Goal: Task Accomplishment & Management: Complete application form

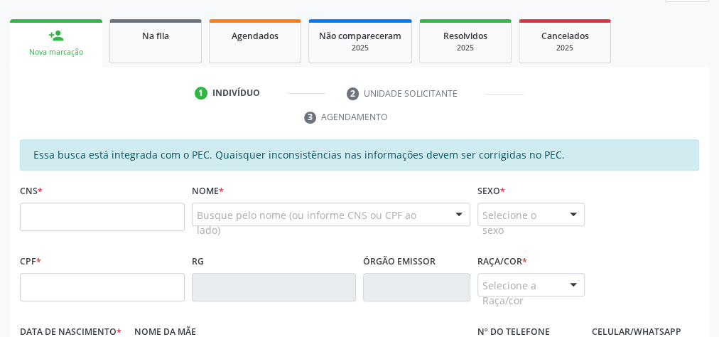
scroll to position [88, 0]
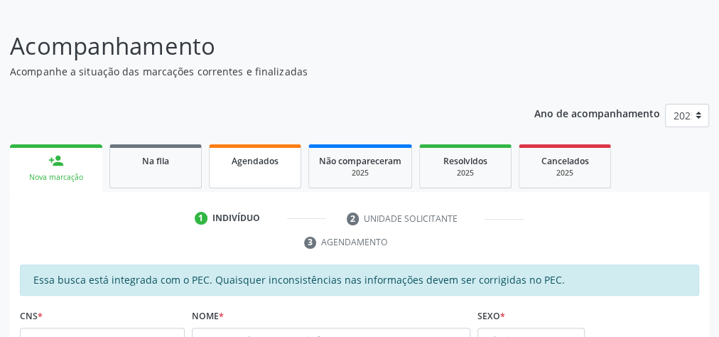
click at [273, 175] on link "Agendados" at bounding box center [255, 166] width 92 height 44
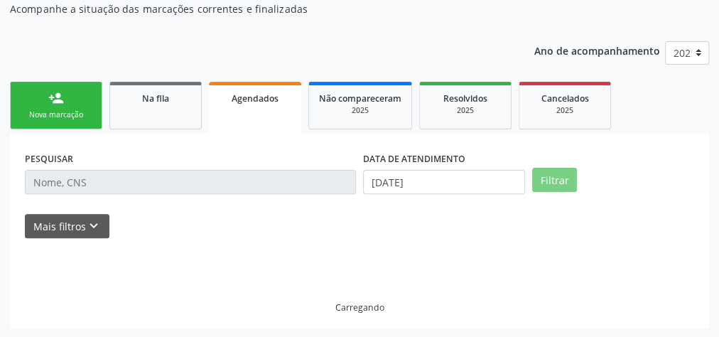
scroll to position [105, 0]
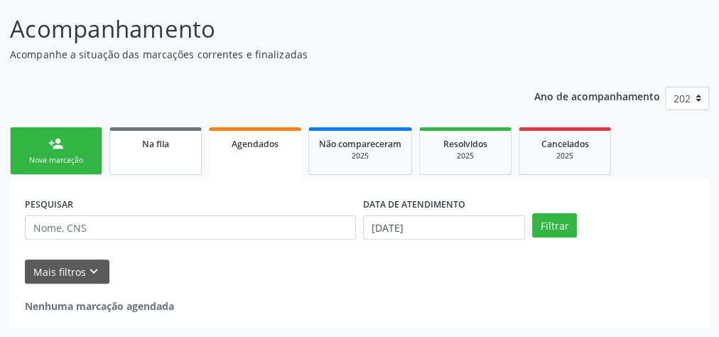
click at [157, 146] on span "Na fila" at bounding box center [155, 144] width 27 height 12
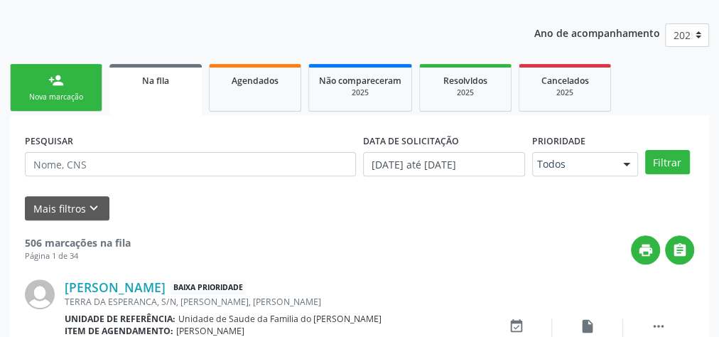
scroll to position [219, 0]
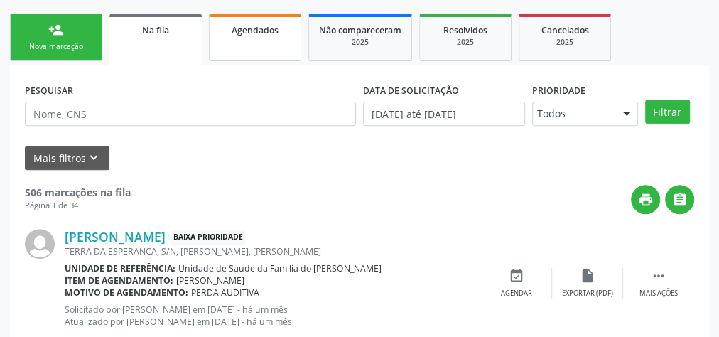
click at [271, 48] on link "Agendados" at bounding box center [255, 37] width 92 height 48
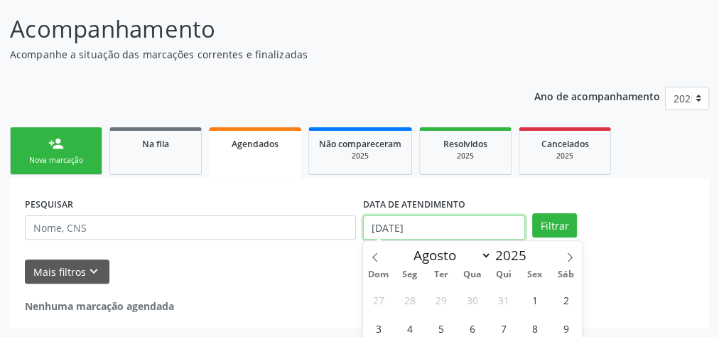
scroll to position [208, 0]
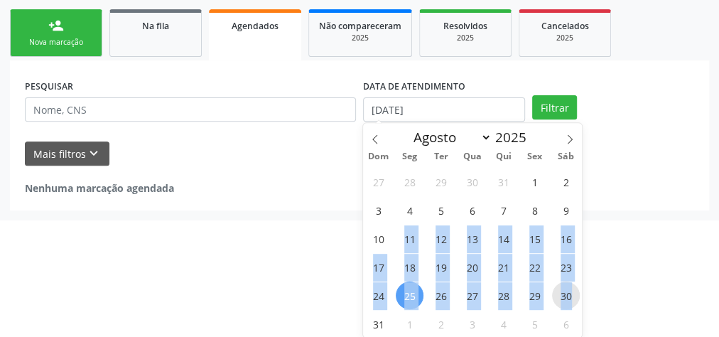
drag, startPoint x: 398, startPoint y: 226, endPoint x: 569, endPoint y: 302, distance: 186.6
click at [569, 302] on div "27 28 29 30 31 1 2 3 4 5 6 7 8 9 10 11 12 13 14 15 16 17 18 19 20 21 22 23 24 2…" at bounding box center [472, 252] width 219 height 170
click at [565, 300] on span "30" at bounding box center [566, 295] width 28 height 28
type input "[DATE]"
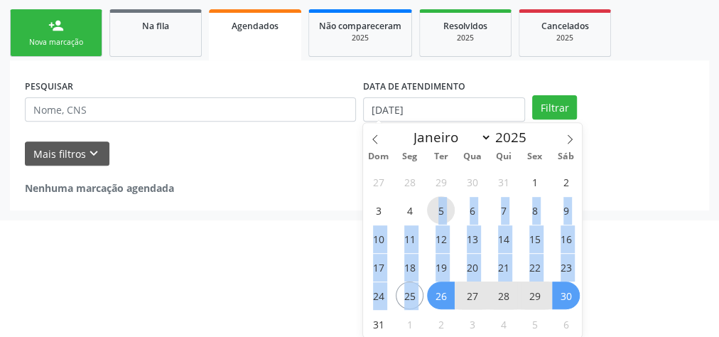
drag, startPoint x: 434, startPoint y: 202, endPoint x: 427, endPoint y: 288, distance: 86.9
click at [427, 288] on div "27 28 29 30 31 1 2 3 4 5 6 7 8 9 10 11 12 13 14 15 16 17 18 19 20 21 22 23 24 2…" at bounding box center [472, 252] width 219 height 170
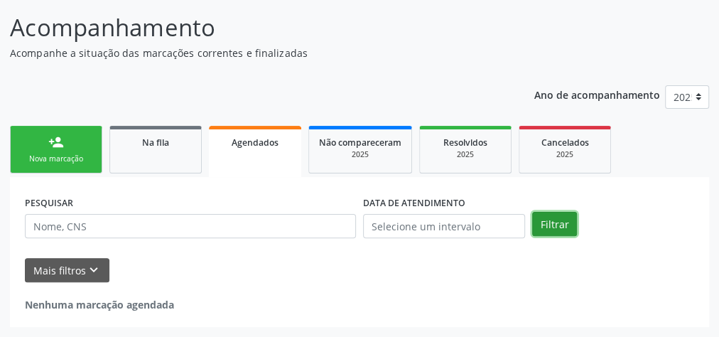
scroll to position [105, 0]
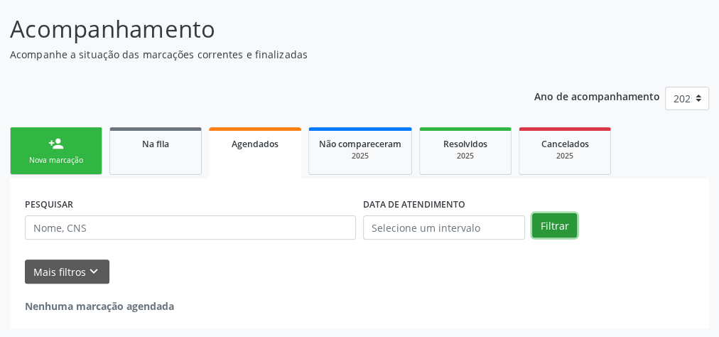
click at [569, 102] on div "Ano de acompanhamento 2025 person_add Nova marcação Na fila Agendados Não compa…" at bounding box center [359, 203] width 699 height 252
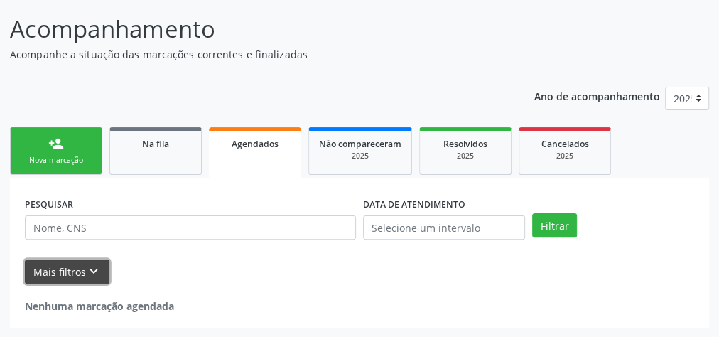
drag, startPoint x: 67, startPoint y: 270, endPoint x: 206, endPoint y: 288, distance: 139.6
click at [68, 270] on button "Mais filtros keyboard_arrow_down" at bounding box center [67, 271] width 84 height 25
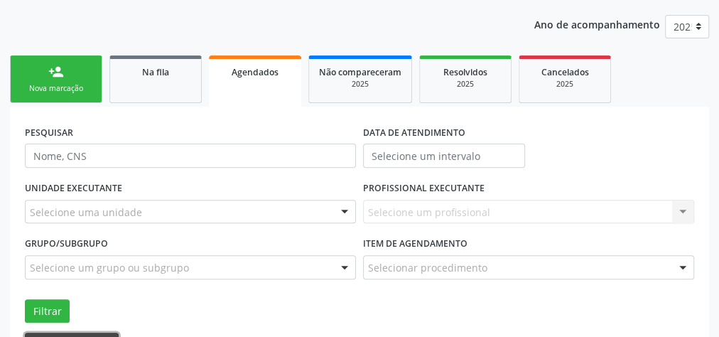
scroll to position [249, 0]
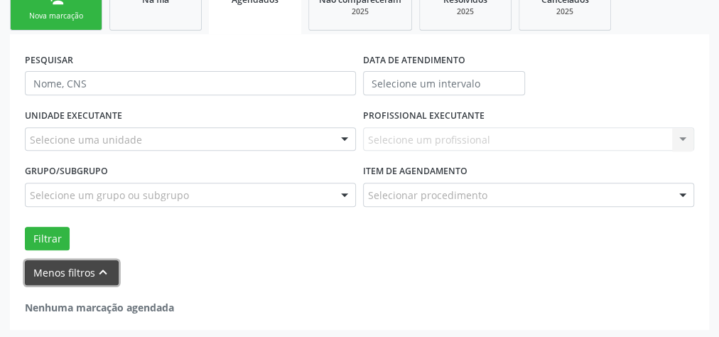
click at [70, 269] on button "Menos filtros keyboard_arrow_up" at bounding box center [72, 272] width 94 height 25
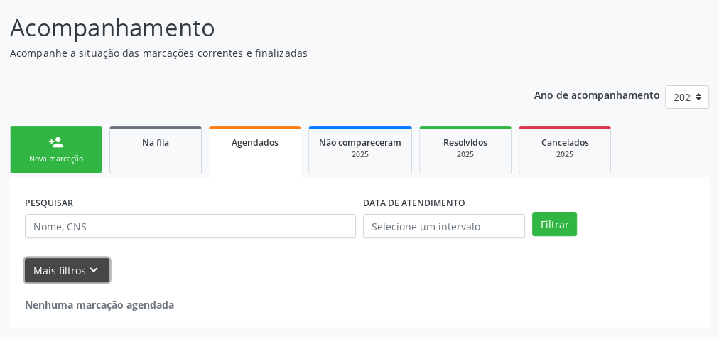
scroll to position [105, 0]
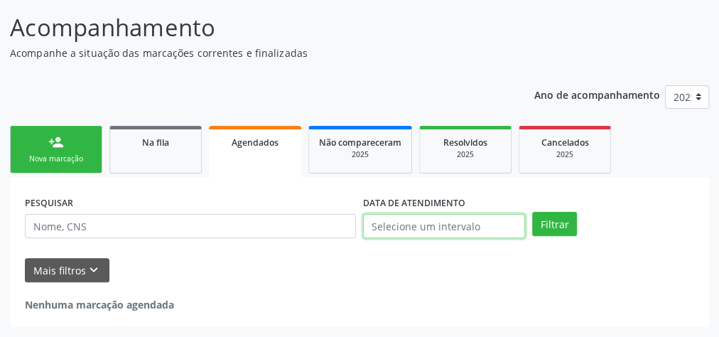
click at [509, 226] on body "Central de Marcação notifications [PERSON_NAME] Recepcionista da UBS  Configur…" at bounding box center [359, 61] width 719 height 337
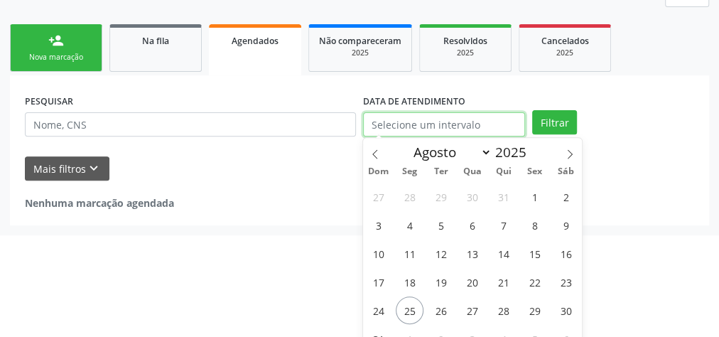
scroll to position [223, 0]
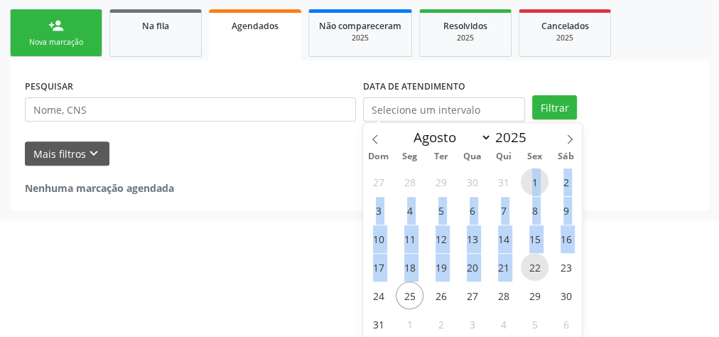
drag, startPoint x: 523, startPoint y: 179, endPoint x: 530, endPoint y: 264, distance: 85.6
click at [530, 264] on div "27 28 29 30 31 1 2 3 4 5 6 7 8 9 10 11 12 13 14 15 16 17 18 19 20 21 22 23 24 2…" at bounding box center [472, 252] width 219 height 170
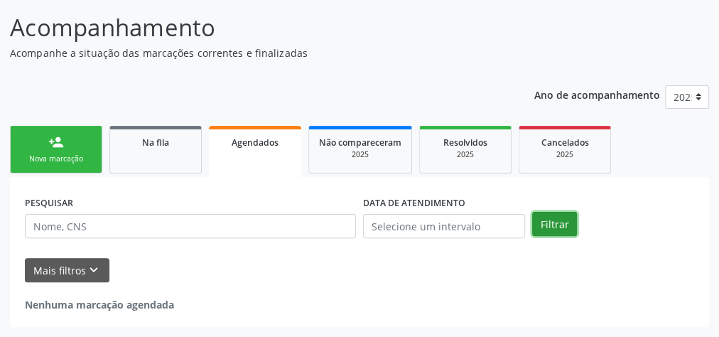
scroll to position [105, 0]
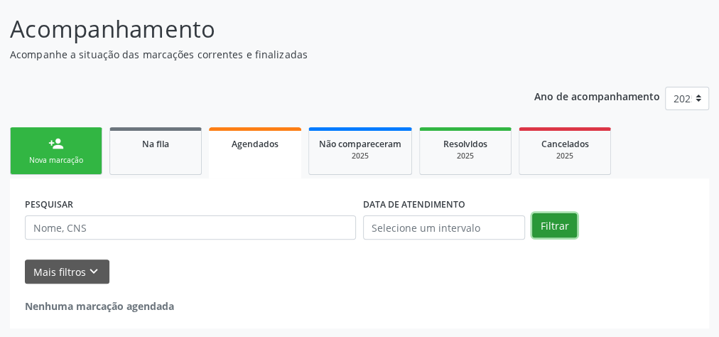
click at [552, 114] on div "Ano de acompanhamento 2025 person_add Nova marcação Na fila Agendados Não compa…" at bounding box center [359, 203] width 699 height 252
click at [552, 230] on button "Filtrar" at bounding box center [554, 225] width 45 height 24
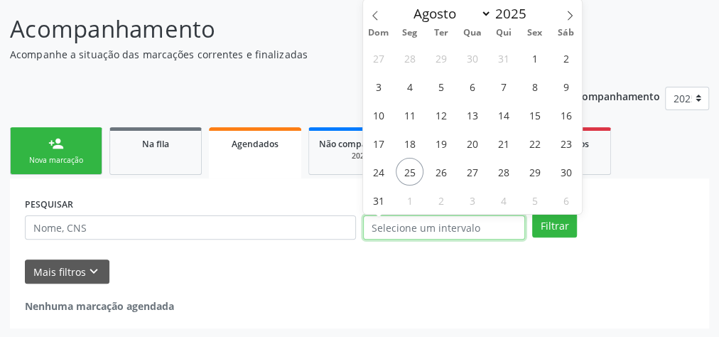
click at [484, 223] on input "text" at bounding box center [444, 227] width 162 height 24
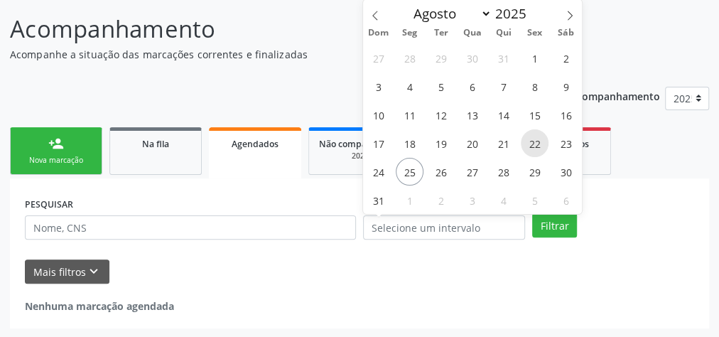
click at [531, 143] on span "22" at bounding box center [534, 143] width 28 height 28
type input "[DATE]"
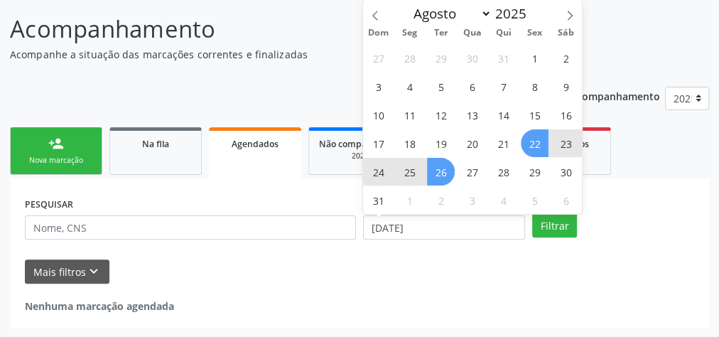
click at [441, 172] on span "26" at bounding box center [441, 172] width 28 height 28
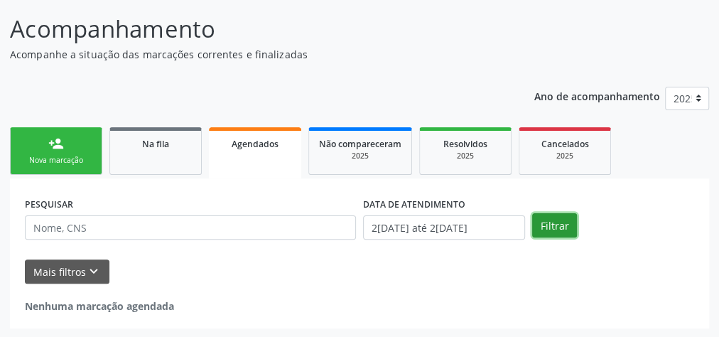
click at [555, 223] on button "Filtrar" at bounding box center [554, 225] width 45 height 24
click at [378, 156] on div "2025" at bounding box center [360, 156] width 82 height 11
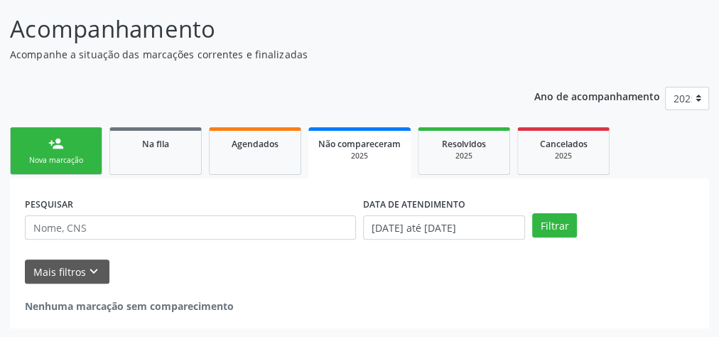
click at [63, 153] on link "person_add Nova marcação" at bounding box center [56, 151] width 92 height 48
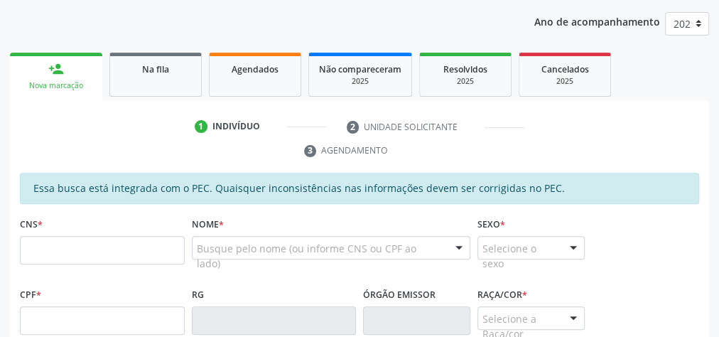
scroll to position [162, 0]
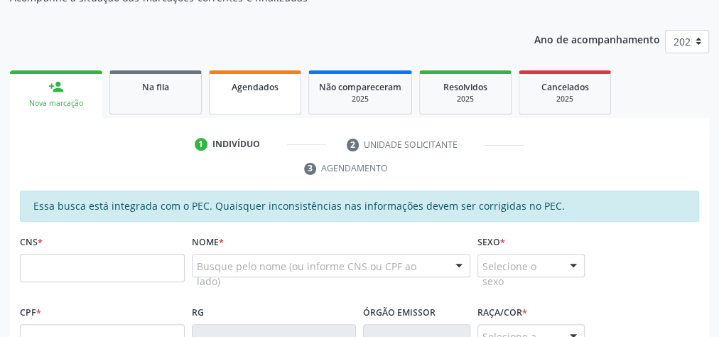
click at [256, 87] on span "Agendados" at bounding box center [254, 87] width 47 height 12
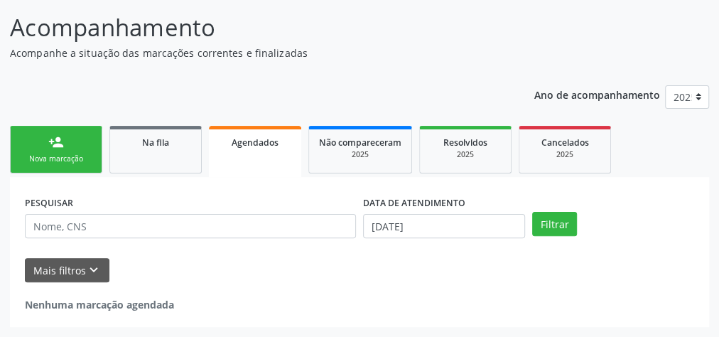
scroll to position [105, 0]
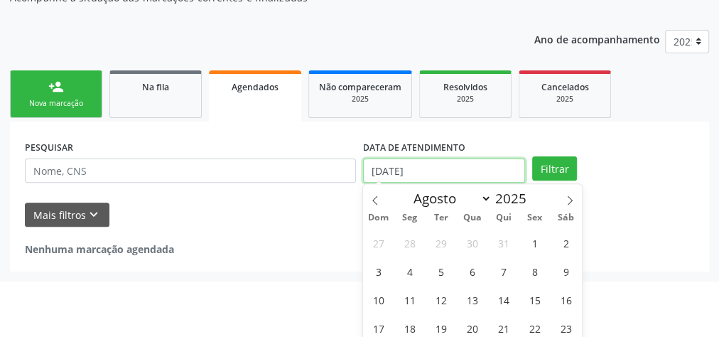
click at [454, 175] on body "Central de Marcação notifications [PERSON_NAME] Recepcionista da UBS  Configur…" at bounding box center [359, 6] width 719 height 337
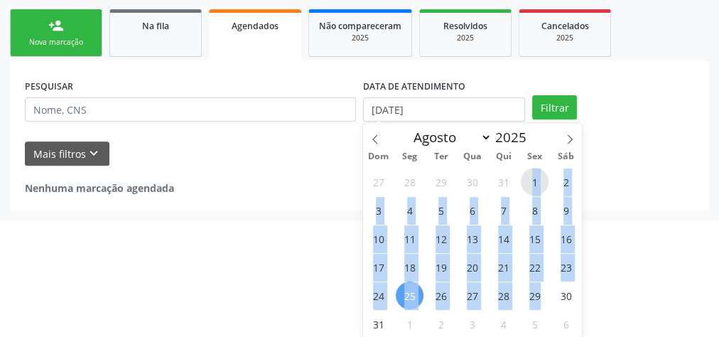
drag, startPoint x: 530, startPoint y: 186, endPoint x: 549, endPoint y: 303, distance: 118.7
click at [549, 303] on div "27 28 29 30 31 1 2 3 4 5 6 7 8 9 10 11 12 13 14 15 16 17 18 19 20 21 22 23 24 2…" at bounding box center [472, 252] width 219 height 170
select select "7"
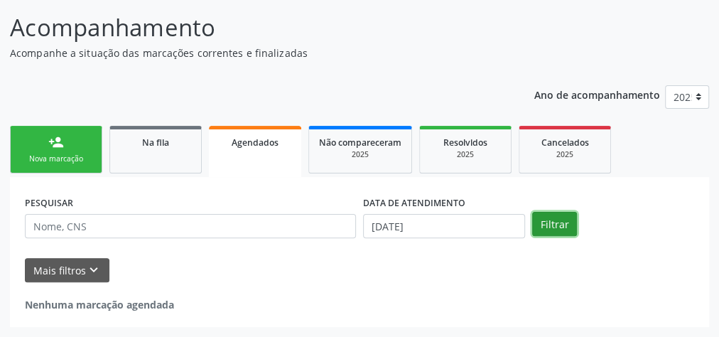
scroll to position [105, 0]
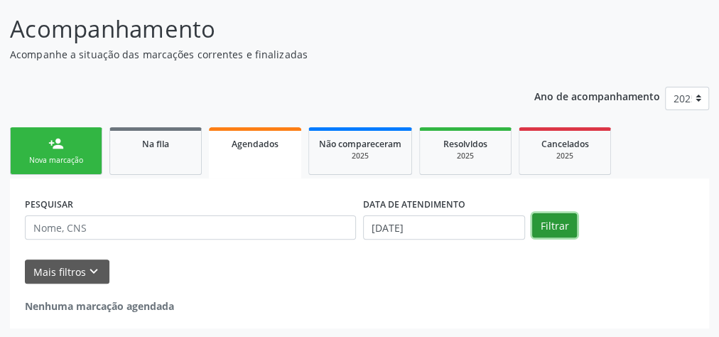
click at [554, 110] on div "Ano de acompanhamento 2025 person_add Nova marcação Na fila Agendados Não compa…" at bounding box center [359, 203] width 699 height 252
click at [566, 224] on button "Filtrar" at bounding box center [554, 225] width 45 height 24
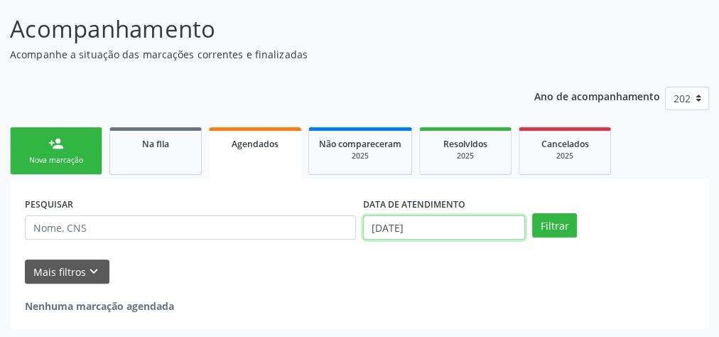
click at [462, 228] on input "[DATE]" at bounding box center [444, 227] width 162 height 24
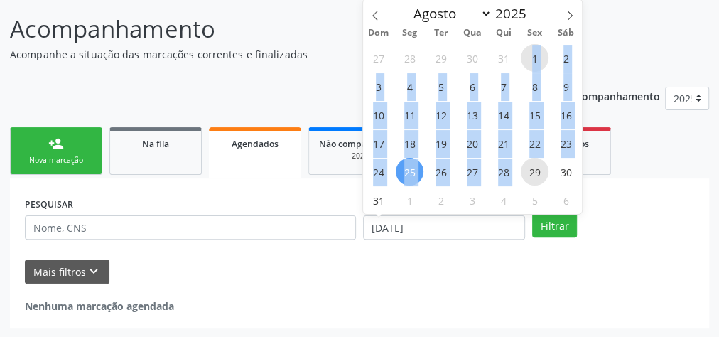
drag, startPoint x: 525, startPoint y: 53, endPoint x: 523, endPoint y: 170, distance: 116.5
click at [523, 170] on div "27 28 29 30 31 1 2 3 4 5 6 7 8 9 10 11 12 13 14 15 16 17 18 19 20 21 22 23 24 2…" at bounding box center [472, 128] width 219 height 170
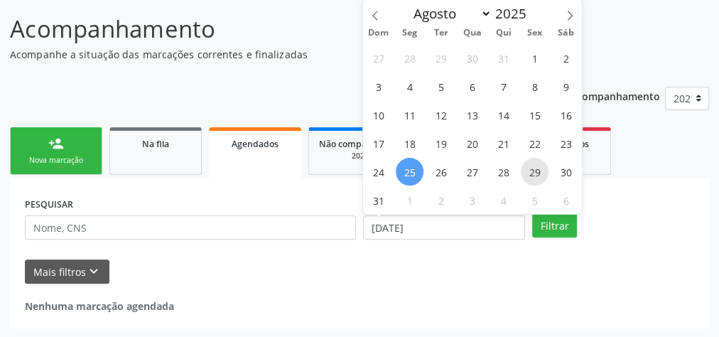
click at [538, 173] on span "29" at bounding box center [534, 172] width 28 height 28
type input "[DATE]"
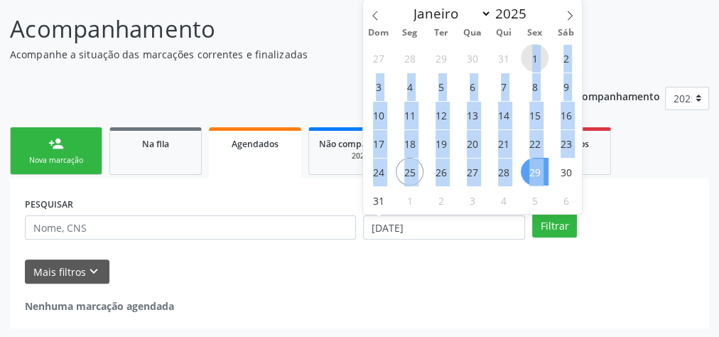
drag, startPoint x: 525, startPoint y: 63, endPoint x: 551, endPoint y: 176, distance: 115.8
click at [551, 176] on div "27 28 29 30 31 1 2 3 4 5 6 7 8 9 10 11 12 13 14 15 16 17 18 19 20 21 22 23 24 2…" at bounding box center [472, 128] width 219 height 170
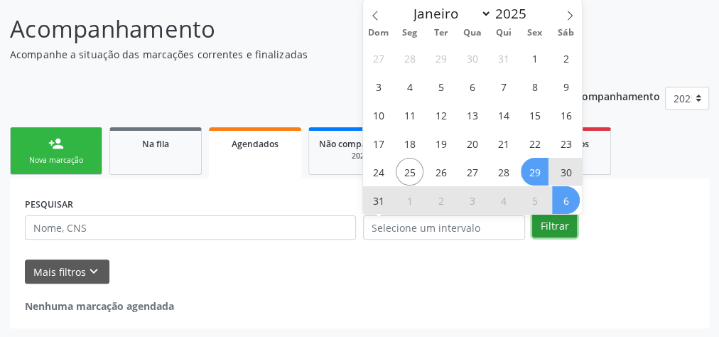
click at [545, 224] on button "Filtrar" at bounding box center [554, 225] width 45 height 24
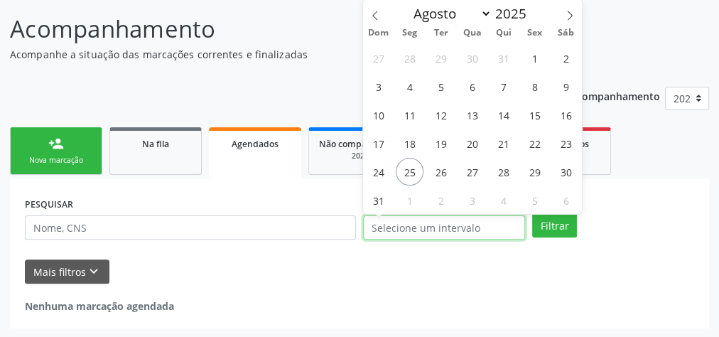
click at [483, 226] on input "text" at bounding box center [444, 227] width 162 height 24
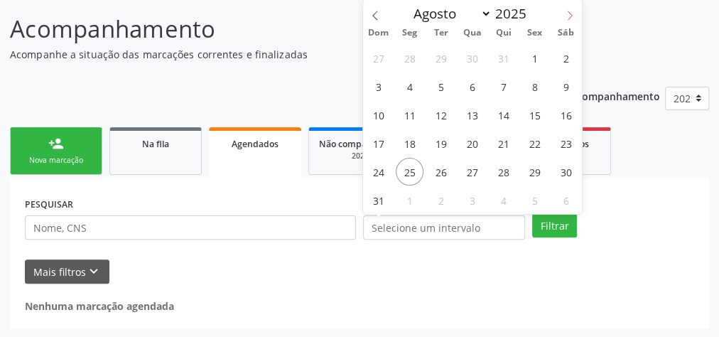
click at [572, 13] on icon at bounding box center [569, 16] width 10 height 10
select select "8"
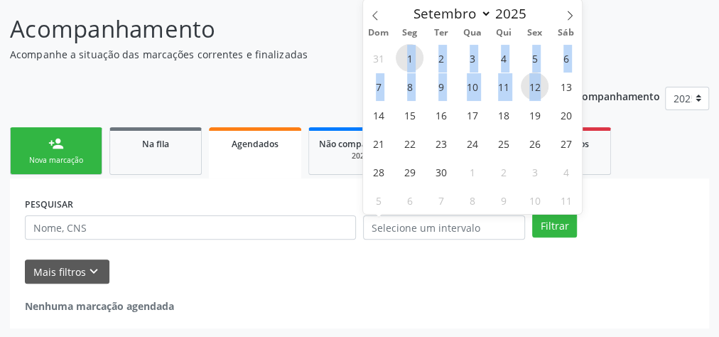
drag, startPoint x: 402, startPoint y: 53, endPoint x: 540, endPoint y: 93, distance: 143.6
click at [540, 93] on div "31 1 2 3 4 5 6 7 8 9 10 11 12 13 14 15 16 17 18 19 20 21 22 23 24 25 26 27 28 2…" at bounding box center [472, 128] width 219 height 170
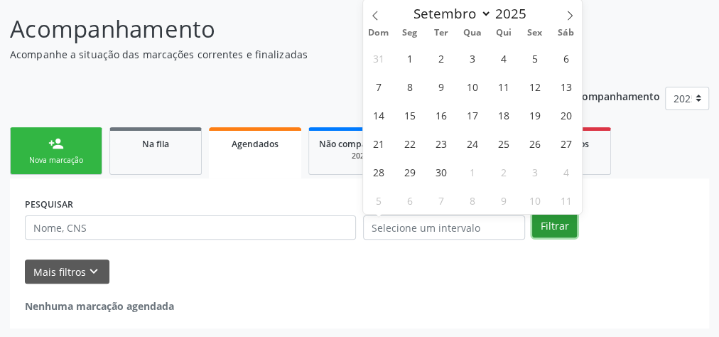
click at [551, 222] on button "Filtrar" at bounding box center [554, 225] width 45 height 24
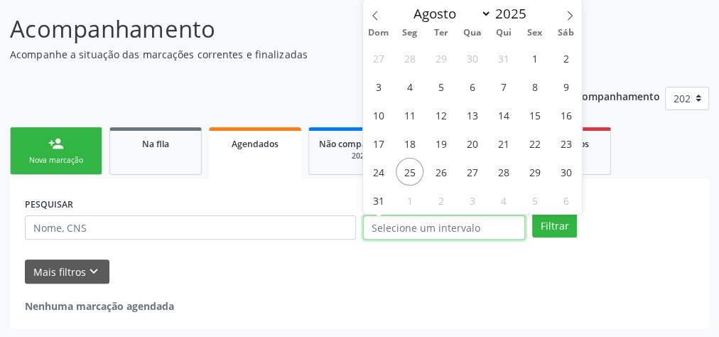
click at [462, 229] on input "text" at bounding box center [444, 227] width 162 height 24
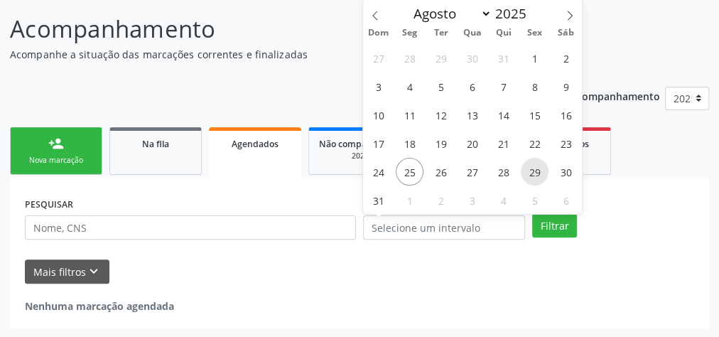
click at [536, 175] on span "29" at bounding box center [534, 172] width 28 height 28
type input "[DATE]"
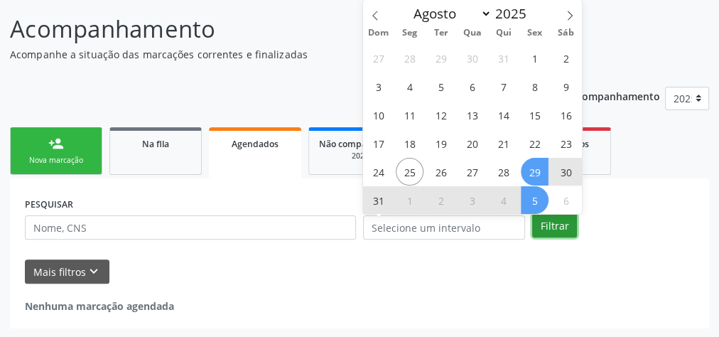
click at [555, 222] on button "Filtrar" at bounding box center [554, 225] width 45 height 24
select select "7"
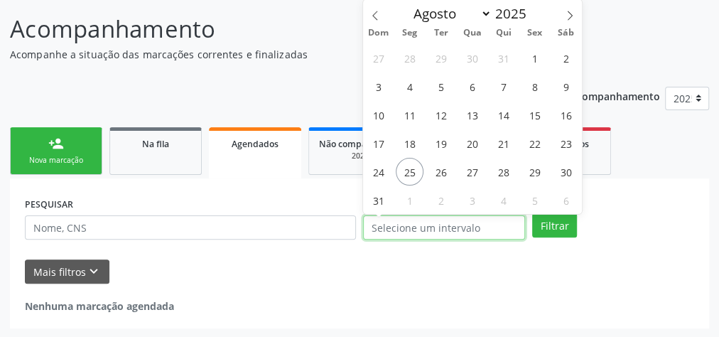
click at [503, 224] on input "text" at bounding box center [444, 227] width 162 height 24
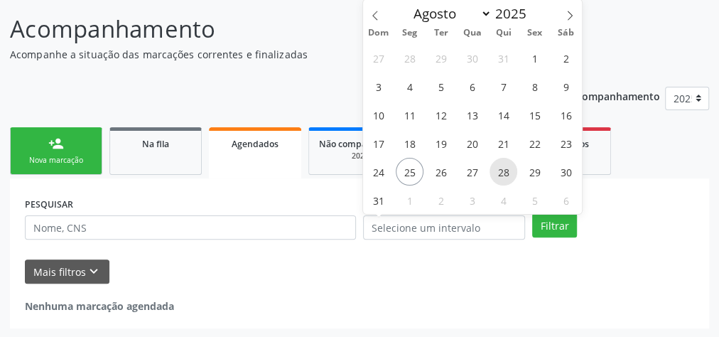
click at [503, 171] on span "28" at bounding box center [503, 172] width 28 height 28
type input "28/08/2025"
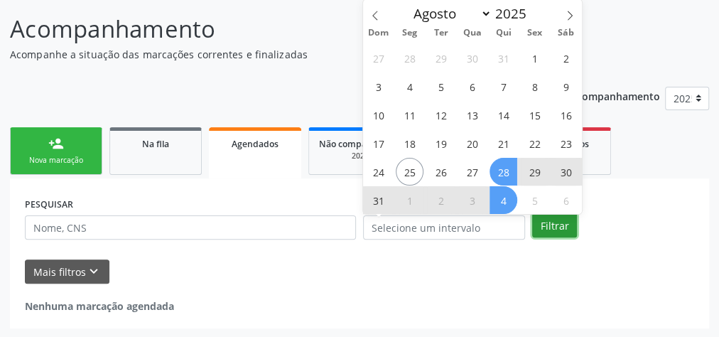
select select "7"
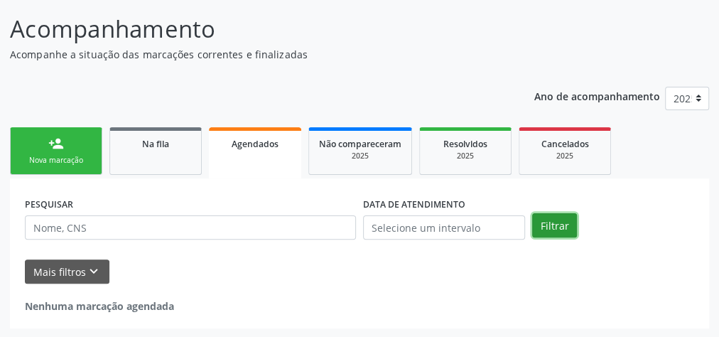
click at [550, 233] on button "Filtrar" at bounding box center [554, 225] width 45 height 24
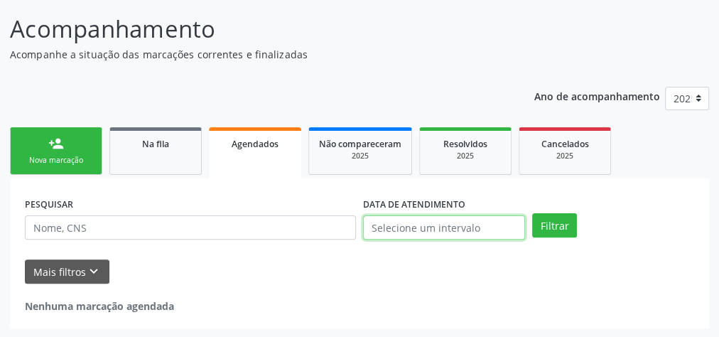
click at [498, 225] on input "text" at bounding box center [444, 227] width 162 height 24
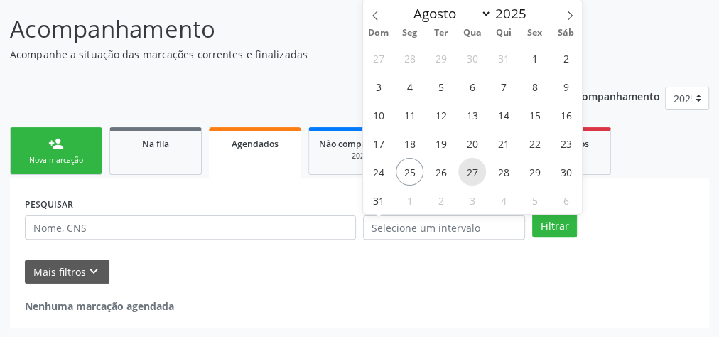
click at [466, 172] on span "27" at bounding box center [472, 172] width 28 height 28
type input "[DATE]"
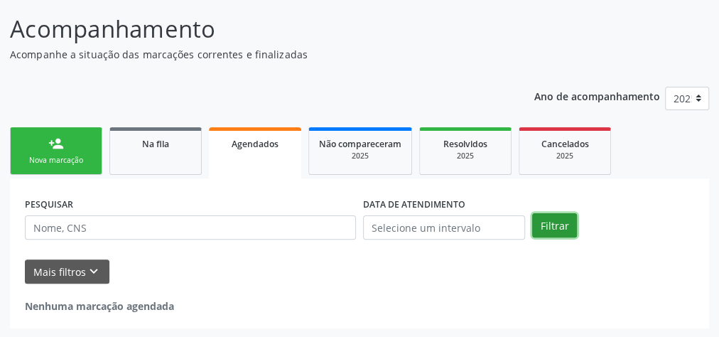
click at [551, 226] on button "Filtrar" at bounding box center [554, 225] width 45 height 24
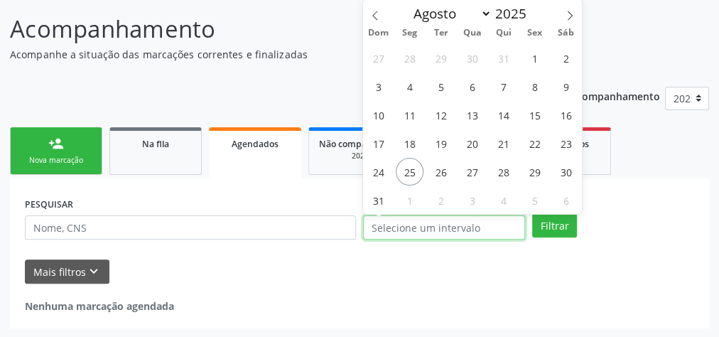
click at [398, 226] on input "text" at bounding box center [444, 227] width 162 height 24
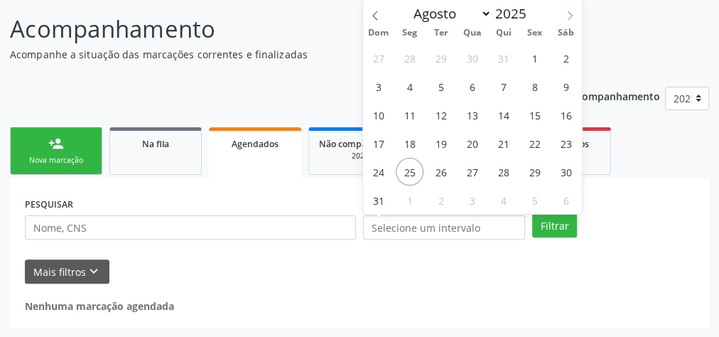
click at [571, 13] on icon at bounding box center [569, 16] width 10 height 10
select select "8"
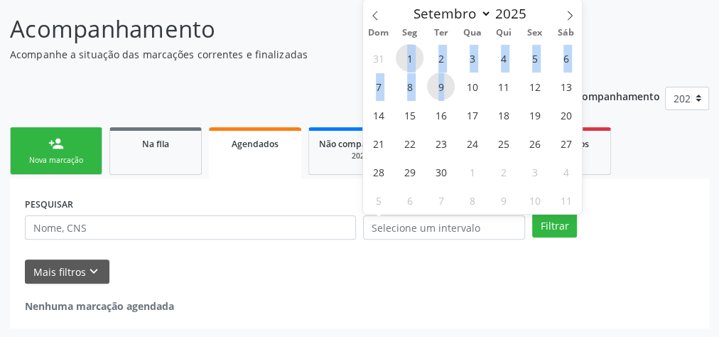
drag, startPoint x: 399, startPoint y: 54, endPoint x: 451, endPoint y: 87, distance: 61.3
click at [451, 87] on div "31 1 2 3 4 5 6 7 8 9 10 11 12 13 14 15 16 17 18 19 20 21 22 23 24 25 26 27 28 2…" at bounding box center [472, 128] width 219 height 170
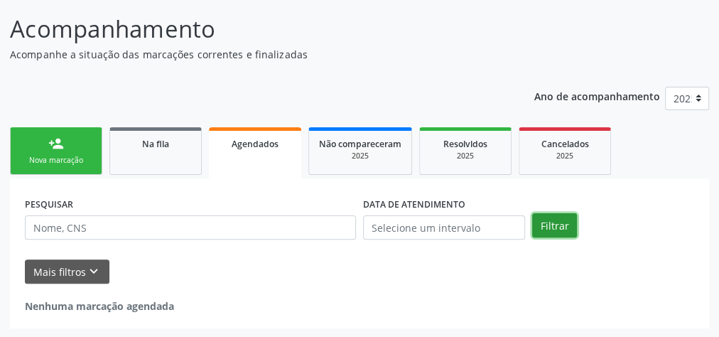
click at [557, 224] on button "Filtrar" at bounding box center [554, 225] width 45 height 24
click at [400, 160] on link "Não compareceram 2025" at bounding box center [360, 151] width 104 height 48
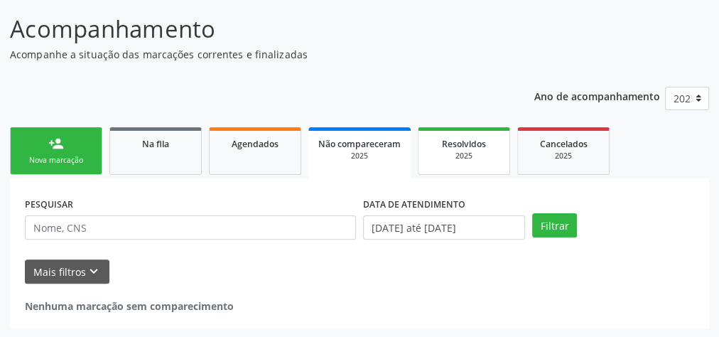
click at [454, 149] on div "Resolvidos" at bounding box center [463, 143] width 71 height 15
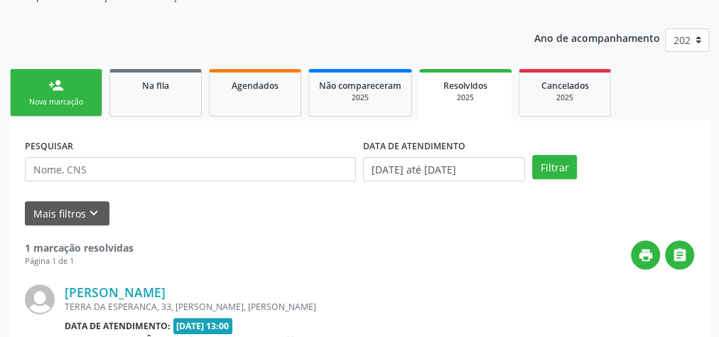
scroll to position [153, 0]
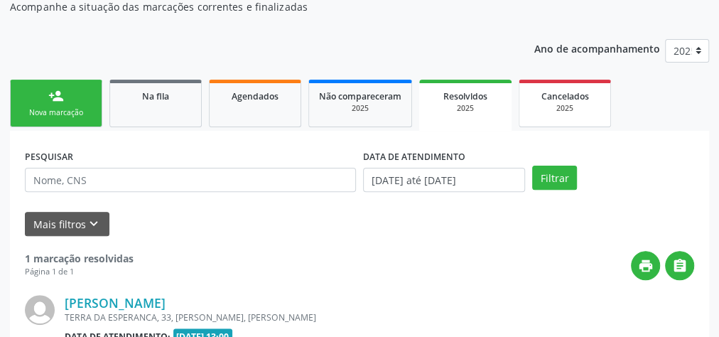
click at [555, 109] on div "2025" at bounding box center [564, 108] width 71 height 11
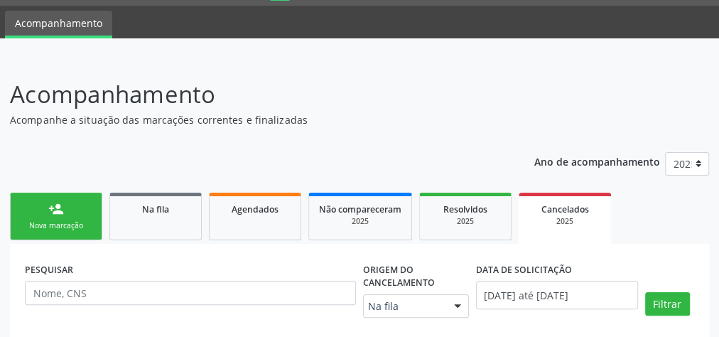
scroll to position [39, 0]
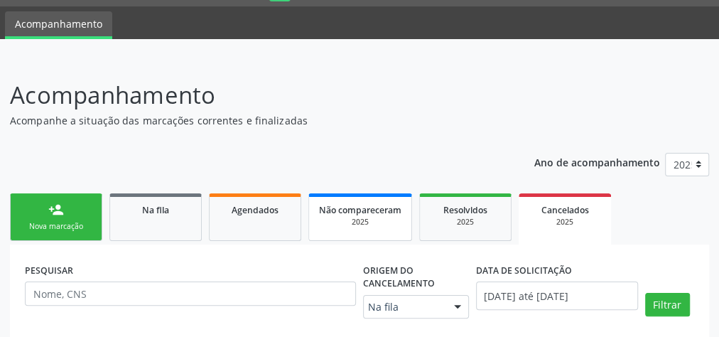
click at [321, 219] on div "2025" at bounding box center [360, 222] width 82 height 11
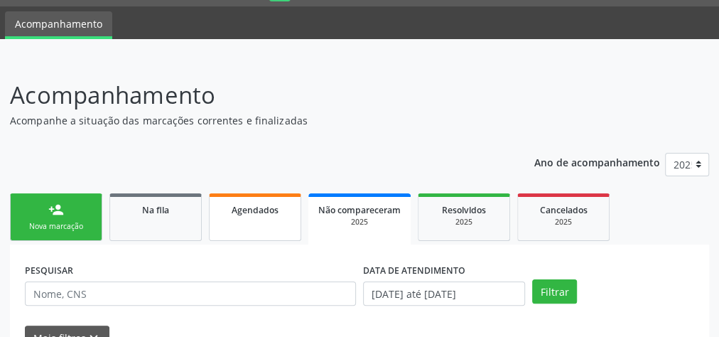
click at [284, 226] on link "Agendados" at bounding box center [255, 217] width 92 height 48
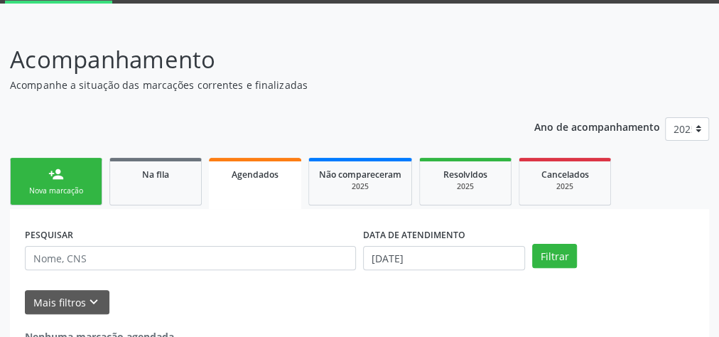
scroll to position [105, 0]
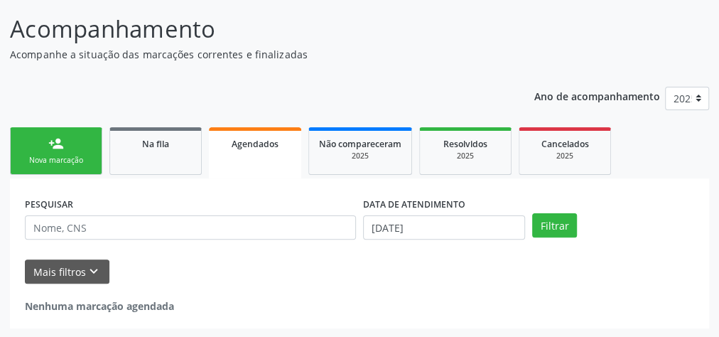
click at [241, 160] on link "Agendados" at bounding box center [255, 152] width 92 height 51
click at [183, 153] on link "Na fila" at bounding box center [155, 151] width 92 height 48
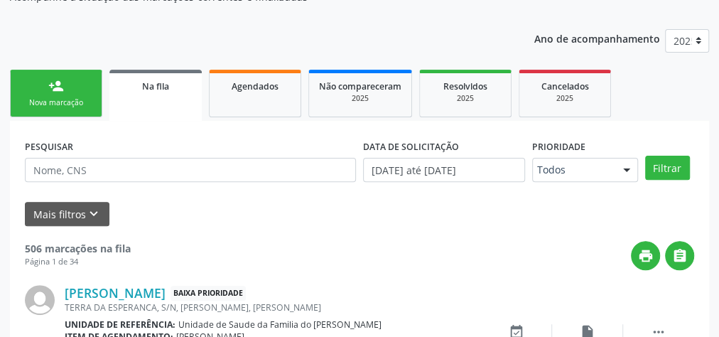
scroll to position [162, 0]
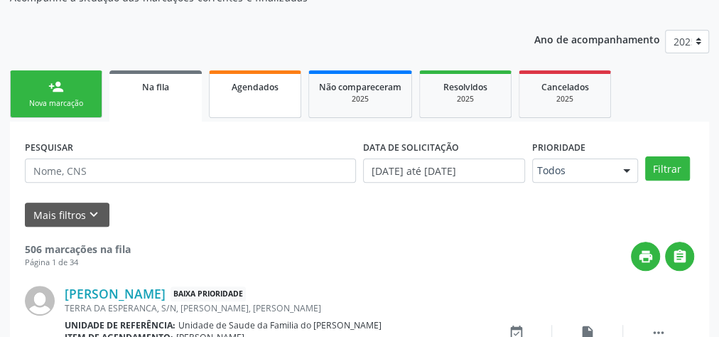
click at [283, 106] on link "Agendados" at bounding box center [255, 94] width 92 height 48
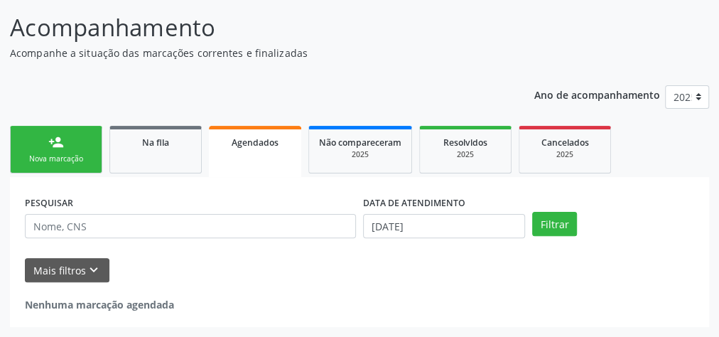
scroll to position [105, 0]
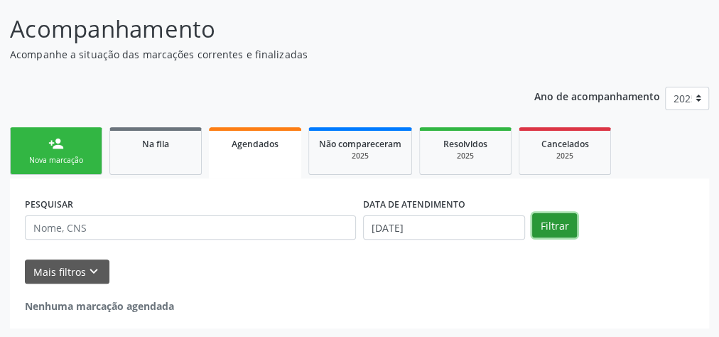
click at [563, 230] on button "Filtrar" at bounding box center [554, 225] width 45 height 24
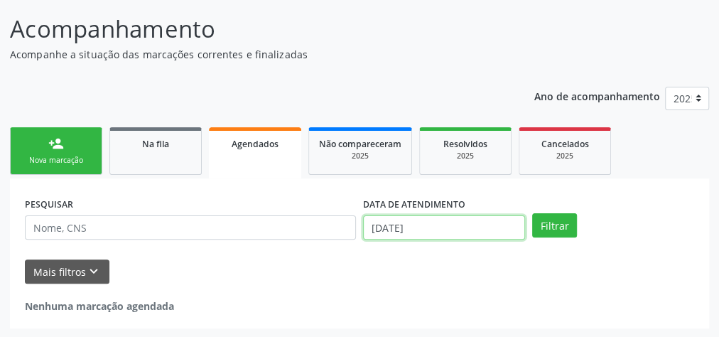
click at [452, 232] on input "[DATE]" at bounding box center [444, 227] width 162 height 24
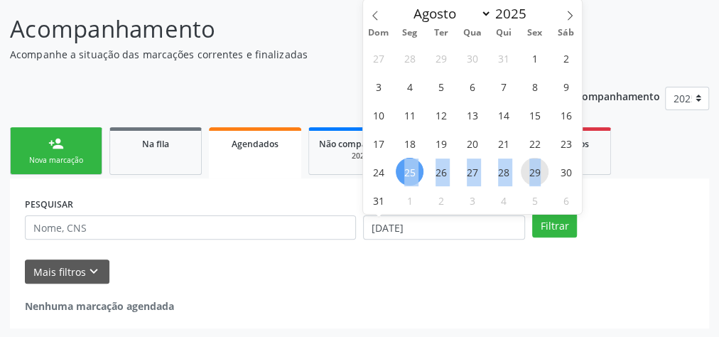
drag, startPoint x: 403, startPoint y: 168, endPoint x: 542, endPoint y: 178, distance: 140.2
click at [542, 178] on div "27 28 29 30 31 1 2 3 4 5 6 7 8 9 10 11 12 13 14 15 16 17 18 19 20 21 22 23 24 2…" at bounding box center [472, 128] width 219 height 170
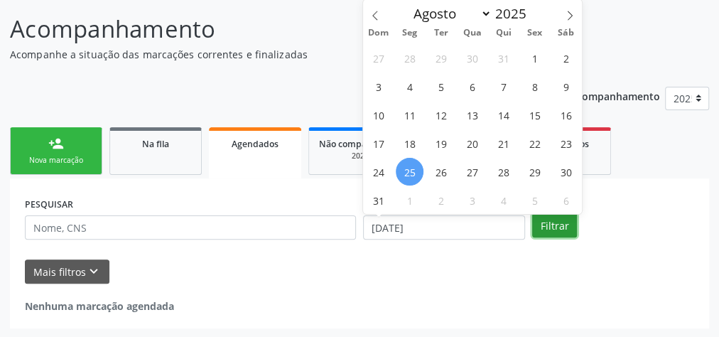
click at [556, 228] on button "Filtrar" at bounding box center [554, 225] width 45 height 24
select select "7"
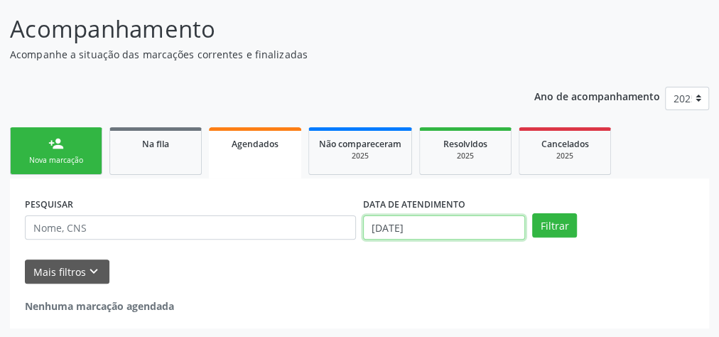
click at [513, 226] on input "[DATE]" at bounding box center [444, 227] width 162 height 24
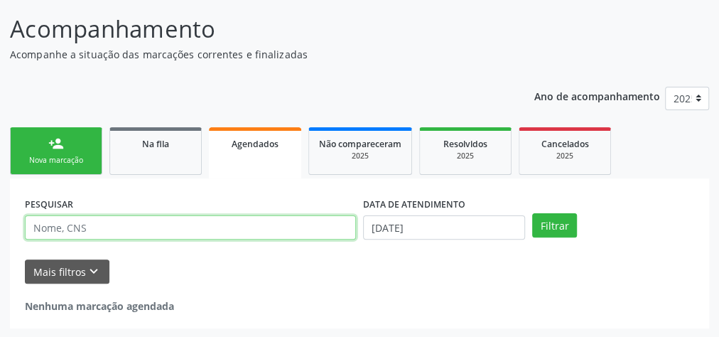
click at [131, 220] on input "text" at bounding box center [190, 227] width 331 height 24
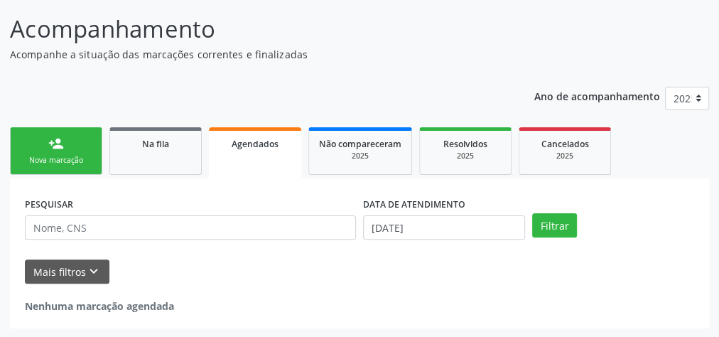
click at [45, 147] on link "person_add Nova marcação" at bounding box center [56, 151] width 92 height 48
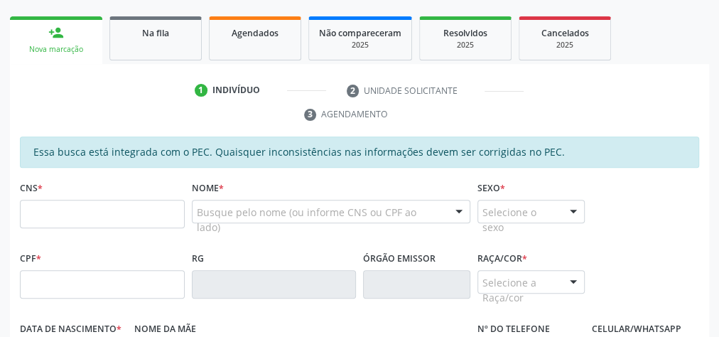
scroll to position [275, 0]
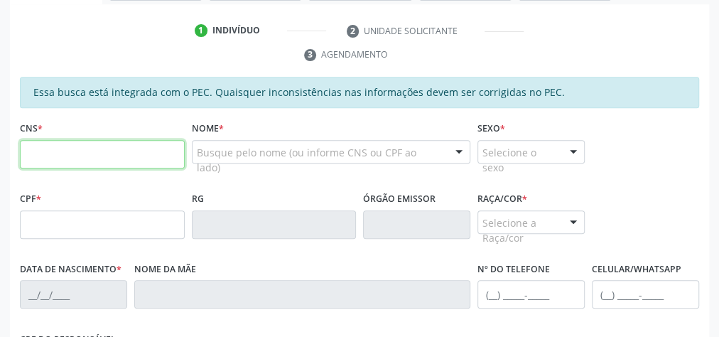
click at [42, 155] on input "text" at bounding box center [102, 154] width 165 height 28
type input "704 1070 1028 9650"
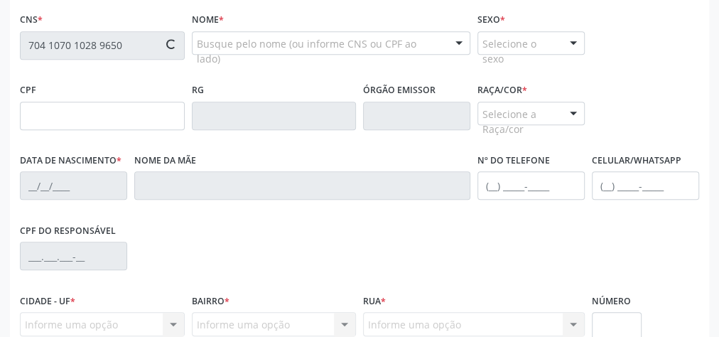
scroll to position [389, 0]
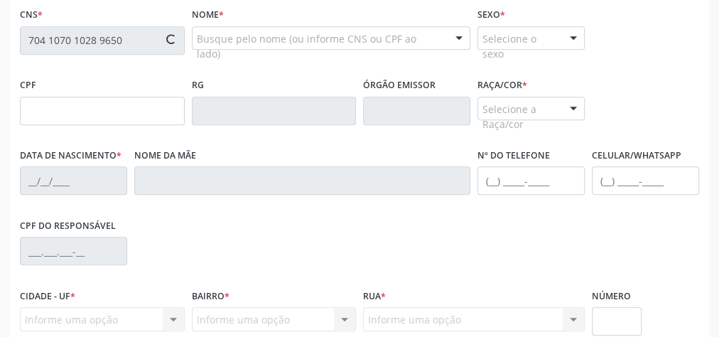
type input "069.760.884-07"
type input "[DATE]"
type input "[PERSON_NAME]"
type input "[PHONE_NUMBER]"
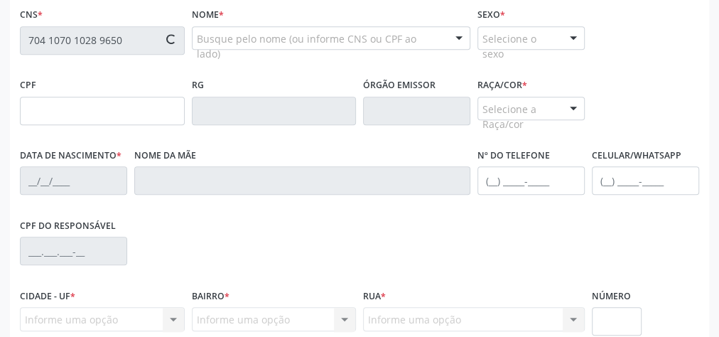
type input "S/N"
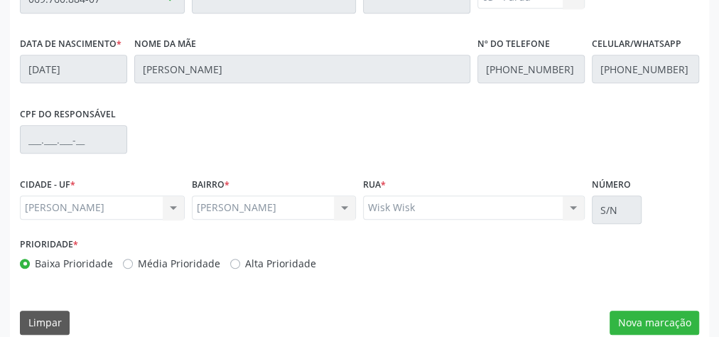
scroll to position [515, 0]
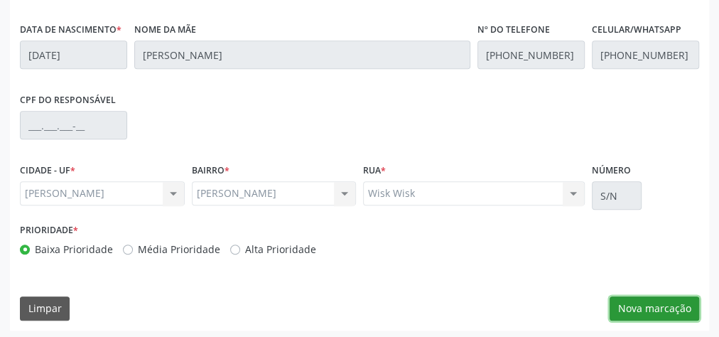
click at [653, 305] on button "Nova marcação" at bounding box center [653, 308] width 89 height 24
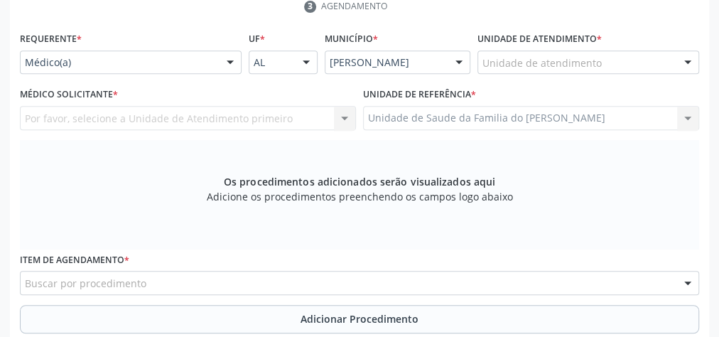
scroll to position [288, 0]
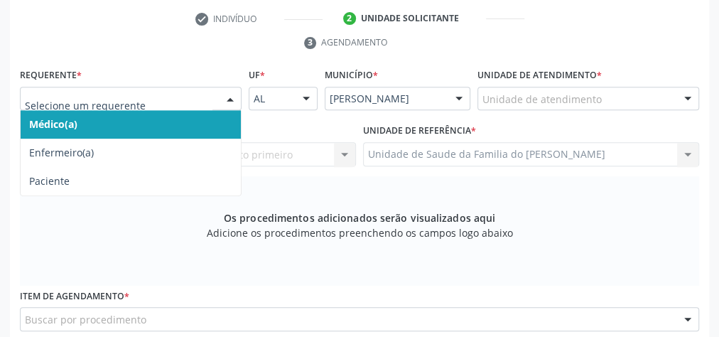
click at [224, 97] on div at bounding box center [229, 99] width 21 height 24
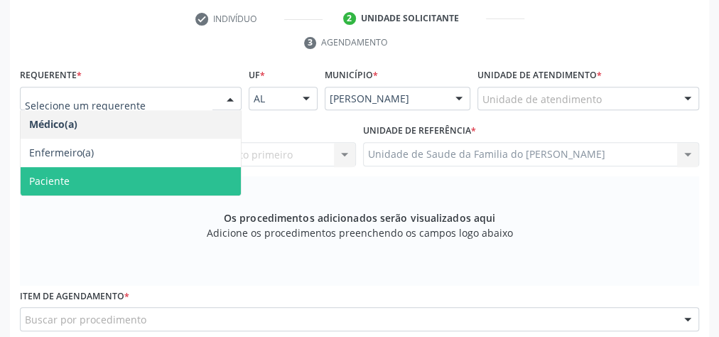
click at [161, 175] on span "Paciente" at bounding box center [131, 181] width 220 height 28
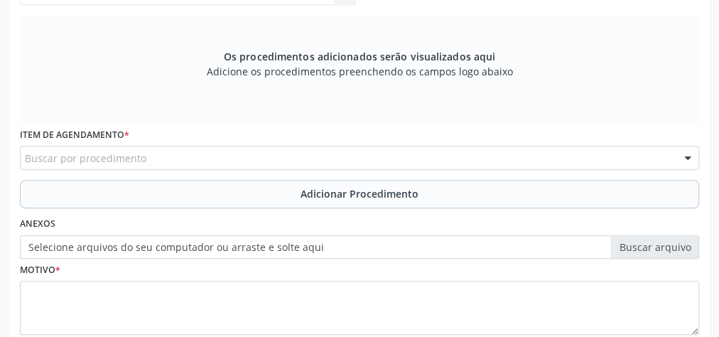
scroll to position [458, 0]
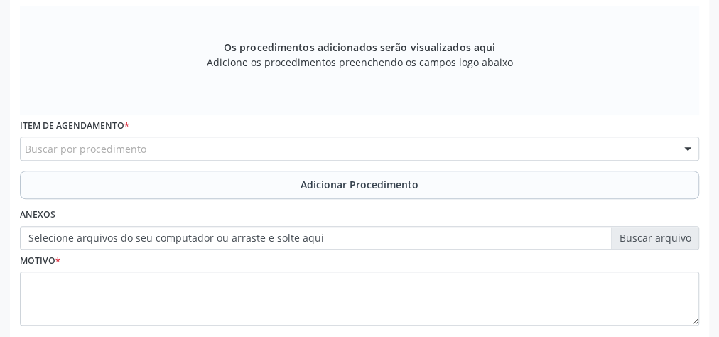
click at [142, 154] on div "Buscar por procedimento" at bounding box center [359, 148] width 679 height 24
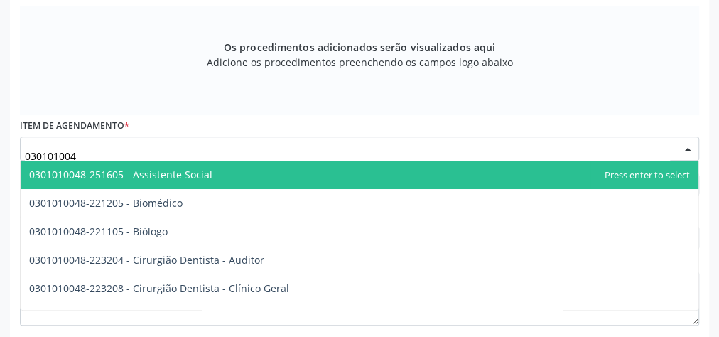
type input "0301010048"
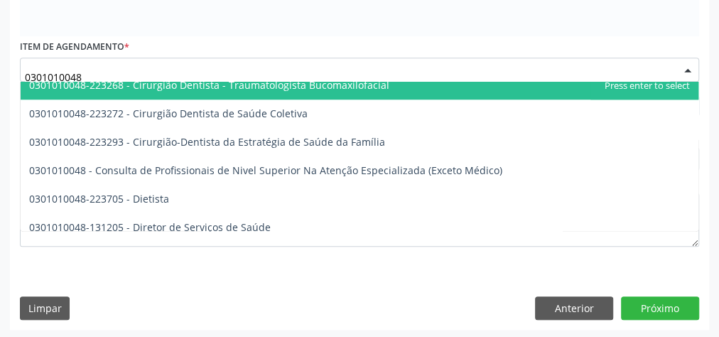
scroll to position [682, 0]
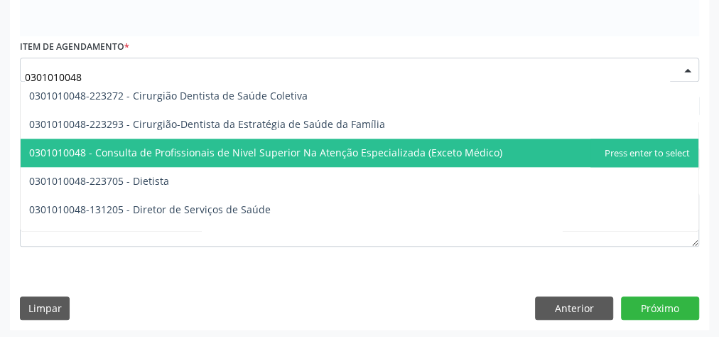
click at [343, 155] on span "0301010048 - Consulta de Profissionais de Nivel Superior Na Atenção Especializa…" at bounding box center [265, 152] width 473 height 13
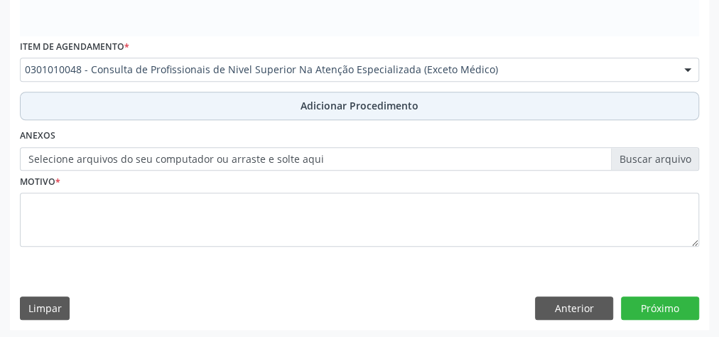
click at [343, 102] on span "Adicionar Procedimento" at bounding box center [359, 105] width 118 height 15
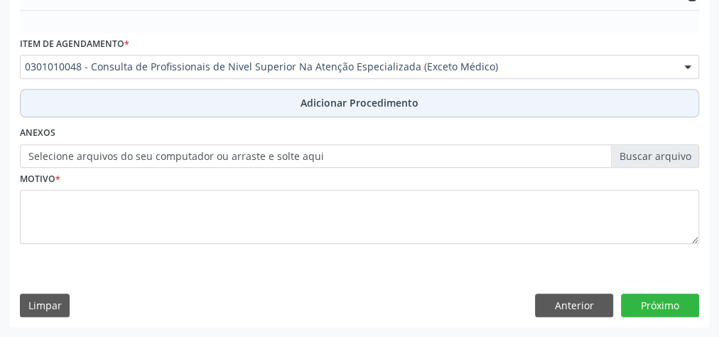
scroll to position [483, 0]
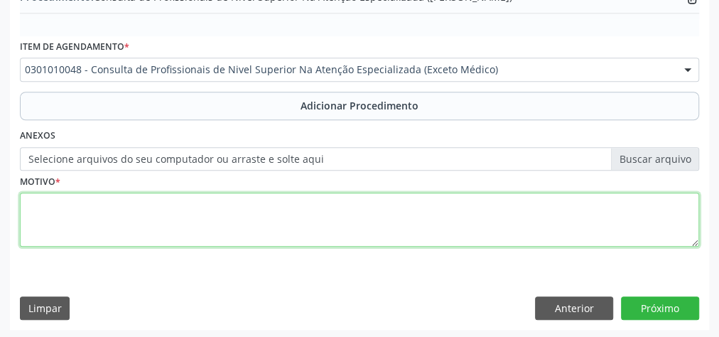
click at [294, 209] on textarea at bounding box center [359, 219] width 679 height 54
click at [50, 204] on textarea "CEO BUCO MAXILO E RX" at bounding box center [359, 219] width 679 height 54
click at [143, 202] on textarea "CEO (BUCO MAXILO E RX" at bounding box center [359, 219] width 679 height 54
type textarea "CEO (BUCO MAXILO E RX)"
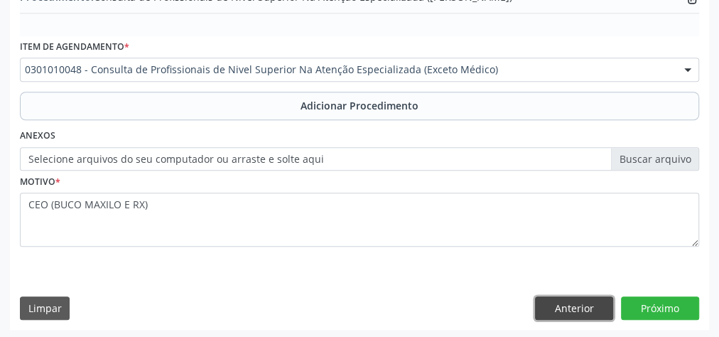
click at [561, 312] on button "Anterior" at bounding box center [574, 308] width 78 height 24
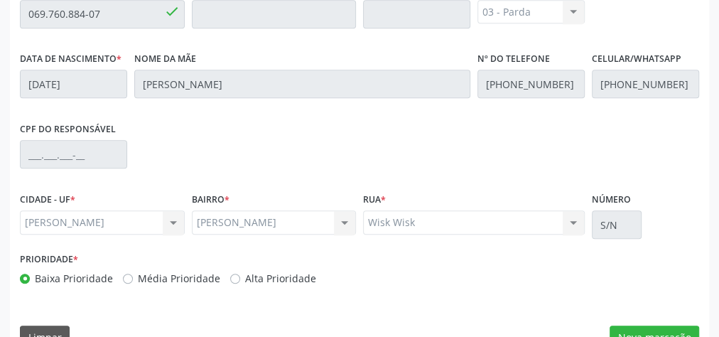
scroll to position [515, 0]
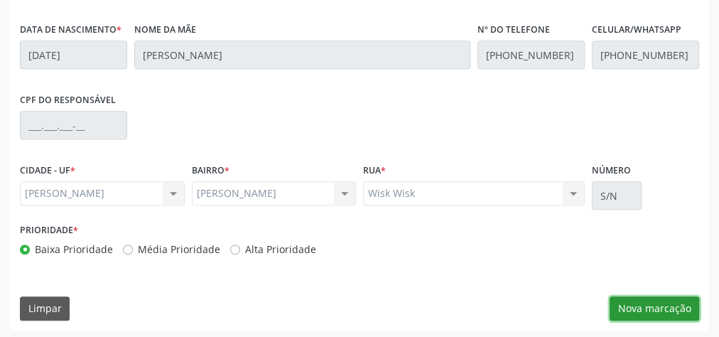
click at [663, 307] on button "Nova marcação" at bounding box center [653, 308] width 89 height 24
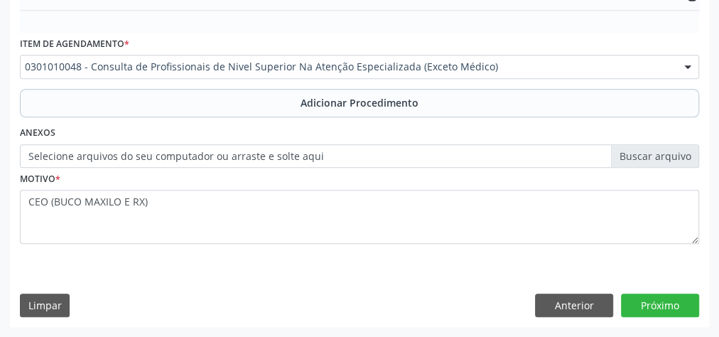
scroll to position [483, 0]
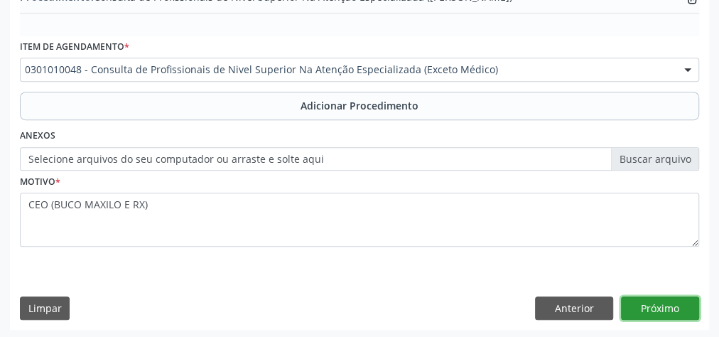
click at [663, 307] on button "Próximo" at bounding box center [660, 308] width 78 height 24
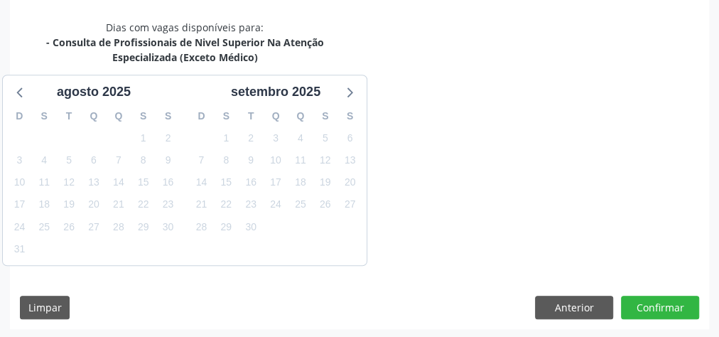
scroll to position [391, 0]
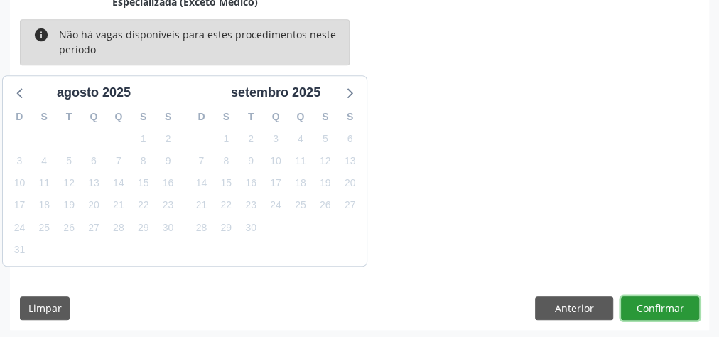
click at [663, 307] on button "Confirmar" at bounding box center [660, 308] width 78 height 24
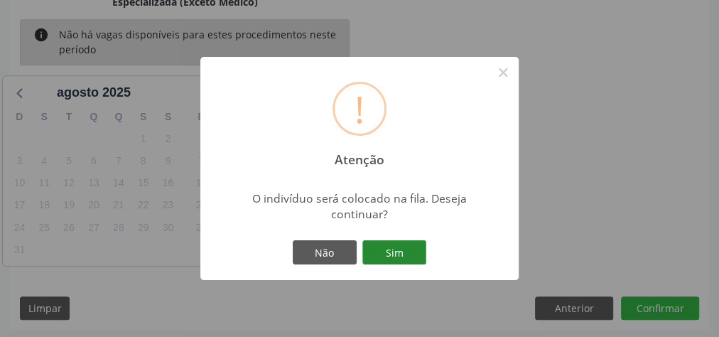
click at [386, 258] on button "Sim" at bounding box center [394, 252] width 64 height 24
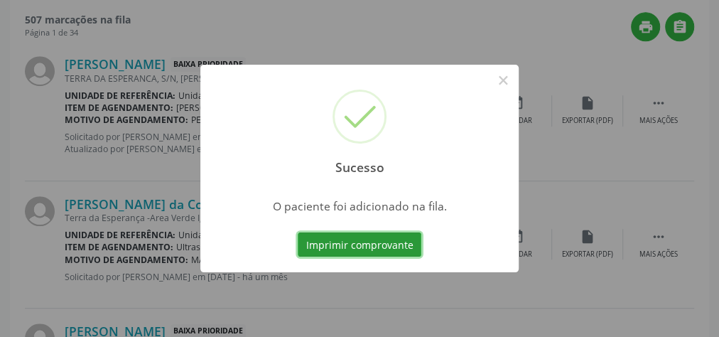
scroll to position [151, 0]
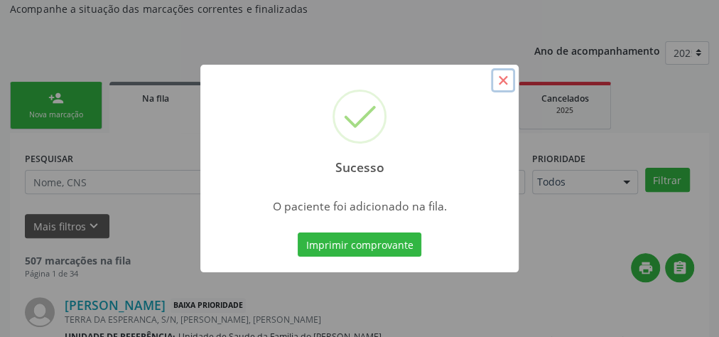
click at [506, 85] on button "×" at bounding box center [503, 80] width 24 height 24
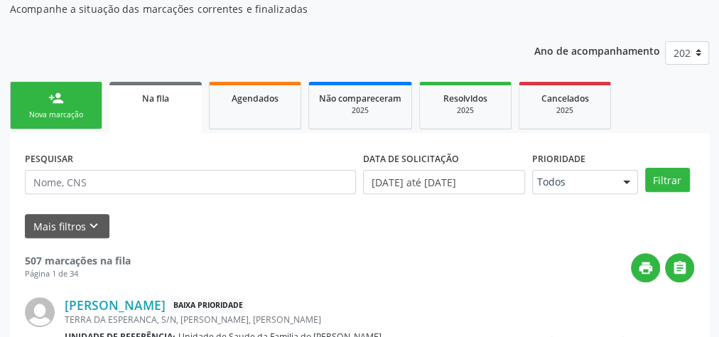
click at [160, 102] on span "Na fila" at bounding box center [155, 98] width 27 height 12
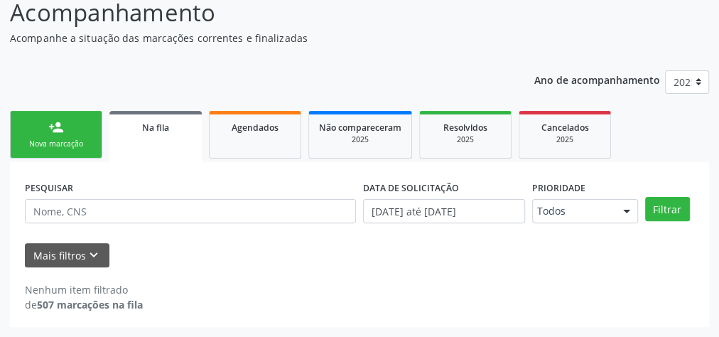
scroll to position [120, 0]
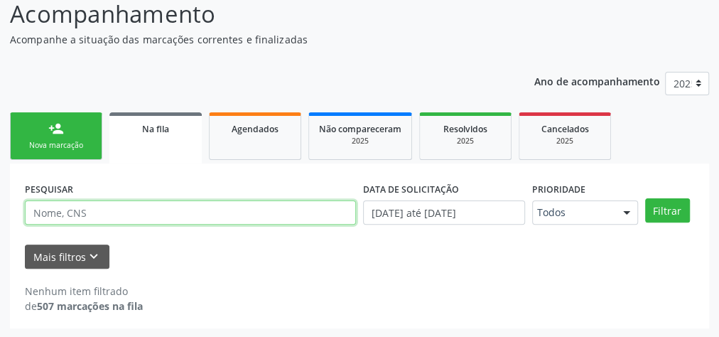
paste input "704107010289650"
type input "704107010289650"
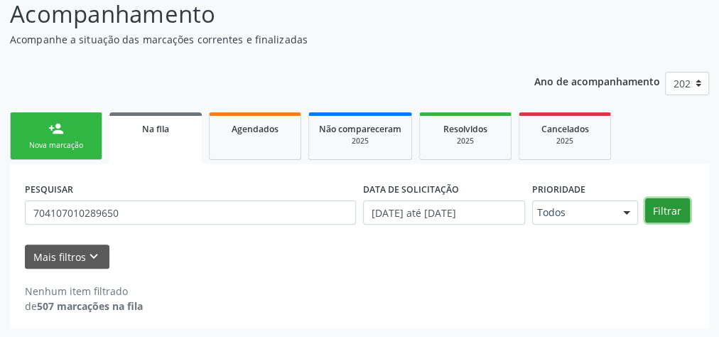
click at [671, 202] on button "Filtrar" at bounding box center [667, 210] width 45 height 24
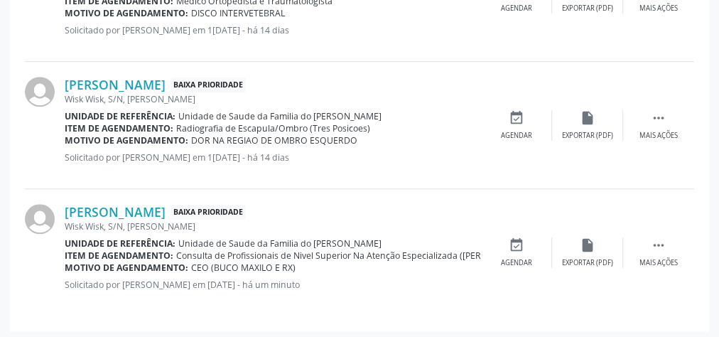
scroll to position [512, 0]
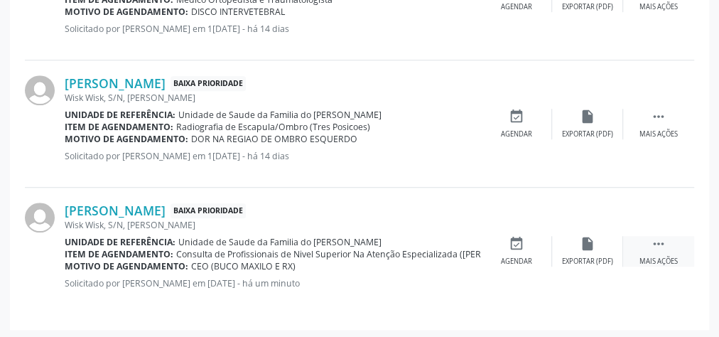
click at [654, 251] on div " Mais ações" at bounding box center [658, 251] width 71 height 31
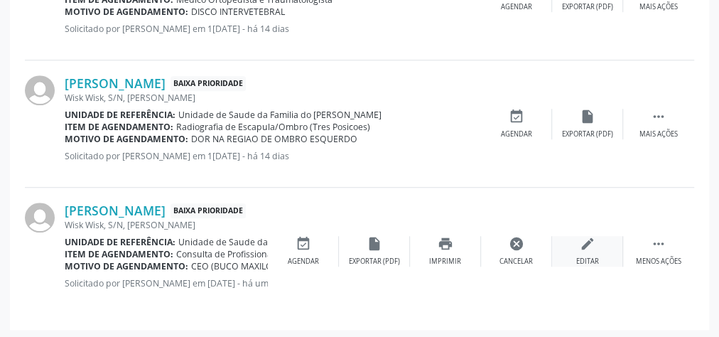
click at [574, 253] on div "edit Editar" at bounding box center [587, 251] width 71 height 31
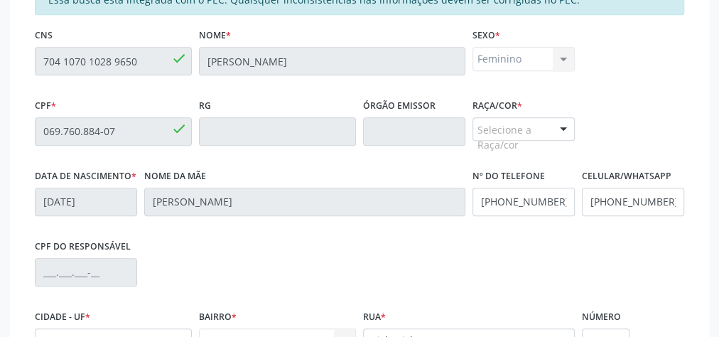
scroll to position [476, 0]
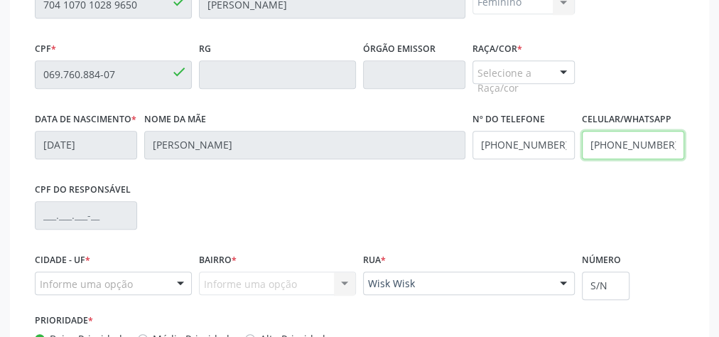
drag, startPoint x: 667, startPoint y: 145, endPoint x: 574, endPoint y: 146, distance: 93.0
click at [574, 146] on div "Data de nascimento * 13/[DATE] Nome da mãe [PERSON_NAME] Nº do Telefone [PHONE_…" at bounding box center [359, 144] width 656 height 70
type input "[PHONE_NUMBER]"
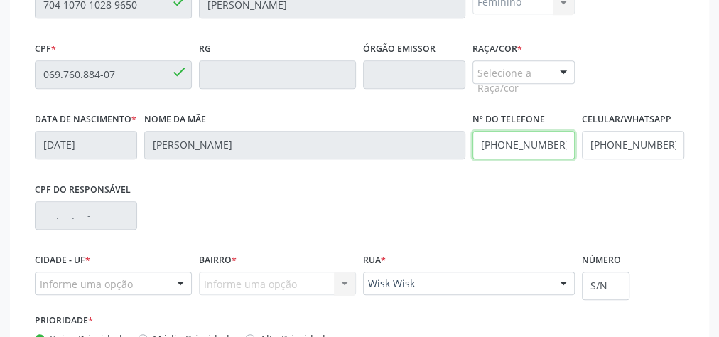
drag, startPoint x: 555, startPoint y: 138, endPoint x: 473, endPoint y: 140, distance: 82.4
click at [473, 140] on input "[PHONE_NUMBER]" at bounding box center [523, 145] width 102 height 28
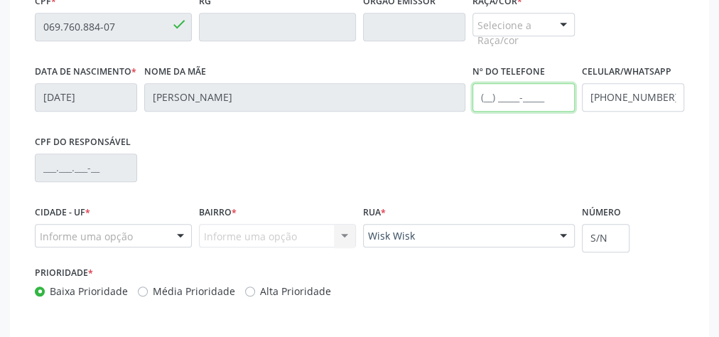
scroll to position [590, 0]
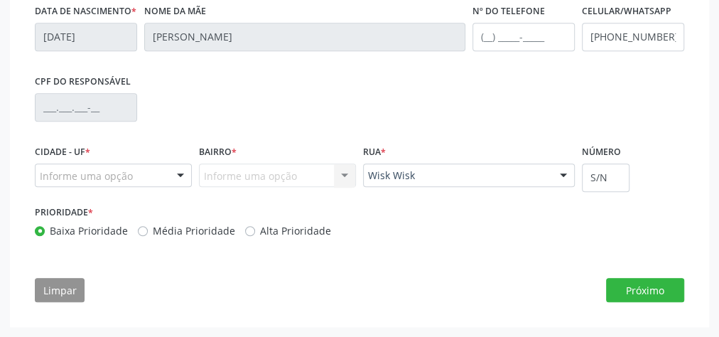
click at [342, 180] on div "Informe uma opção Nenhum resultado encontrado para: " " Nenhuma opção encontrad…" at bounding box center [277, 175] width 157 height 24
click at [343, 183] on div "Informe uma opção Nenhum resultado encontrado para: " " Nenhuma opção encontrad…" at bounding box center [277, 175] width 157 height 24
click at [643, 290] on button "Próximo" at bounding box center [645, 290] width 78 height 24
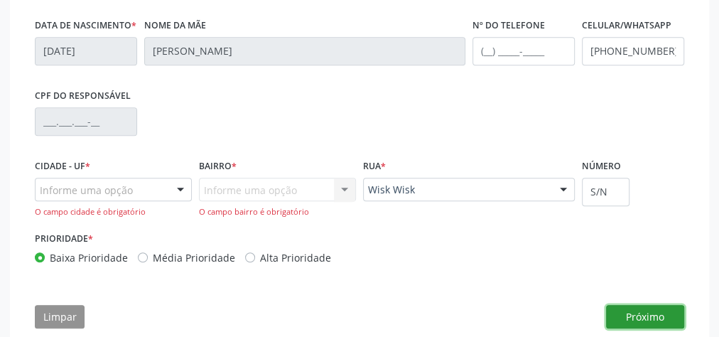
scroll to position [618, 0]
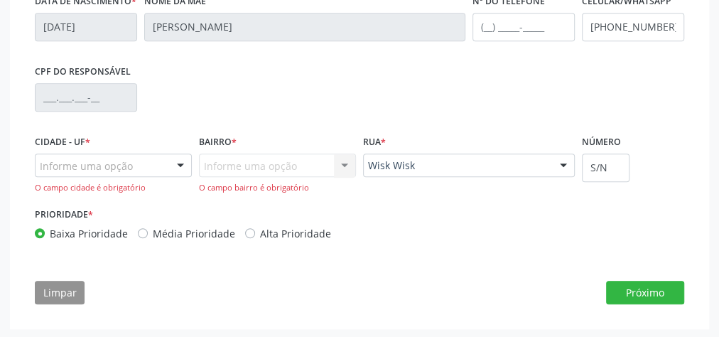
click at [178, 174] on div at bounding box center [180, 166] width 21 height 24
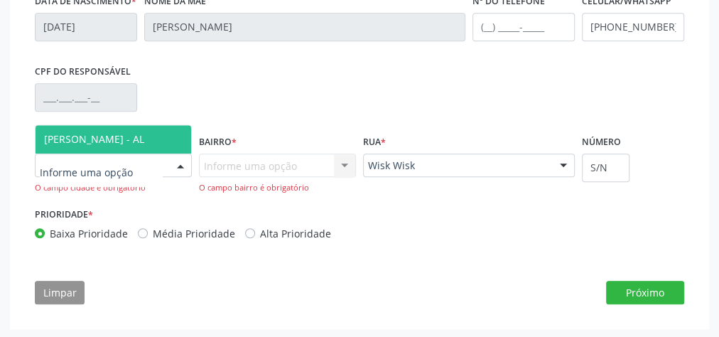
click at [144, 146] on span "[PERSON_NAME] - AL" at bounding box center [94, 138] width 100 height 13
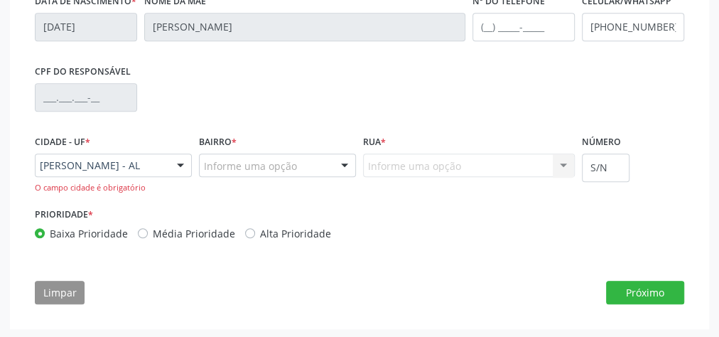
click at [341, 175] on div at bounding box center [344, 166] width 21 height 24
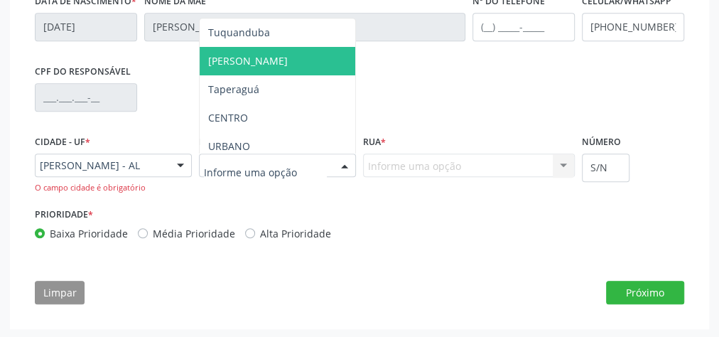
click at [267, 62] on span "[PERSON_NAME]" at bounding box center [277, 61] width 155 height 28
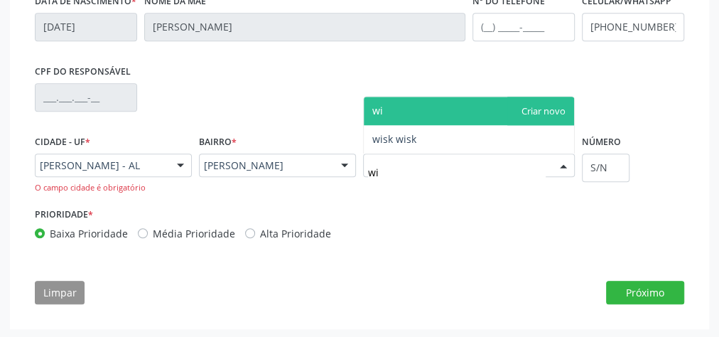
type input "wis"
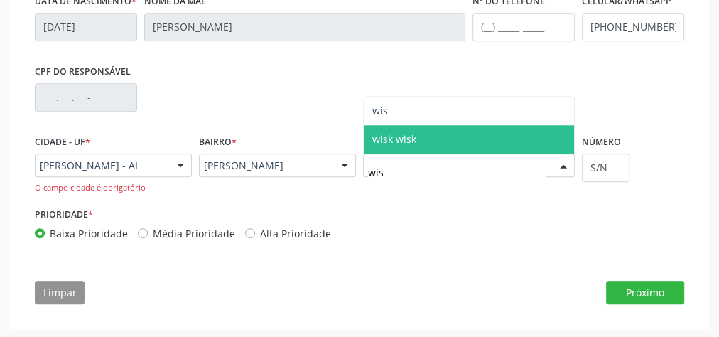
click at [388, 146] on span "wisk wisk" at bounding box center [394, 138] width 44 height 13
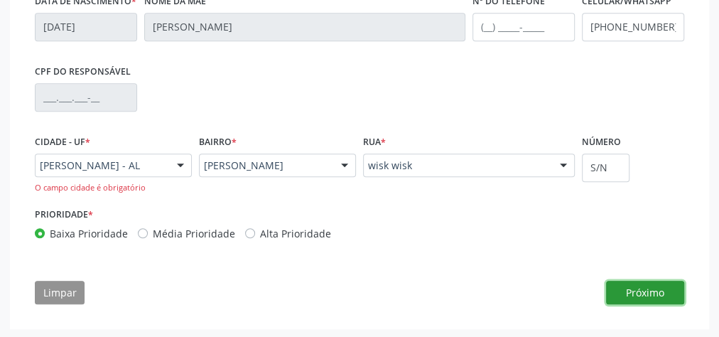
click at [662, 305] on button "Próximo" at bounding box center [645, 292] width 78 height 24
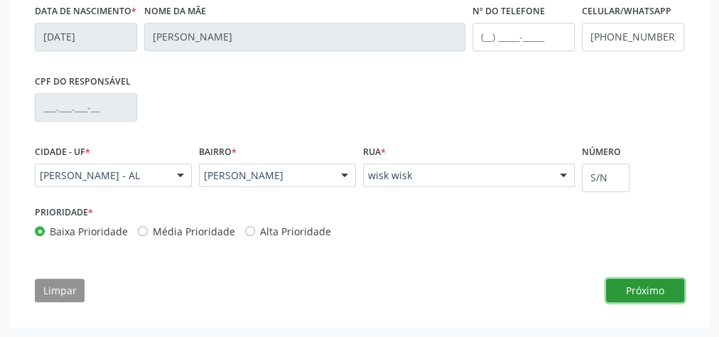
click at [644, 290] on button "Próximo" at bounding box center [645, 290] width 78 height 24
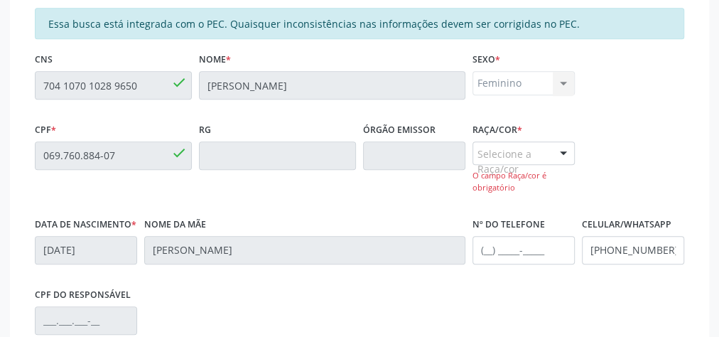
scroll to position [334, 0]
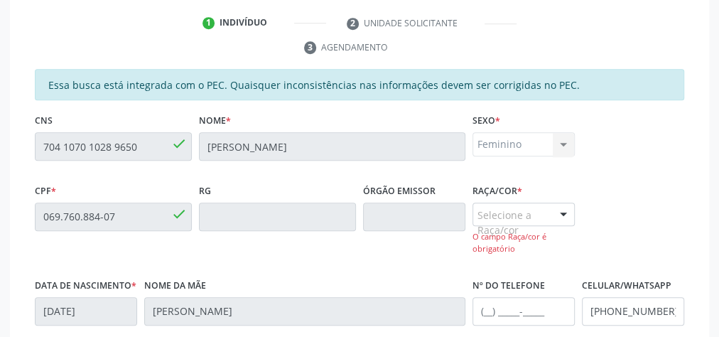
click at [561, 212] on div at bounding box center [562, 215] width 21 height 24
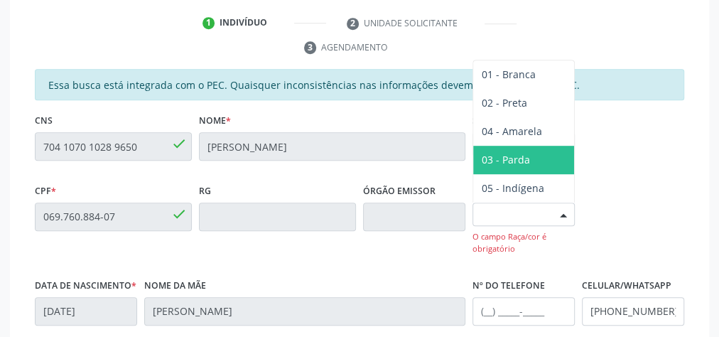
click at [518, 153] on span "03 - Parda" at bounding box center [505, 159] width 48 height 13
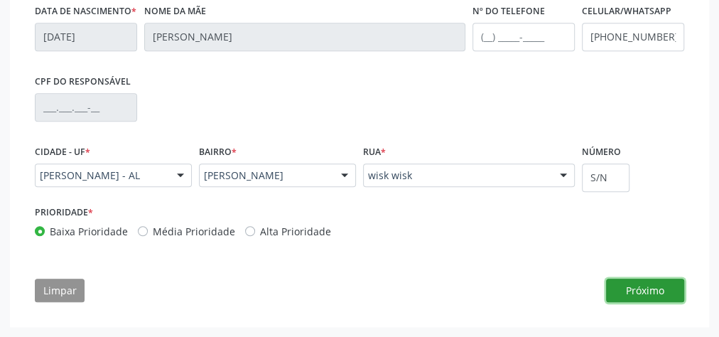
click at [638, 283] on button "Próximo" at bounding box center [645, 290] width 78 height 24
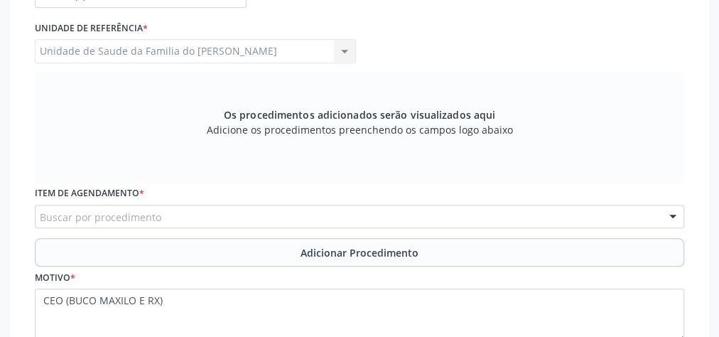
scroll to position [439, 0]
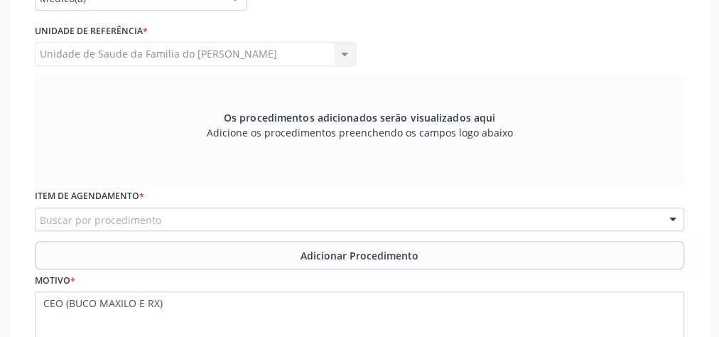
click at [285, 219] on div "Buscar por procedimento" at bounding box center [359, 219] width 649 height 24
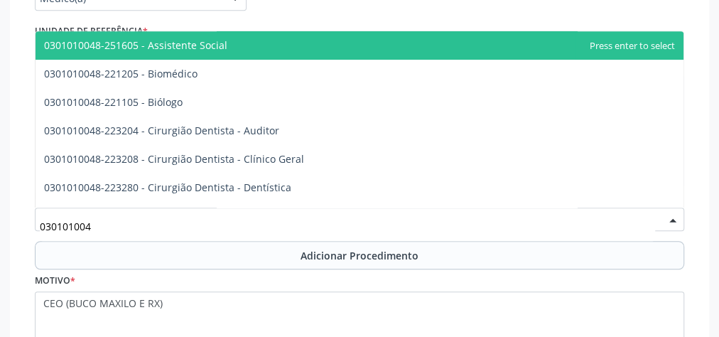
type input "0301010048"
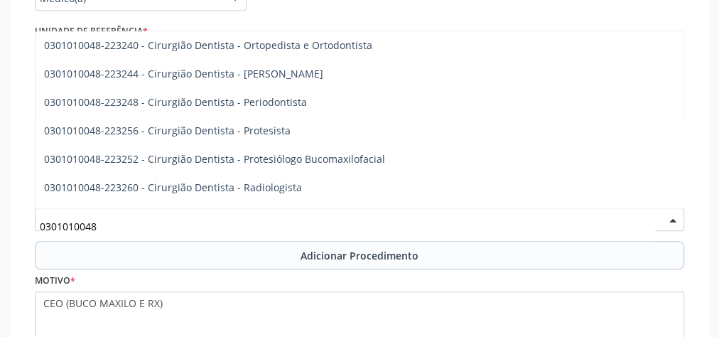
scroll to position [682, 0]
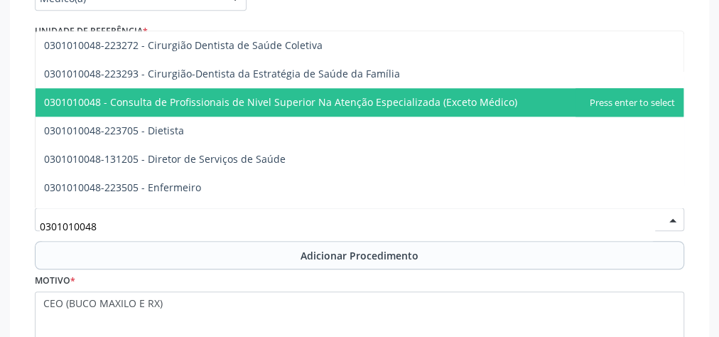
click at [342, 101] on span "0301010048 - Consulta de Profissionais de Nivel Superior Na Atenção Especializa…" at bounding box center [280, 101] width 473 height 13
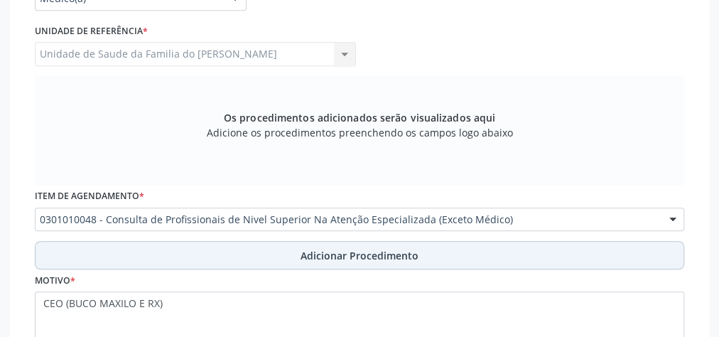
click at [399, 253] on span "Adicionar Procedimento" at bounding box center [359, 255] width 118 height 15
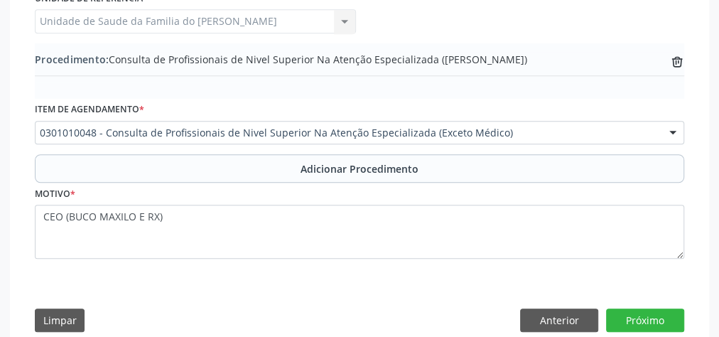
scroll to position [498, 0]
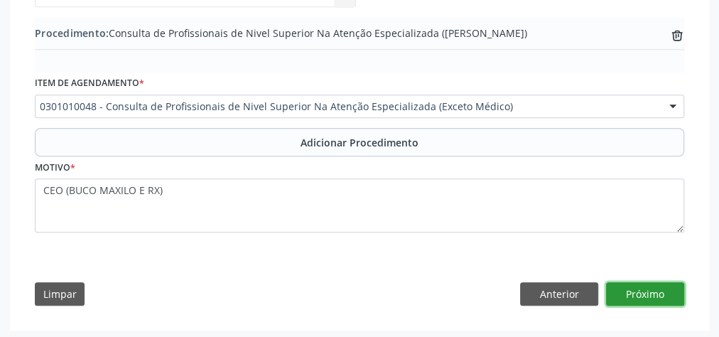
click at [620, 288] on button "Próximo" at bounding box center [645, 294] width 78 height 24
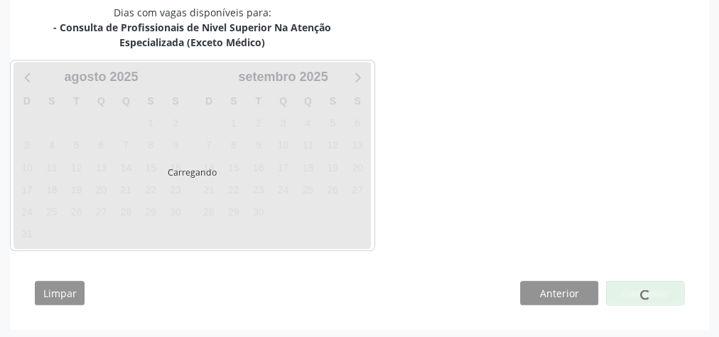
scroll to position [457, 0]
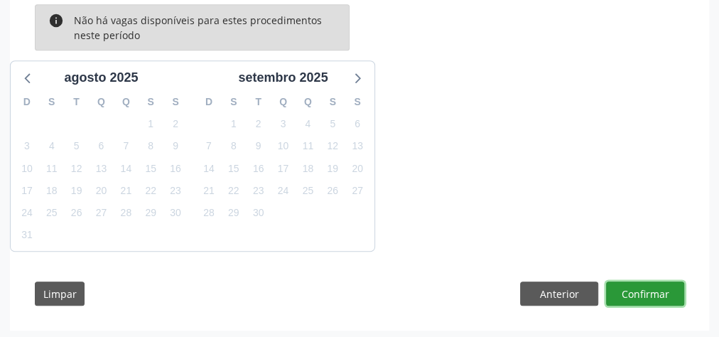
click at [636, 290] on button "Confirmar" at bounding box center [645, 293] width 78 height 24
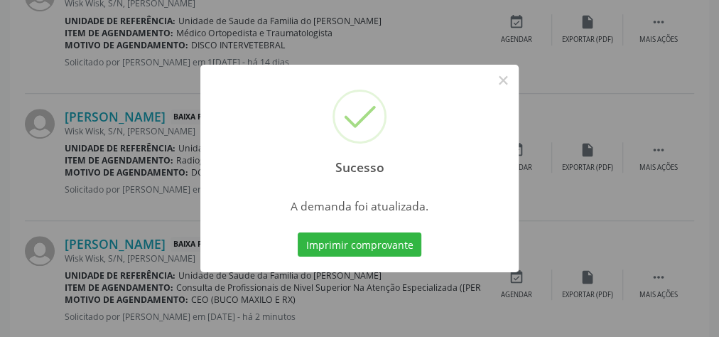
scroll to position [410, 0]
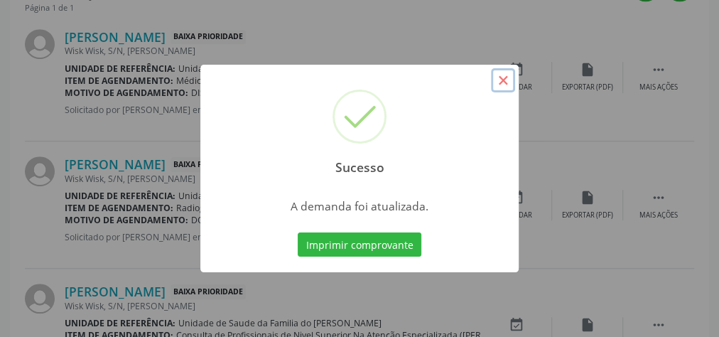
click at [504, 79] on button "×" at bounding box center [503, 80] width 24 height 24
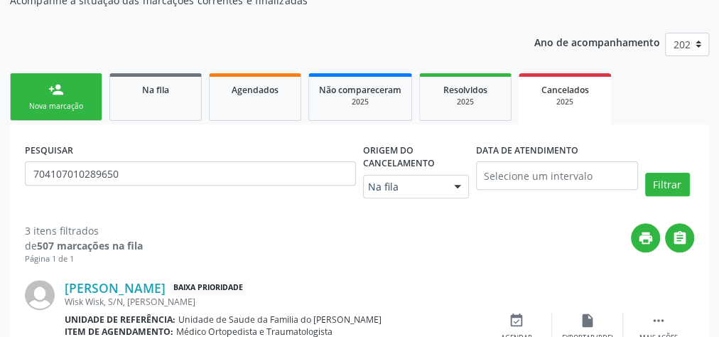
scroll to position [69, 0]
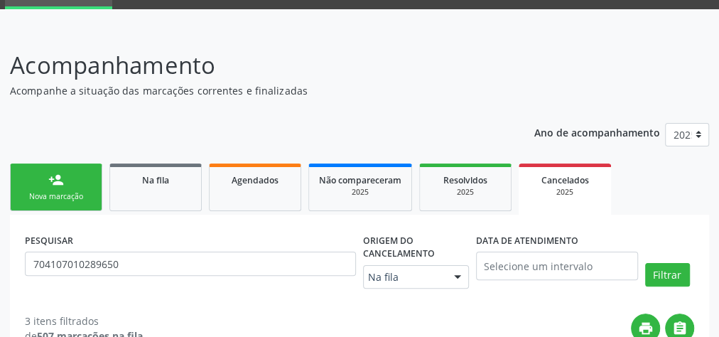
click at [74, 197] on div "Nova marcação" at bounding box center [56, 196] width 71 height 11
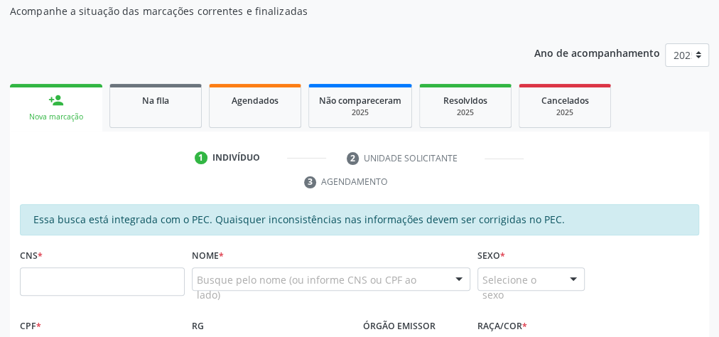
scroll to position [182, 0]
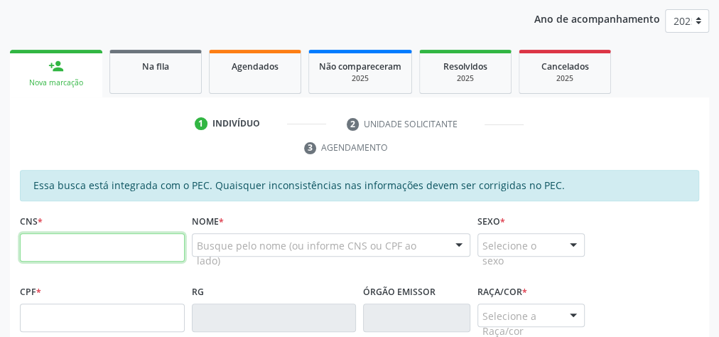
click at [89, 247] on input "text" at bounding box center [102, 247] width 165 height 28
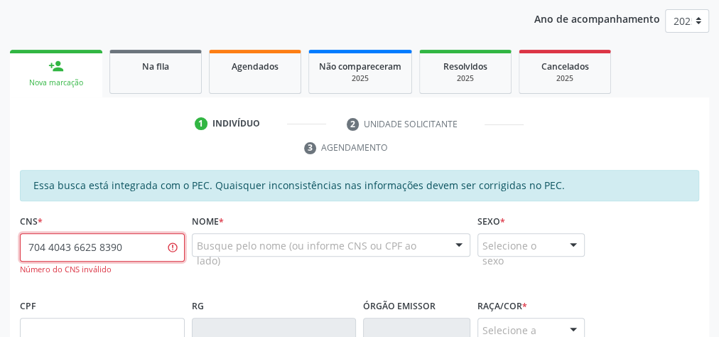
drag, startPoint x: 126, startPoint y: 247, endPoint x: 25, endPoint y: 242, distance: 100.9
click at [25, 242] on input "704 4043 6625 8390" at bounding box center [102, 247] width 165 height 28
type input "704 4043 6625 8390"
paste input "706 4043 6625 8390"
type input "706 4043 6625 8390"
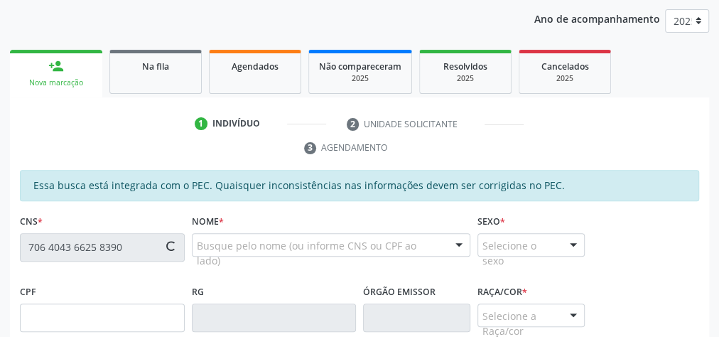
type input "141.536.564-45"
type input "[DATE]"
type input "[PERSON_NAME]"
type input "[PHONE_NUMBER]"
type input "S/N"
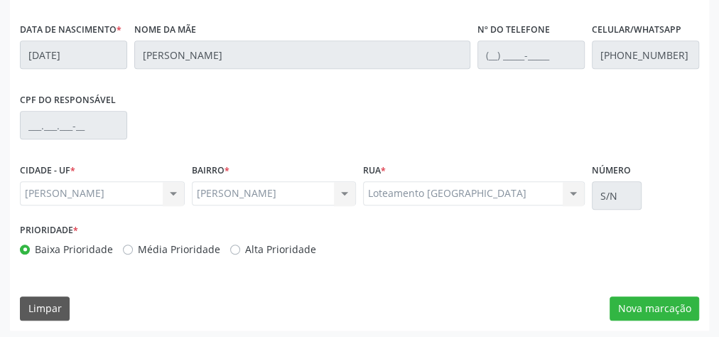
scroll to position [515, 0]
click at [661, 308] on button "Nova marcação" at bounding box center [653, 308] width 89 height 24
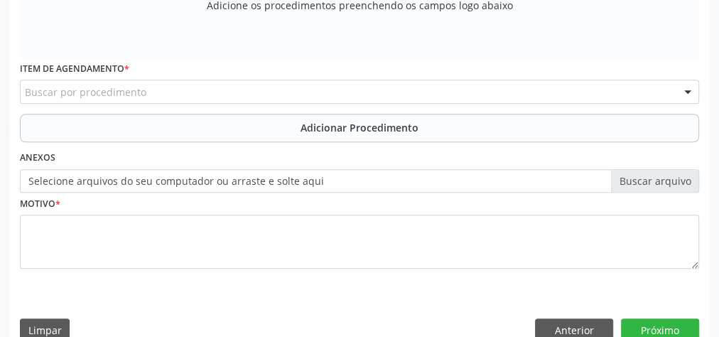
scroll to position [458, 0]
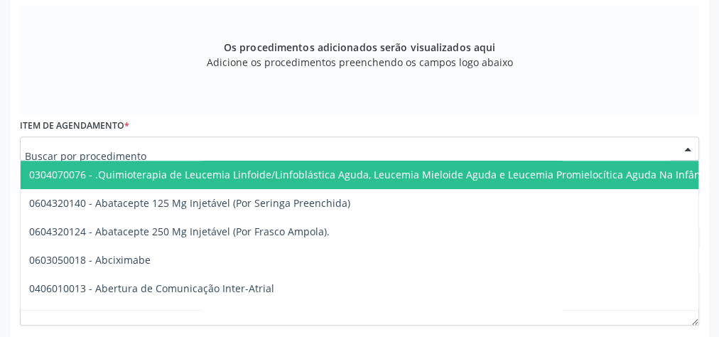
click at [237, 143] on div at bounding box center [359, 148] width 679 height 24
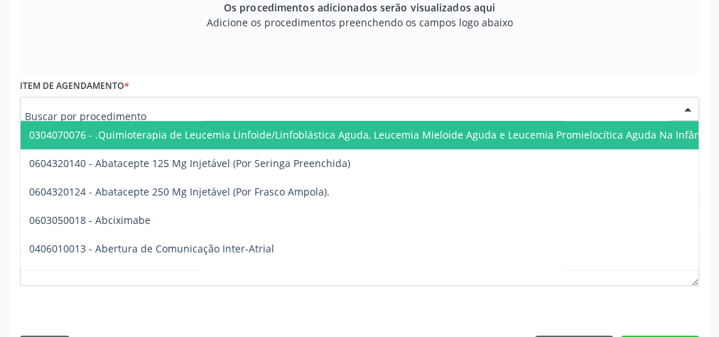
scroll to position [537, 0]
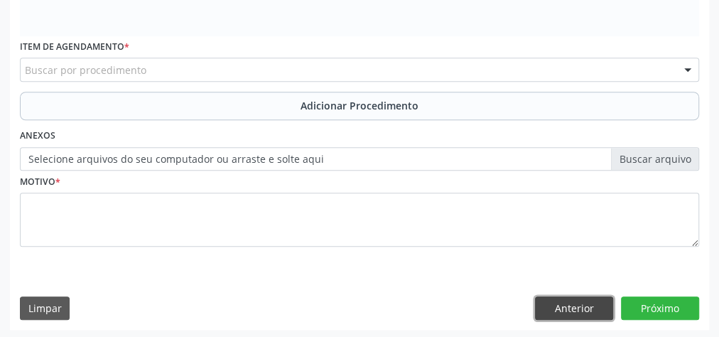
click at [591, 312] on button "Anterior" at bounding box center [574, 308] width 78 height 24
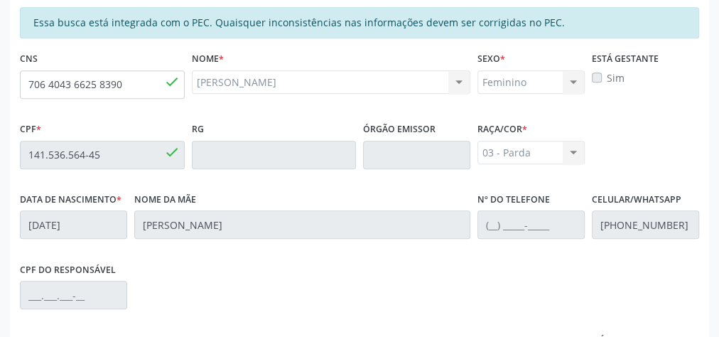
scroll to position [344, 0]
click at [77, 86] on input "706 4043 6625 8390" at bounding box center [102, 85] width 165 height 28
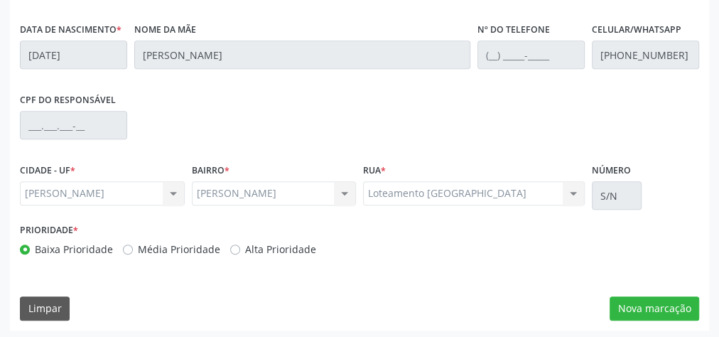
scroll to position [515, 0]
click at [638, 314] on button "Nova marcação" at bounding box center [653, 308] width 89 height 24
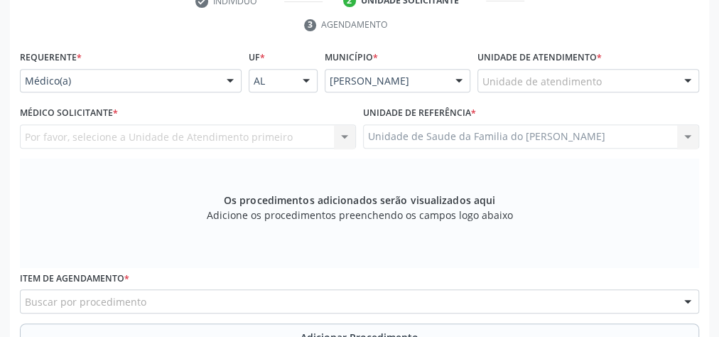
scroll to position [288, 0]
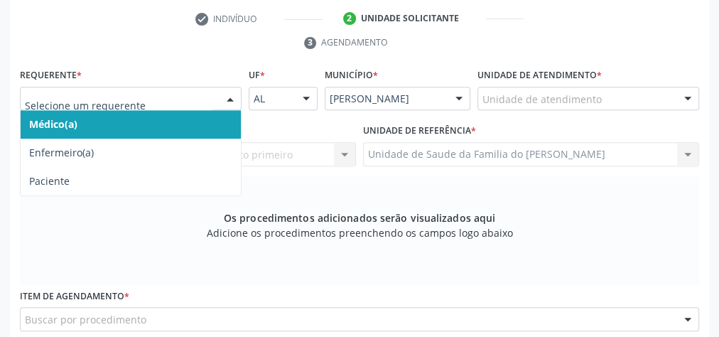
click at [217, 94] on div at bounding box center [131, 99] width 222 height 24
click at [192, 128] on span "Médico(a)" at bounding box center [131, 124] width 220 height 28
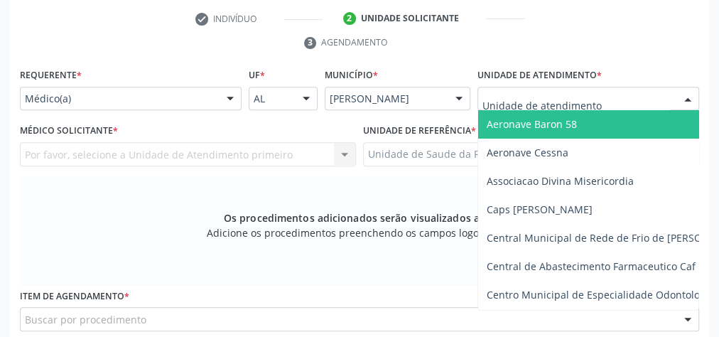
type input "j"
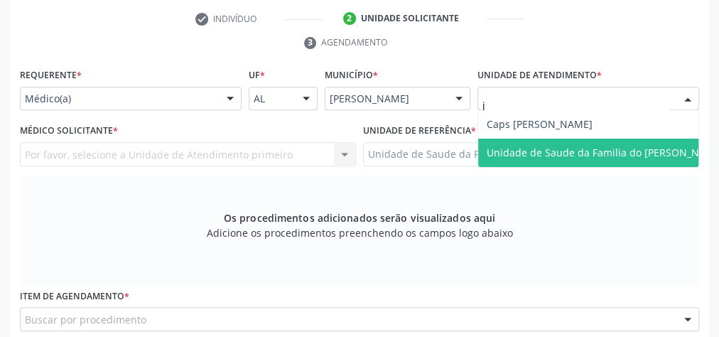
click at [585, 153] on span "Unidade de Saude da Familia do [PERSON_NAME]" at bounding box center [604, 152] width 237 height 13
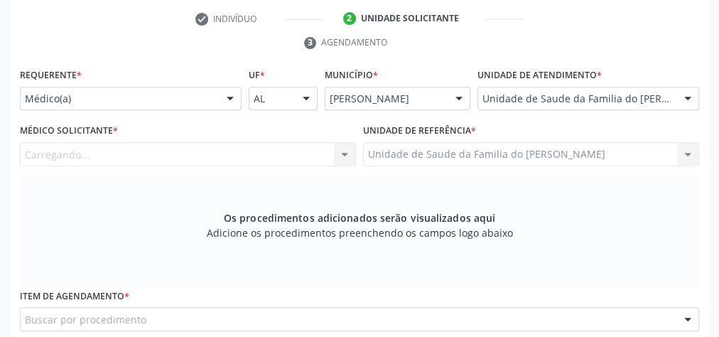
click at [345, 153] on div "Carregando... Nenhum resultado encontrado para: " " Não há nenhuma opção para s…" at bounding box center [188, 154] width 336 height 24
click at [345, 153] on div at bounding box center [344, 155] width 21 height 24
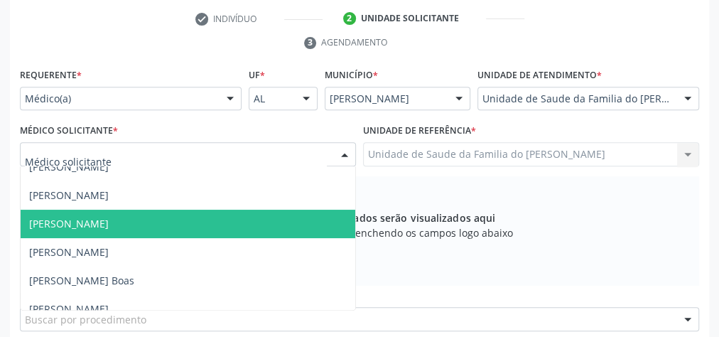
scroll to position [114, 0]
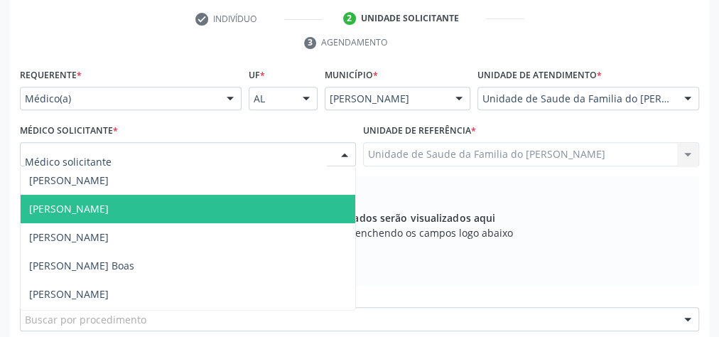
click at [215, 204] on span "[PERSON_NAME]" at bounding box center [188, 209] width 334 height 28
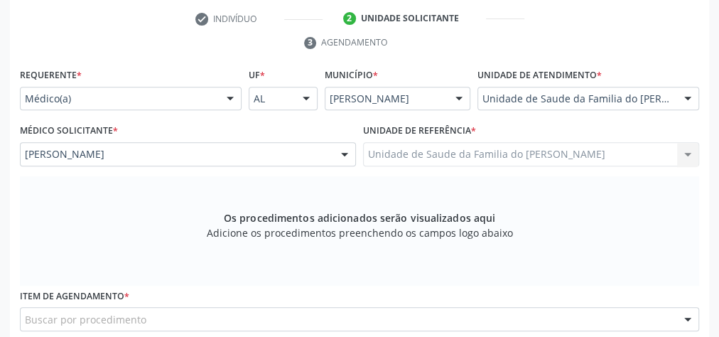
scroll to position [401, 0]
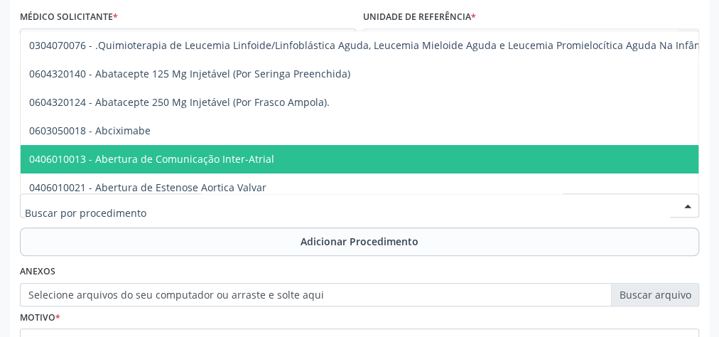
click at [207, 209] on div at bounding box center [359, 205] width 679 height 24
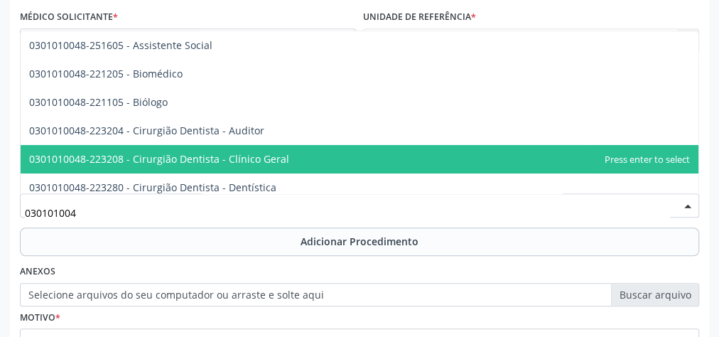
type input "0301010048"
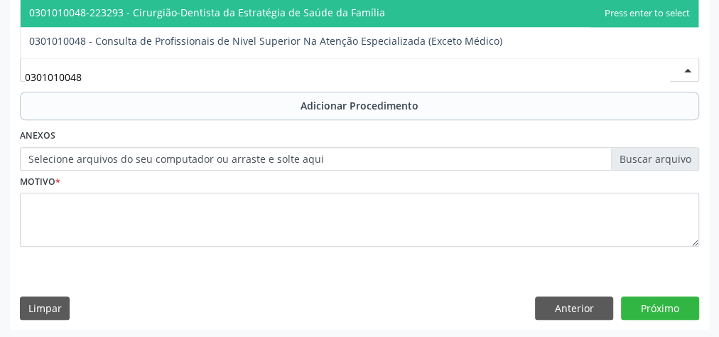
scroll to position [625, 0]
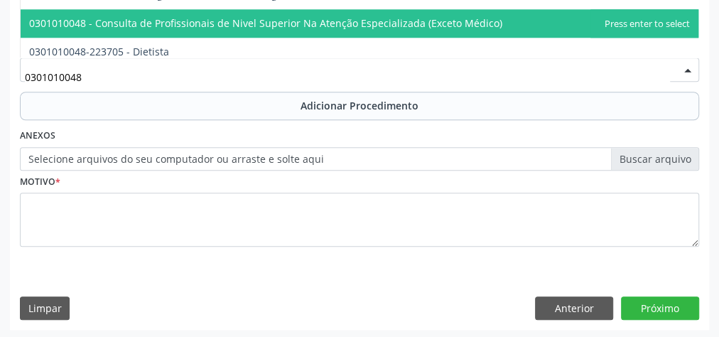
click at [310, 31] on span "0301010048 - Consulta de Profissionais de Nivel Superior Na Atenção Especializa…" at bounding box center [359, 23] width 677 height 28
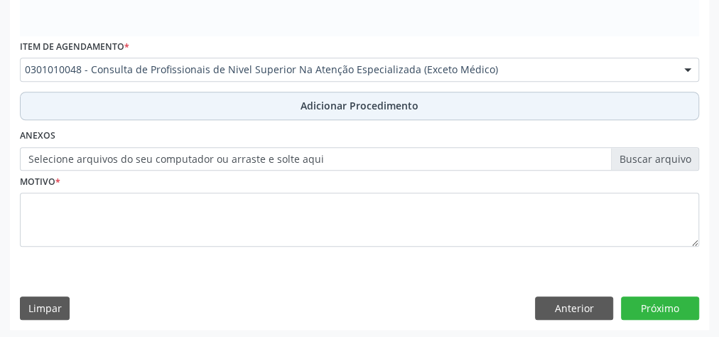
click at [305, 107] on span "Adicionar Procedimento" at bounding box center [359, 105] width 118 height 15
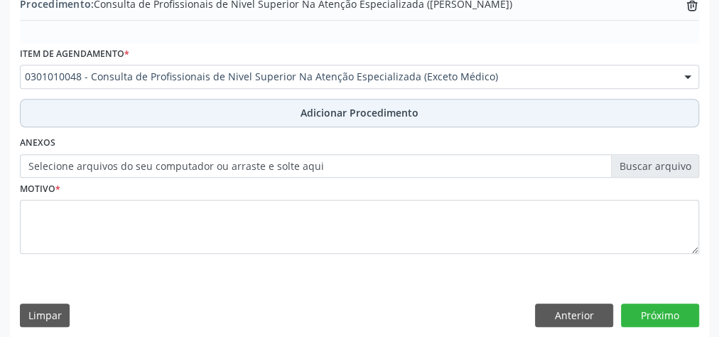
scroll to position [483, 0]
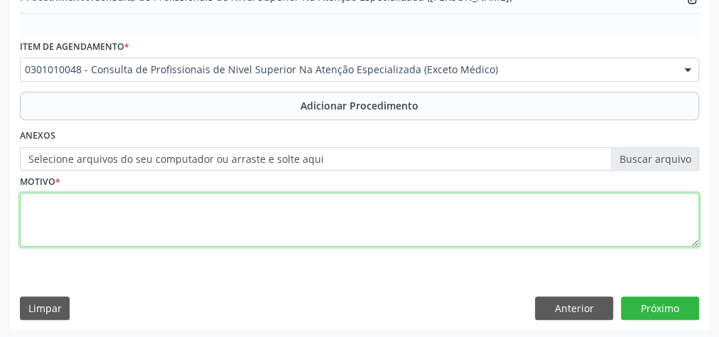
click at [279, 220] on textarea at bounding box center [359, 219] width 679 height 54
click at [34, 202] on textarea "psicologa infantil ( autismo infantil)" at bounding box center [359, 219] width 679 height 54
click at [52, 204] on textarea "Psicologa infantil ( autismo infantil)" at bounding box center [359, 219] width 679 height 54
click at [235, 205] on textarea "Psicóloga infantil ( autismo infantil)" at bounding box center [359, 219] width 679 height 54
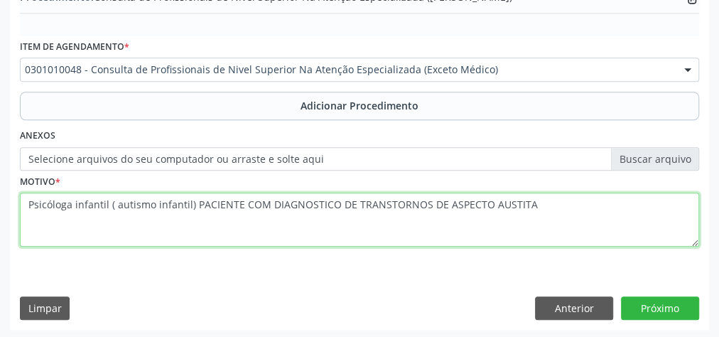
click at [190, 203] on textarea "Psicóloga infantil ( autismo infantil) PACIENTE COM DIAGNOSTICO DE TRANSTORNOS …" at bounding box center [359, 219] width 679 height 54
click at [449, 207] on textarea "Psicóloga infantil PACIENTE COM DIAGNOSTICO DE TRANSTORNOS DE ASPECTO AUSTITA" at bounding box center [359, 219] width 679 height 54
click at [440, 208] on textarea "Psicóloga infantil PACIENTE COM DIAGNOSTICO DE TRANSTORNOS DE ASPECTO AUSTITA(T…" at bounding box center [359, 219] width 679 height 54
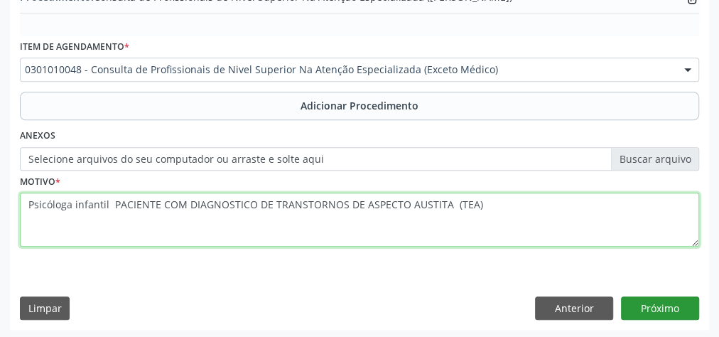
type textarea "Psicóloga infantil PACIENTE COM DIAGNOSTICO DE TRANSTORNOS DE ASPECTO AUSTITA (…"
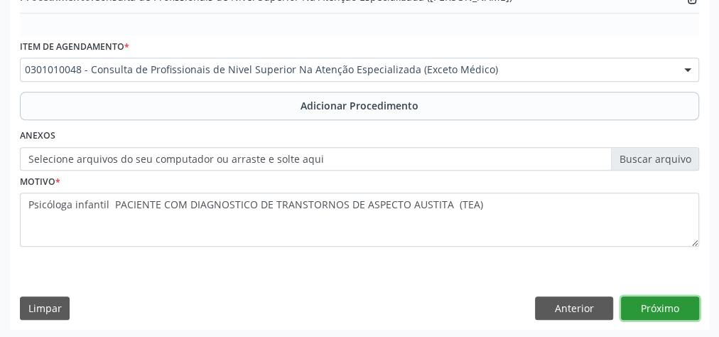
click at [650, 305] on button "Próximo" at bounding box center [660, 308] width 78 height 24
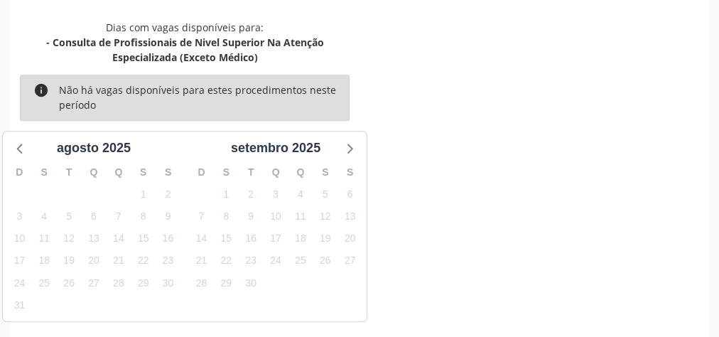
scroll to position [391, 0]
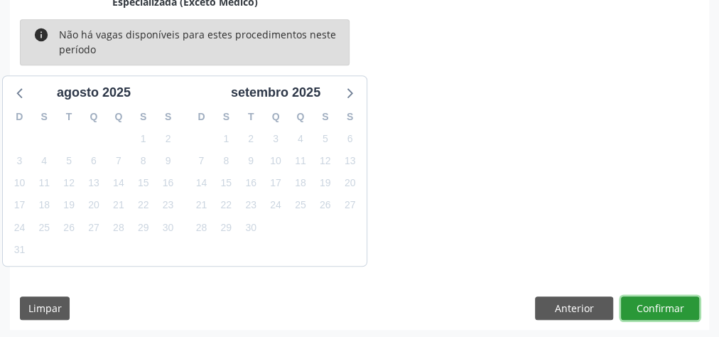
click at [649, 306] on button "Confirmar" at bounding box center [660, 308] width 78 height 24
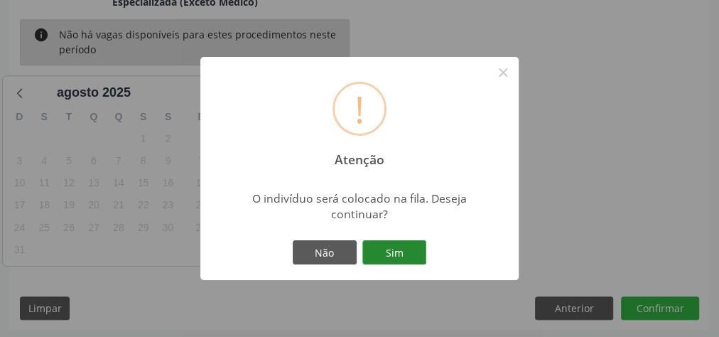
click at [409, 256] on button "Sim" at bounding box center [394, 252] width 64 height 24
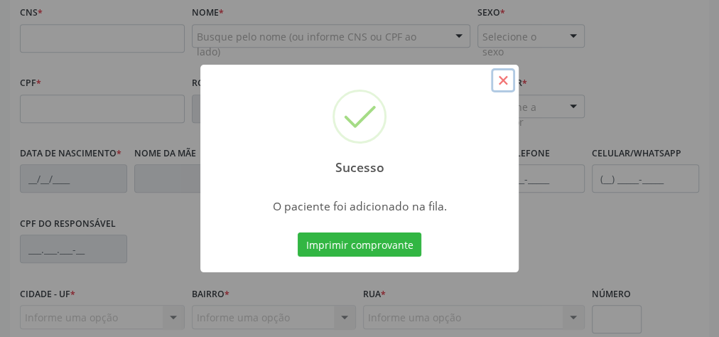
click at [506, 83] on button "×" at bounding box center [503, 80] width 24 height 24
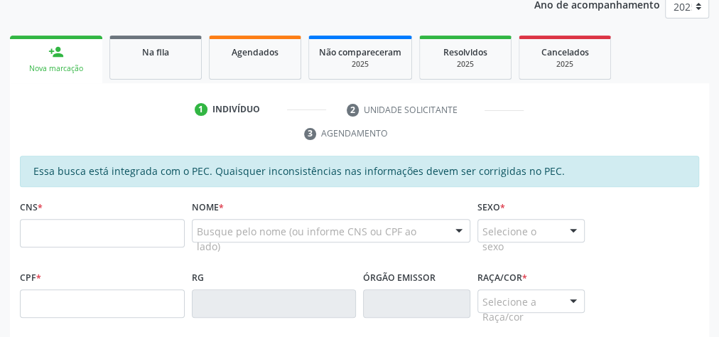
scroll to position [221, 0]
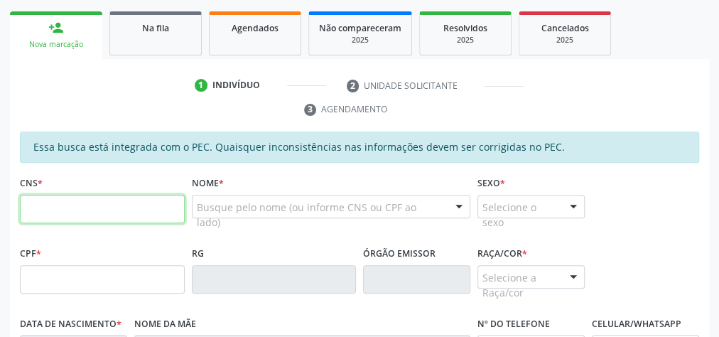
paste input "706 4043 6625 8390"
type input "706 4043 6625 8390"
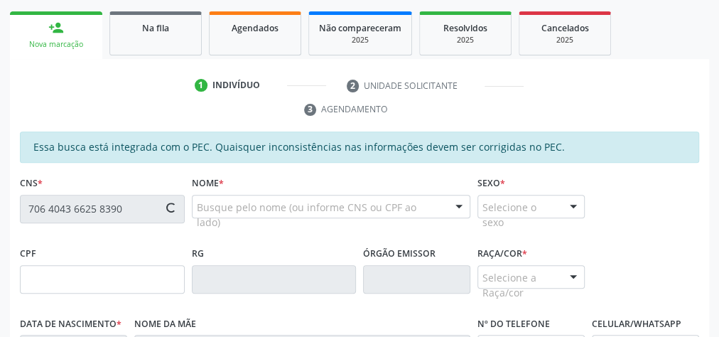
type input "141.536.564-45"
type input "[DATE]"
type input "[PERSON_NAME]"
type input "[PHONE_NUMBER]"
type input "S/N"
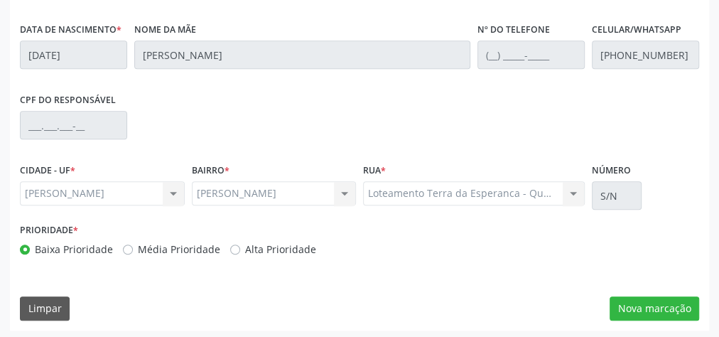
scroll to position [515, 0]
click at [661, 310] on button "Nova marcação" at bounding box center [653, 308] width 89 height 24
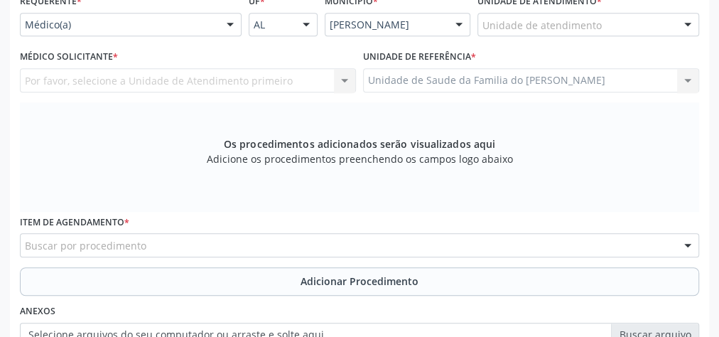
scroll to position [288, 0]
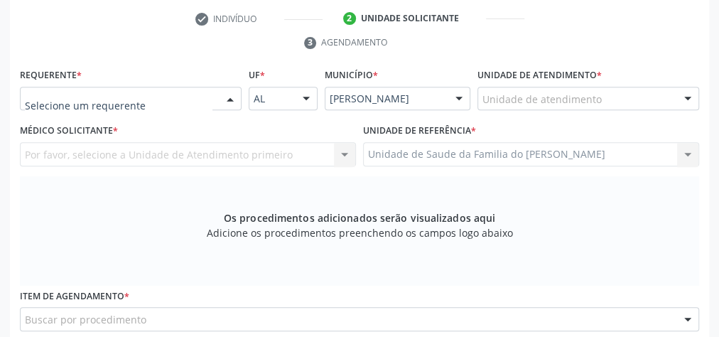
click at [230, 99] on div at bounding box center [229, 99] width 21 height 24
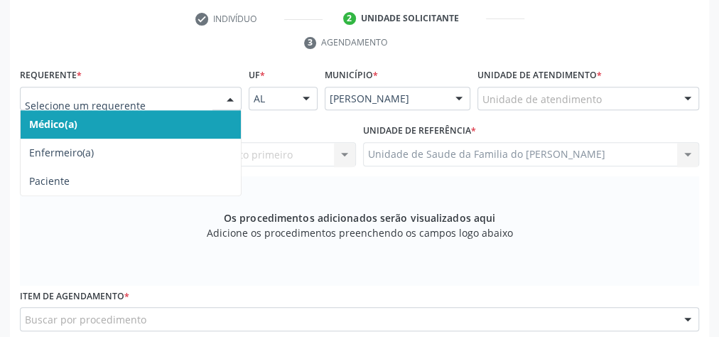
click at [163, 122] on span "Médico(a)" at bounding box center [131, 124] width 220 height 28
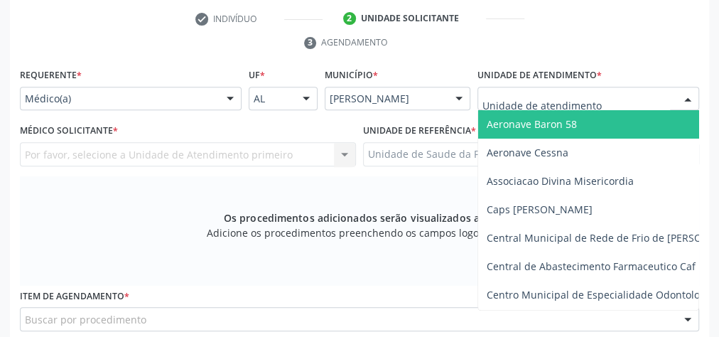
type input "J"
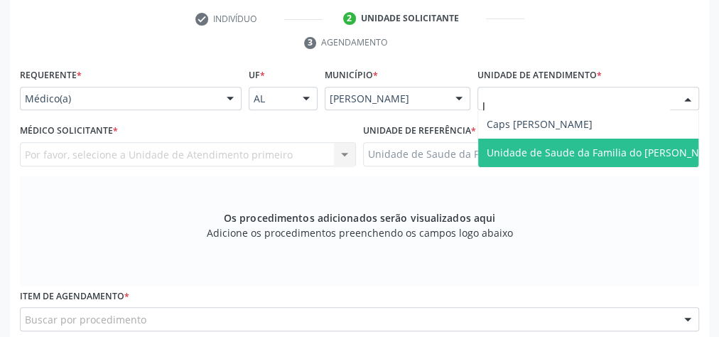
click at [592, 141] on span "Unidade de Saude da Familia do [PERSON_NAME]" at bounding box center [605, 152] width 254 height 28
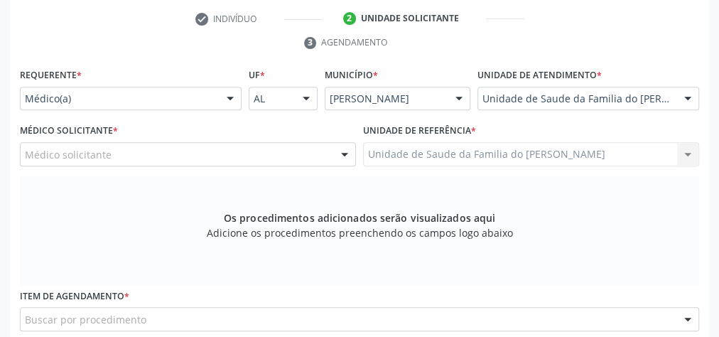
click at [339, 156] on div at bounding box center [344, 155] width 21 height 24
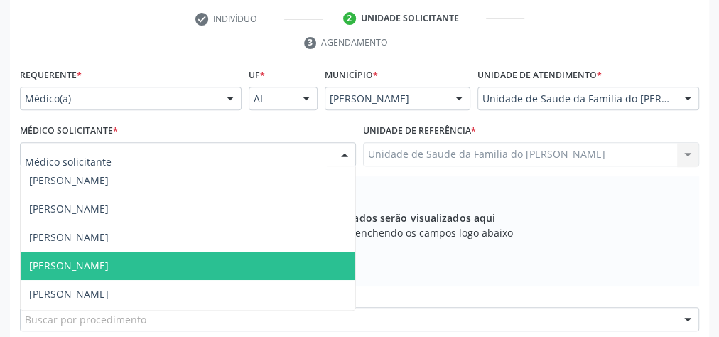
scroll to position [57, 0]
click at [237, 257] on span "[PERSON_NAME]" at bounding box center [188, 265] width 334 height 28
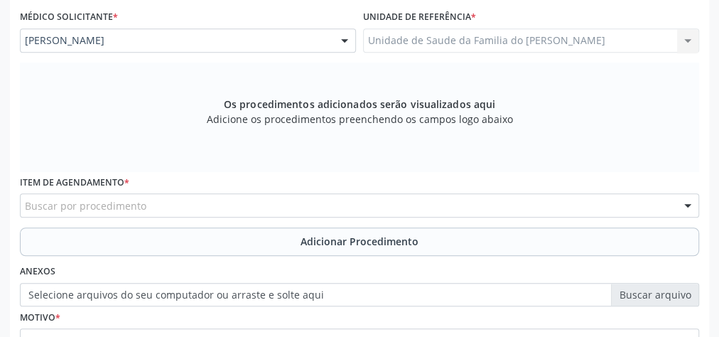
scroll to position [401, 0]
click at [240, 204] on div "Buscar por procedimento" at bounding box center [359, 205] width 679 height 24
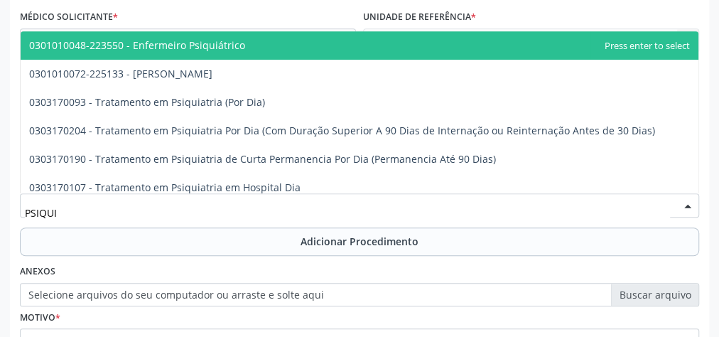
type input "PSIQUIA"
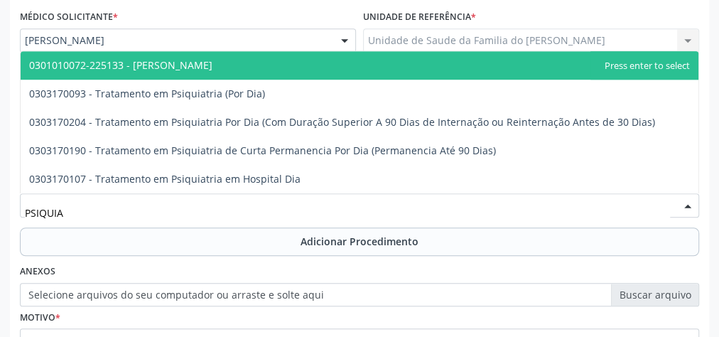
click at [240, 68] on span "0301010072-225133 - [PERSON_NAME]" at bounding box center [359, 65] width 677 height 28
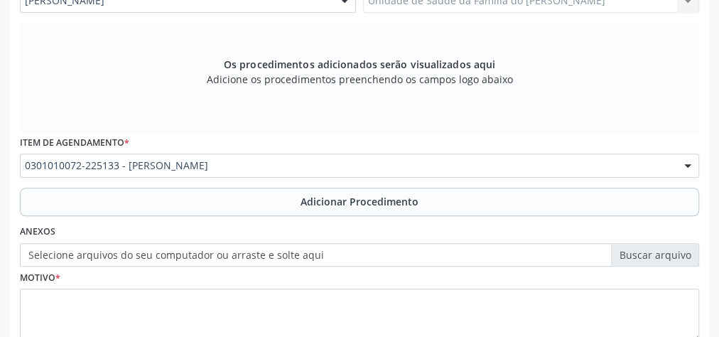
scroll to position [458, 0]
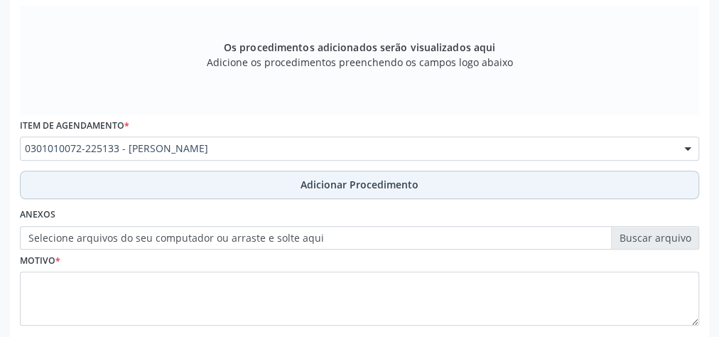
click at [304, 186] on span "Adicionar Procedimento" at bounding box center [359, 184] width 118 height 15
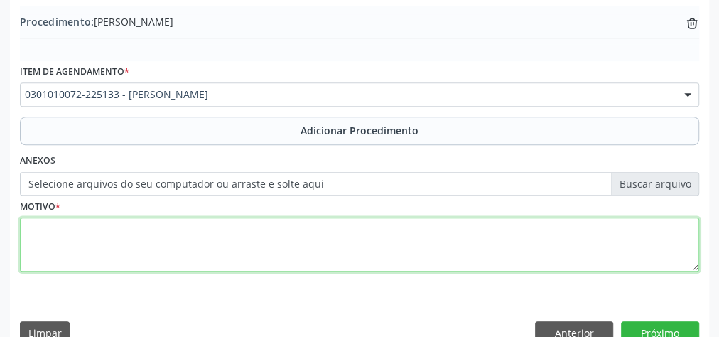
click at [271, 246] on textarea at bounding box center [359, 244] width 679 height 54
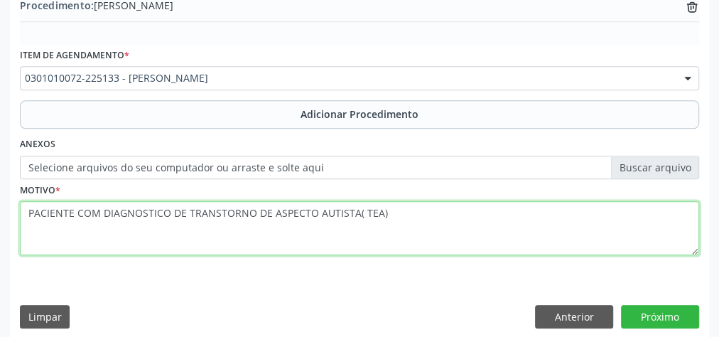
scroll to position [483, 0]
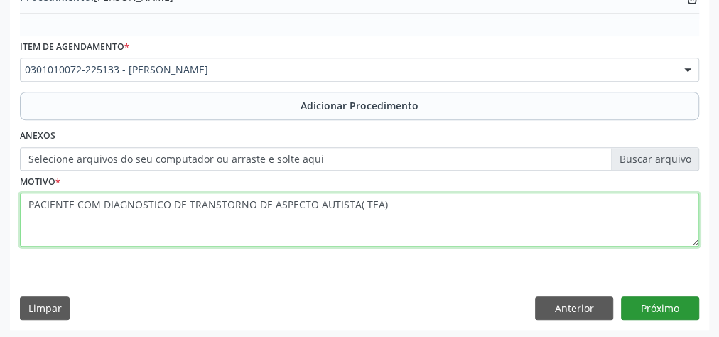
type textarea "PACIENTE COM DIAGNOSTICO DE TRANSTORNO DE ASPECTO AUTISTA( TEA)"
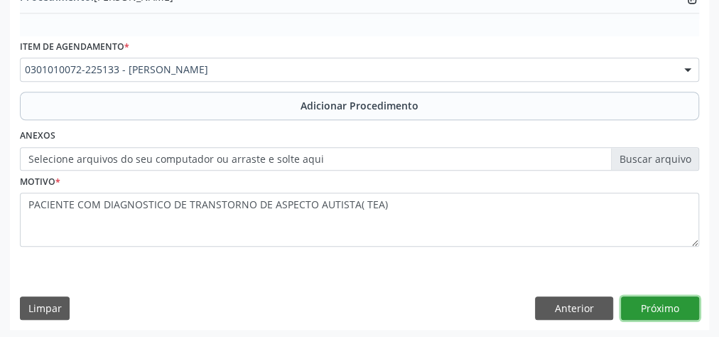
click at [653, 302] on button "Próximo" at bounding box center [660, 308] width 78 height 24
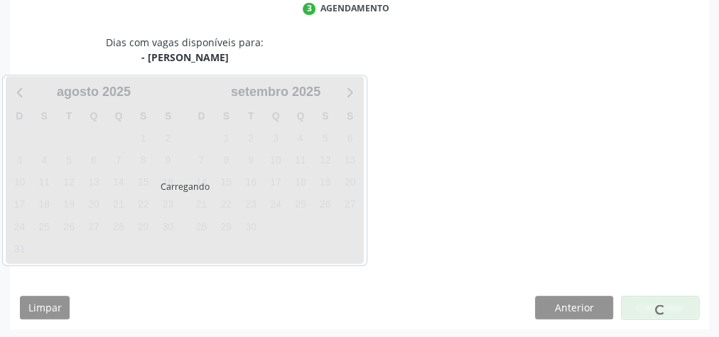
scroll to position [376, 0]
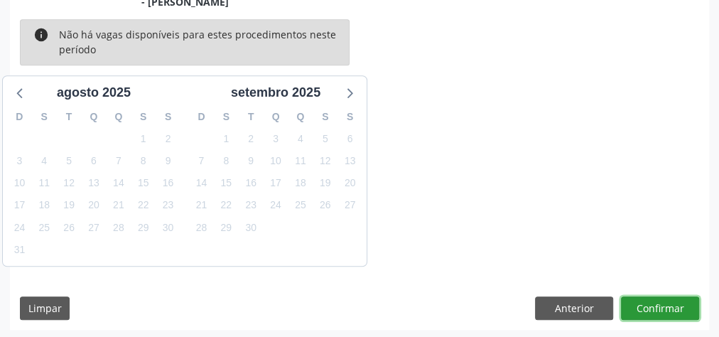
click at [653, 302] on button "Confirmar" at bounding box center [660, 308] width 78 height 24
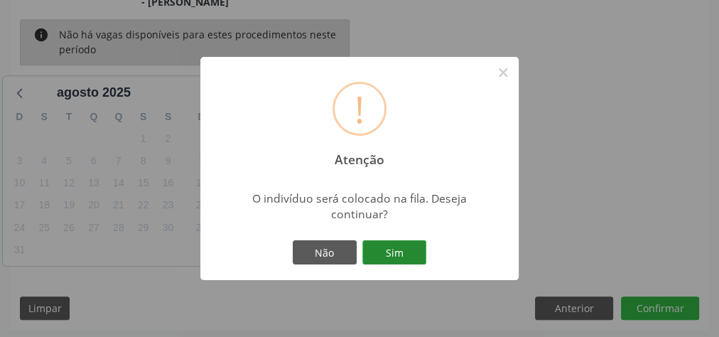
click at [406, 253] on button "Sim" at bounding box center [394, 252] width 64 height 24
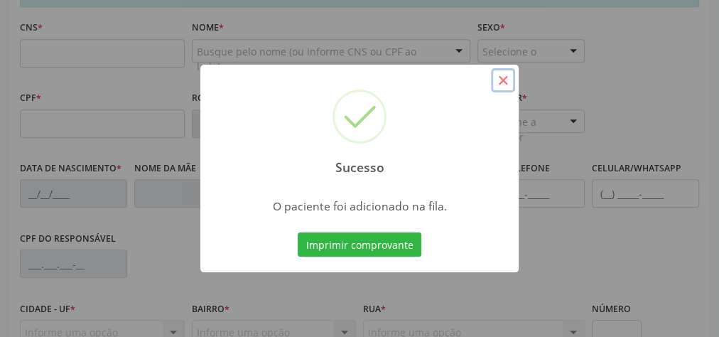
click at [507, 80] on button "×" at bounding box center [503, 80] width 24 height 24
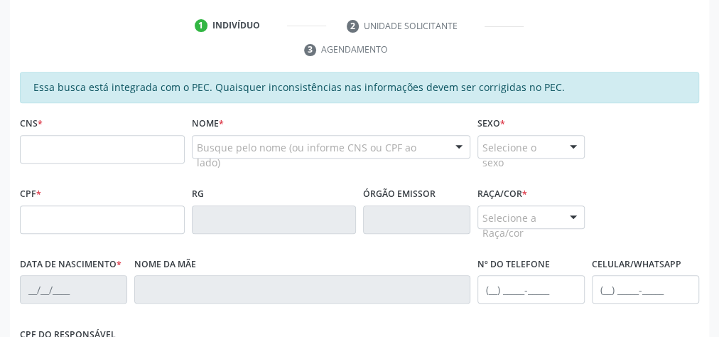
scroll to position [263, 0]
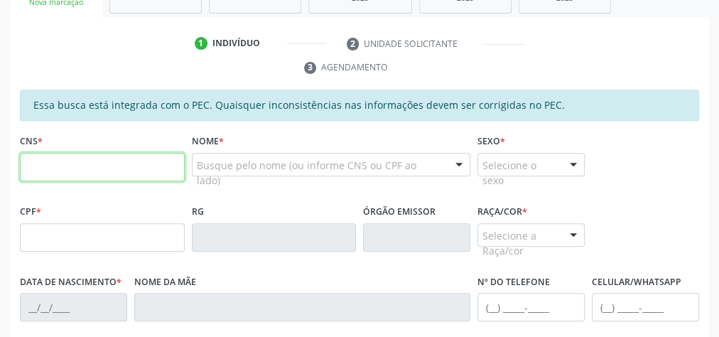
click at [114, 163] on input "text" at bounding box center [102, 167] width 165 height 28
type input "898 0046 1757 9615"
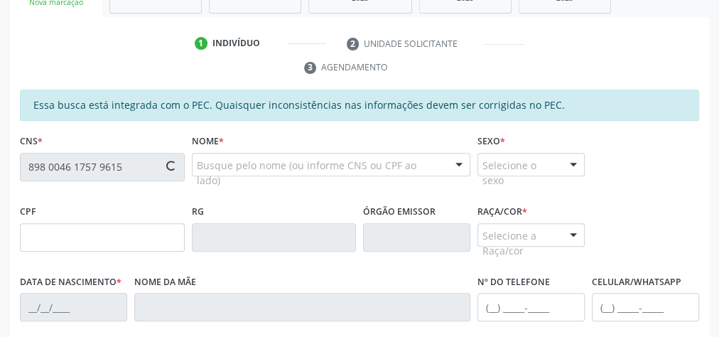
type input "053.161.614-24"
type input "[DATE]"
type input "[PERSON_NAME]"
type input "[PHONE_NUMBER]"
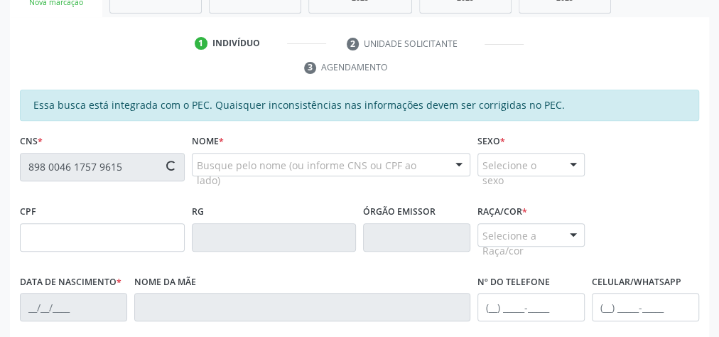
type input "S/N"
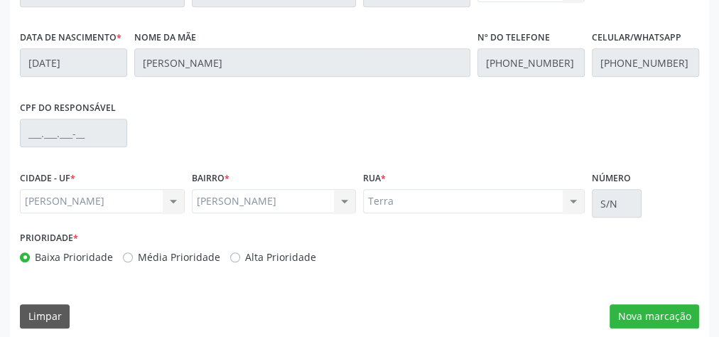
scroll to position [515, 0]
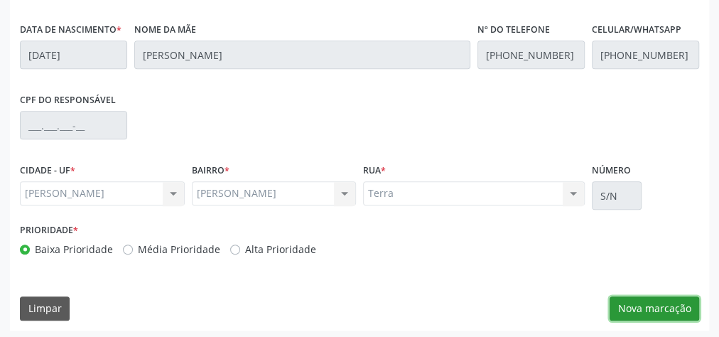
click at [665, 304] on button "Nova marcação" at bounding box center [653, 308] width 89 height 24
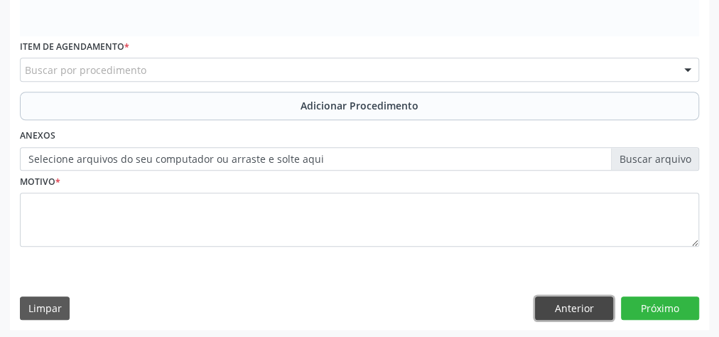
click at [577, 310] on button "Anterior" at bounding box center [574, 308] width 78 height 24
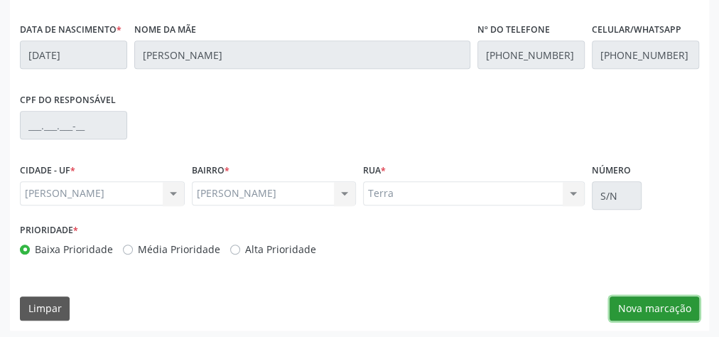
click at [636, 306] on button "Nova marcação" at bounding box center [653, 308] width 89 height 24
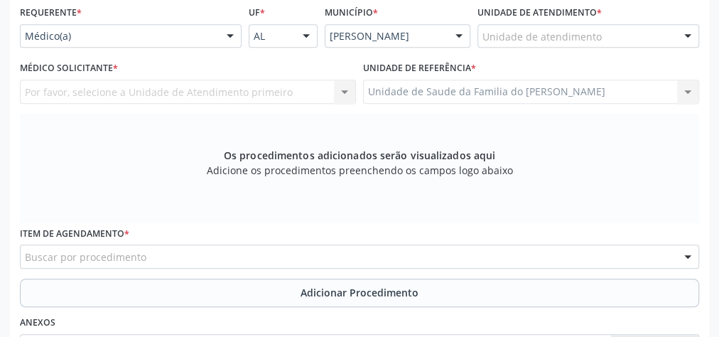
scroll to position [344, 0]
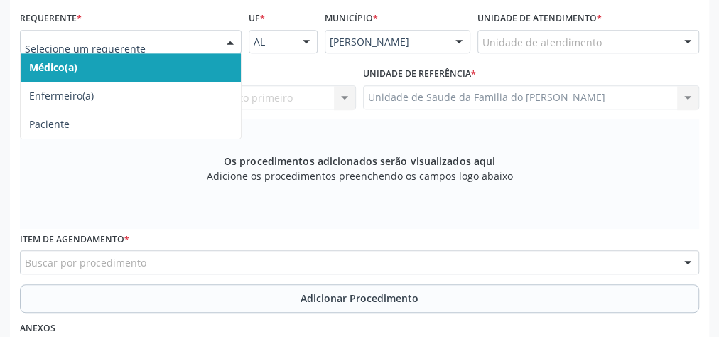
click at [224, 46] on div at bounding box center [229, 43] width 21 height 24
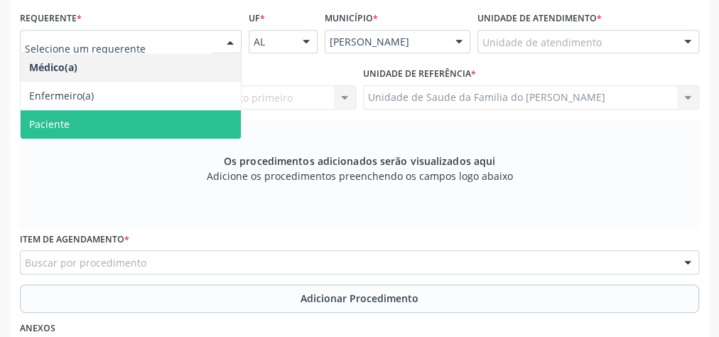
click at [180, 122] on span "Paciente" at bounding box center [131, 124] width 220 height 28
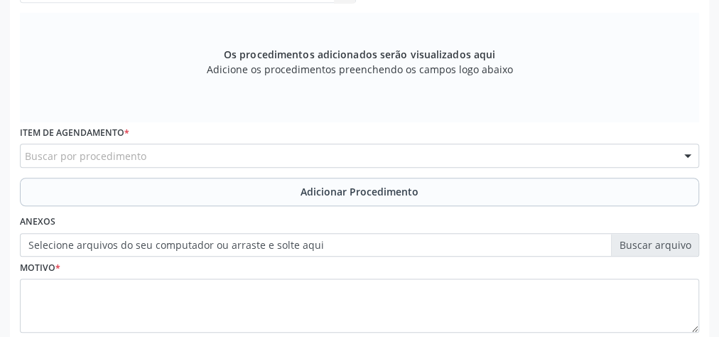
scroll to position [515, 0]
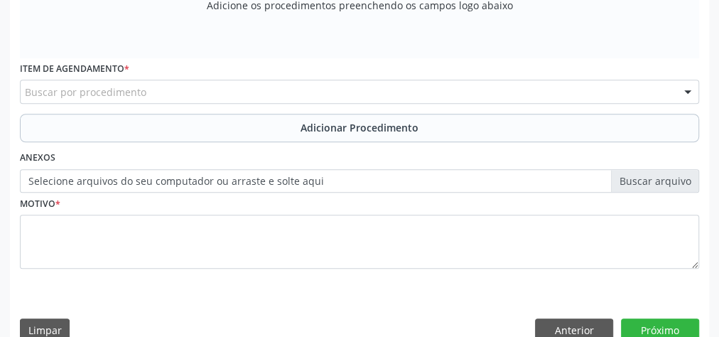
click at [333, 94] on div "Buscar por procedimento" at bounding box center [359, 92] width 679 height 24
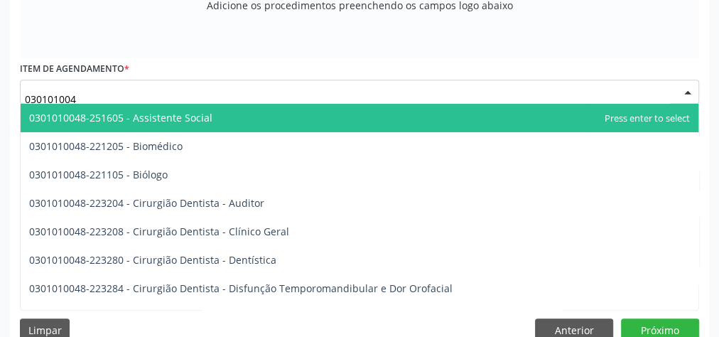
type input "0301010048"
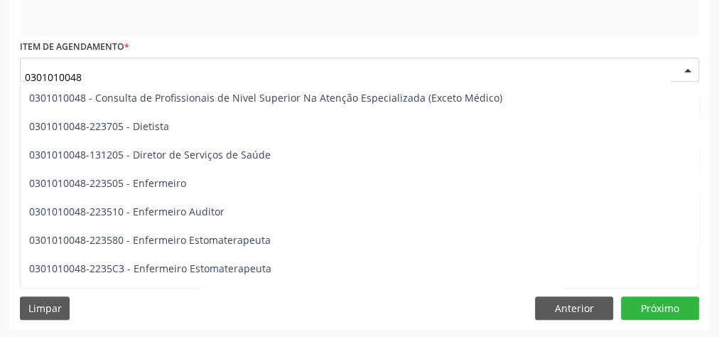
scroll to position [738, 0]
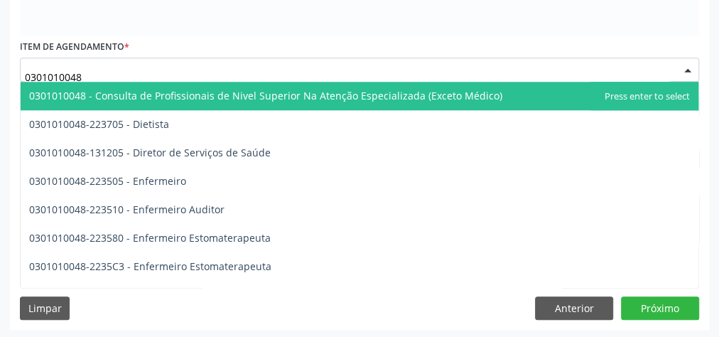
click at [378, 100] on span "0301010048 - Consulta de Profissionais de Nivel Superior Na Atenção Especializa…" at bounding box center [265, 95] width 473 height 13
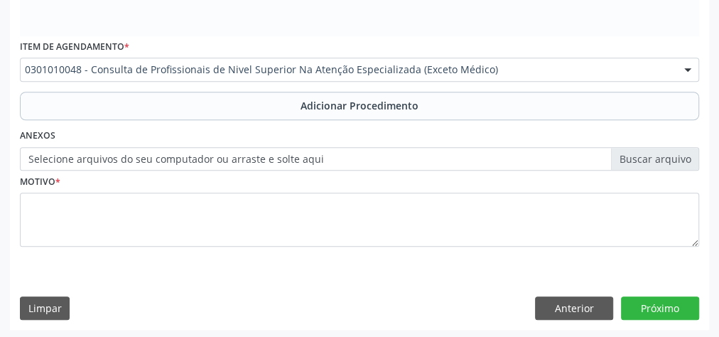
click at [378, 100] on span "Adicionar Procedimento" at bounding box center [359, 105] width 118 height 15
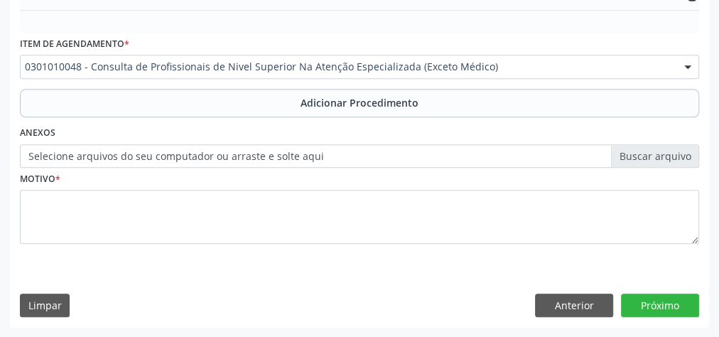
scroll to position [483, 0]
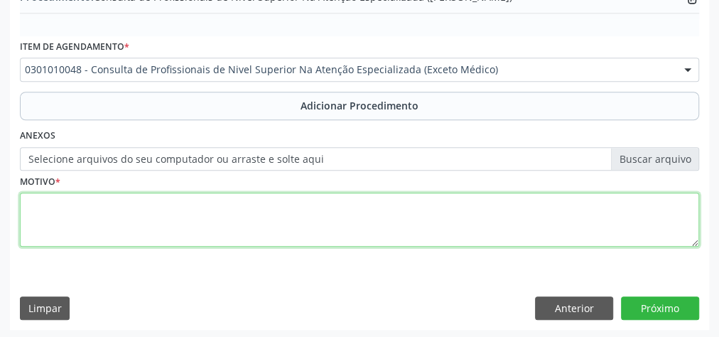
click at [271, 214] on textarea at bounding box center [359, 219] width 679 height 54
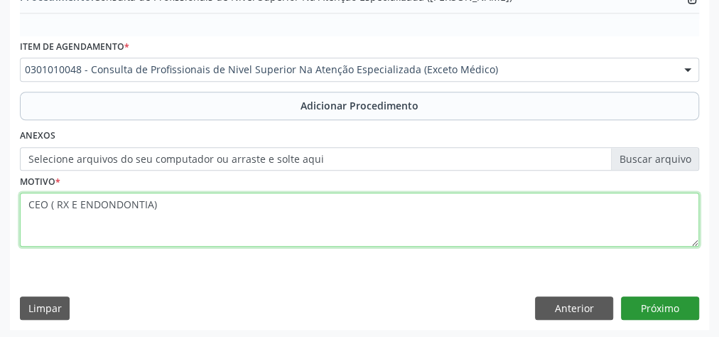
type textarea "CEO ( RX E ENDONDONTIA)"
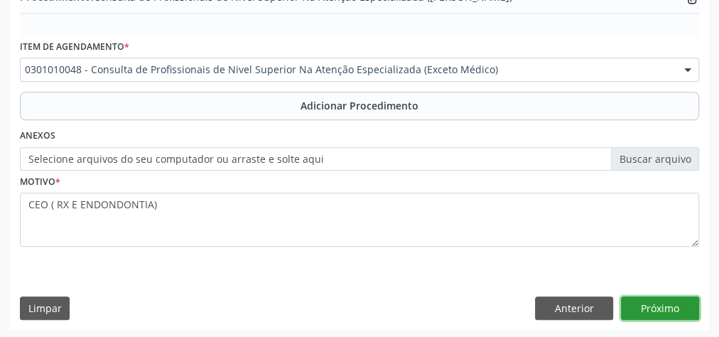
click at [682, 300] on button "Próximo" at bounding box center [660, 308] width 78 height 24
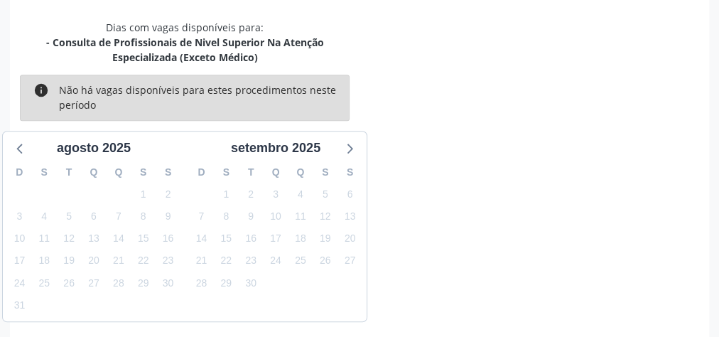
scroll to position [391, 0]
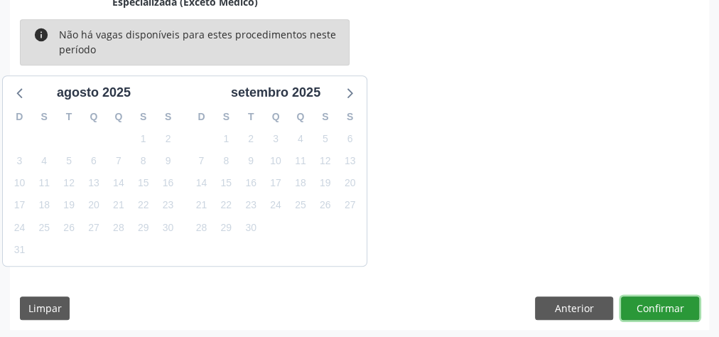
click at [679, 302] on button "Confirmar" at bounding box center [660, 308] width 78 height 24
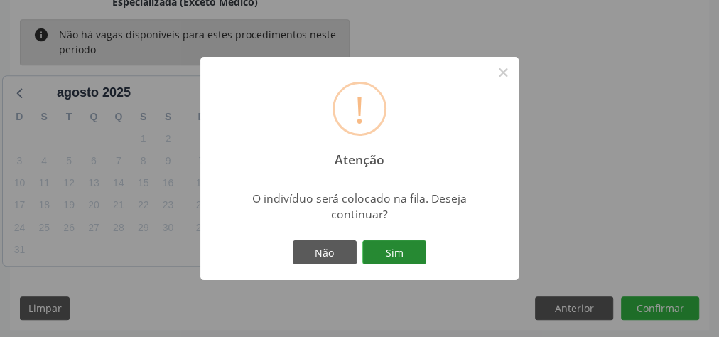
click at [396, 258] on button "Sim" at bounding box center [394, 252] width 64 height 24
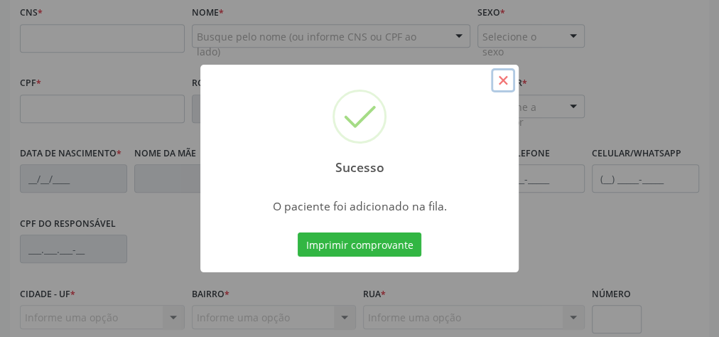
click at [501, 75] on button "×" at bounding box center [503, 80] width 24 height 24
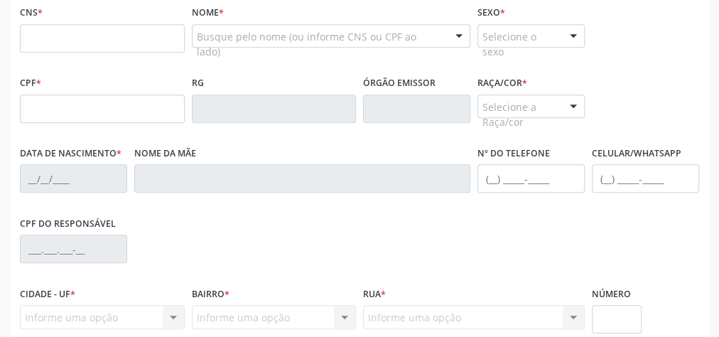
scroll to position [278, 0]
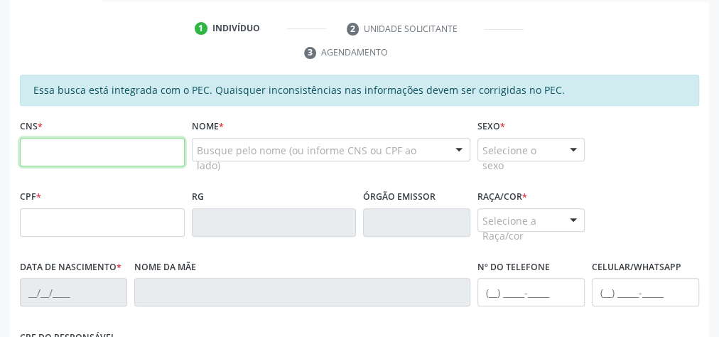
click at [61, 153] on input "text" at bounding box center [102, 152] width 165 height 28
type input "707 3000 0006 2870"
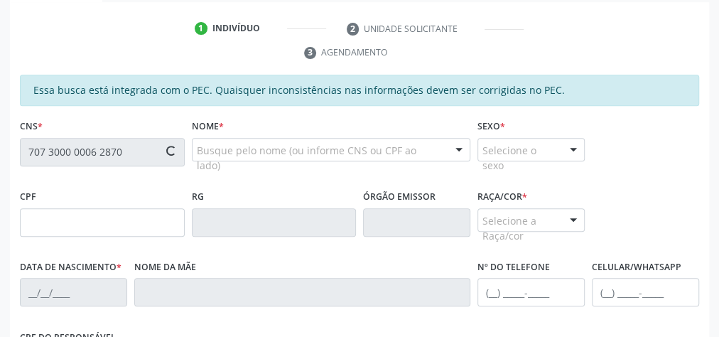
type input "740.157.024-68"
type input "2[DATE]"
type input "[PERSON_NAME]"
type input "[PHONE_NUMBER]"
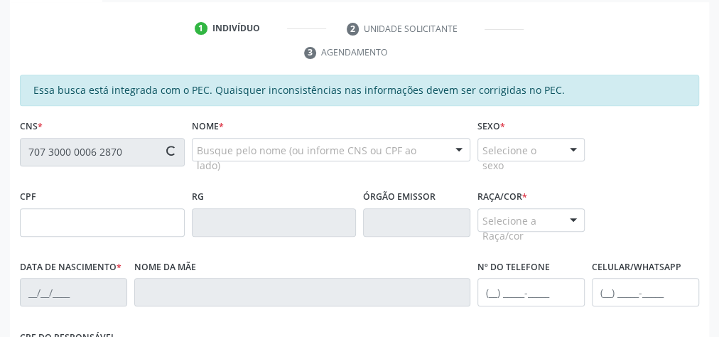
type input "S/N"
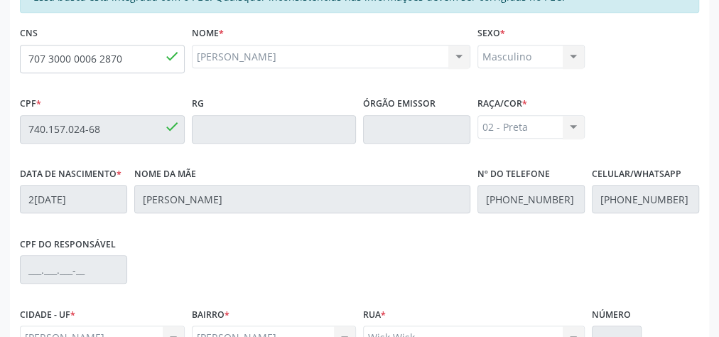
scroll to position [515, 0]
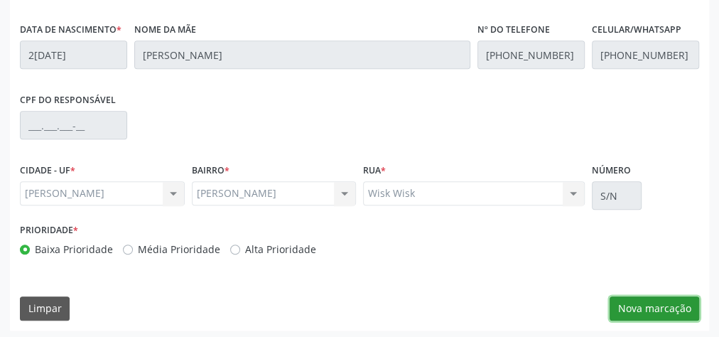
click at [660, 310] on button "Nova marcação" at bounding box center [653, 308] width 89 height 24
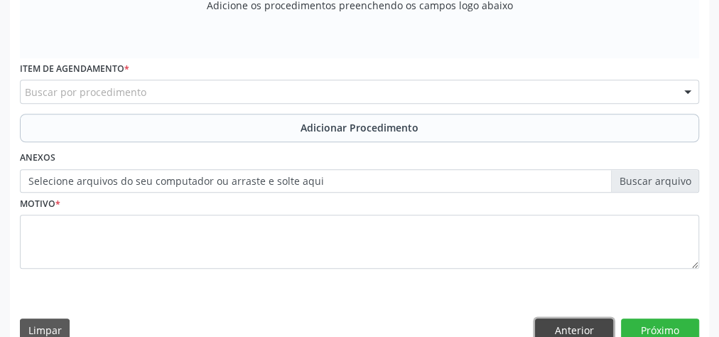
click at [577, 321] on button "Anterior" at bounding box center [574, 330] width 78 height 24
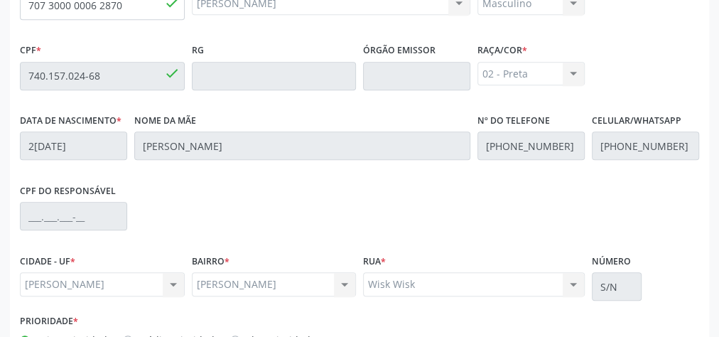
scroll to position [288, 0]
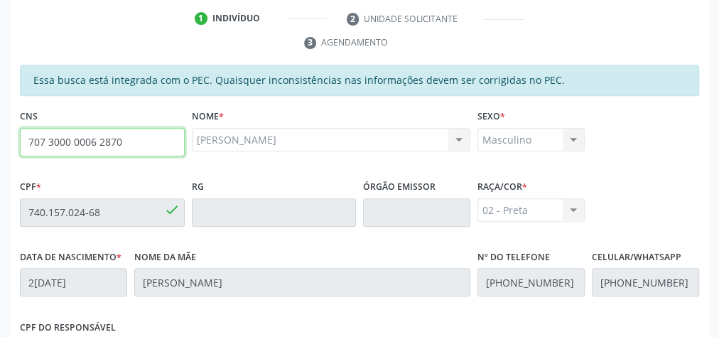
click at [82, 146] on input "707 3000 0006 2870" at bounding box center [102, 142] width 165 height 28
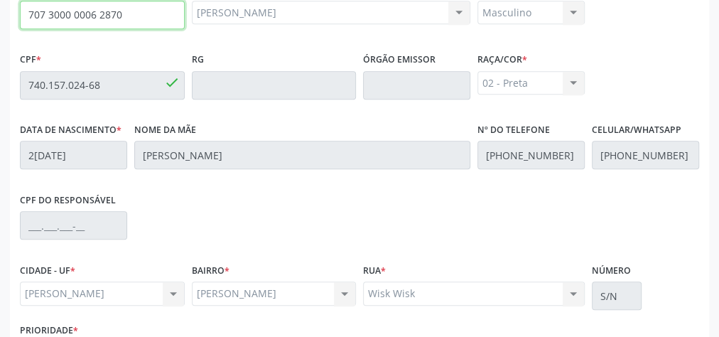
scroll to position [515, 0]
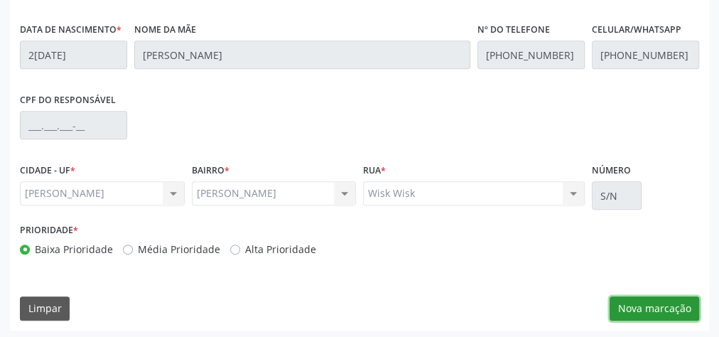
click at [633, 302] on button "Nova marcação" at bounding box center [653, 308] width 89 height 24
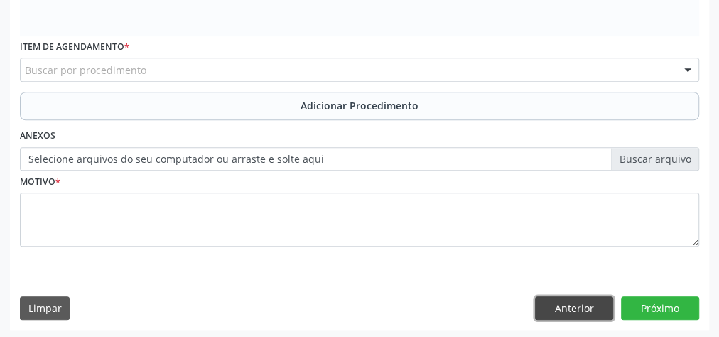
click at [559, 302] on button "Anterior" at bounding box center [574, 308] width 78 height 24
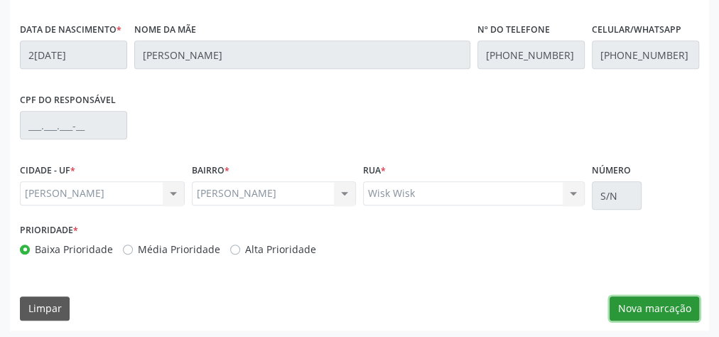
click at [677, 304] on button "Nova marcação" at bounding box center [653, 308] width 89 height 24
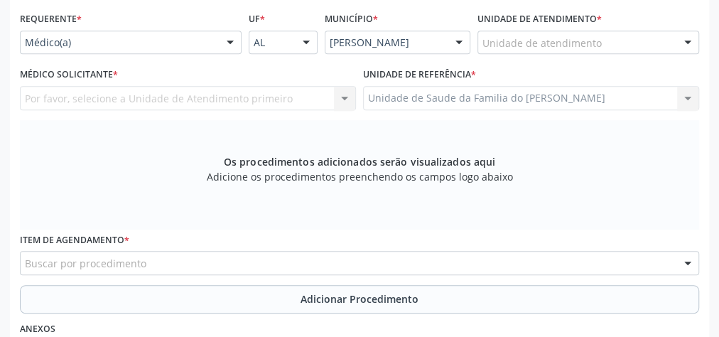
scroll to position [288, 0]
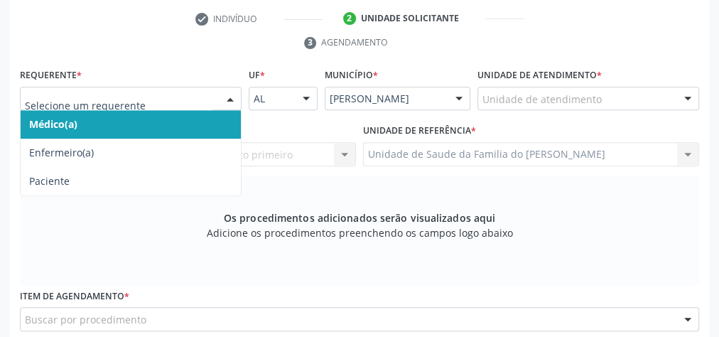
click at [221, 90] on div at bounding box center [229, 99] width 21 height 24
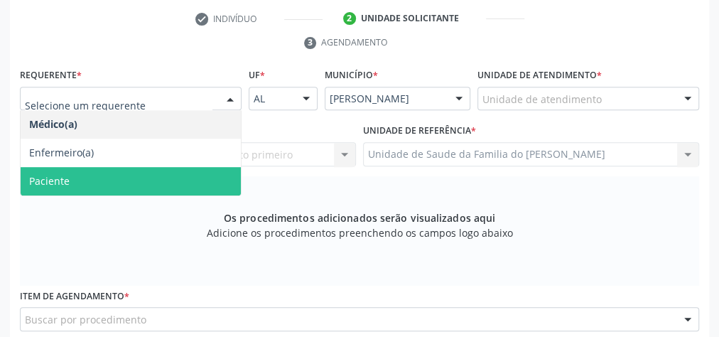
click at [168, 182] on span "Paciente" at bounding box center [131, 181] width 220 height 28
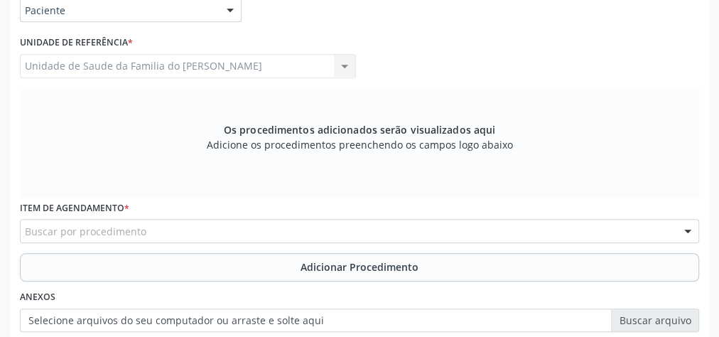
scroll to position [458, 0]
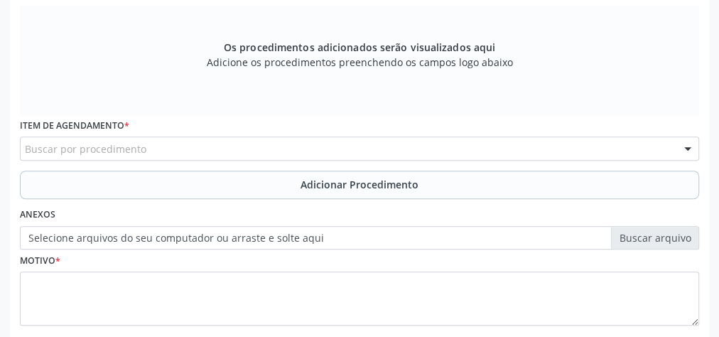
click at [176, 146] on div "Buscar por procedimento" at bounding box center [359, 148] width 679 height 24
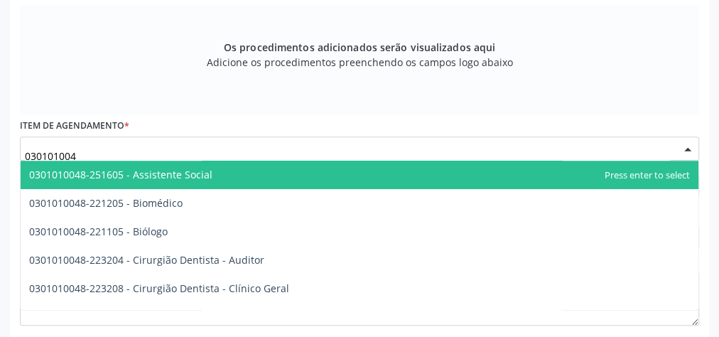
type input "0301010048"
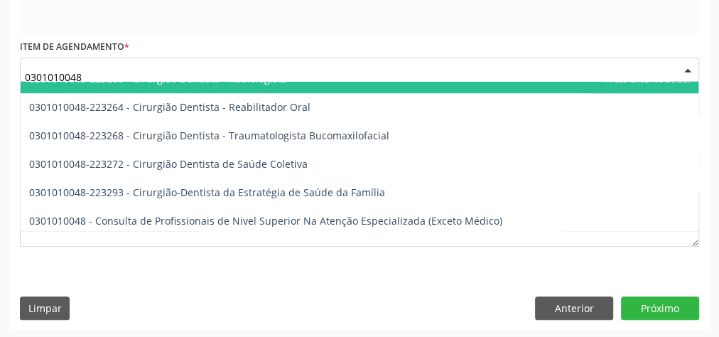
scroll to position [625, 0]
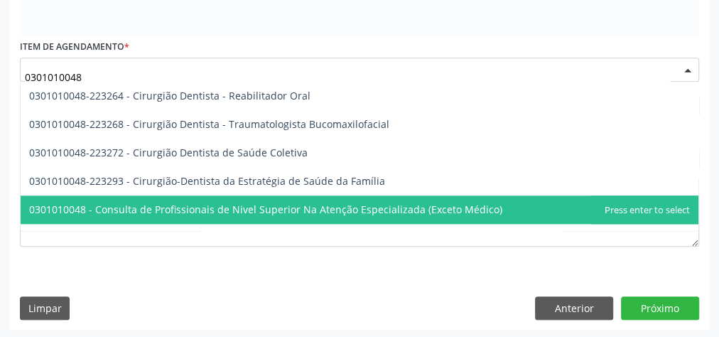
click at [227, 204] on span "0301010048 - Consulta de Profissionais de Nivel Superior Na Atenção Especializa…" at bounding box center [265, 208] width 473 height 13
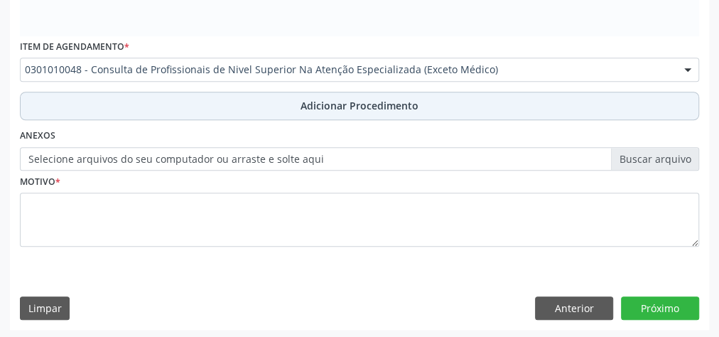
click at [261, 98] on button "Adicionar Procedimento" at bounding box center [359, 106] width 679 height 28
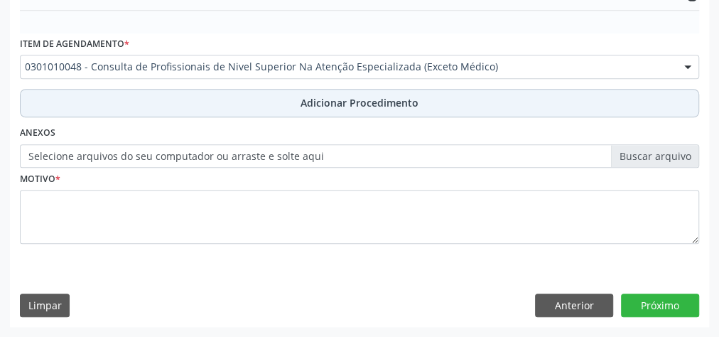
scroll to position [483, 0]
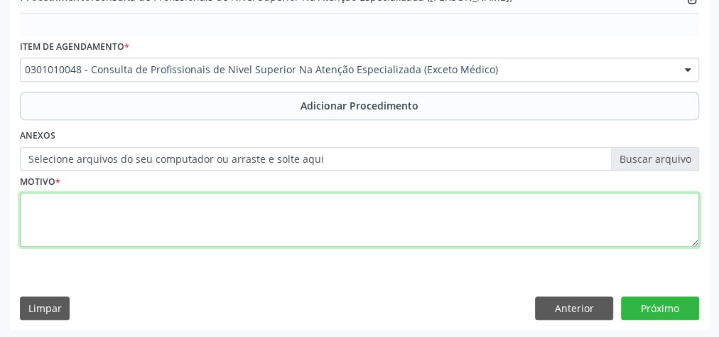
click at [200, 221] on textarea at bounding box center [359, 219] width 679 height 54
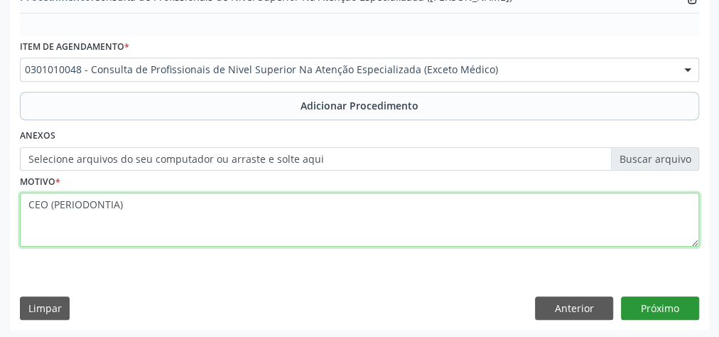
type textarea "CEO (PERIODONTIA)"
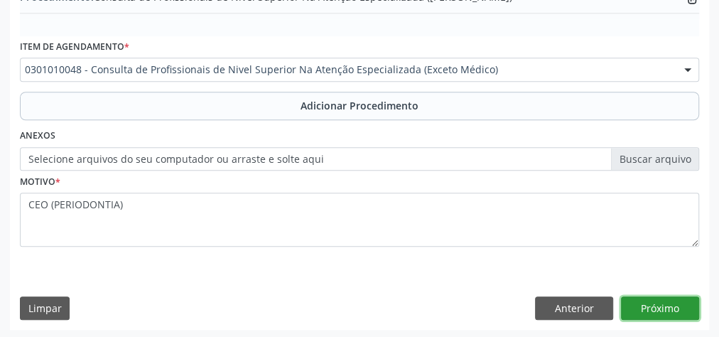
click at [683, 301] on button "Próximo" at bounding box center [660, 308] width 78 height 24
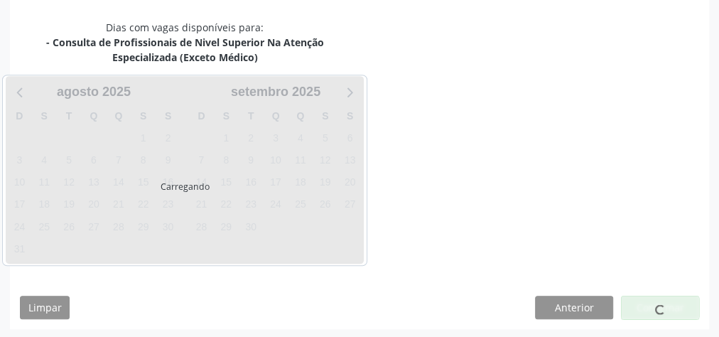
scroll to position [391, 0]
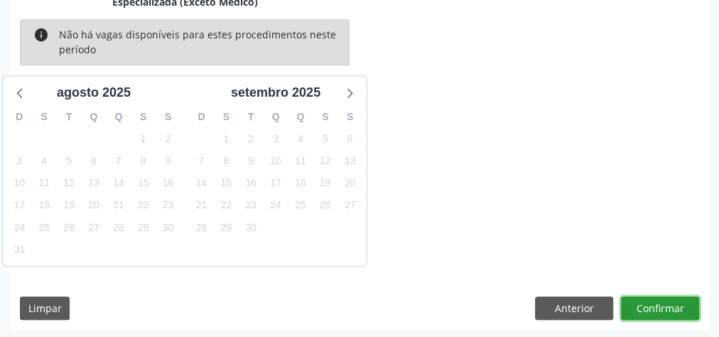
click at [674, 309] on button "Confirmar" at bounding box center [660, 308] width 78 height 24
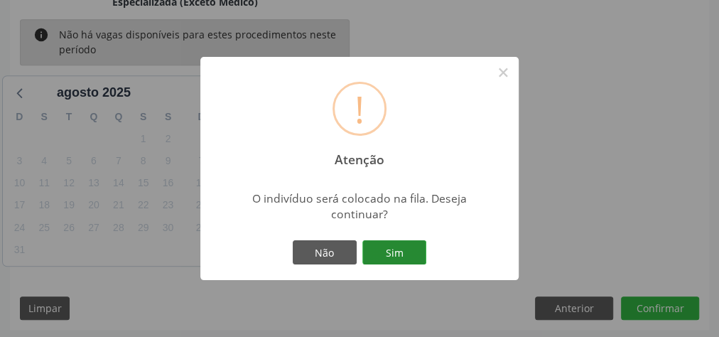
click at [395, 252] on button "Sim" at bounding box center [394, 252] width 64 height 24
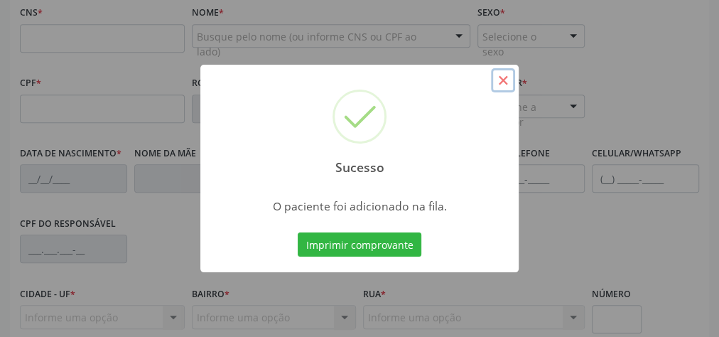
click at [505, 84] on button "×" at bounding box center [503, 80] width 24 height 24
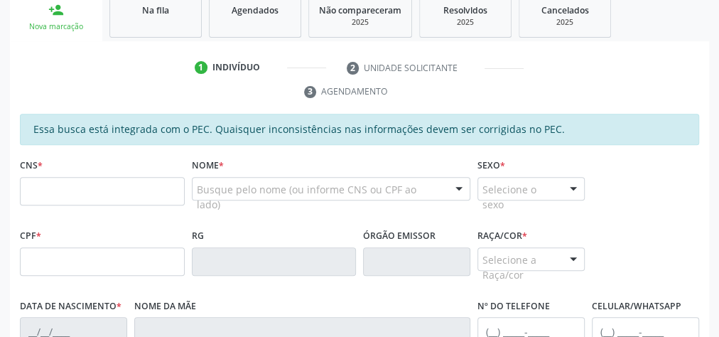
scroll to position [221, 0]
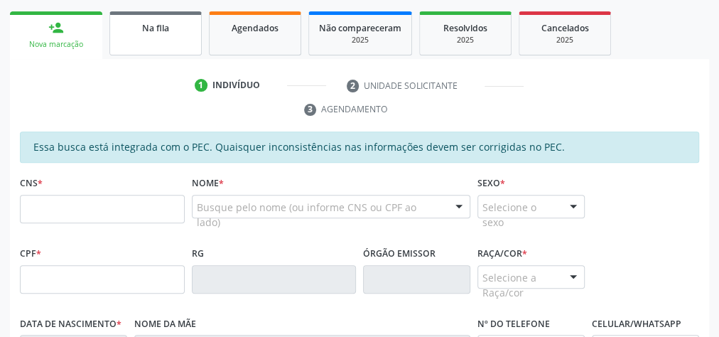
click at [153, 26] on span "Na fila" at bounding box center [155, 28] width 27 height 12
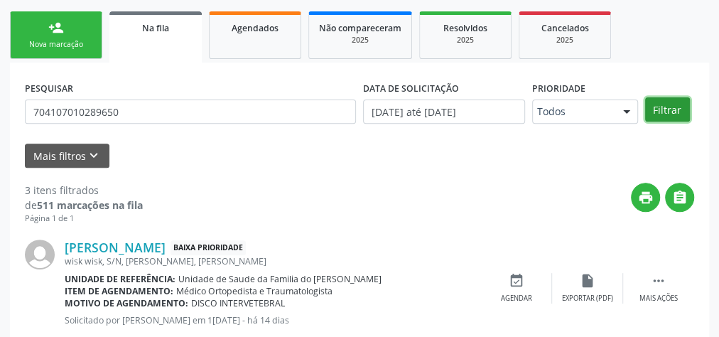
click at [667, 108] on button "Filtrar" at bounding box center [667, 109] width 45 height 24
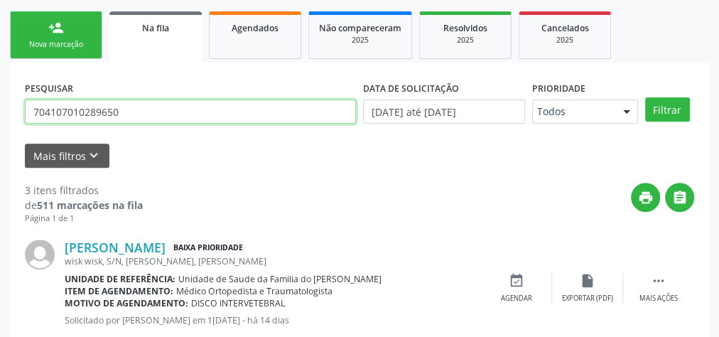
click at [97, 109] on input "704107010289650" at bounding box center [190, 111] width 331 height 24
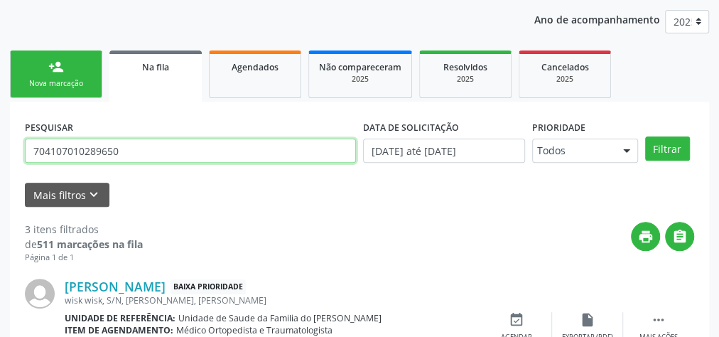
scroll to position [164, 0]
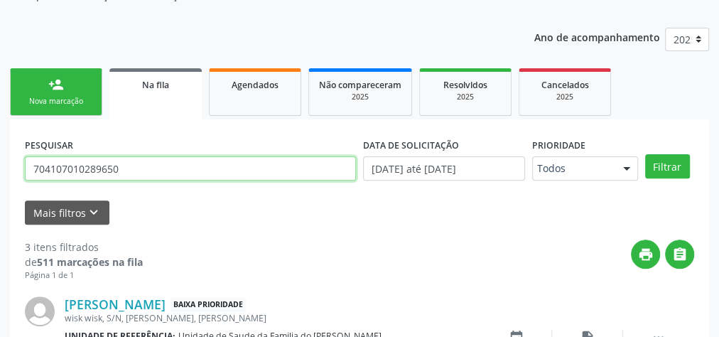
drag, startPoint x: 97, startPoint y: 109, endPoint x: 66, endPoint y: 169, distance: 68.0
click at [66, 169] on input "704107010289650" at bounding box center [190, 168] width 331 height 24
paste input "7 3000 0006 287"
type input "707 3000 0006 2870"
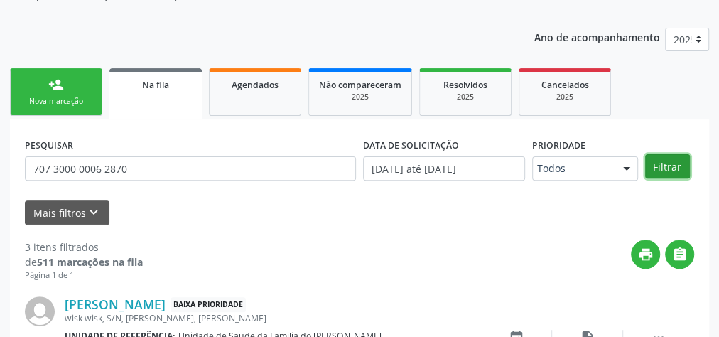
click at [667, 165] on button "Filtrar" at bounding box center [667, 166] width 45 height 24
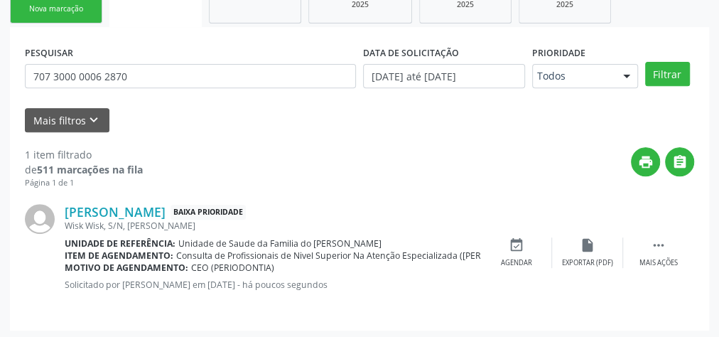
scroll to position [258, 0]
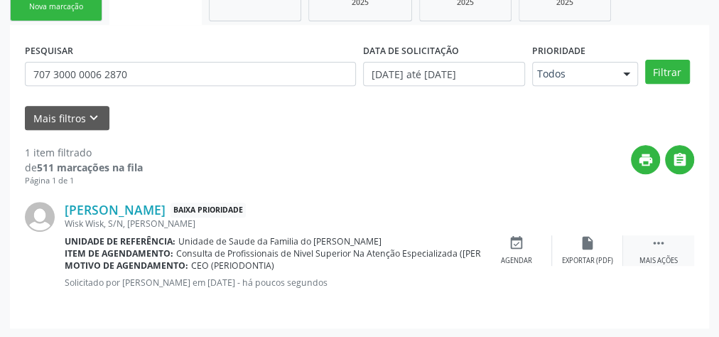
click at [647, 258] on div "Mais ações" at bounding box center [658, 261] width 38 height 10
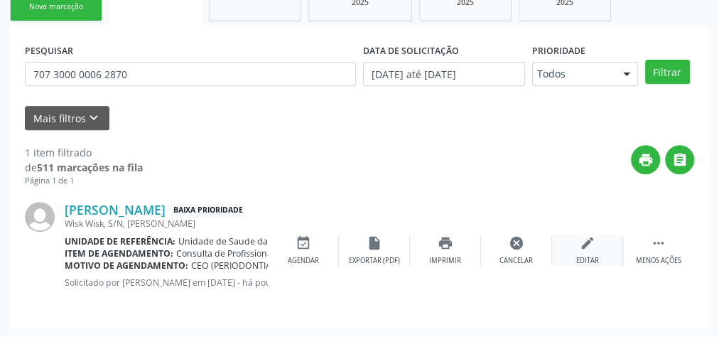
click at [595, 261] on div "Editar" at bounding box center [587, 261] width 23 height 10
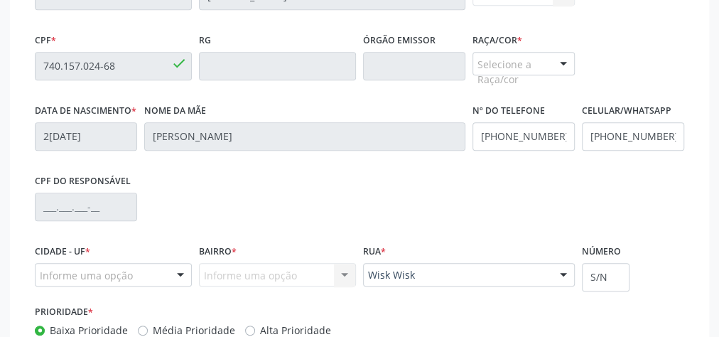
scroll to position [481, 0]
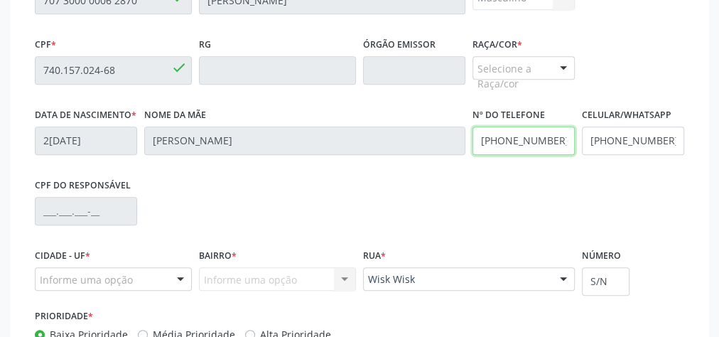
drag, startPoint x: 557, startPoint y: 139, endPoint x: 470, endPoint y: 143, distance: 86.7
click at [470, 143] on div "Nº do Telefone [PHONE_NUMBER]" at bounding box center [523, 139] width 109 height 70
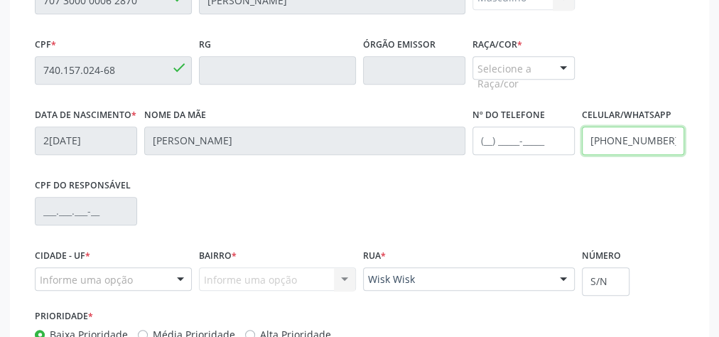
drag, startPoint x: 665, startPoint y: 139, endPoint x: 613, endPoint y: 139, distance: 51.8
click at [613, 139] on input "[PHONE_NUMBER]" at bounding box center [633, 140] width 102 height 28
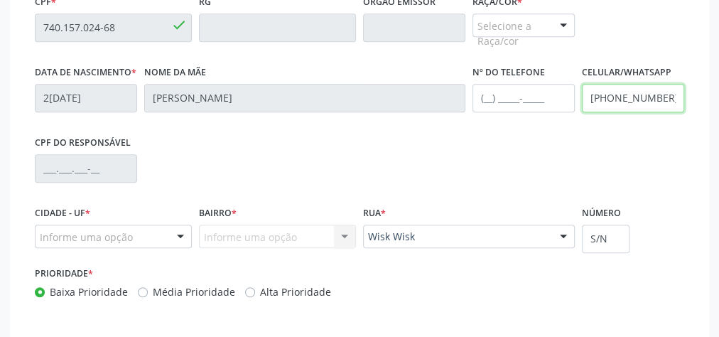
scroll to position [594, 0]
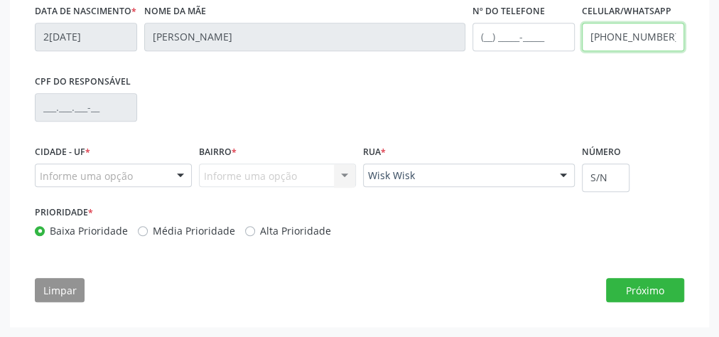
type input "[PHONE_NUMBER]"
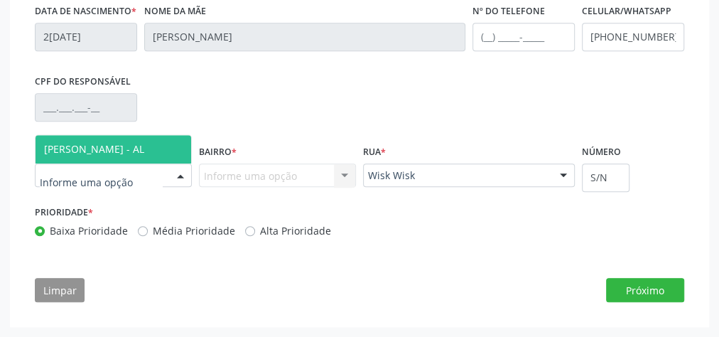
click at [178, 176] on div at bounding box center [180, 176] width 21 height 24
click at [175, 151] on span "[PERSON_NAME] - AL" at bounding box center [113, 149] width 155 height 28
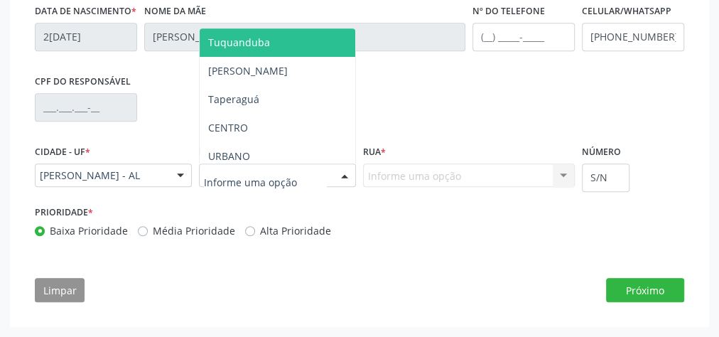
click at [343, 181] on div at bounding box center [344, 176] width 21 height 24
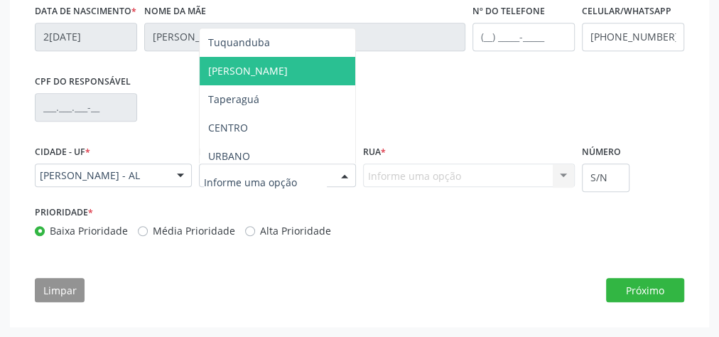
click at [288, 75] on span "[PERSON_NAME]" at bounding box center [277, 71] width 155 height 28
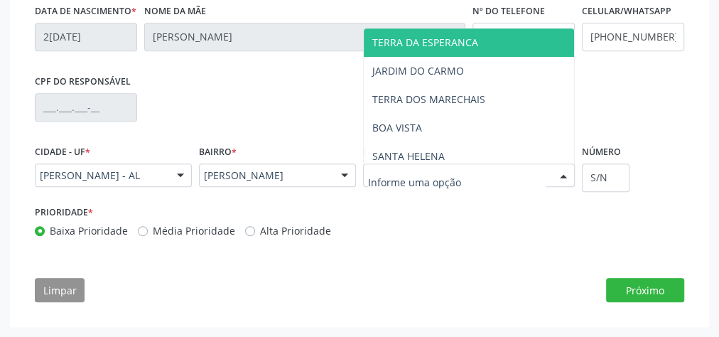
type input "W"
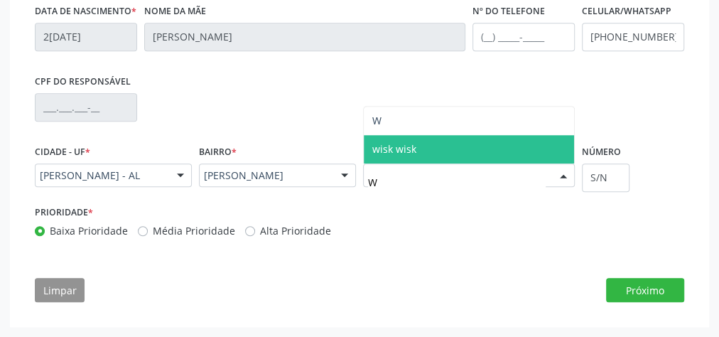
click at [422, 158] on span "wisk wisk" at bounding box center [469, 149] width 210 height 28
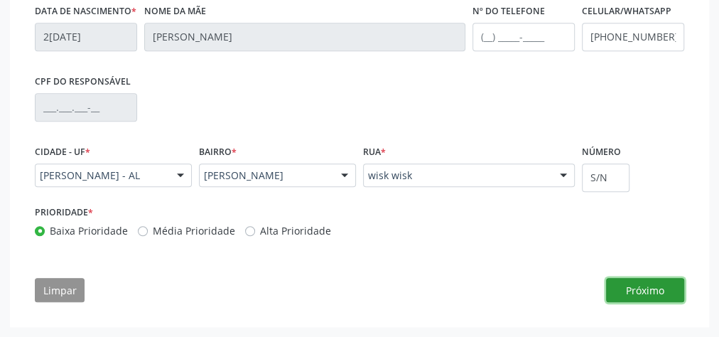
click at [638, 289] on button "Próximo" at bounding box center [645, 290] width 78 height 24
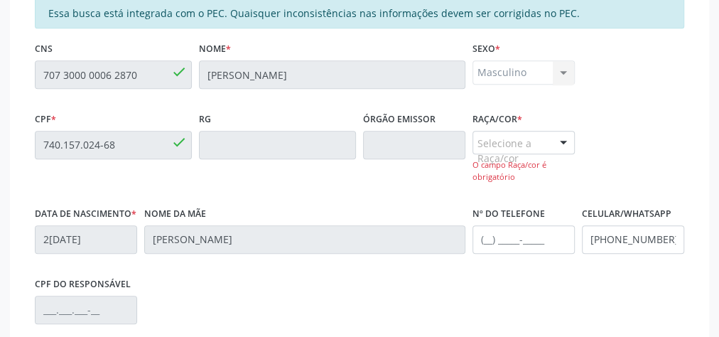
scroll to position [391, 0]
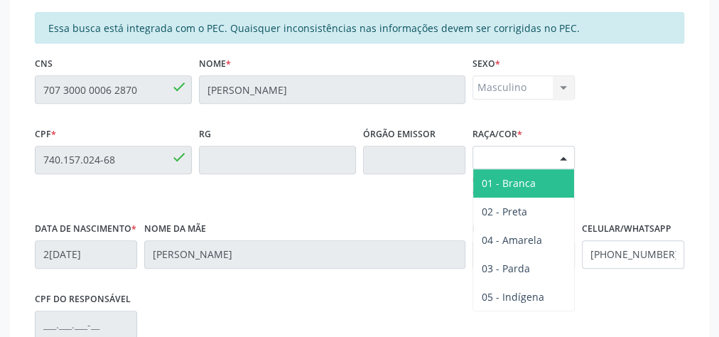
click at [552, 153] on div at bounding box center [562, 158] width 21 height 24
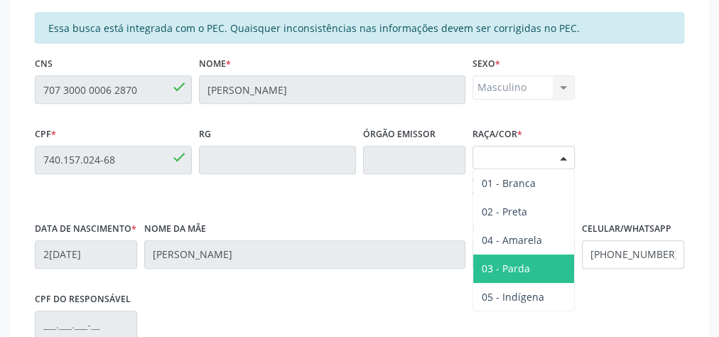
drag, startPoint x: 519, startPoint y: 257, endPoint x: 524, endPoint y: 239, distance: 18.4
click at [519, 256] on span "03 - Parda" at bounding box center [523, 268] width 101 height 28
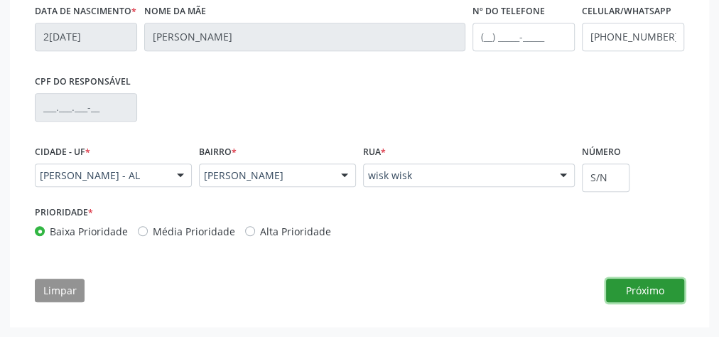
click at [622, 289] on button "Próximo" at bounding box center [645, 290] width 78 height 24
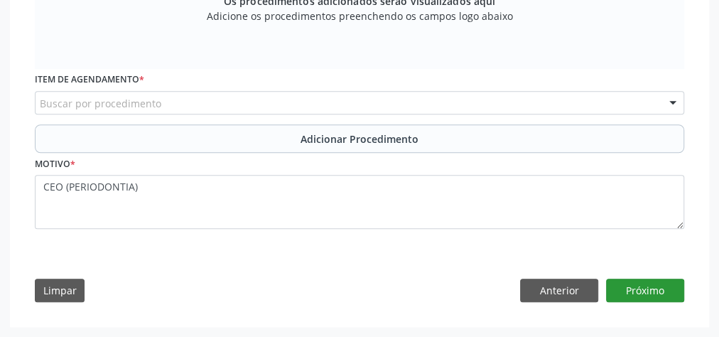
scroll to position [552, 0]
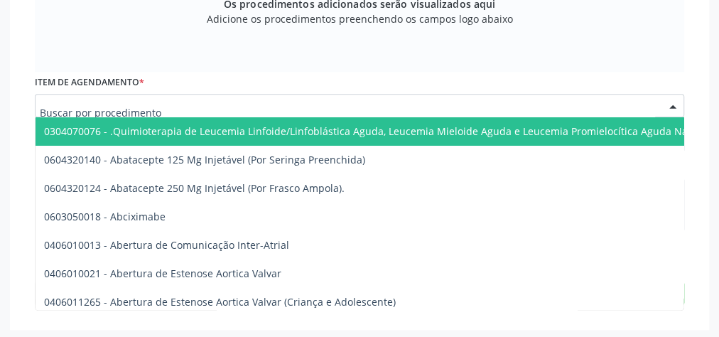
click at [213, 107] on div at bounding box center [359, 106] width 649 height 24
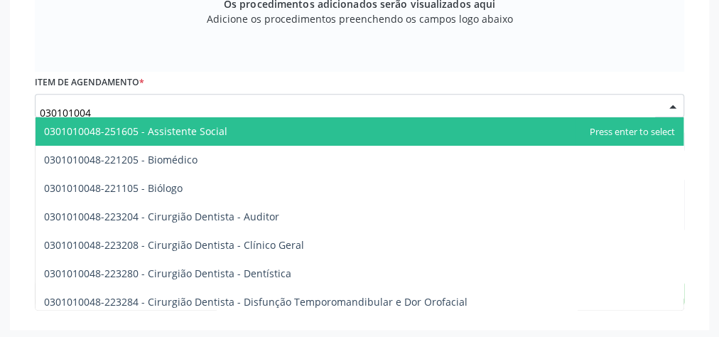
type input "0301010048"
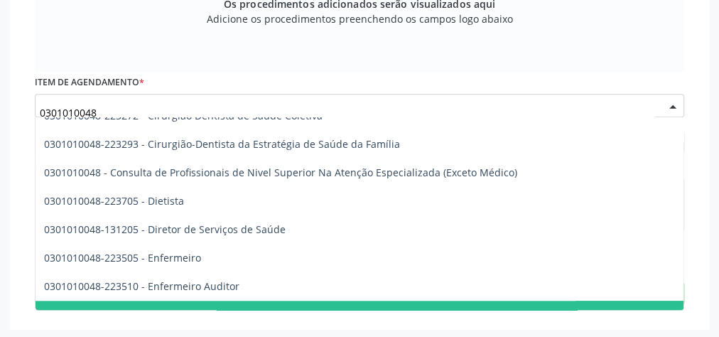
scroll to position [682, 0]
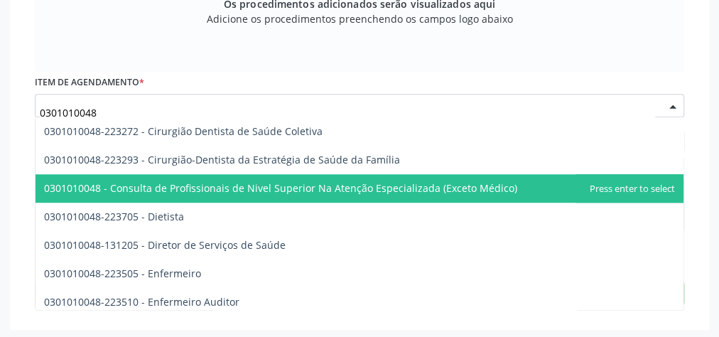
click at [307, 191] on span "0301010048 - Consulta de Profissionais de Nivel Superior Na Atenção Especializa…" at bounding box center [280, 187] width 473 height 13
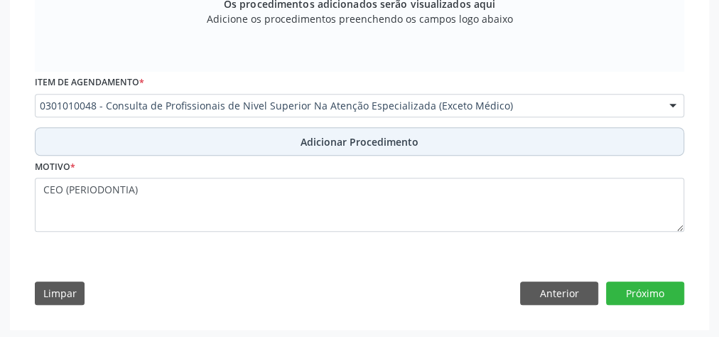
click at [307, 142] on span "Adicionar Procedimento" at bounding box center [359, 141] width 118 height 15
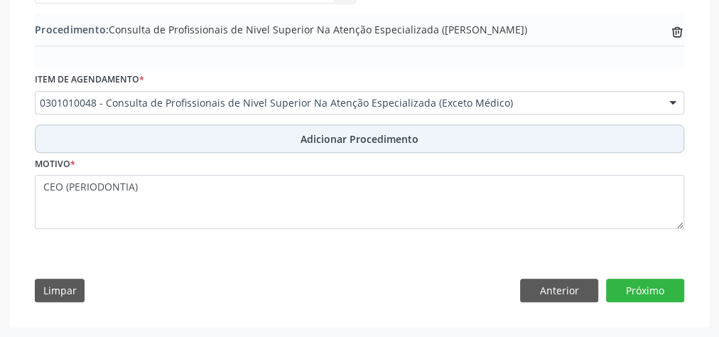
scroll to position [498, 0]
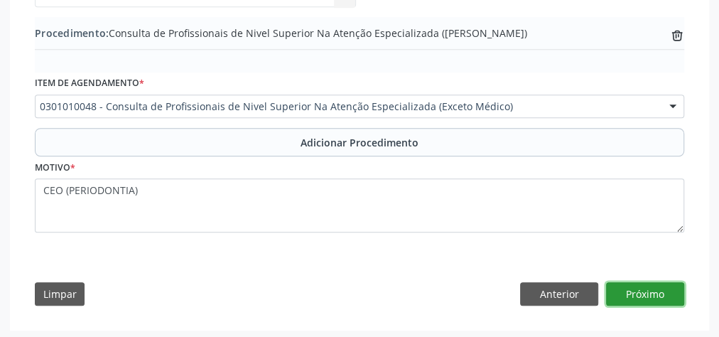
click at [642, 291] on button "Próximo" at bounding box center [645, 294] width 78 height 24
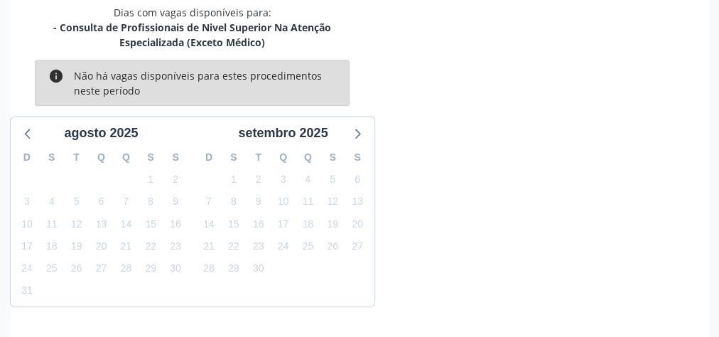
scroll to position [457, 0]
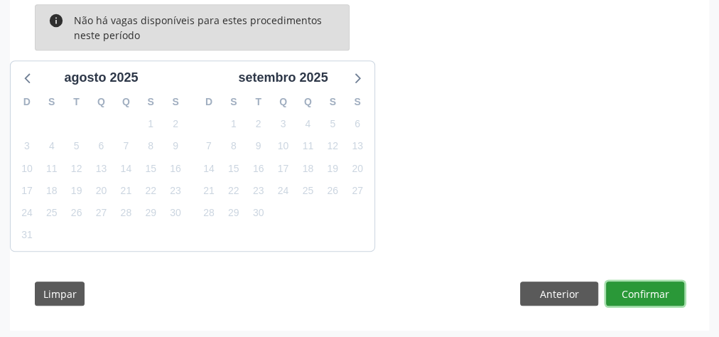
click at [642, 291] on button "Confirmar" at bounding box center [645, 293] width 78 height 24
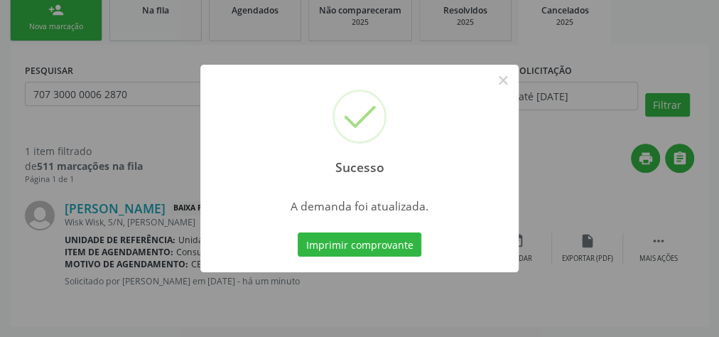
scroll to position [237, 0]
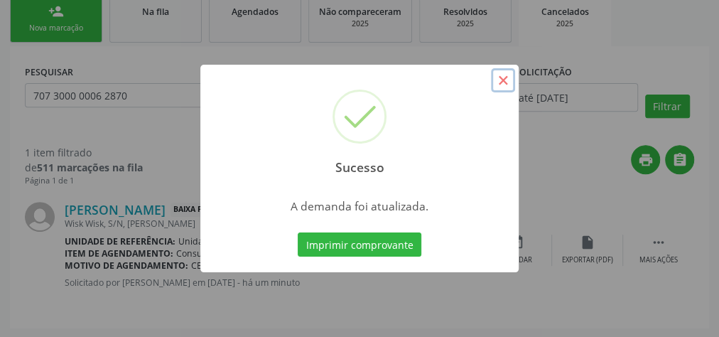
click at [504, 81] on button "×" at bounding box center [503, 80] width 24 height 24
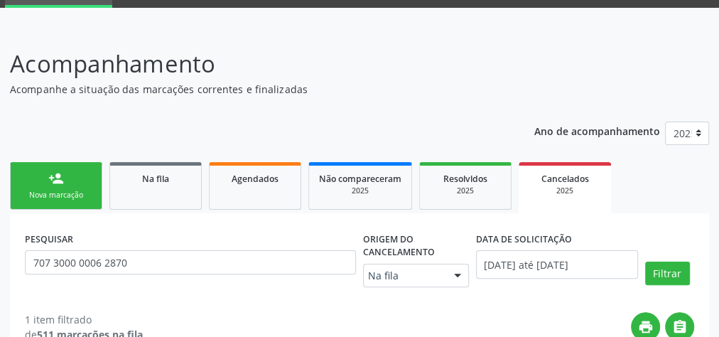
scroll to position [67, 0]
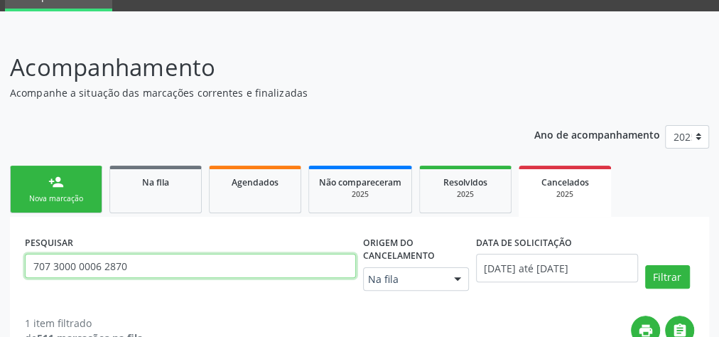
drag, startPoint x: 207, startPoint y: 260, endPoint x: 0, endPoint y: 258, distance: 206.6
click at [0, 258] on div "Acompanhamento Acompanhe a situação das marcações correntes e finalizadas Relat…" at bounding box center [359, 269] width 719 height 477
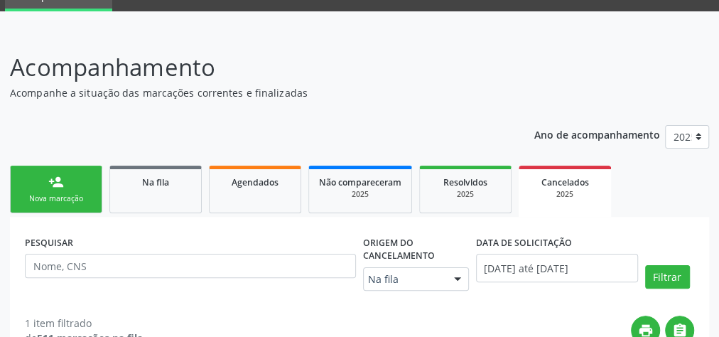
click at [44, 194] on div "Nova marcação" at bounding box center [56, 198] width 71 height 11
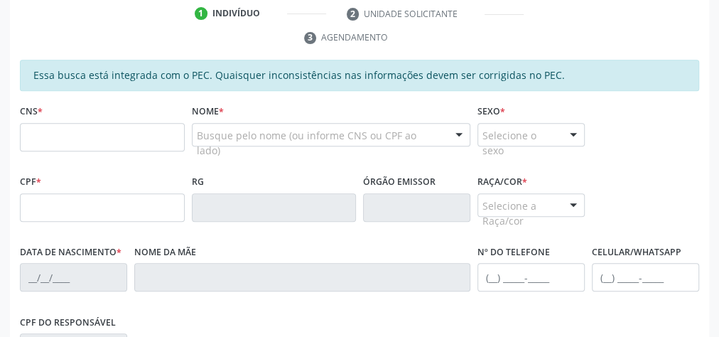
scroll to position [294, 0]
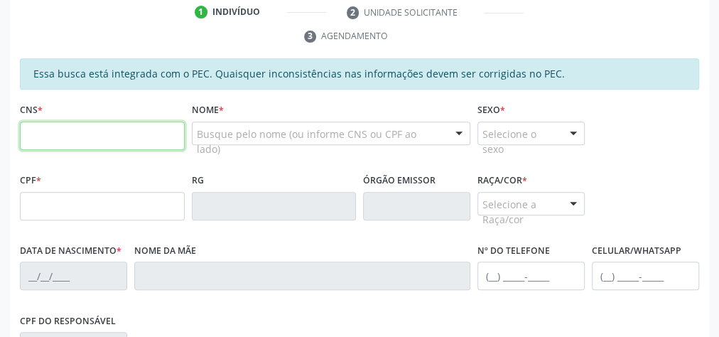
click at [88, 133] on input "text" at bounding box center [102, 135] width 165 height 28
type input "706 2020 6586 6162"
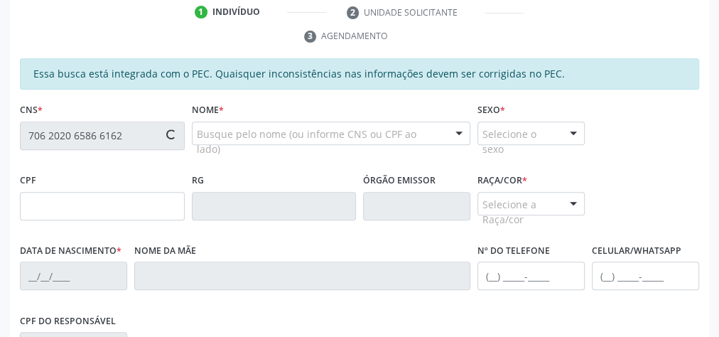
type input "362.286.278-56"
type input "[DATE]"
type input "[PERSON_NAME]"
type input "[PHONE_NUMBER]"
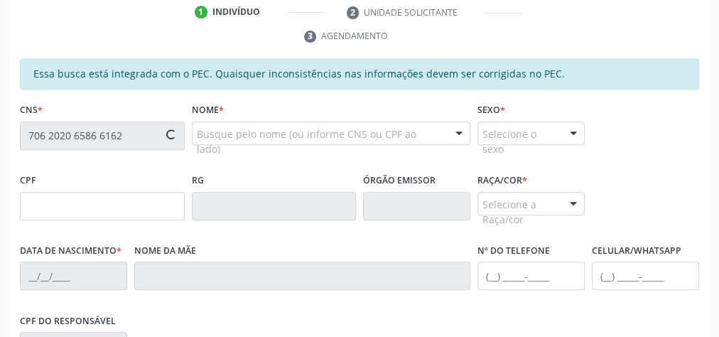
type input "61"
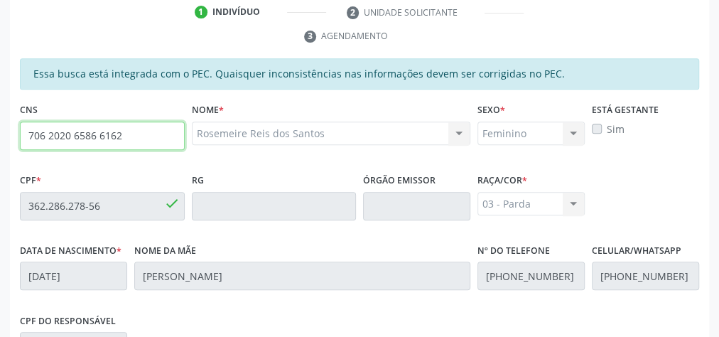
click at [91, 133] on input "706 2020 6586 6162" at bounding box center [102, 135] width 165 height 28
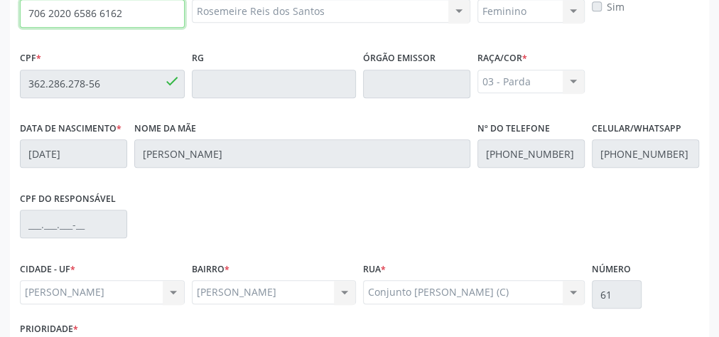
scroll to position [515, 0]
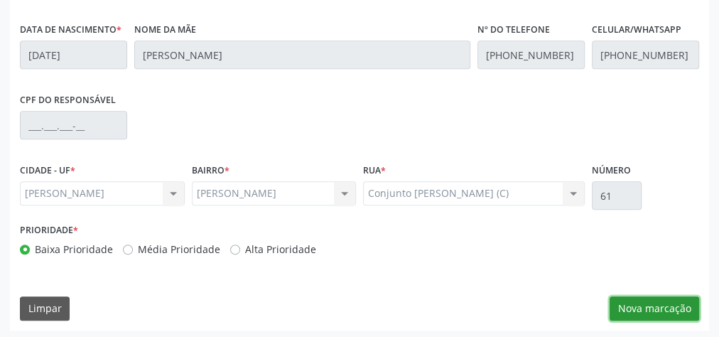
click at [629, 296] on button "Nova marcação" at bounding box center [653, 308] width 89 height 24
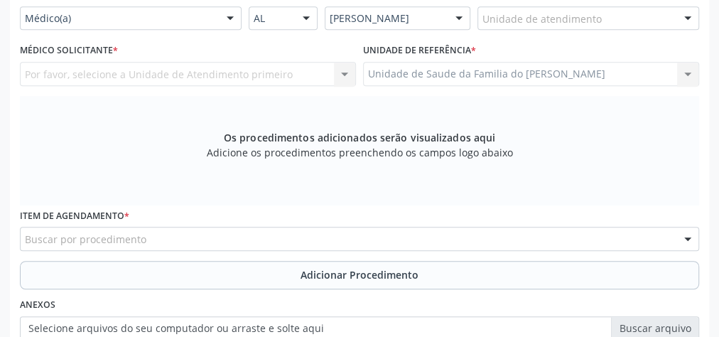
scroll to position [344, 0]
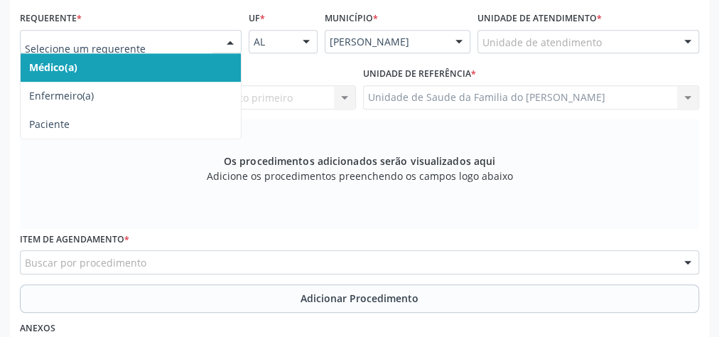
click at [219, 39] on div at bounding box center [229, 43] width 21 height 24
click at [184, 72] on span "Médico(a)" at bounding box center [131, 67] width 220 height 28
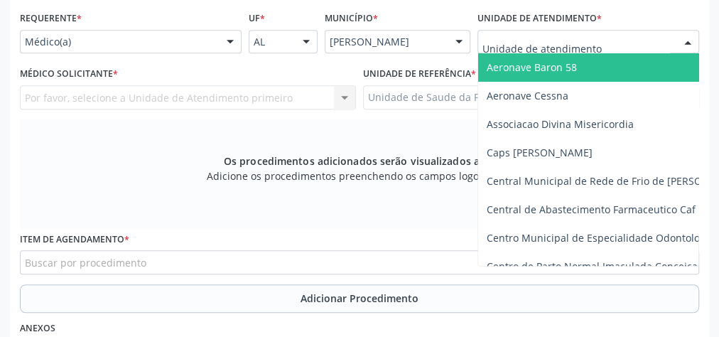
type input "J"
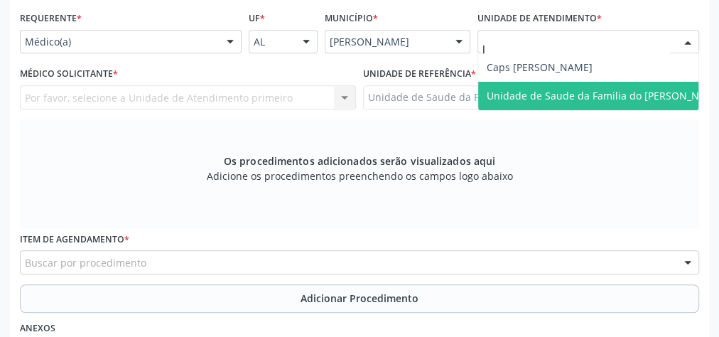
click at [578, 97] on span "Unidade de Saude da Familia do [PERSON_NAME]" at bounding box center [604, 95] width 237 height 13
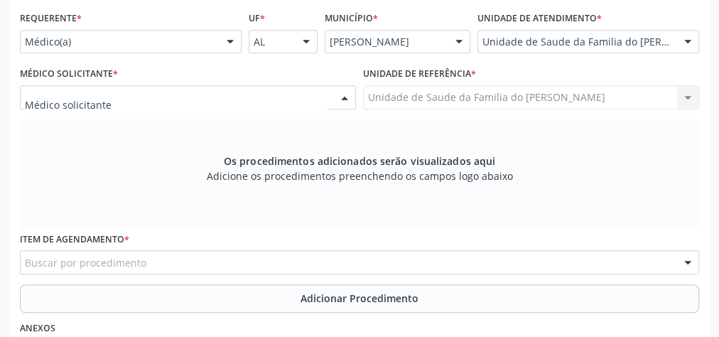
click at [345, 96] on div at bounding box center [344, 98] width 21 height 24
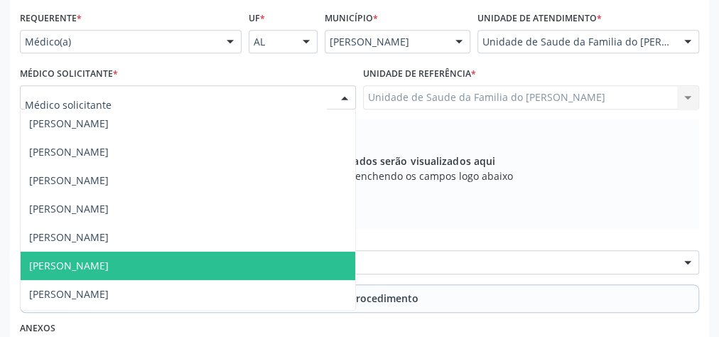
click at [271, 263] on span "[PERSON_NAME]" at bounding box center [188, 265] width 334 height 28
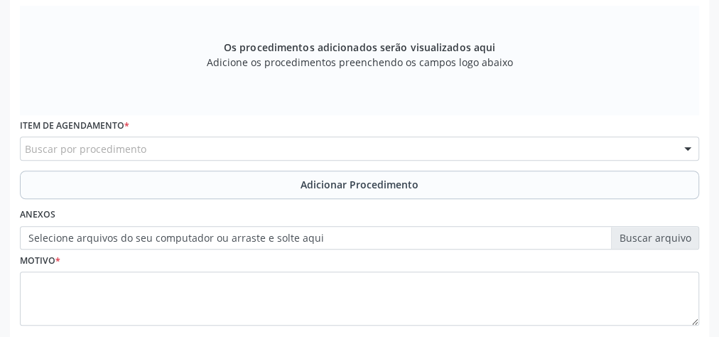
scroll to position [458, 0]
click at [273, 143] on div "Buscar por procedimento" at bounding box center [359, 148] width 679 height 24
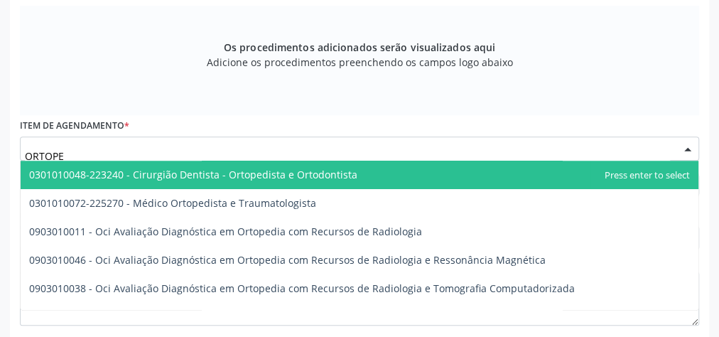
type input "ORTOPED"
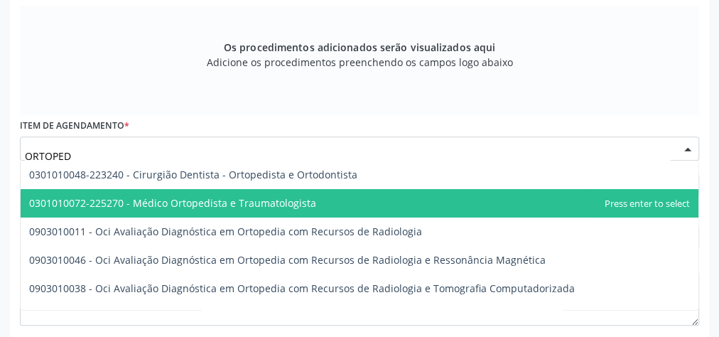
click at [284, 202] on span "0301010072-225270 - Médico Ortopedista e Traumatologista" at bounding box center [172, 202] width 287 height 13
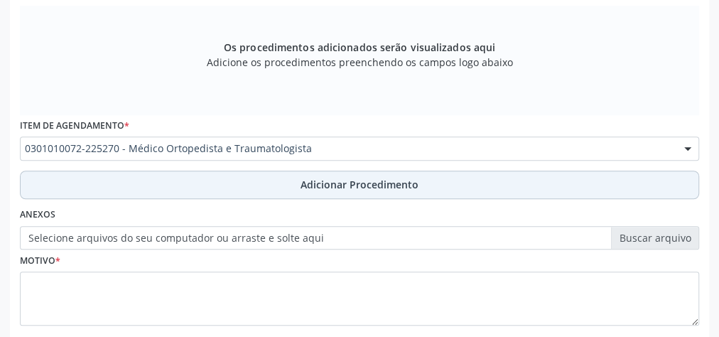
click at [278, 187] on button "Adicionar Procedimento" at bounding box center [359, 184] width 679 height 28
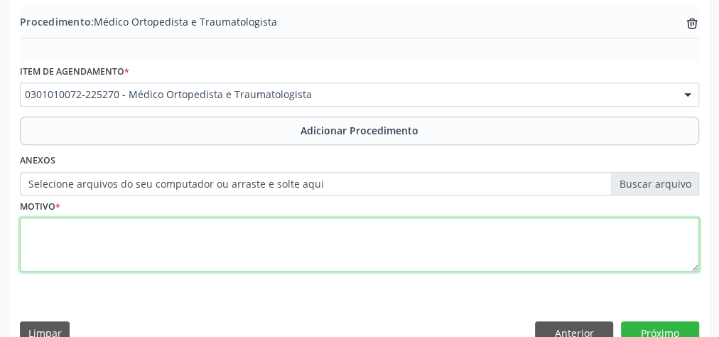
click at [225, 250] on textarea at bounding box center [359, 244] width 679 height 54
type textarea "E"
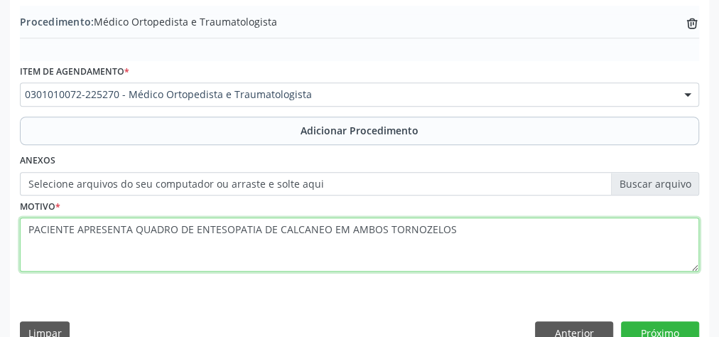
click at [282, 222] on textarea "PACIENTE APRESENTA QUADRO DE ENTESOPATIA DE CALCANEO EM AMBOS TORNOZELOS" at bounding box center [359, 244] width 679 height 54
type textarea "PACIENTE APRESENTA QUADRO DE ENTESOPATIA DE CALCANEO EM AMBOS TORNOZELOS"
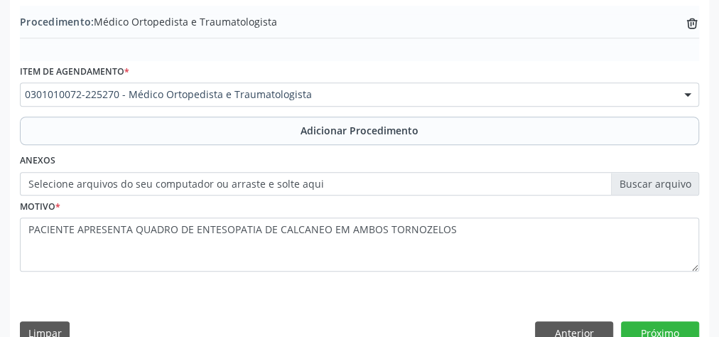
drag, startPoint x: 282, startPoint y: 222, endPoint x: 268, endPoint y: 273, distance: 52.2
click at [268, 273] on fieldset "Motivo * PACIENTE APRESENTA QUADRO DE ENTESOPATIA DE CALCANEO EM AMBOS TORNOZEL…" at bounding box center [359, 237] width 679 height 85
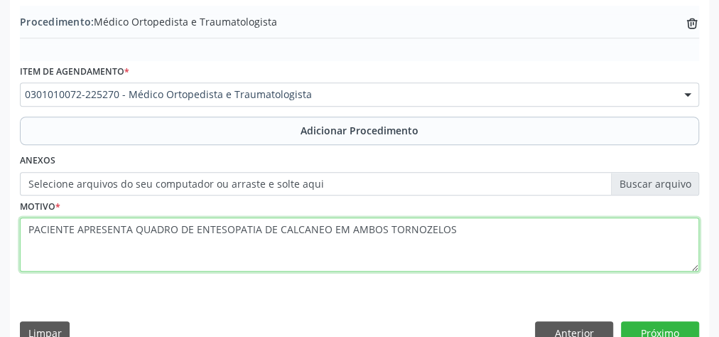
click at [241, 226] on textarea "PACIENTE APRESENTA QUADRO DE ENTESOPATIA DE CALCANEO EM AMBOS TORNOZELOS" at bounding box center [359, 244] width 679 height 54
drag, startPoint x: 241, startPoint y: 226, endPoint x: 240, endPoint y: 256, distance: 29.8
click at [240, 256] on textarea "PACIENTE APRESENTA QUADRO DE ENTESOPATIA DE CALCANEO EM AMBOS TORNOZELOS" at bounding box center [359, 244] width 679 height 54
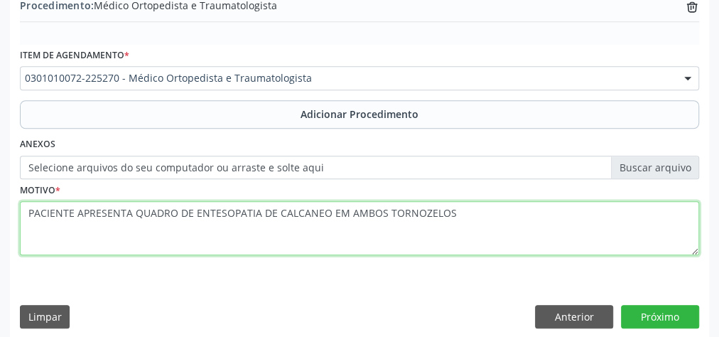
scroll to position [483, 0]
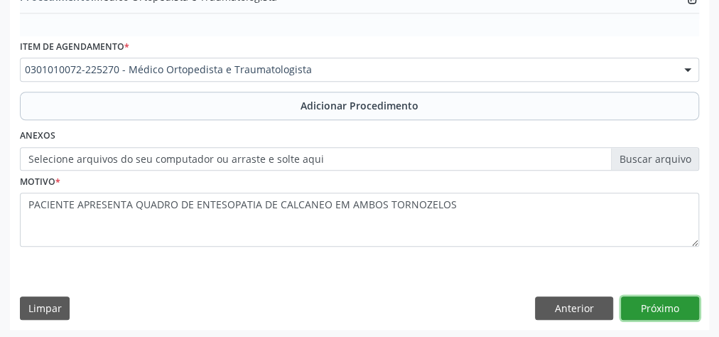
click at [667, 310] on button "Próximo" at bounding box center [660, 308] width 78 height 24
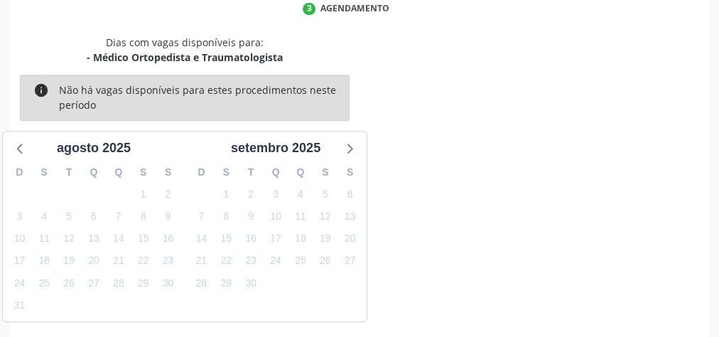
scroll to position [376, 0]
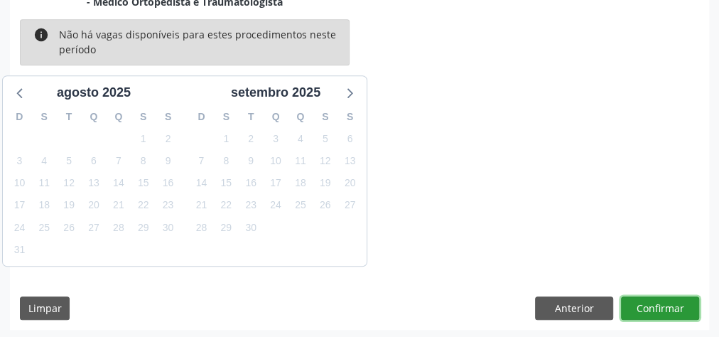
click at [652, 304] on button "Confirmar" at bounding box center [660, 308] width 78 height 24
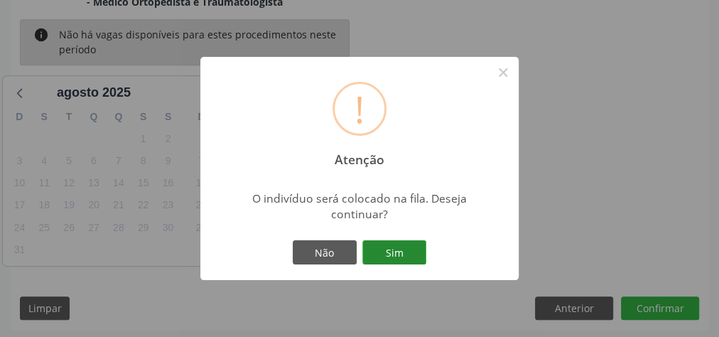
click at [409, 255] on button "Sim" at bounding box center [394, 252] width 64 height 24
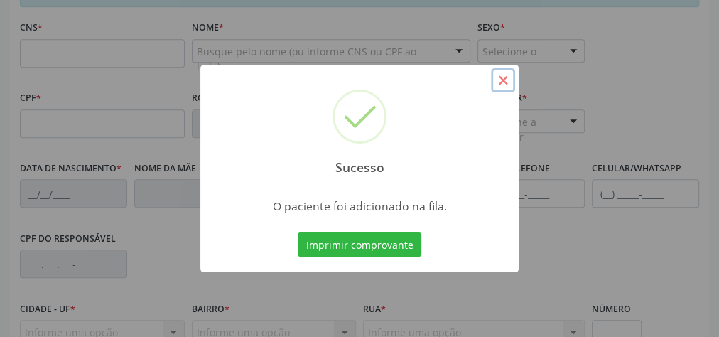
click at [496, 82] on button "×" at bounding box center [503, 80] width 24 height 24
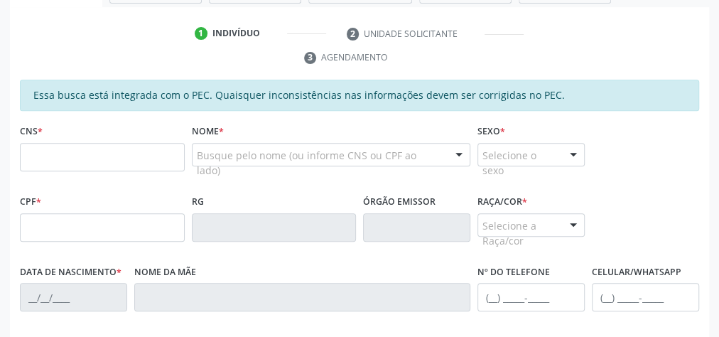
scroll to position [263, 0]
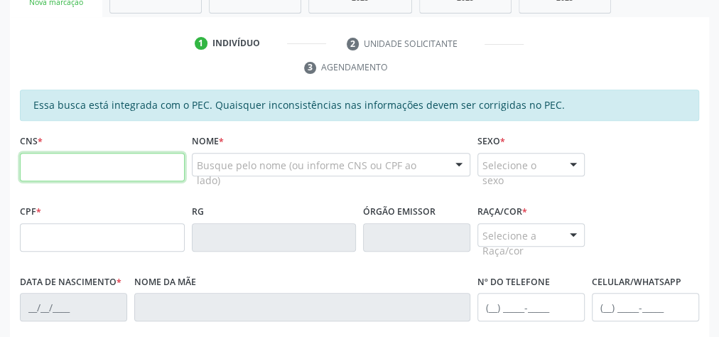
paste input "706 2020 6586 6162"
type input "706 2020 6586 6162"
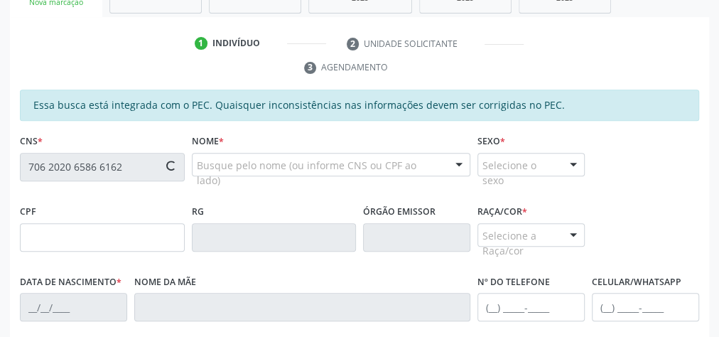
type input "362.286.278-56"
type input "[DATE]"
type input "[PERSON_NAME]"
type input "[PHONE_NUMBER]"
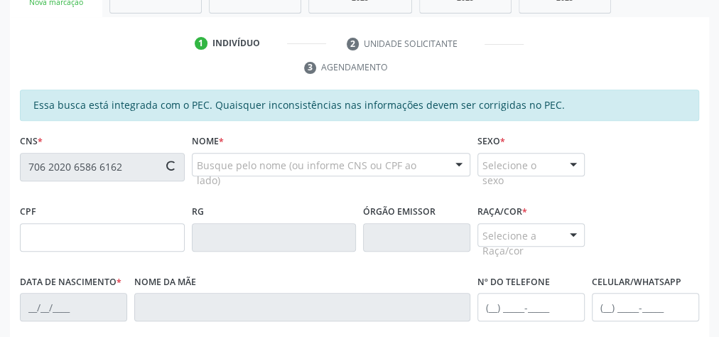
type input "61"
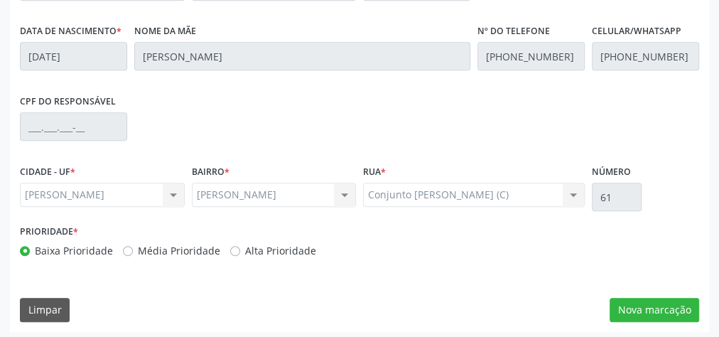
scroll to position [515, 0]
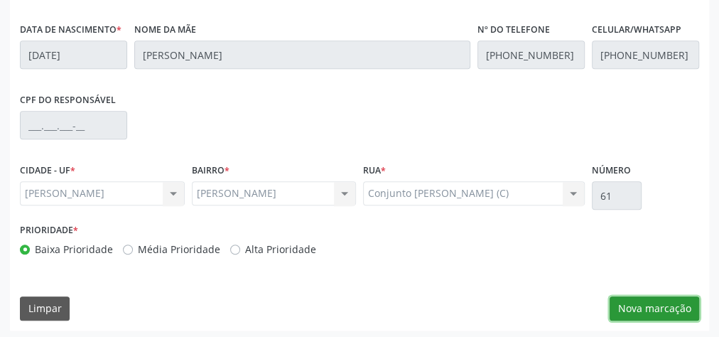
click at [652, 304] on button "Nova marcação" at bounding box center [653, 308] width 89 height 24
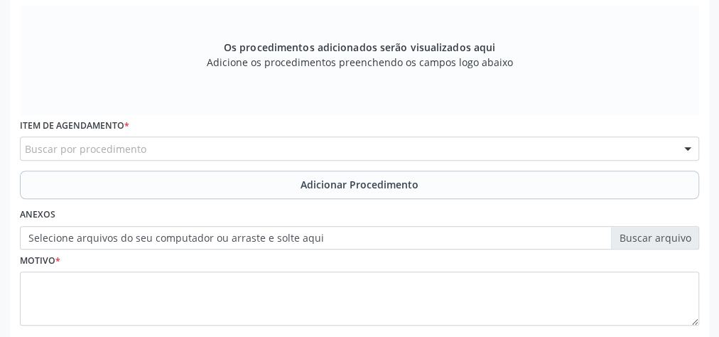
scroll to position [344, 0]
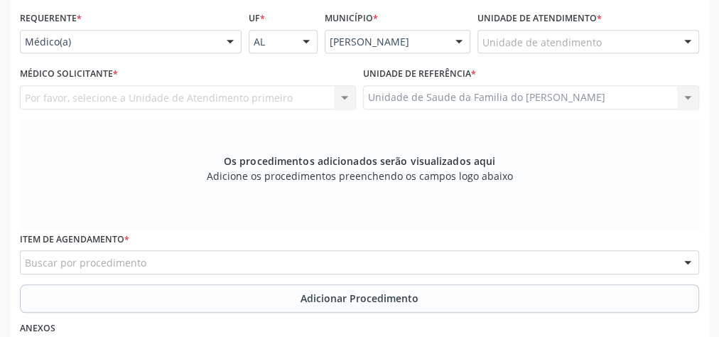
click at [213, 42] on div "Médico(a)" at bounding box center [131, 42] width 222 height 24
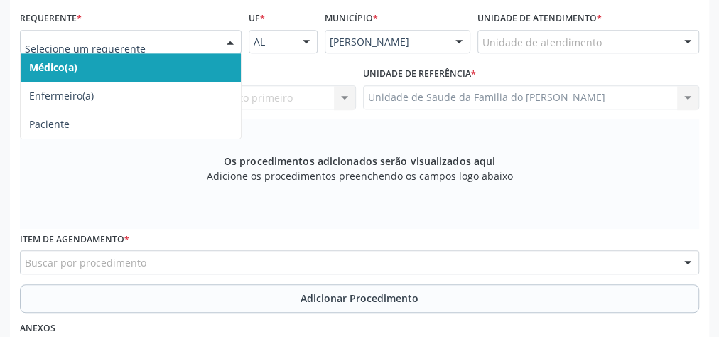
click at [174, 58] on span "Médico(a)" at bounding box center [131, 67] width 220 height 28
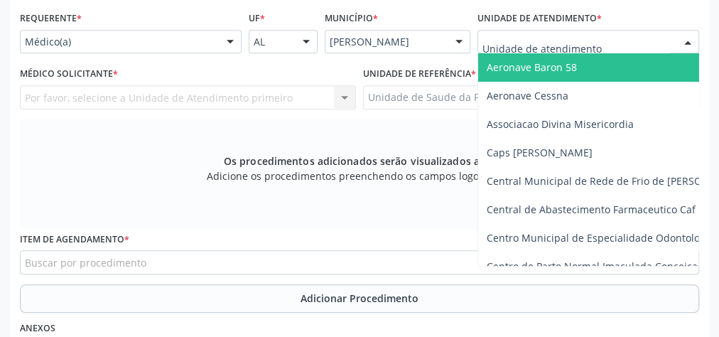
type input "J"
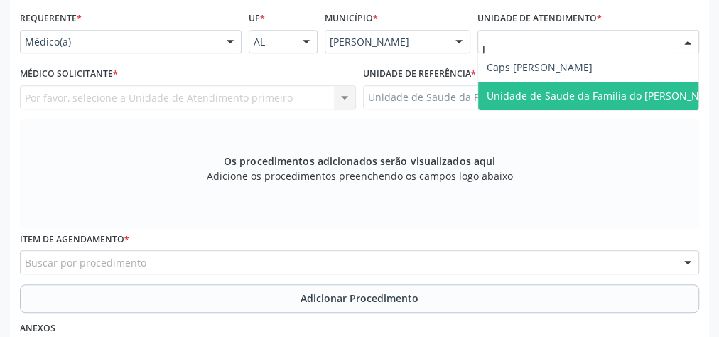
click at [563, 84] on span "Unidade de Saude da Familia do [PERSON_NAME]" at bounding box center [605, 96] width 254 height 28
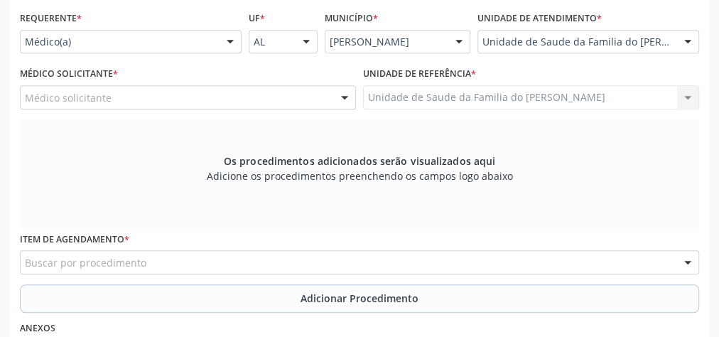
click at [343, 97] on div at bounding box center [344, 98] width 21 height 24
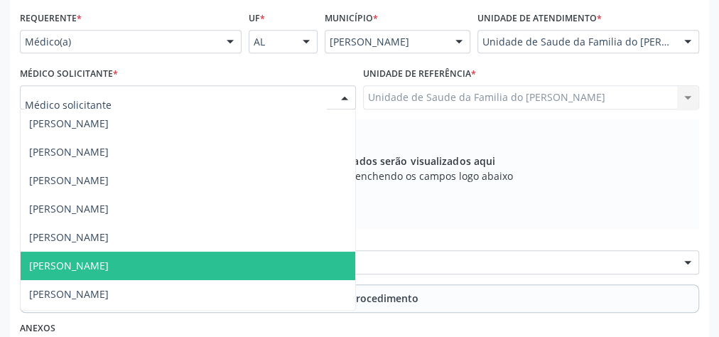
click at [202, 258] on span "[PERSON_NAME]" at bounding box center [188, 265] width 334 height 28
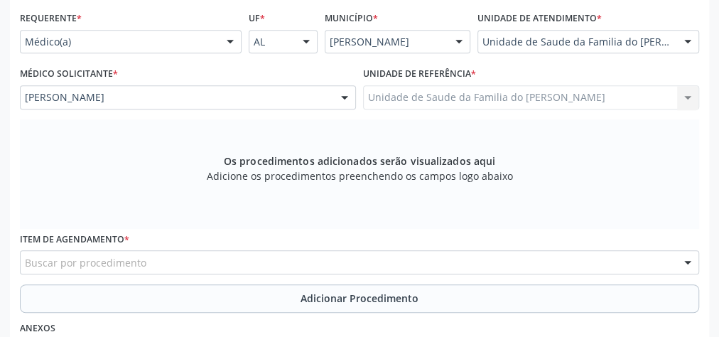
scroll to position [401, 0]
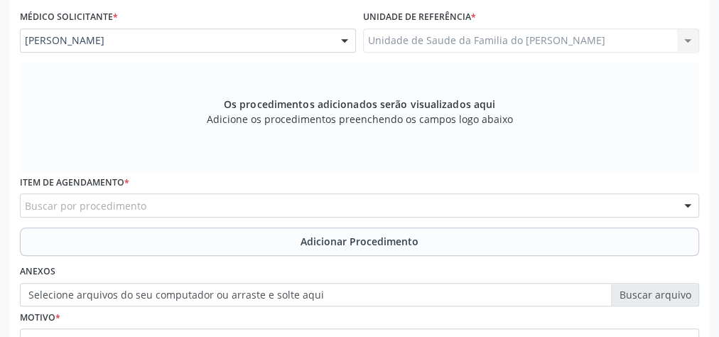
click at [202, 202] on div "Buscar por procedimento" at bounding box center [359, 205] width 679 height 24
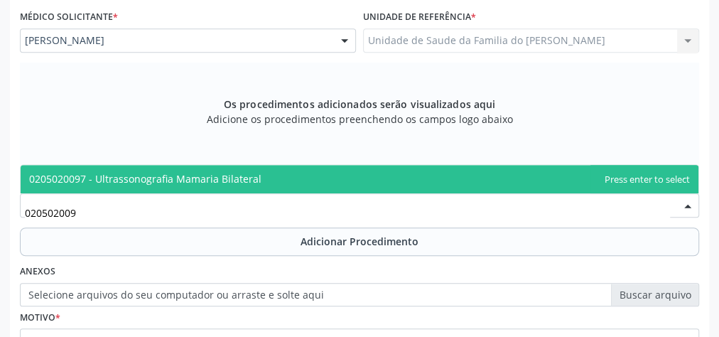
type input "0205020097"
click at [205, 175] on span "0205020097 - Ultrassonografia Mamaria Bilateral" at bounding box center [145, 178] width 232 height 13
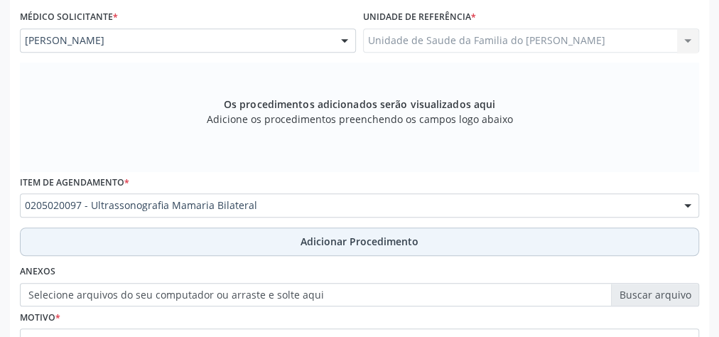
click at [224, 236] on button "Adicionar Procedimento" at bounding box center [359, 241] width 679 height 28
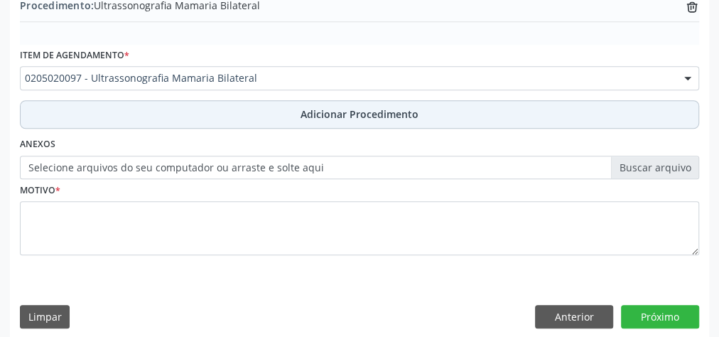
scroll to position [483, 0]
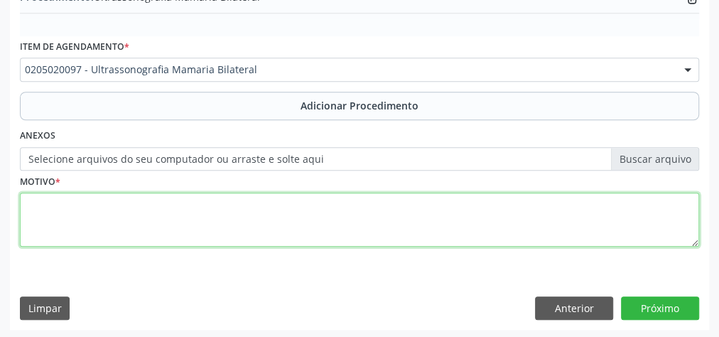
click at [230, 211] on textarea at bounding box center [359, 219] width 679 height 54
click at [61, 202] on textarea "NODULACAO DOLOROSA NA REGIAO AXILA" at bounding box center [359, 219] width 679 height 54
click at [318, 234] on textarea "NODULACAO DOLOROSA NA REGIAO AXILA" at bounding box center [359, 219] width 679 height 54
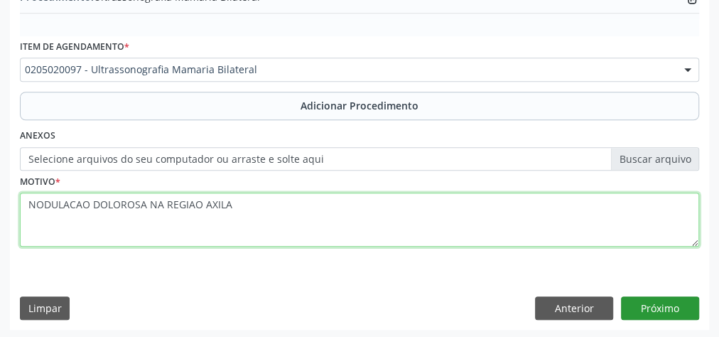
type textarea "NODULACAO DOLOROSA NA REGIAO AXILA"
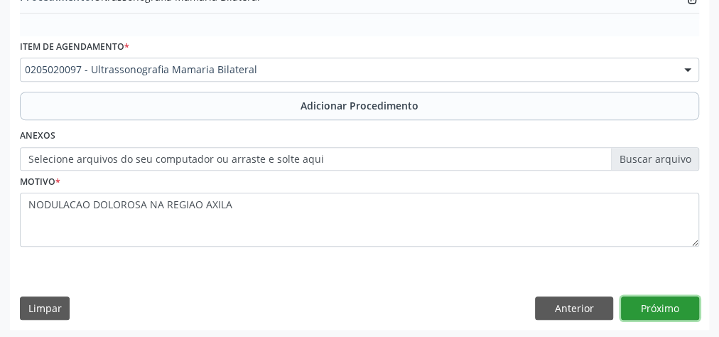
click at [660, 306] on button "Próximo" at bounding box center [660, 308] width 78 height 24
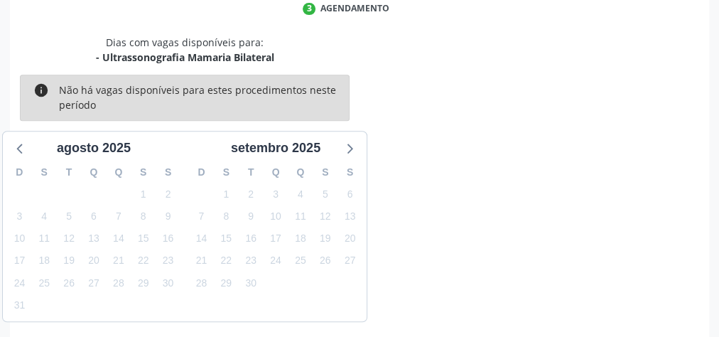
scroll to position [376, 0]
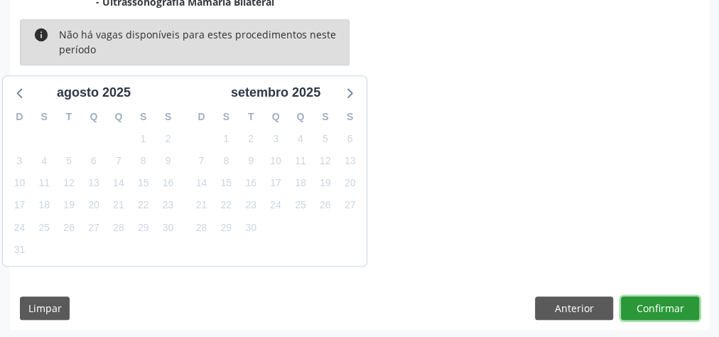
click at [657, 306] on button "Confirmar" at bounding box center [660, 308] width 78 height 24
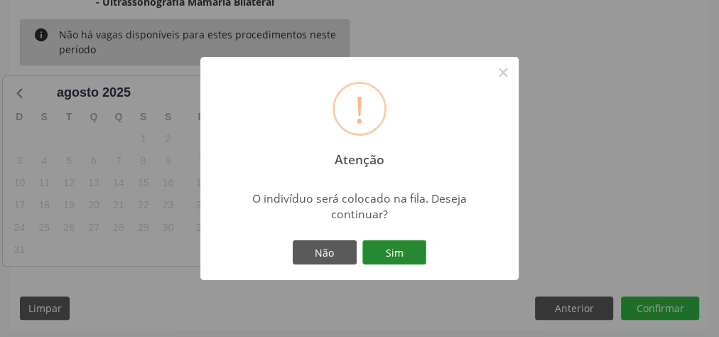
click at [388, 250] on button "Sim" at bounding box center [394, 252] width 64 height 24
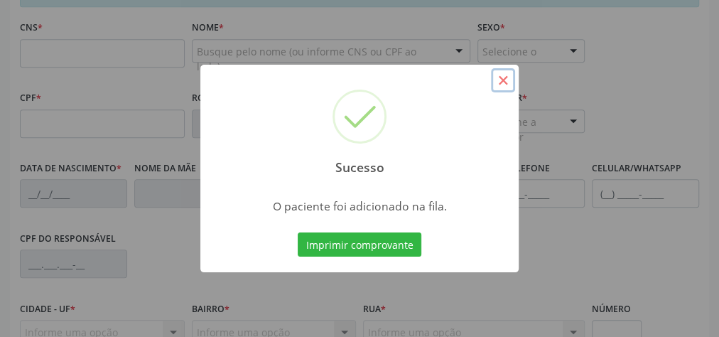
click at [503, 85] on button "×" at bounding box center [503, 80] width 24 height 24
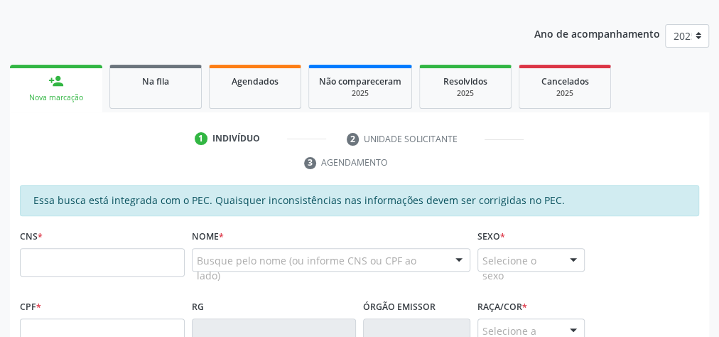
scroll to position [149, 0]
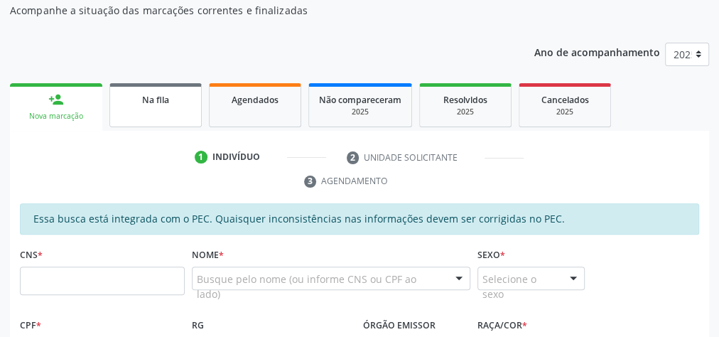
click at [175, 111] on link "Na fila" at bounding box center [155, 105] width 92 height 44
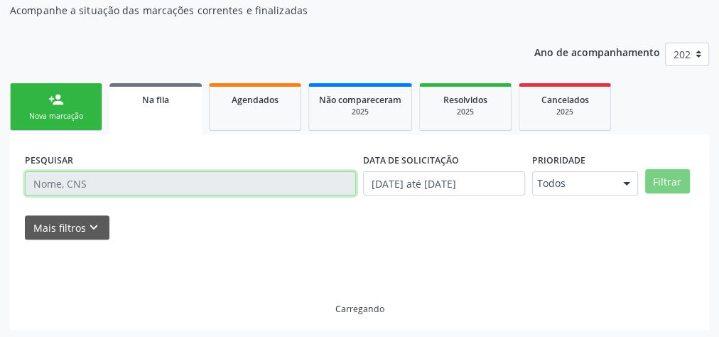
click at [175, 192] on input "text" at bounding box center [190, 183] width 331 height 24
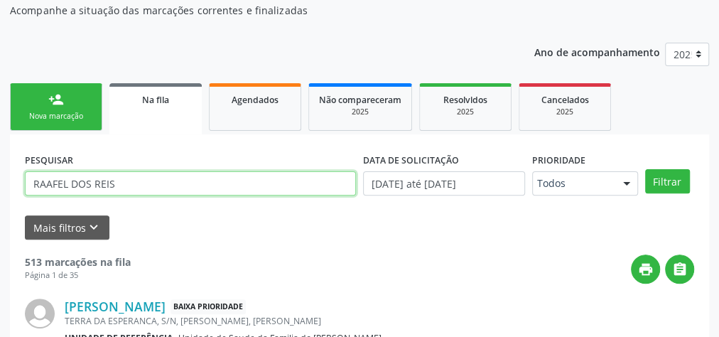
click at [43, 184] on input "RAAFEL DOS REIS" at bounding box center [190, 183] width 331 height 24
click at [51, 182] on input "[PERSON_NAME]" at bounding box center [190, 183] width 331 height 24
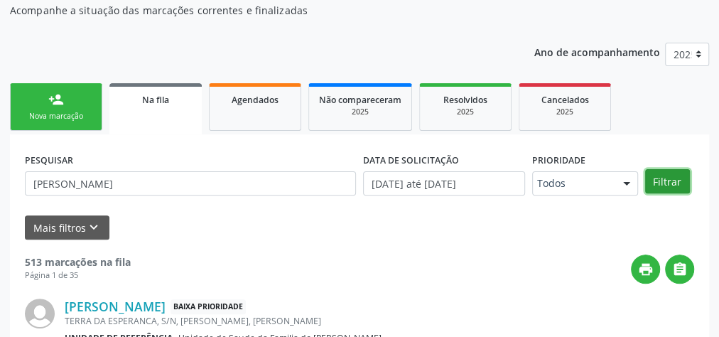
click at [673, 185] on button "Filtrar" at bounding box center [667, 181] width 45 height 24
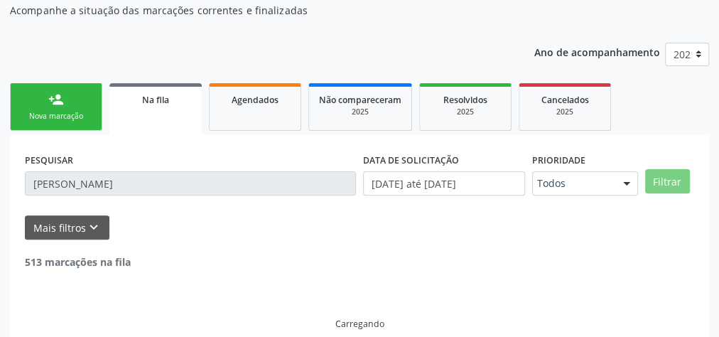
scroll to position [120, 0]
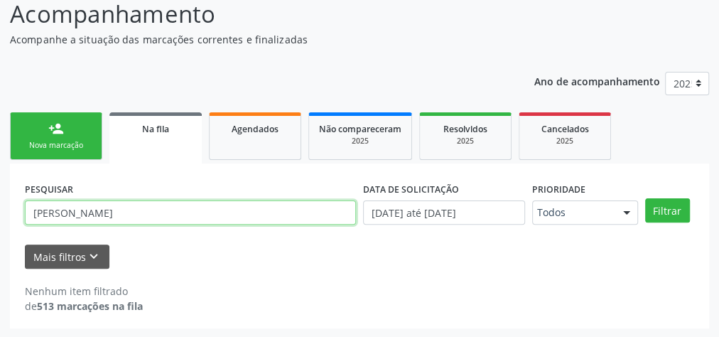
click at [114, 212] on input "[PERSON_NAME]" at bounding box center [190, 212] width 331 height 24
click at [645, 198] on button "Filtrar" at bounding box center [667, 210] width 45 height 24
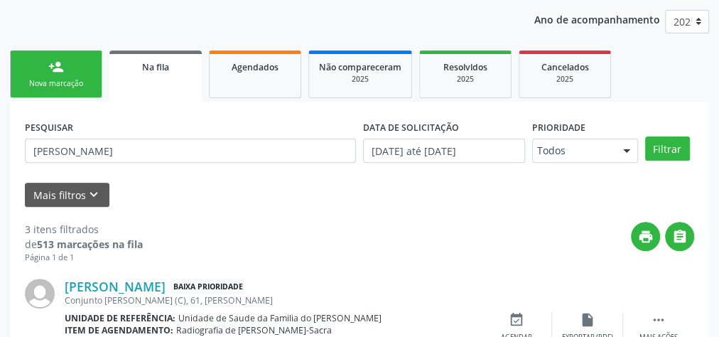
scroll to position [177, 0]
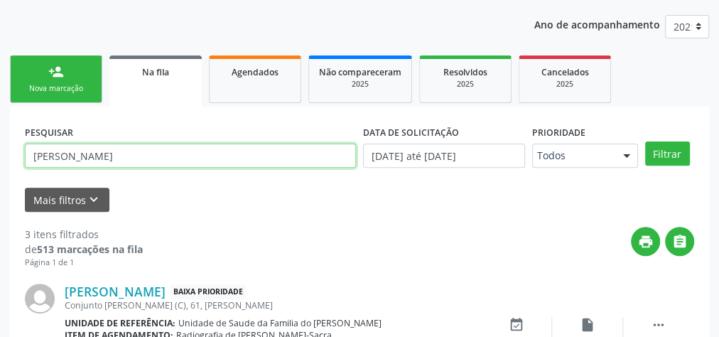
drag, startPoint x: 106, startPoint y: 158, endPoint x: 9, endPoint y: 159, distance: 96.6
type input "TACIANA"
click at [645, 141] on button "Filtrar" at bounding box center [667, 153] width 45 height 24
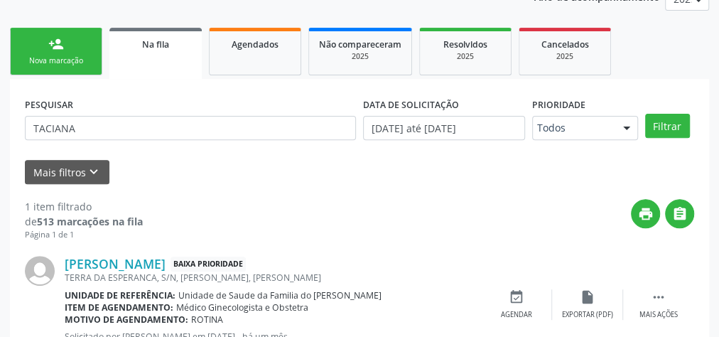
scroll to position [145, 0]
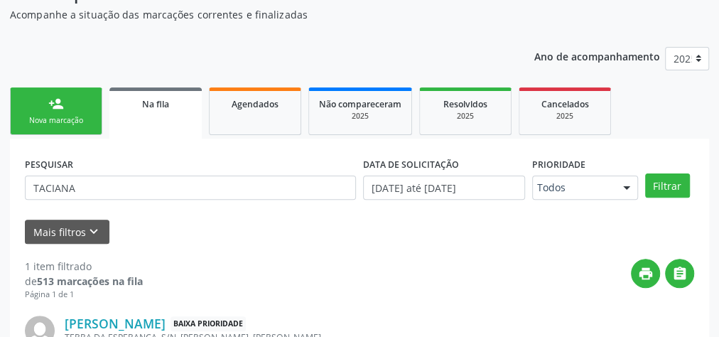
click at [50, 118] on div "Nova marcação" at bounding box center [56, 120] width 71 height 11
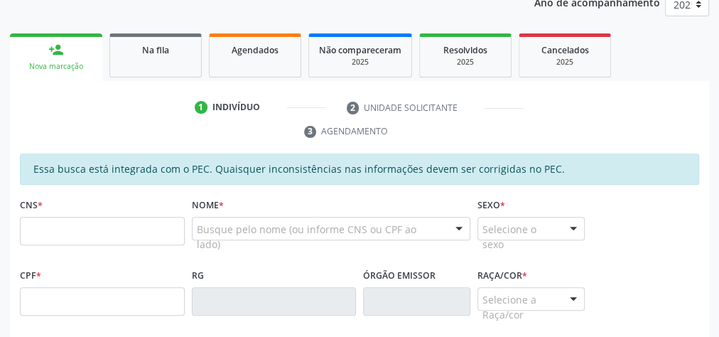
scroll to position [258, 0]
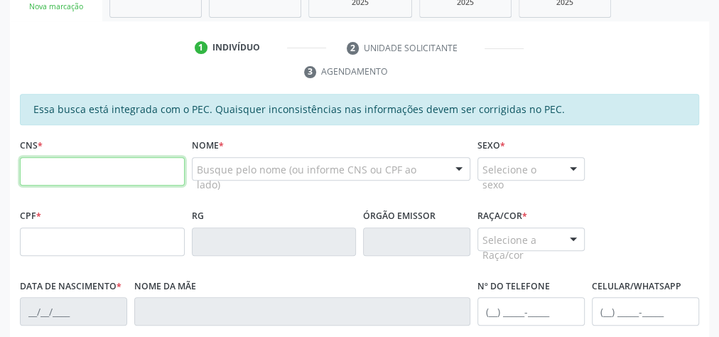
click at [89, 169] on input "text" at bounding box center [102, 171] width 165 height 28
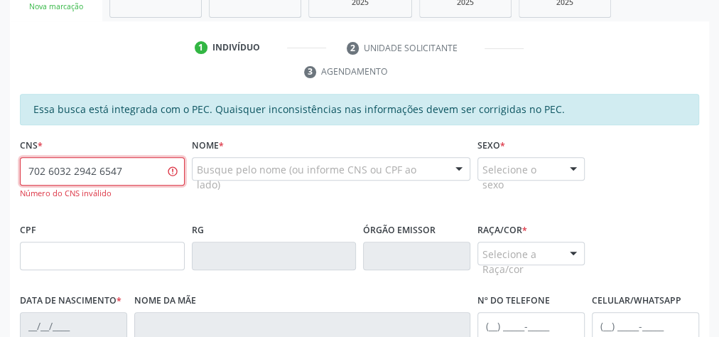
type input "702 6032 2942 6547"
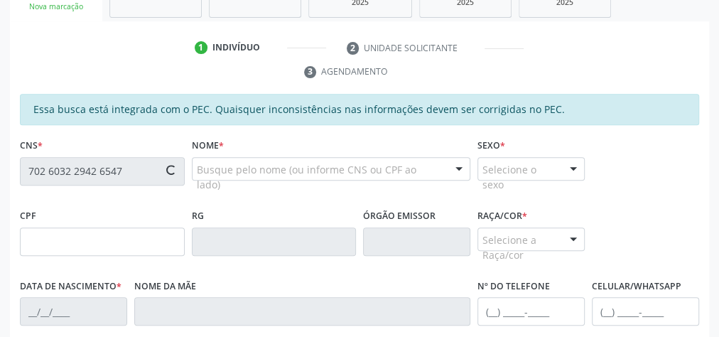
type input "505.005.894-53"
type input "03/[DATE]"
type input "Júlia Inez da Conceição"
type input "[PHONE_NUMBER]"
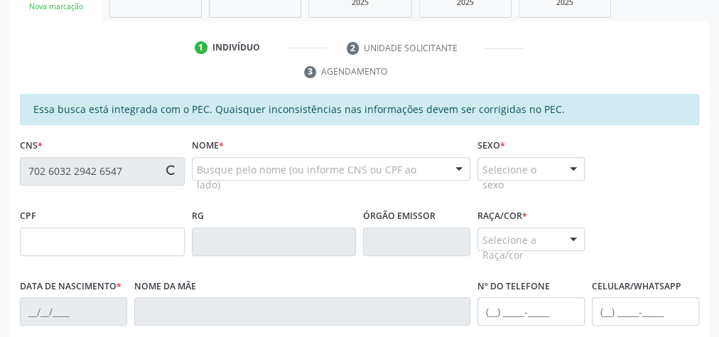
type input "S/N"
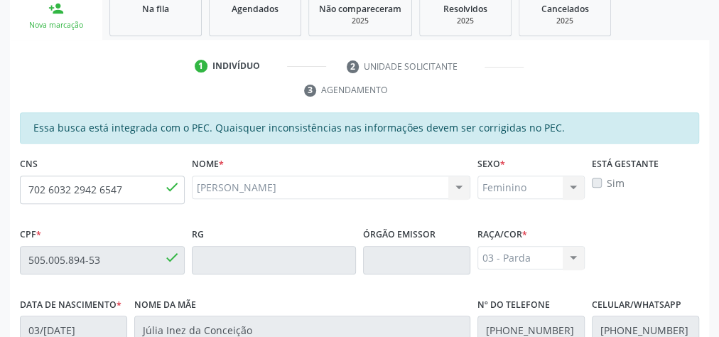
scroll to position [231, 0]
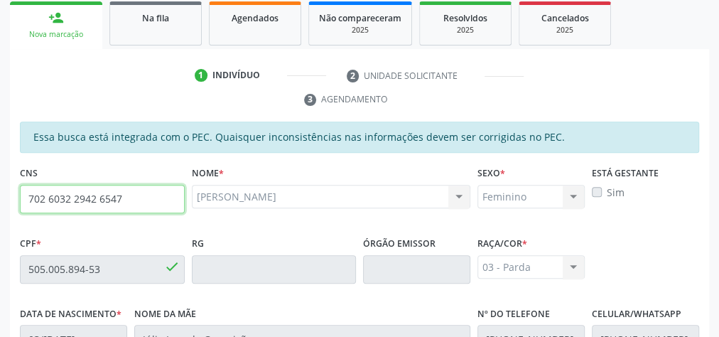
click at [77, 198] on input "702 6032 2942 6547" at bounding box center [102, 199] width 165 height 28
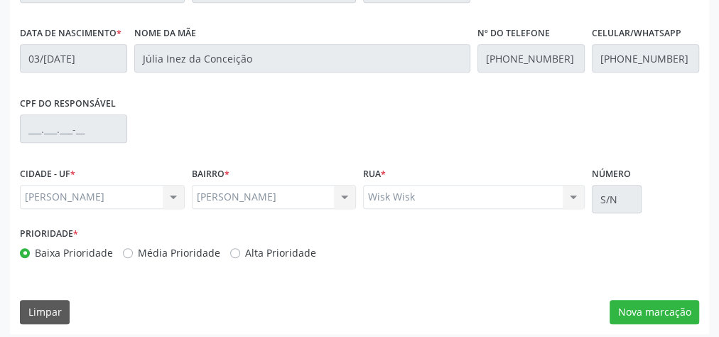
scroll to position [515, 0]
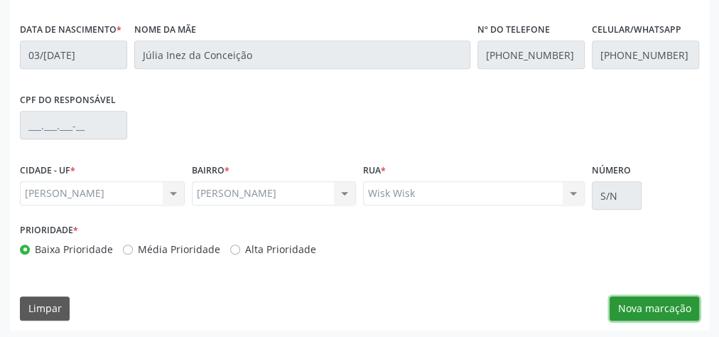
click at [622, 302] on button "Nova marcação" at bounding box center [653, 308] width 89 height 24
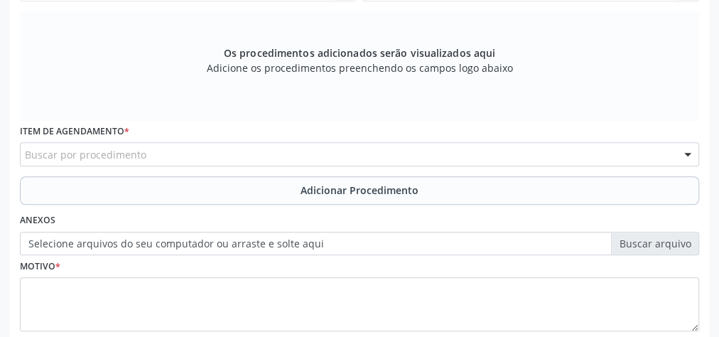
scroll to position [344, 0]
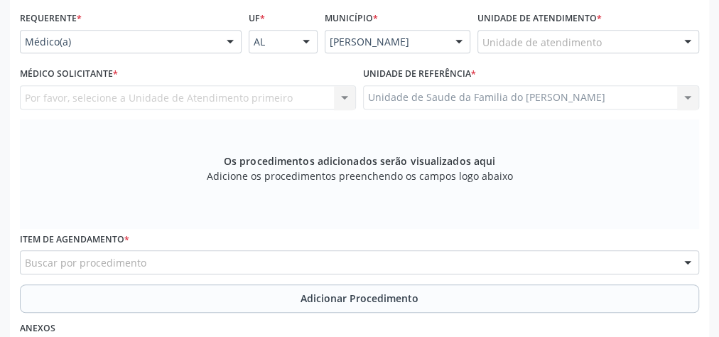
click at [224, 38] on div at bounding box center [229, 43] width 21 height 24
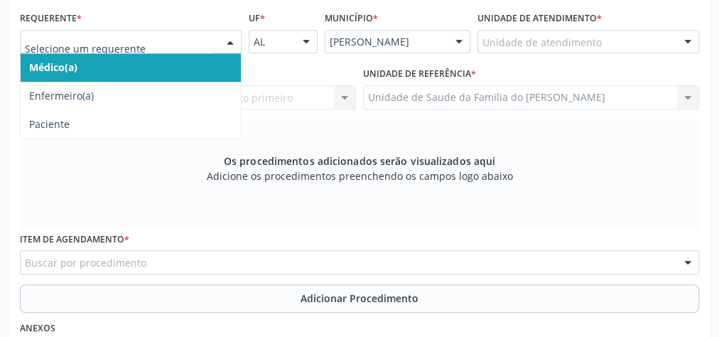
click at [190, 61] on span "Médico(a)" at bounding box center [131, 67] width 220 height 28
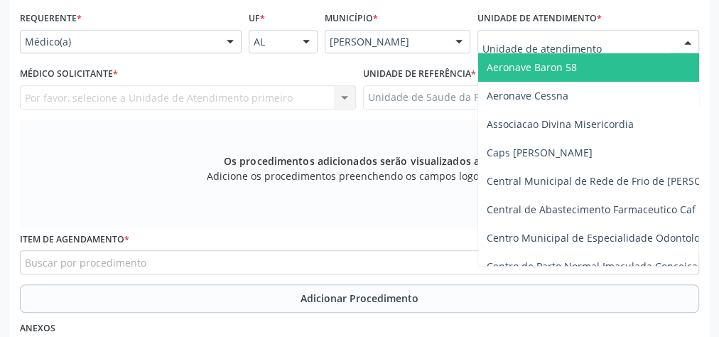
click at [226, 40] on div at bounding box center [229, 43] width 21 height 24
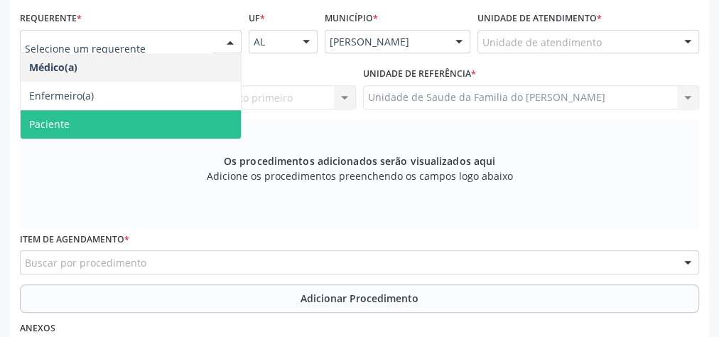
click at [156, 124] on span "Paciente" at bounding box center [131, 124] width 220 height 28
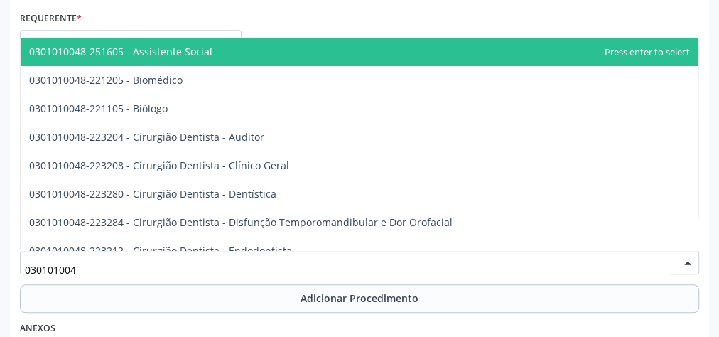
type input "0301010048"
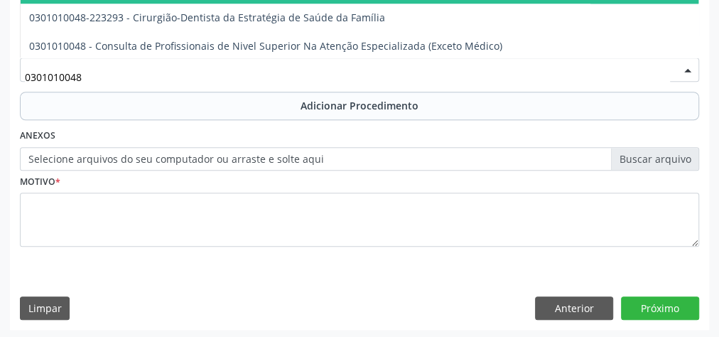
scroll to position [568, 0]
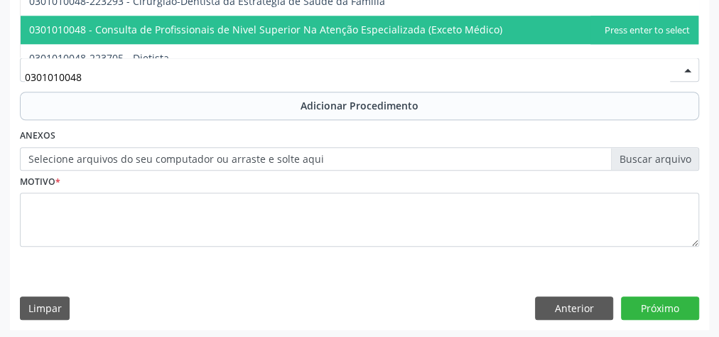
click at [428, 32] on span "0301010048 - Consulta de Profissionais de Nivel Superior Na Atenção Especializa…" at bounding box center [265, 29] width 473 height 13
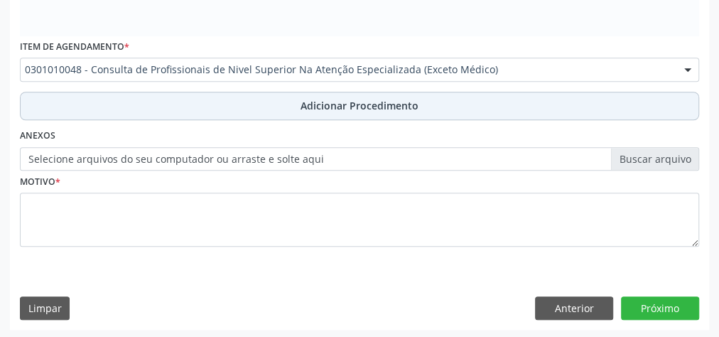
click at [417, 101] on button "Adicionar Procedimento" at bounding box center [359, 106] width 679 height 28
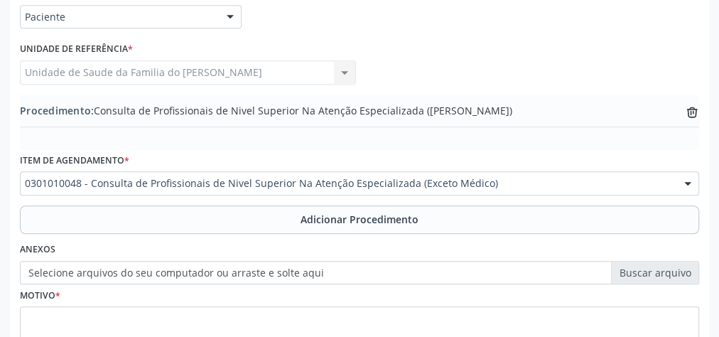
scroll to position [483, 0]
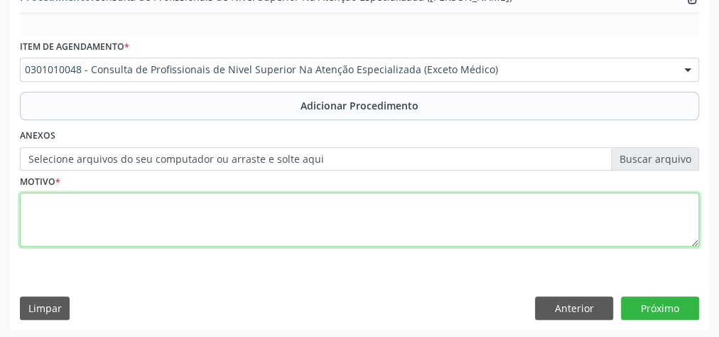
click at [280, 208] on textarea at bounding box center [359, 219] width 679 height 54
click at [91, 201] on textarea "CEO ( PROTESE)" at bounding box center [359, 219] width 679 height 54
type textarea "CEO ( PRÓTESE)"
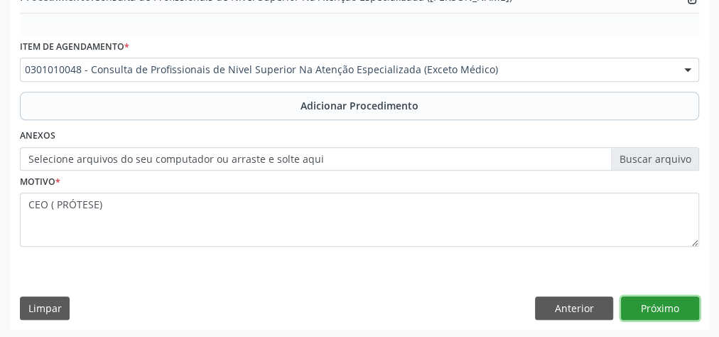
click at [665, 302] on button "Próximo" at bounding box center [660, 308] width 78 height 24
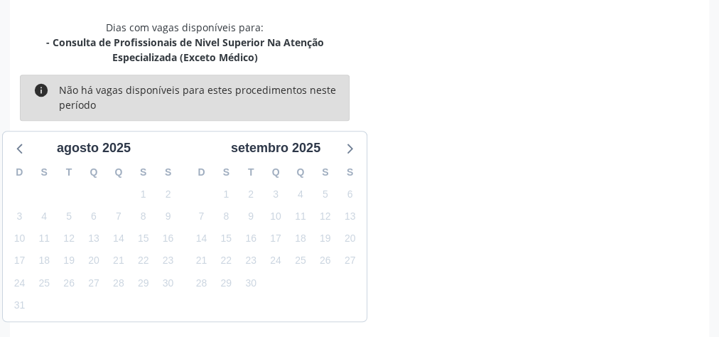
scroll to position [391, 0]
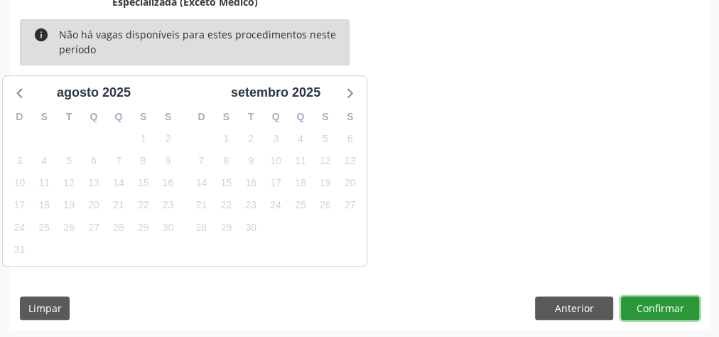
click at [665, 302] on button "Confirmar" at bounding box center [660, 308] width 78 height 24
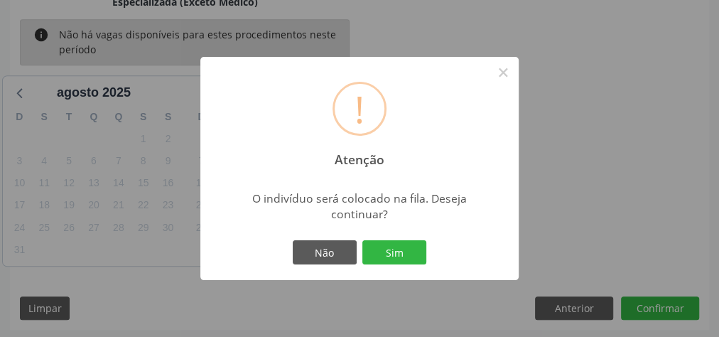
drag, startPoint x: 381, startPoint y: 246, endPoint x: 389, endPoint y: 251, distance: 9.9
click at [386, 250] on button "Sim" at bounding box center [394, 252] width 64 height 24
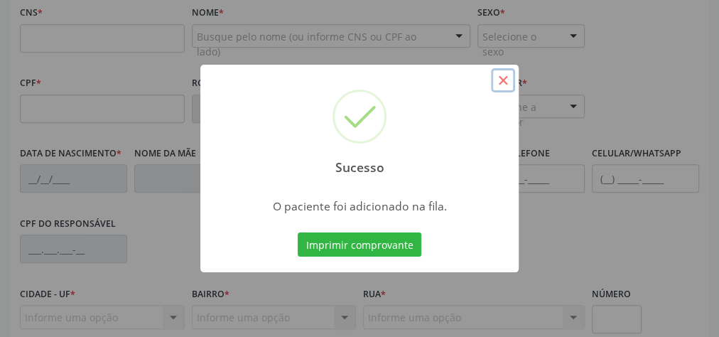
click at [506, 81] on button "×" at bounding box center [503, 80] width 24 height 24
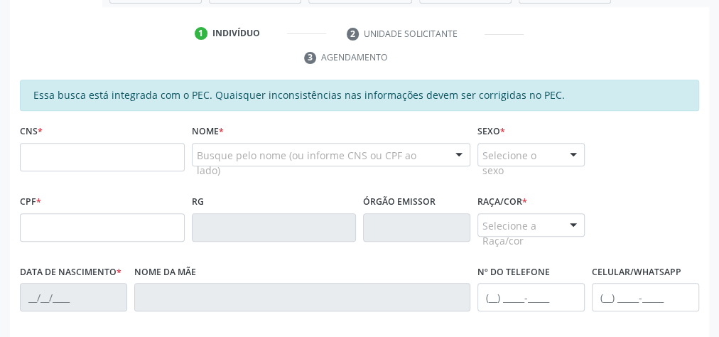
scroll to position [221, 0]
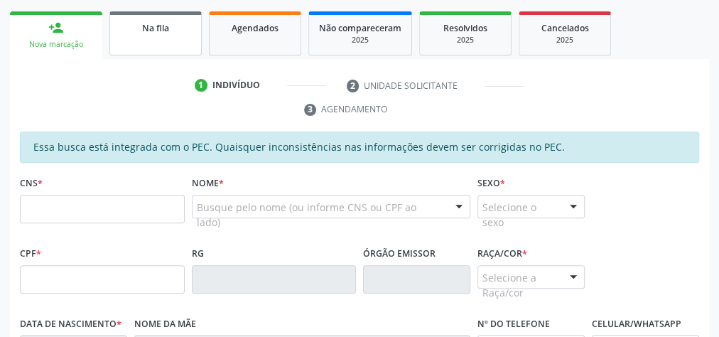
click at [147, 38] on link "Na fila" at bounding box center [155, 33] width 92 height 44
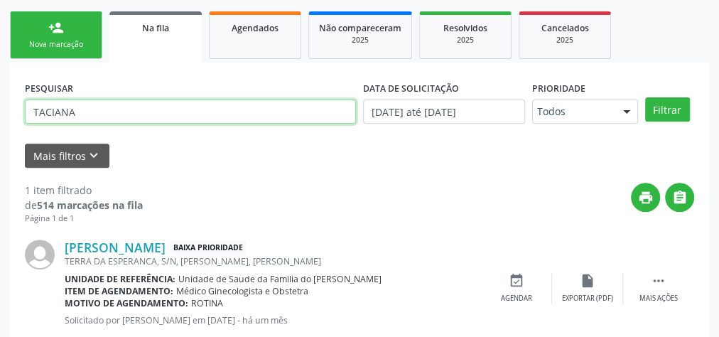
click at [51, 107] on input "TACIANA" at bounding box center [190, 111] width 331 height 24
paste input "702 6032 2942 6547"
type input "702 6032 2942 6547"
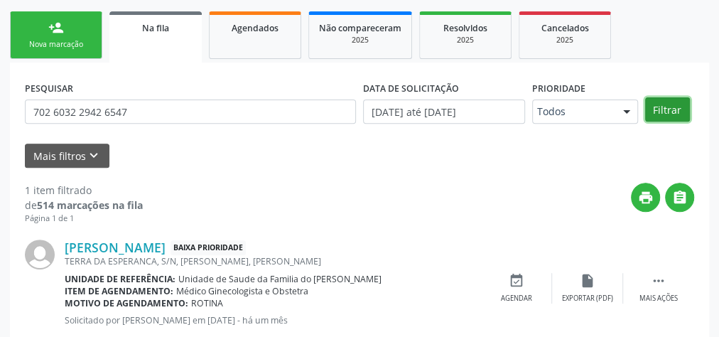
click at [660, 104] on button "Filtrar" at bounding box center [667, 109] width 45 height 24
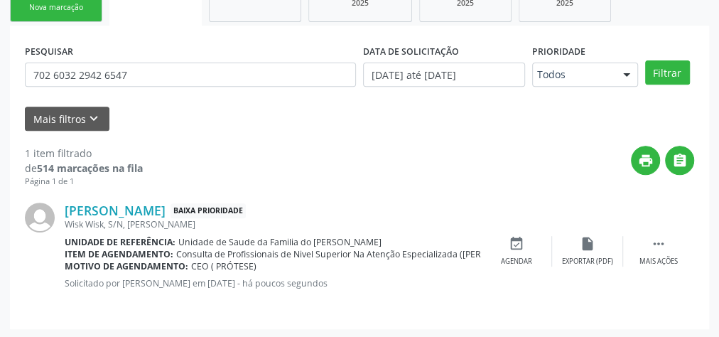
scroll to position [258, 0]
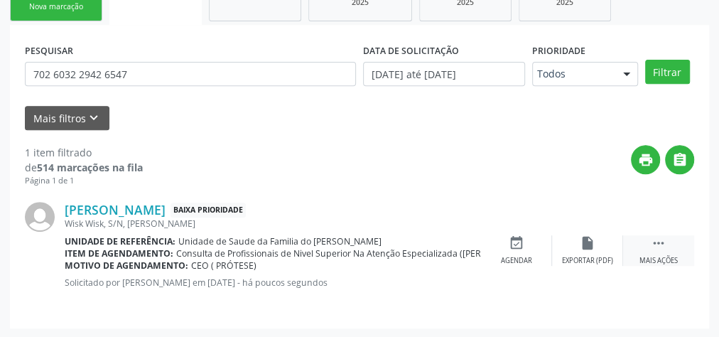
click at [640, 251] on div " Mais ações" at bounding box center [658, 250] width 71 height 31
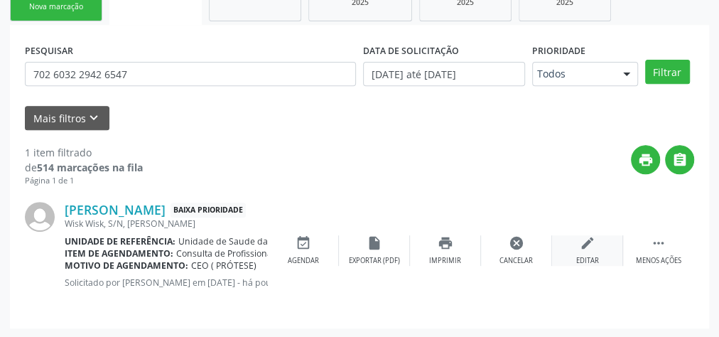
click at [598, 261] on div "Editar" at bounding box center [587, 261] width 23 height 10
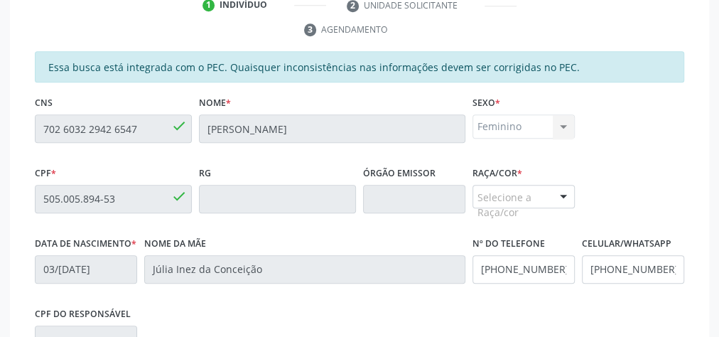
scroll to position [542, 0]
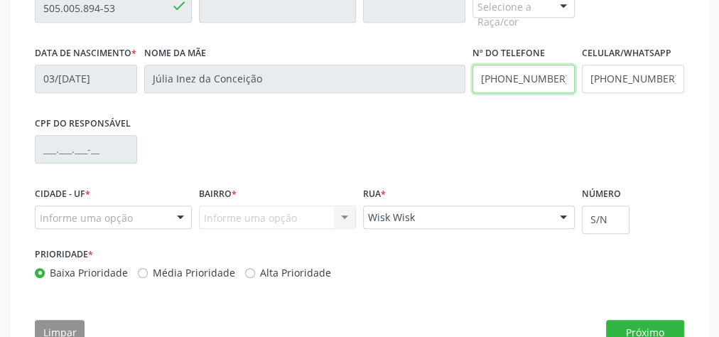
click at [449, 79] on div "Data de nascimento * 0[DATE] Nome da mãe [PERSON_NAME] da Conceição Nº do Telef…" at bounding box center [359, 78] width 656 height 70
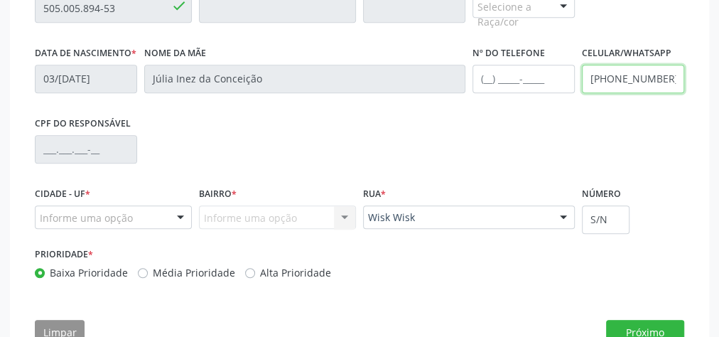
drag, startPoint x: 666, startPoint y: 77, endPoint x: 579, endPoint y: 77, distance: 86.6
click at [579, 77] on div "Celular/WhatsApp [PHONE_NUMBER]" at bounding box center [632, 78] width 109 height 70
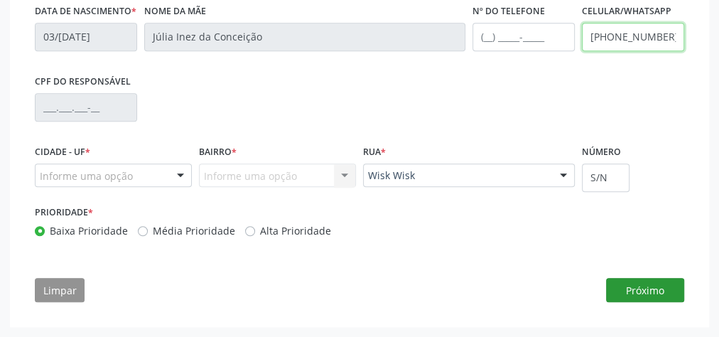
type input "[PHONE_NUMBER]"
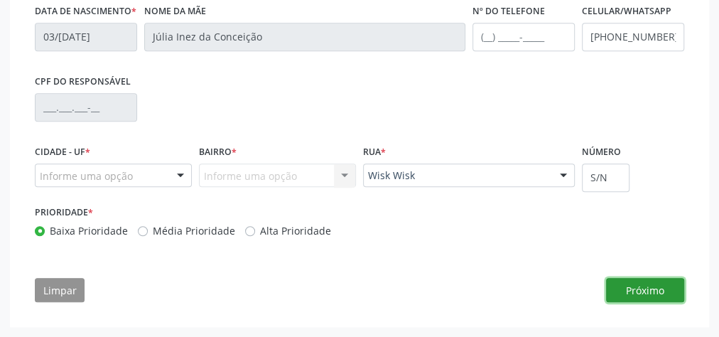
click at [649, 293] on button "Próximo" at bounding box center [645, 290] width 78 height 24
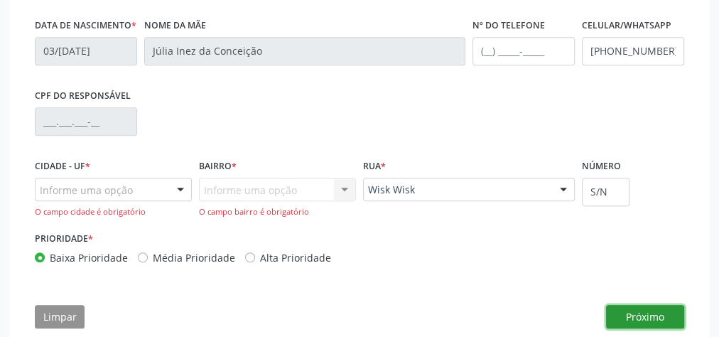
scroll to position [618, 0]
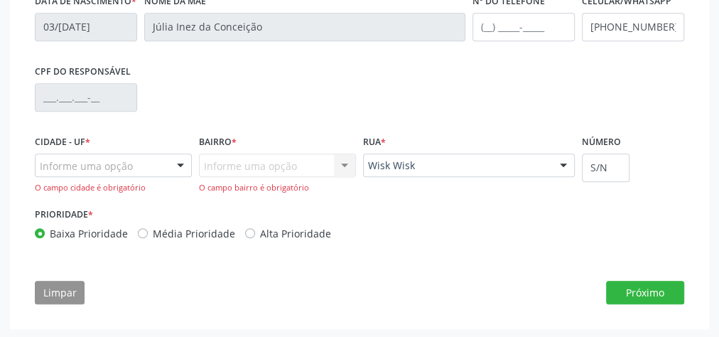
click at [176, 178] on div at bounding box center [180, 166] width 21 height 24
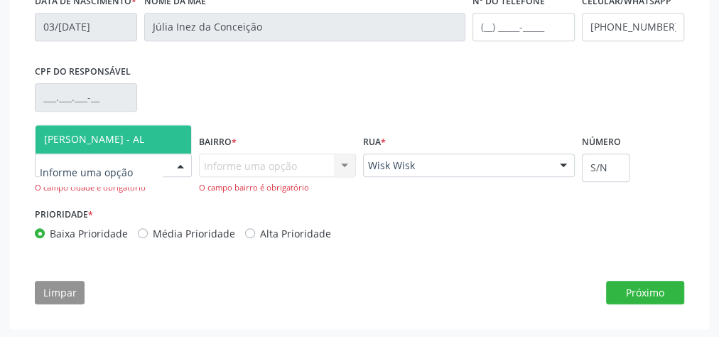
click at [155, 144] on span "[PERSON_NAME] - AL" at bounding box center [113, 139] width 155 height 28
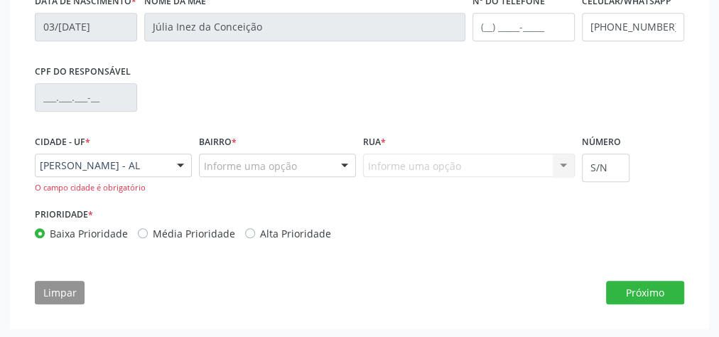
click at [344, 176] on div at bounding box center [344, 166] width 21 height 24
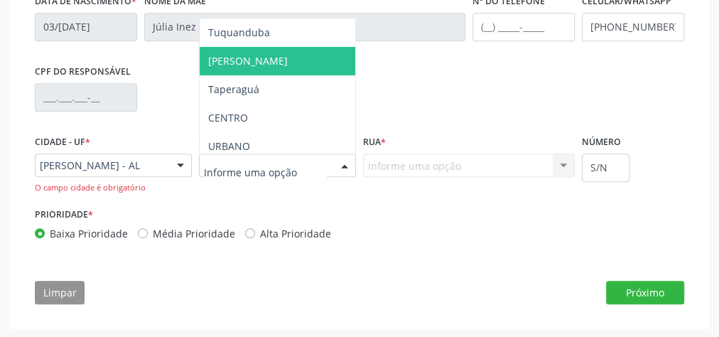
click at [290, 72] on span "[PERSON_NAME]" at bounding box center [277, 61] width 155 height 28
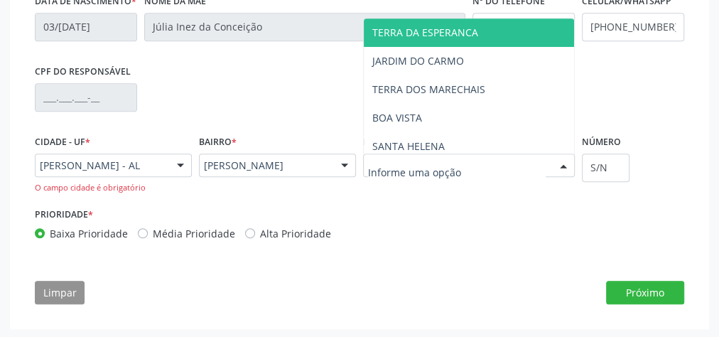
type input "W"
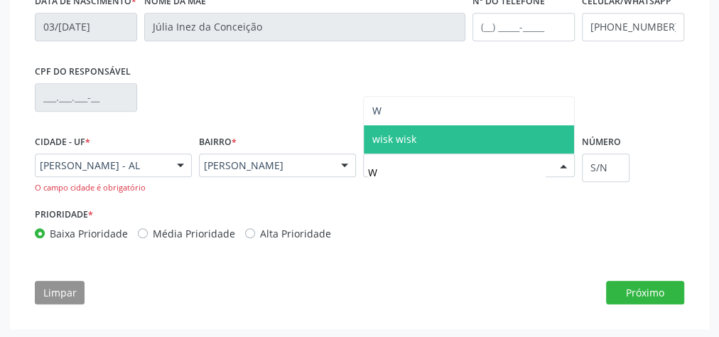
click at [422, 152] on span "wisk wisk" at bounding box center [469, 139] width 210 height 28
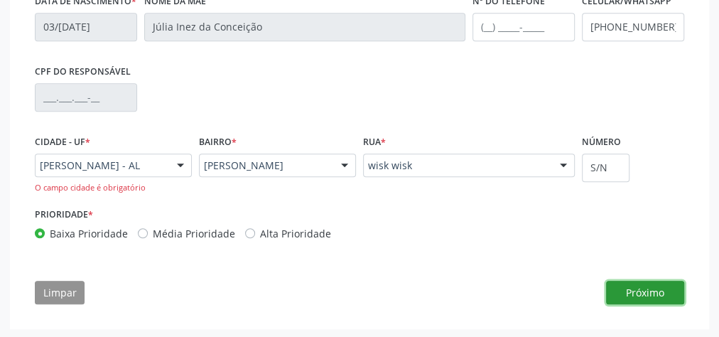
click at [645, 300] on button "Próximo" at bounding box center [645, 292] width 78 height 24
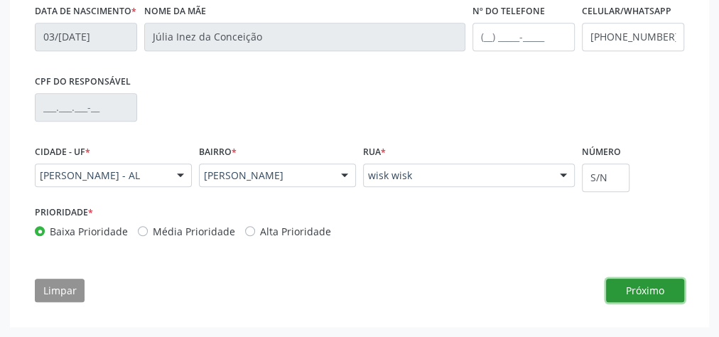
scroll to position [448, 0]
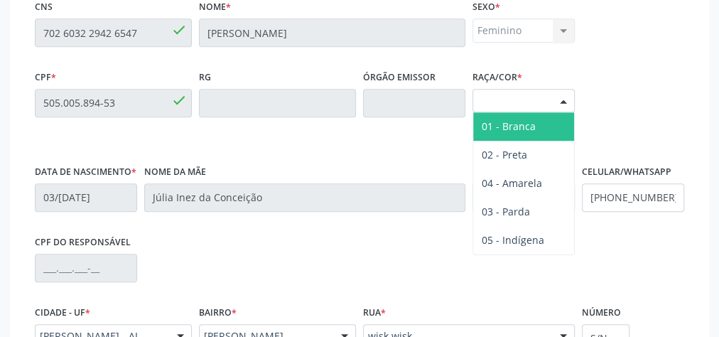
click at [563, 99] on div at bounding box center [562, 101] width 21 height 24
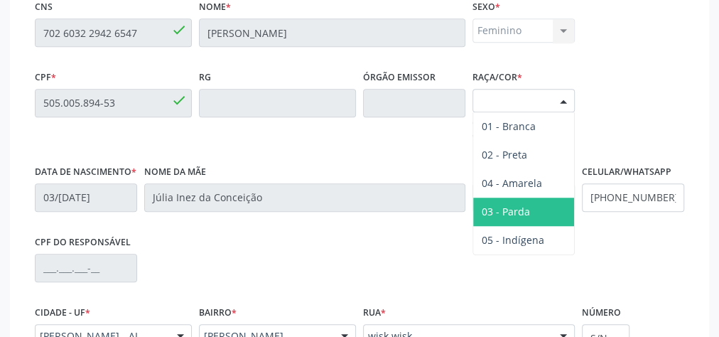
click at [528, 197] on span "03 - Parda" at bounding box center [523, 211] width 101 height 28
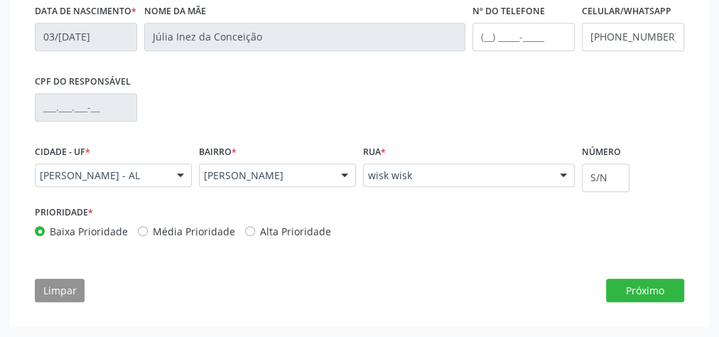
scroll to position [618, 0]
click at [660, 283] on button "Próximo" at bounding box center [645, 290] width 78 height 24
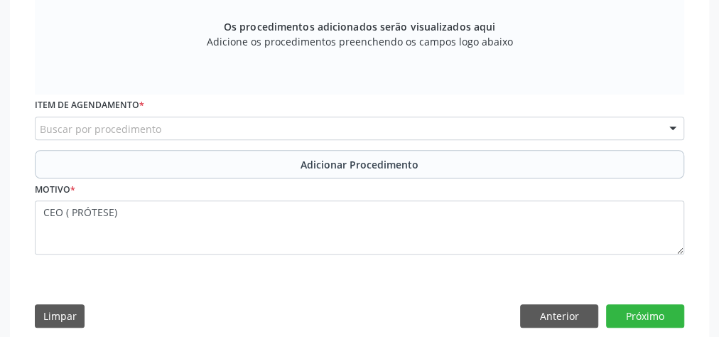
scroll to position [552, 0]
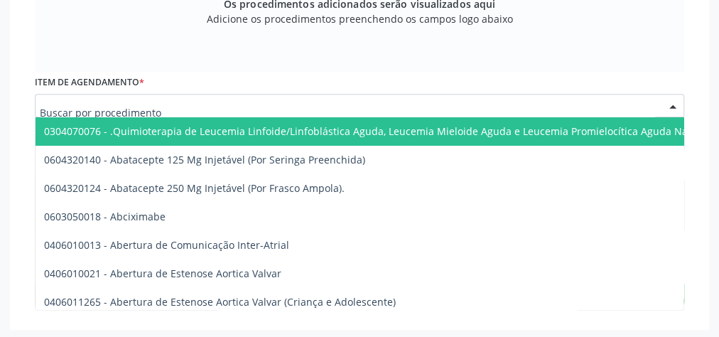
click at [239, 103] on div at bounding box center [359, 106] width 649 height 24
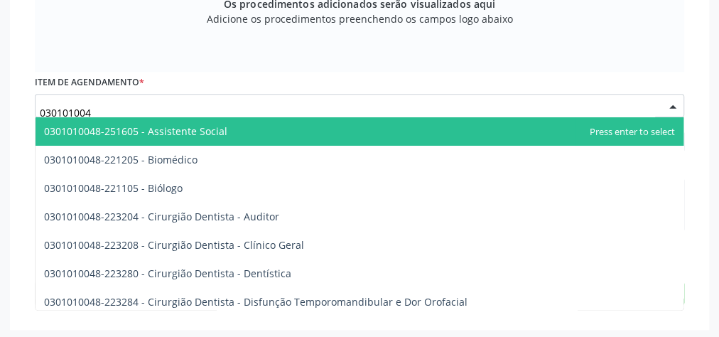
type input "0301010048"
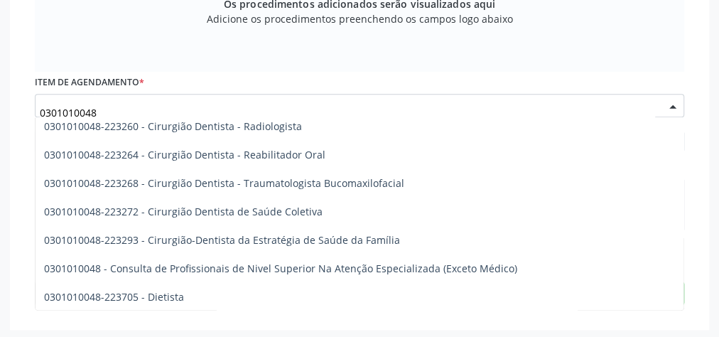
scroll to position [625, 0]
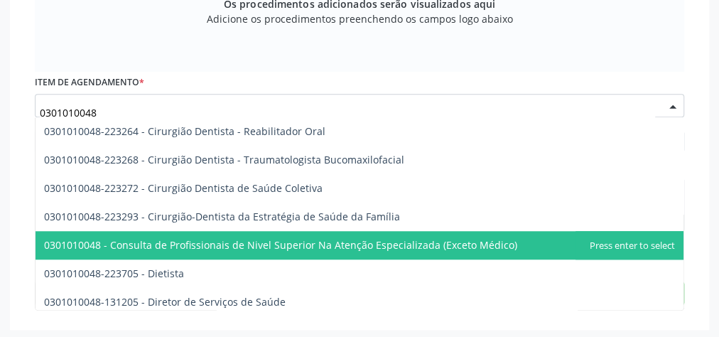
click at [378, 244] on span "0301010048 - Consulta de Profissionais de Nivel Superior Na Atenção Especializa…" at bounding box center [280, 244] width 473 height 13
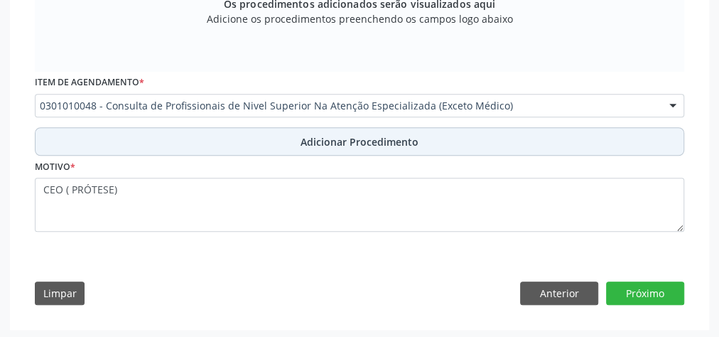
click at [369, 145] on span "Adicionar Procedimento" at bounding box center [359, 141] width 118 height 15
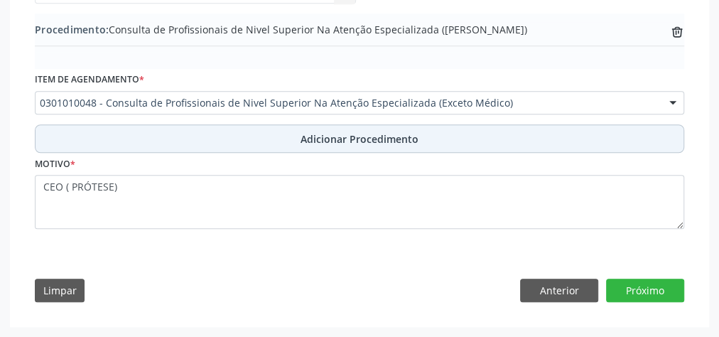
scroll to position [498, 0]
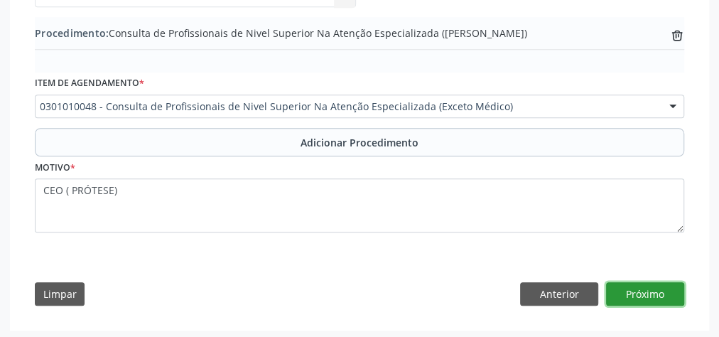
click at [658, 298] on button "Próximo" at bounding box center [645, 294] width 78 height 24
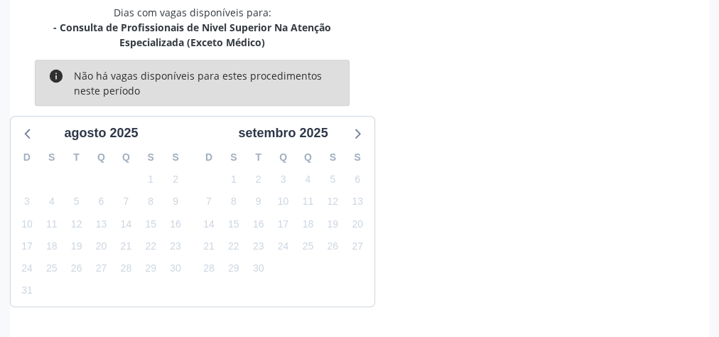
scroll to position [457, 0]
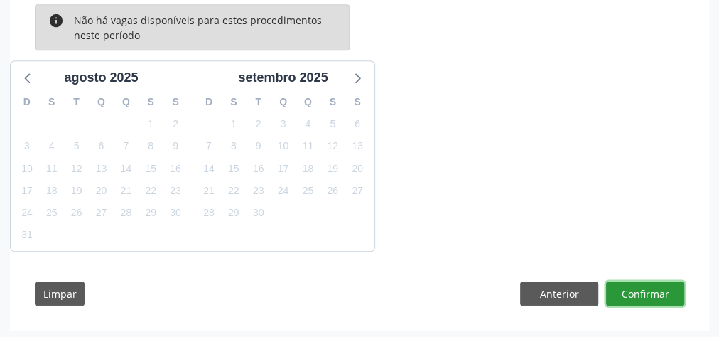
click at [658, 296] on button "Confirmar" at bounding box center [645, 293] width 78 height 24
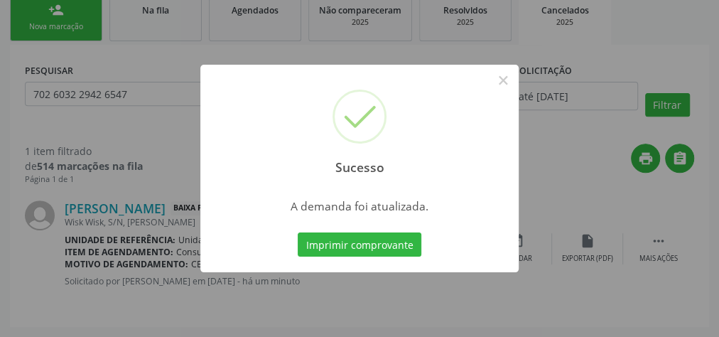
scroll to position [237, 0]
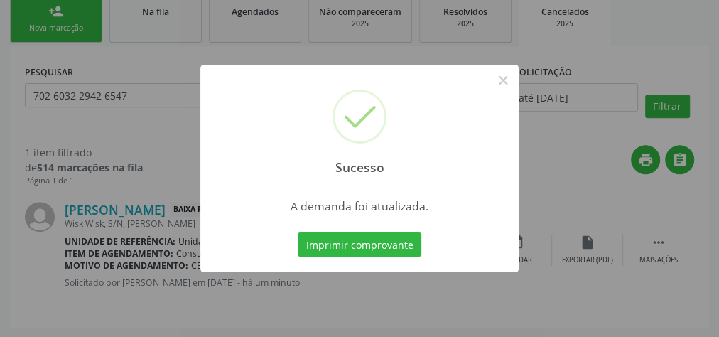
click at [658, 296] on div "Sucesso × A demanda foi atualizada. Imprimir comprovante Cancel" at bounding box center [359, 168] width 719 height 337
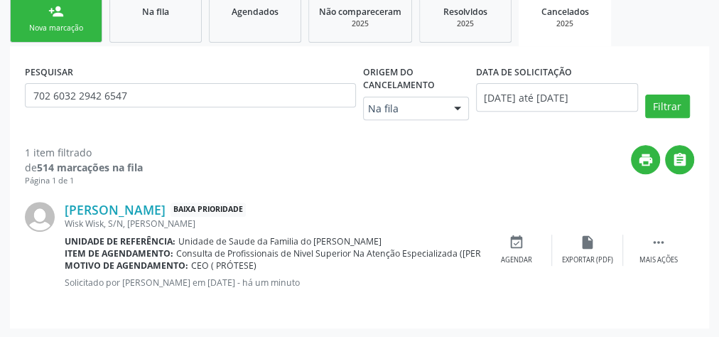
click at [77, 26] on div "Nova marcação" at bounding box center [56, 28] width 71 height 11
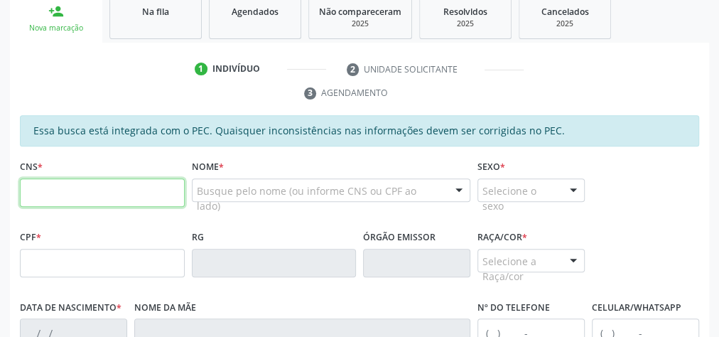
click at [61, 192] on input "text" at bounding box center [102, 192] width 165 height 28
click at [98, 191] on input "707 0008 1372 138" at bounding box center [102, 192] width 165 height 28
click at [75, 188] on input "707 0008 1372 138" at bounding box center [102, 192] width 165 height 28
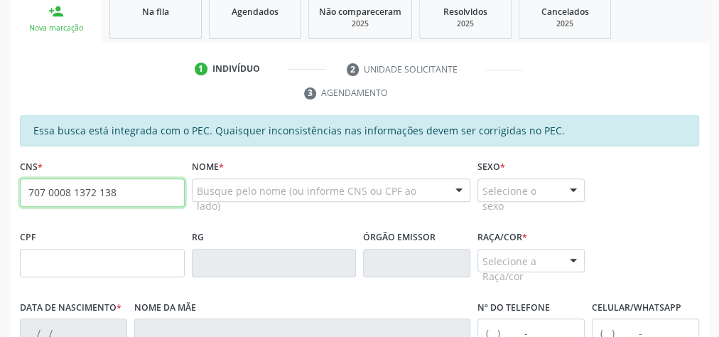
click at [75, 188] on input "707 0008 1372 138" at bounding box center [102, 192] width 165 height 28
paste input "17 2"
type input "707 0008 1317 2138"
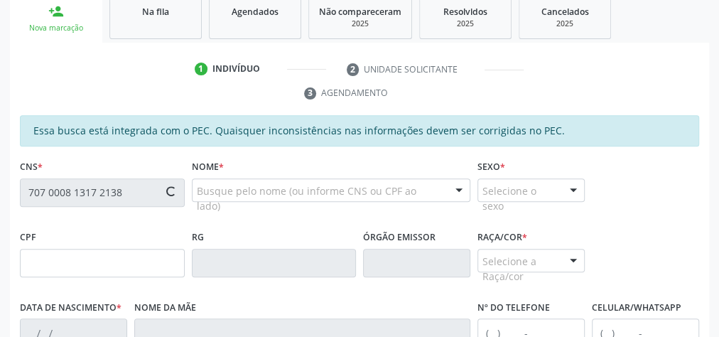
type input "123.899.394-06"
type input "[DATE]"
type input "[PERSON_NAME]"
type input "[PHONE_NUMBER]"
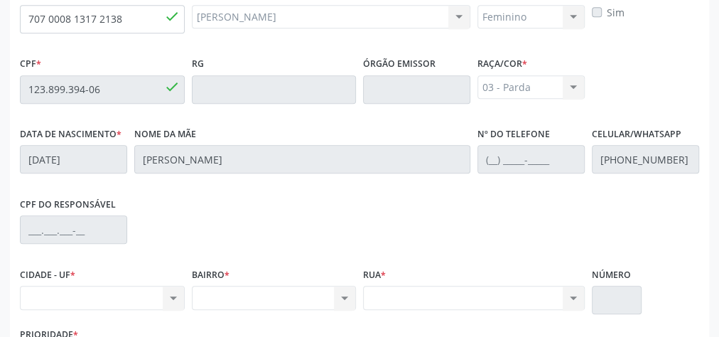
scroll to position [515, 0]
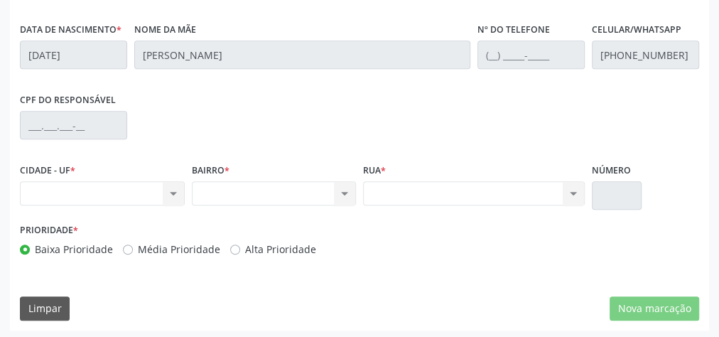
click at [176, 187] on div "Nenhum resultado encontrado para: " " Não há nenhuma opção para ser exibida." at bounding box center [102, 193] width 165 height 24
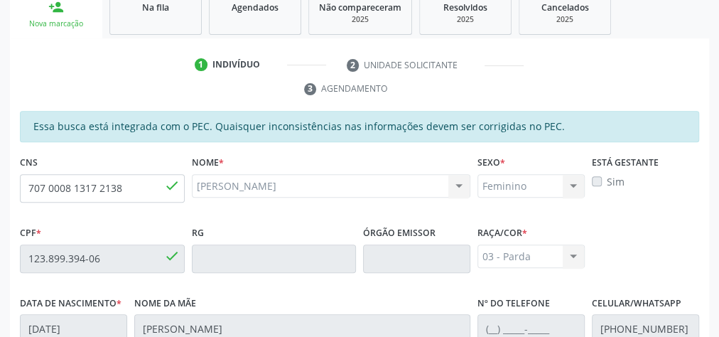
scroll to position [231, 0]
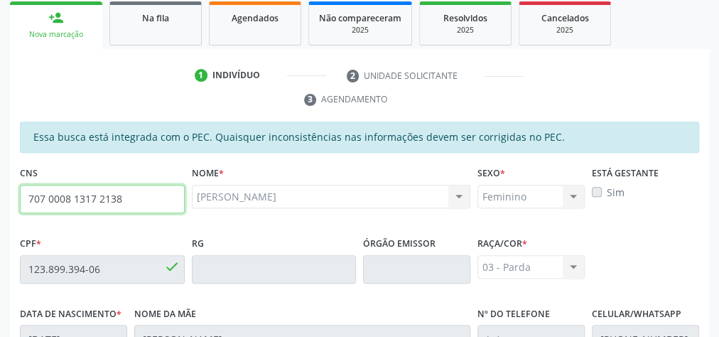
click at [92, 192] on input "707 0008 1317 2138" at bounding box center [102, 199] width 165 height 28
click at [253, 21] on span "Agendados" at bounding box center [254, 18] width 47 height 12
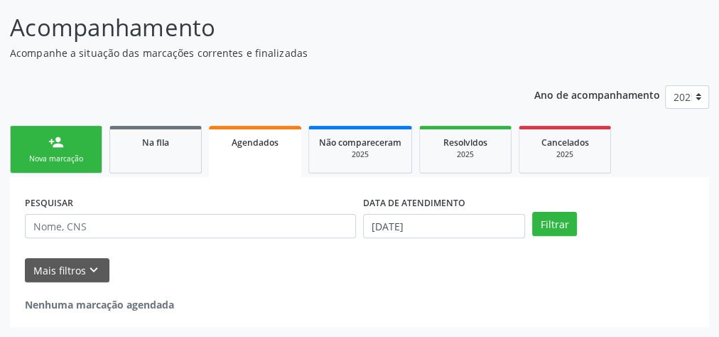
scroll to position [105, 0]
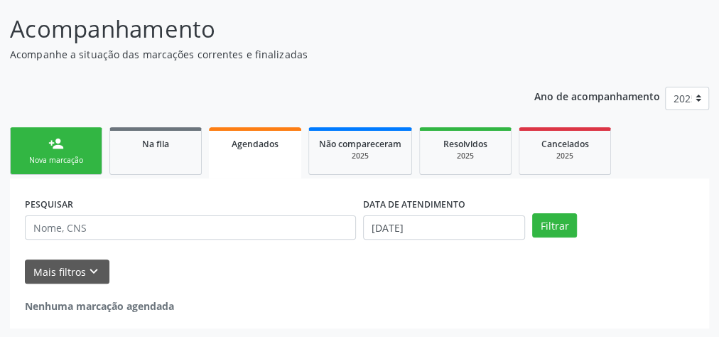
click at [43, 163] on div "Nova marcação" at bounding box center [56, 160] width 71 height 11
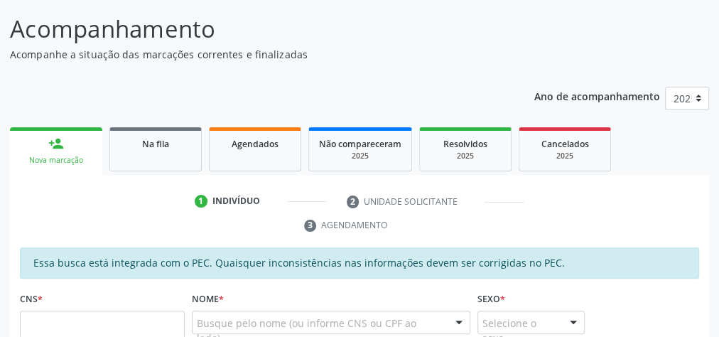
scroll to position [275, 0]
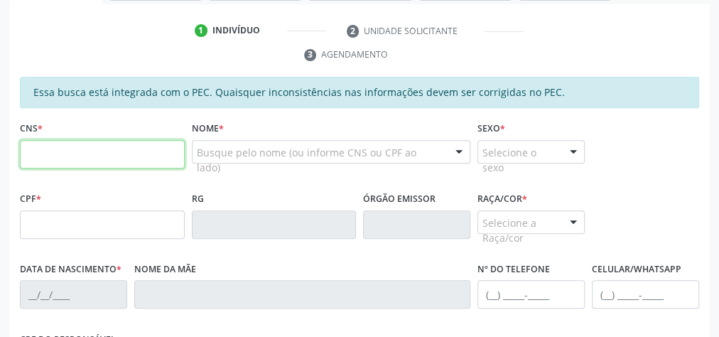
paste input "707 0008 1317 2138"
type input "707 0008 1317 2138"
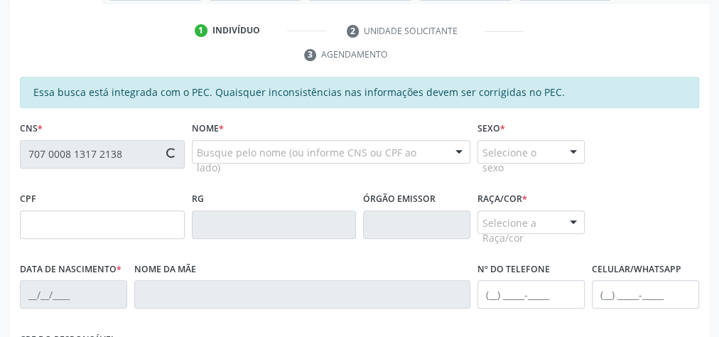
type input "123.899.394-06"
type input "[DATE]"
type input "[PERSON_NAME]"
type input "[PHONE_NUMBER]"
type input "S/N"
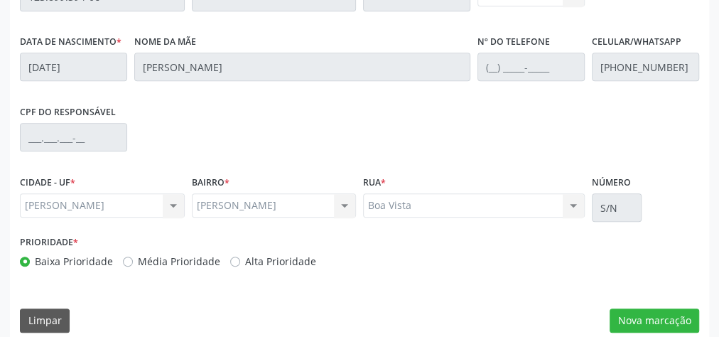
scroll to position [515, 0]
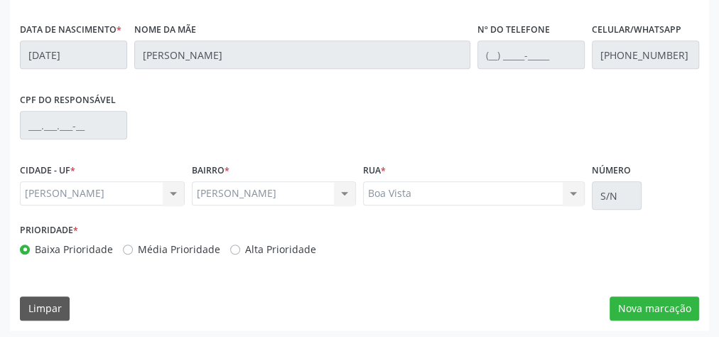
click at [168, 190] on div "[PERSON_NAME] [PERSON_NAME] resultado encontrado para: " " Não há nenhuma opção…" at bounding box center [102, 193] width 165 height 24
drag, startPoint x: 332, startPoint y: 226, endPoint x: 409, endPoint y: 247, distance: 79.6
click at [334, 226] on div "Prioridade * Baixa Prioridade Média Prioridade Alta Prioridade" at bounding box center [188, 237] width 336 height 37
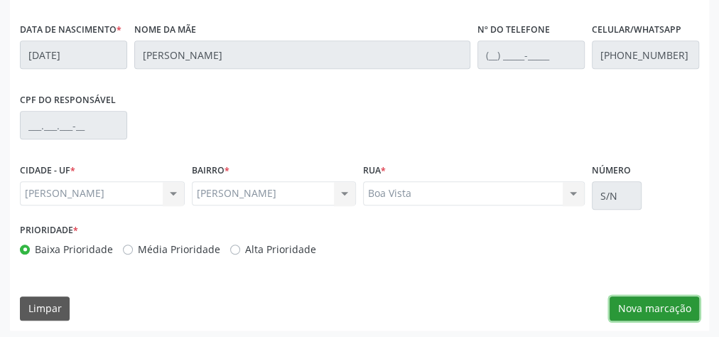
click at [657, 305] on button "Nova marcação" at bounding box center [653, 308] width 89 height 24
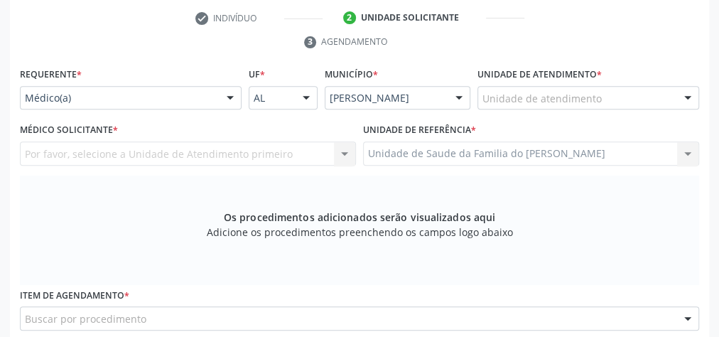
scroll to position [288, 0]
click at [228, 95] on div at bounding box center [229, 99] width 21 height 24
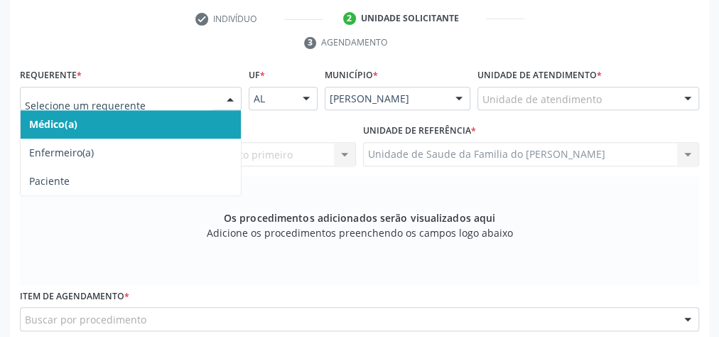
click at [194, 119] on span "Médico(a)" at bounding box center [131, 124] width 220 height 28
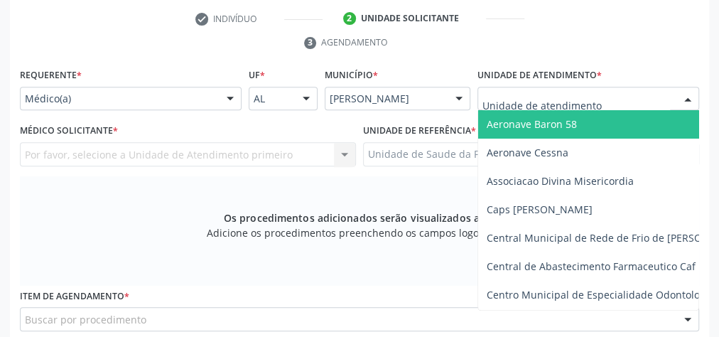
type input "J"
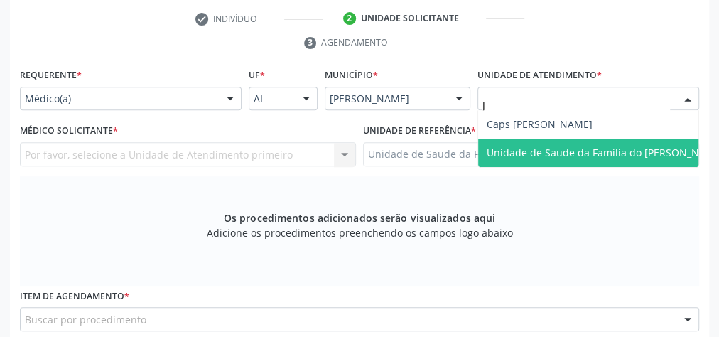
click at [589, 156] on span "Unidade de Saude da Familia do [PERSON_NAME]" at bounding box center [604, 152] width 237 height 13
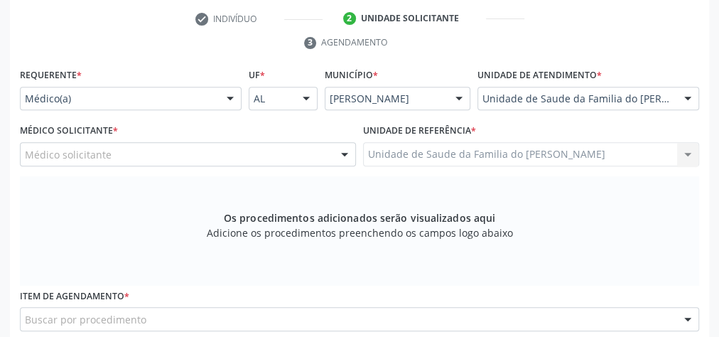
click at [343, 149] on div at bounding box center [344, 155] width 21 height 24
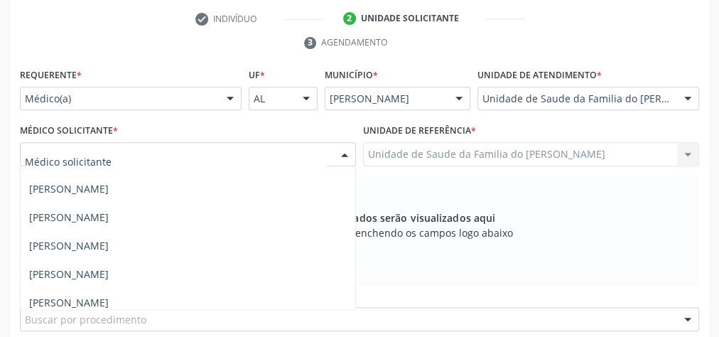
scroll to position [114, 0]
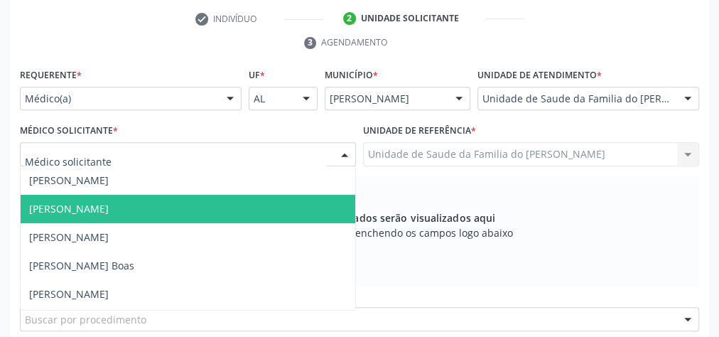
click at [202, 206] on span "[PERSON_NAME]" at bounding box center [188, 209] width 334 height 28
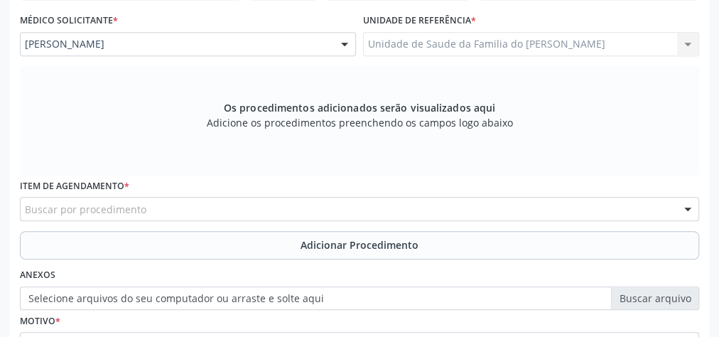
scroll to position [401, 0]
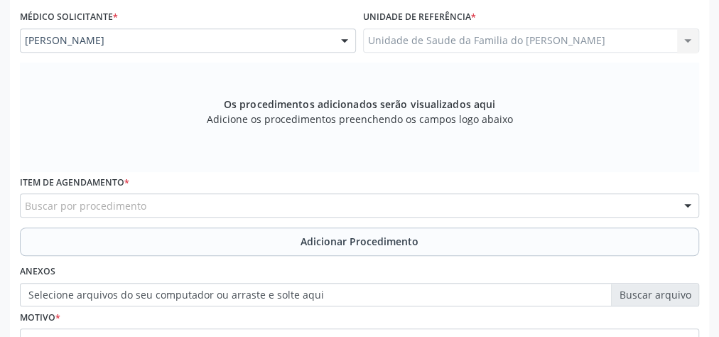
click at [189, 204] on div "Buscar por procedimento" at bounding box center [359, 205] width 679 height 24
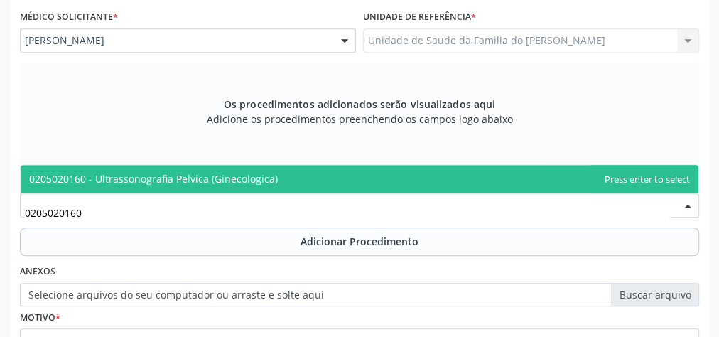
click at [186, 174] on span "0205020160 - Ultrassonografia Pelvica (Ginecologica)" at bounding box center [153, 178] width 249 height 13
type input "0205020160"
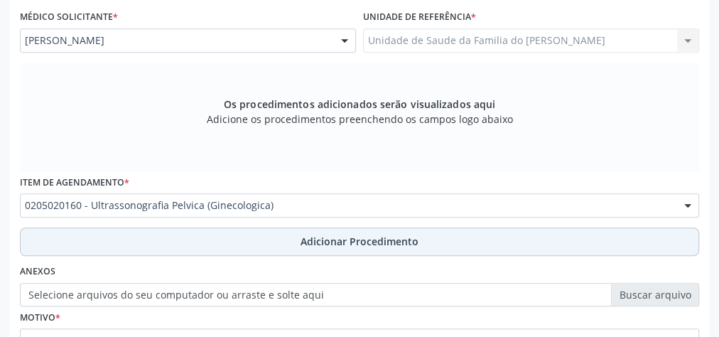
click at [182, 234] on button "Adicionar Procedimento" at bounding box center [359, 241] width 679 height 28
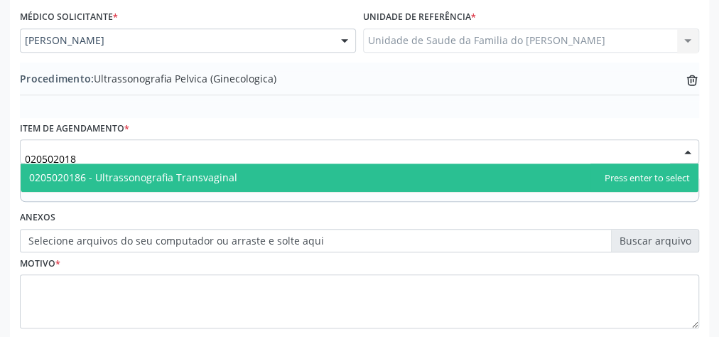
type input "0205020186"
click at [175, 175] on span "0205020186 - Ultrassonografia Transvaginal" at bounding box center [133, 176] width 208 height 13
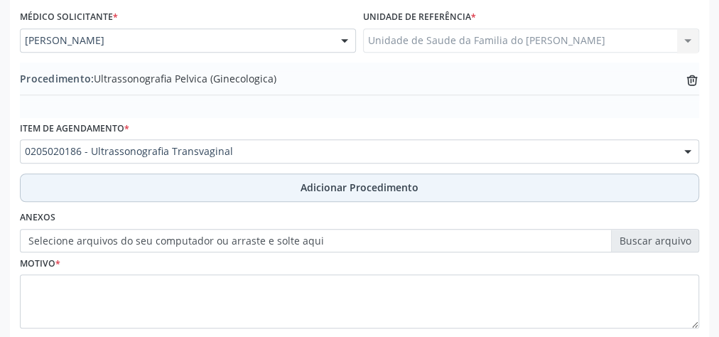
click at [183, 192] on button "Adicionar Procedimento" at bounding box center [359, 187] width 679 height 28
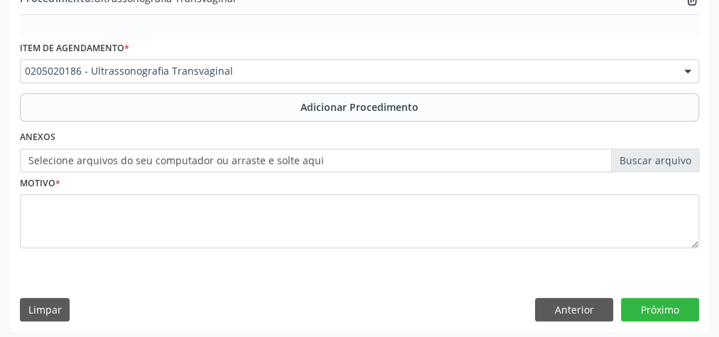
scroll to position [520, 0]
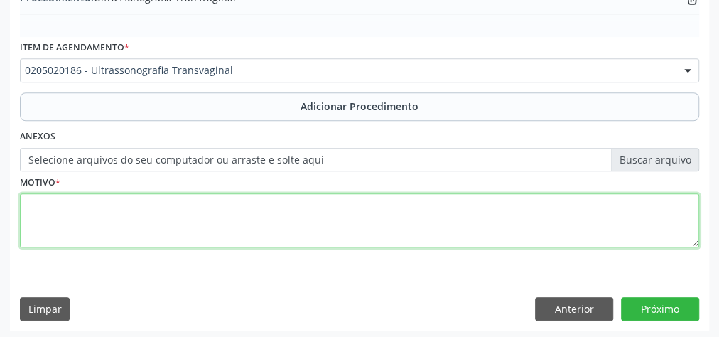
click at [204, 215] on textarea at bounding box center [359, 220] width 679 height 54
type textarea "DISMENORREIA"
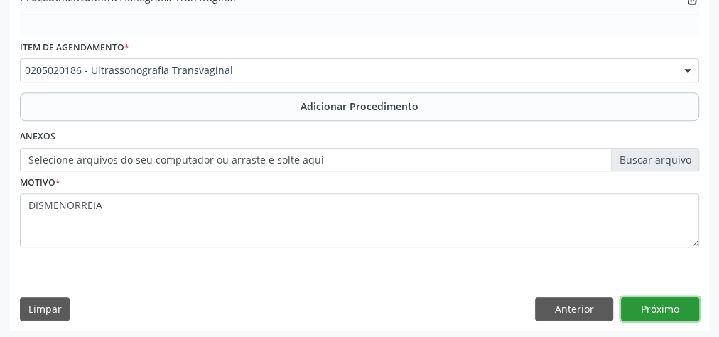
click at [666, 302] on button "Próximo" at bounding box center [660, 309] width 78 height 24
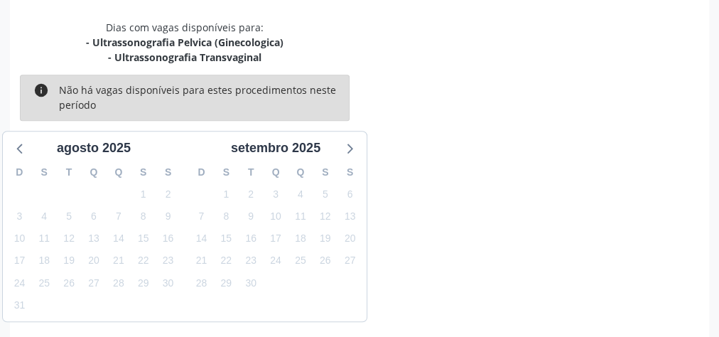
scroll to position [391, 0]
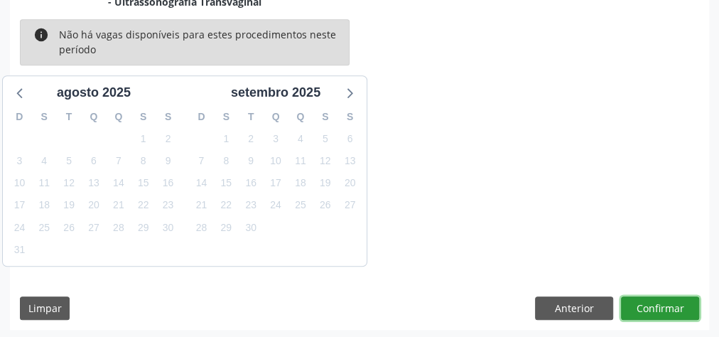
click at [666, 302] on button "Confirmar" at bounding box center [660, 308] width 78 height 24
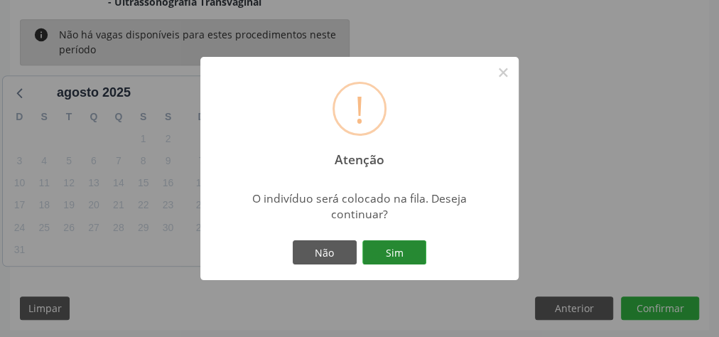
click at [404, 253] on button "Sim" at bounding box center [394, 252] width 64 height 24
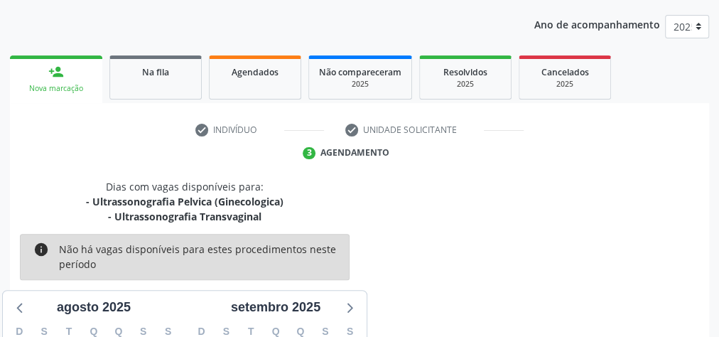
scroll to position [0, 0]
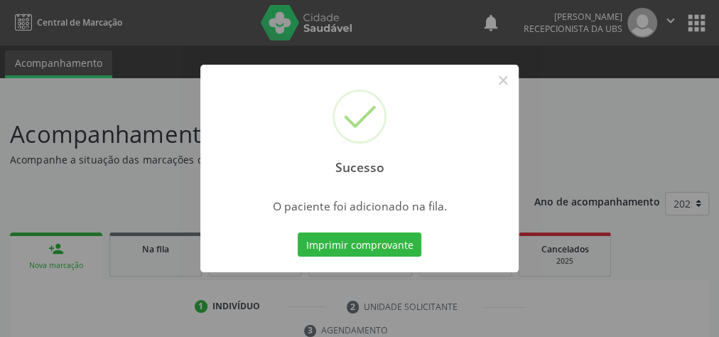
click at [76, 251] on div "Sucesso × O paciente foi adicionado na fila. Imprimir comprovante Cancel" at bounding box center [359, 168] width 719 height 337
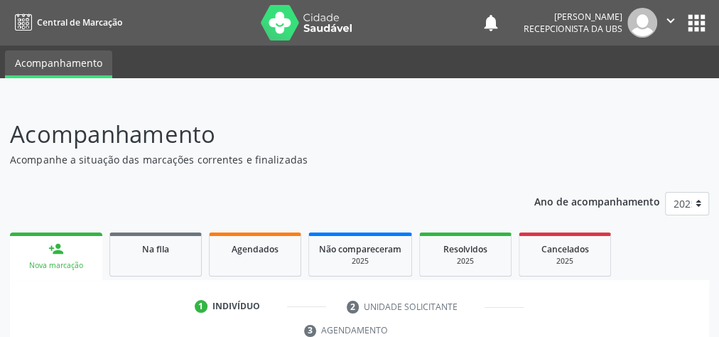
click at [78, 239] on link "person_add Nova marcação" at bounding box center [56, 256] width 92 height 48
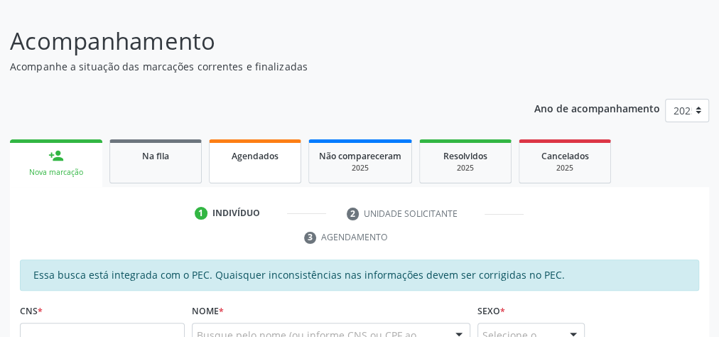
scroll to position [170, 0]
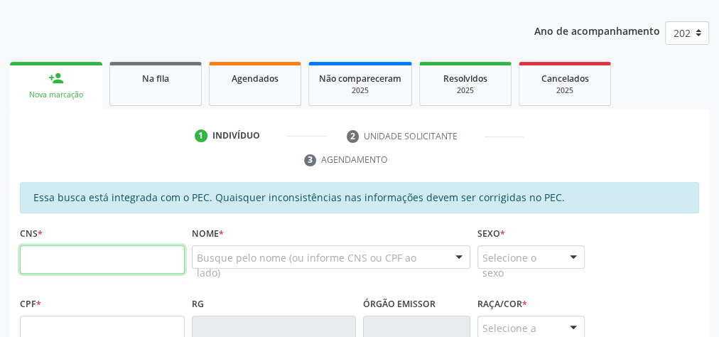
click at [143, 259] on input "text" at bounding box center [102, 259] width 165 height 28
paste input "702 4045 9255 7023"
type input "702 4045 9255 7023"
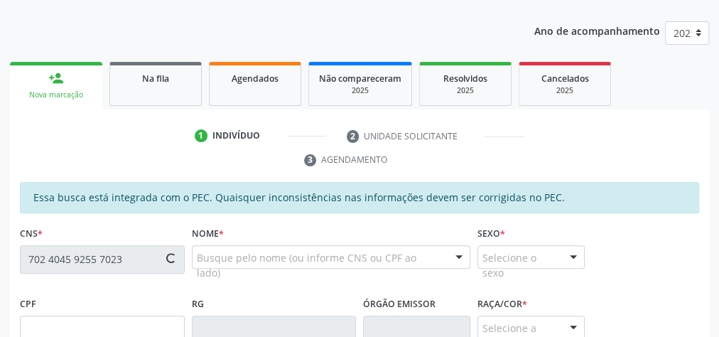
type input "100.012.244-17"
type input "[DATE]"
type input "[PERSON_NAME]"
type input "[PHONE_NUMBER]"
type input "16"
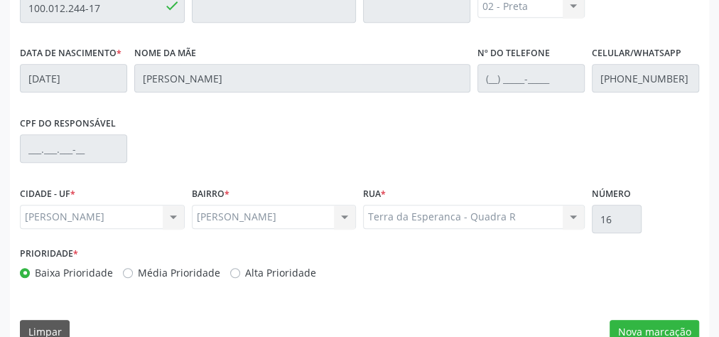
scroll to position [515, 0]
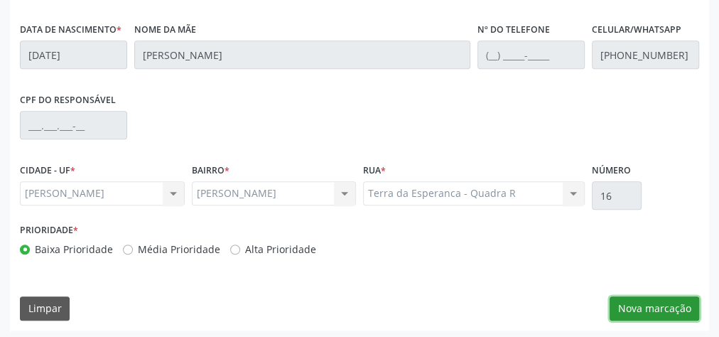
click at [640, 305] on button "Nova marcação" at bounding box center [653, 308] width 89 height 24
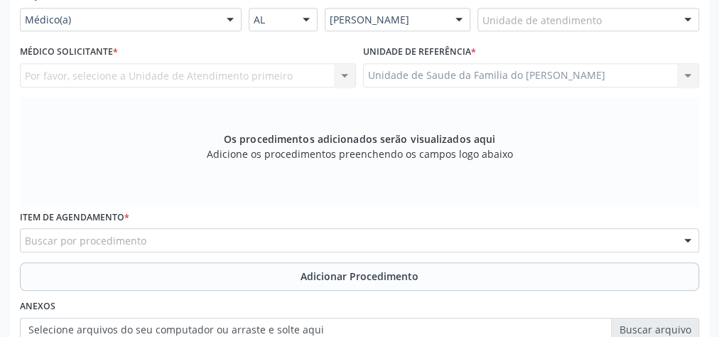
scroll to position [344, 0]
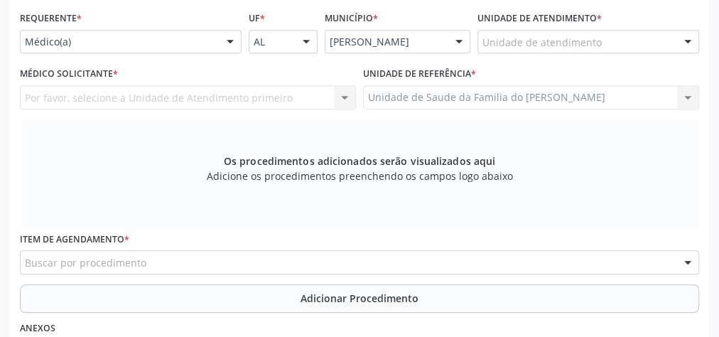
click at [229, 40] on div at bounding box center [229, 43] width 21 height 24
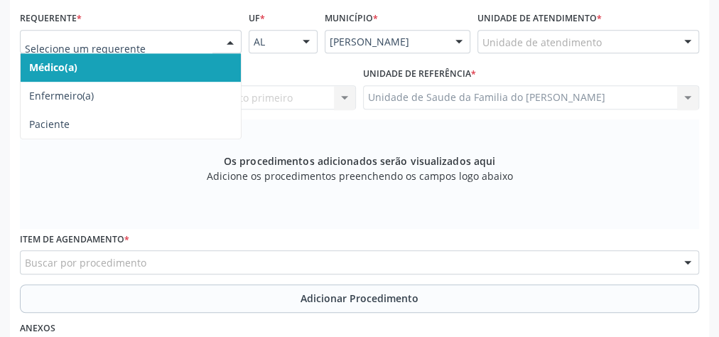
click at [180, 61] on span "Médico(a)" at bounding box center [131, 67] width 220 height 28
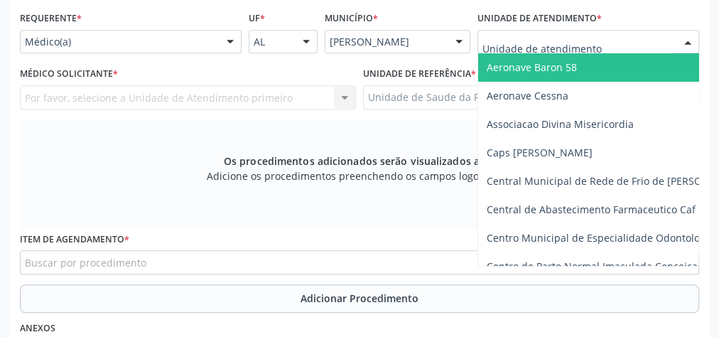
type input "J"
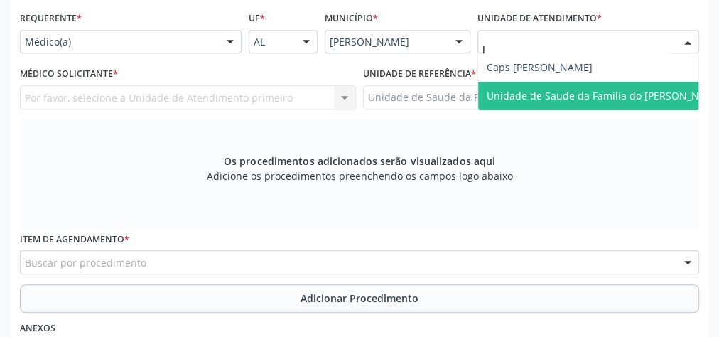
click at [528, 84] on span "Unidade de Saude da Familia do [PERSON_NAME]" at bounding box center [605, 96] width 254 height 28
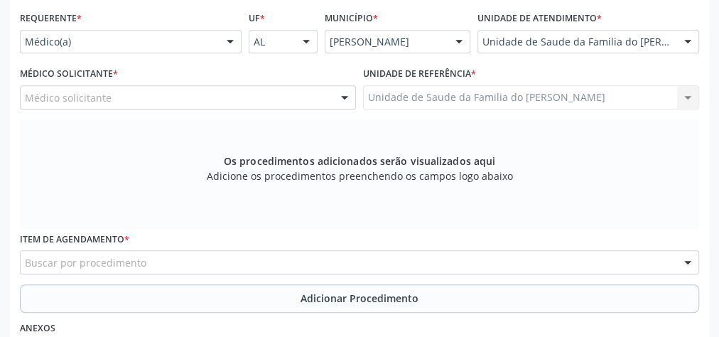
click at [341, 96] on div at bounding box center [344, 98] width 21 height 24
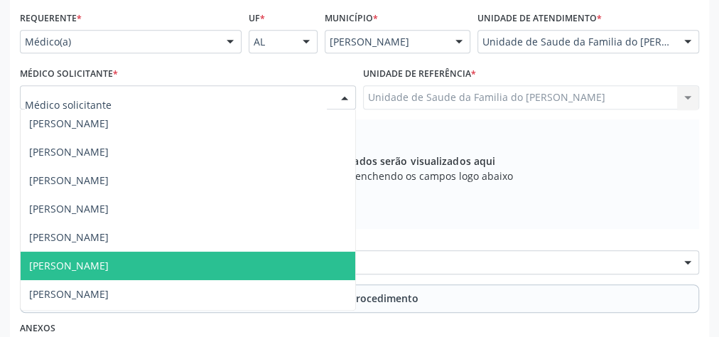
click at [210, 259] on span "[PERSON_NAME]" at bounding box center [188, 265] width 334 height 28
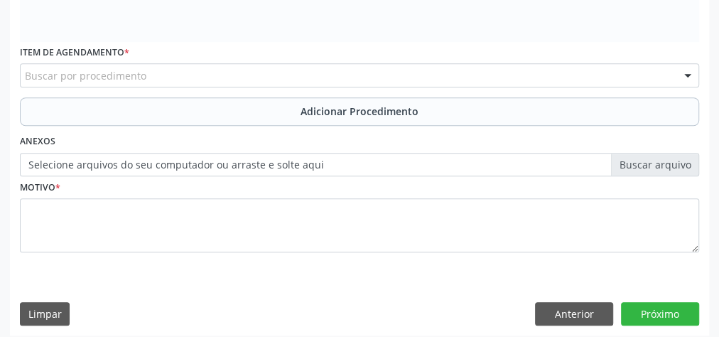
scroll to position [537, 0]
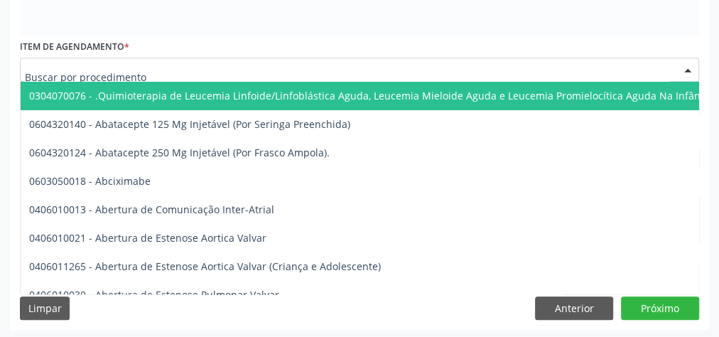
click at [243, 67] on div at bounding box center [359, 70] width 679 height 24
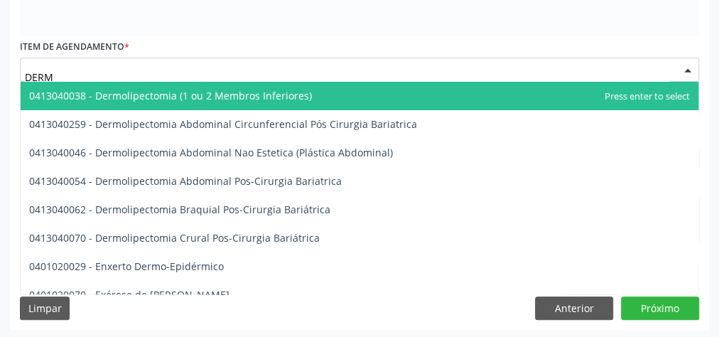
type input "DERMA"
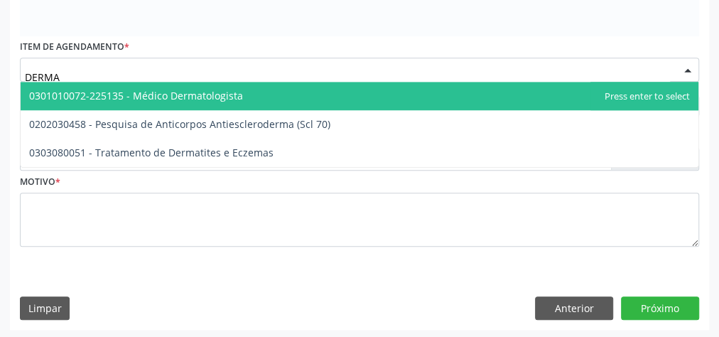
click at [246, 99] on span "0301010072-225135 - Médico Dermatologista" at bounding box center [359, 96] width 677 height 28
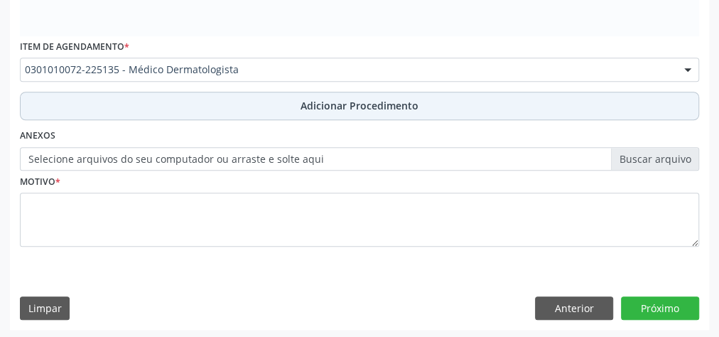
click at [246, 99] on button "Adicionar Procedimento" at bounding box center [359, 106] width 679 height 28
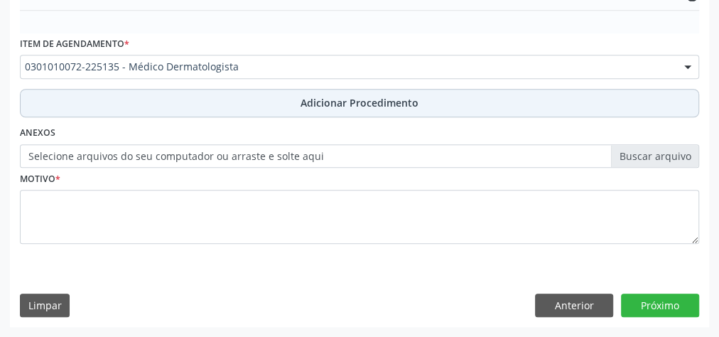
scroll to position [483, 0]
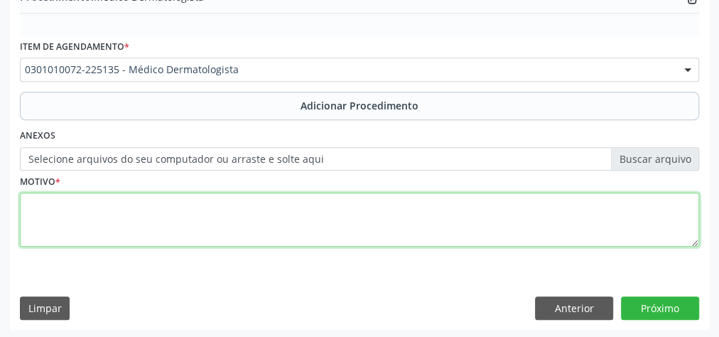
click at [207, 211] on textarea at bounding box center [359, 219] width 679 height 54
click at [56, 200] on textarea "AVALIACAO" at bounding box center [359, 219] width 679 height 54
type textarea "AVALIAÇÃO"
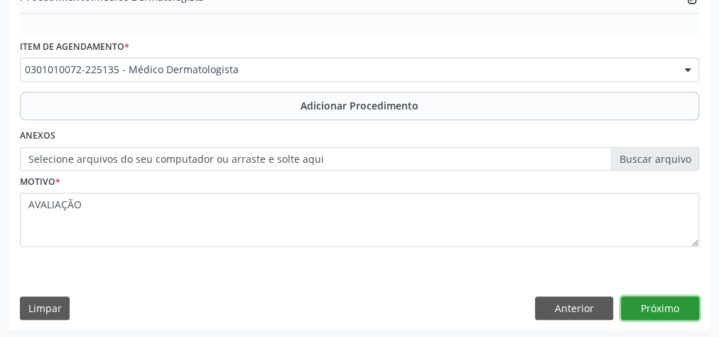
click at [650, 307] on button "Próximo" at bounding box center [660, 308] width 78 height 24
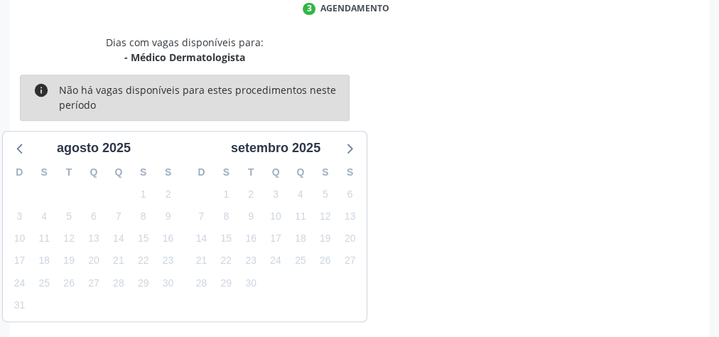
scroll to position [376, 0]
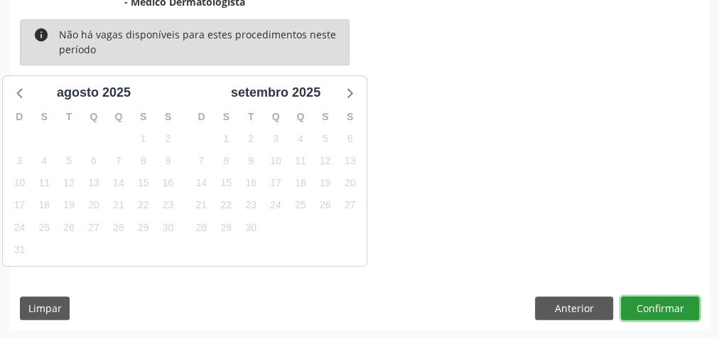
click at [646, 305] on button "Confirmar" at bounding box center [660, 308] width 78 height 24
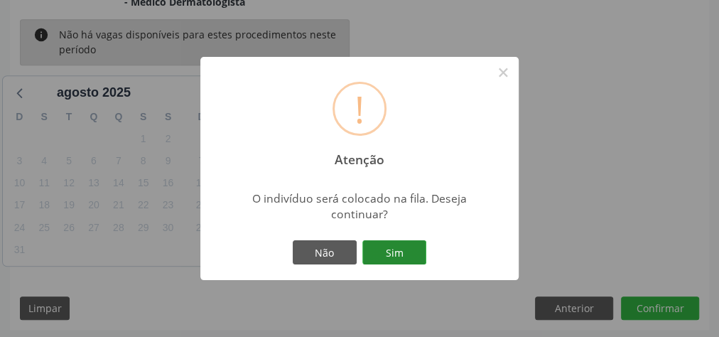
click at [380, 242] on button "Sim" at bounding box center [394, 252] width 64 height 24
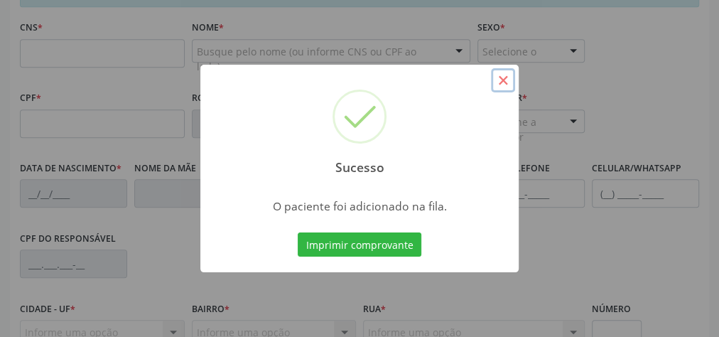
click at [504, 81] on button "×" at bounding box center [503, 80] width 24 height 24
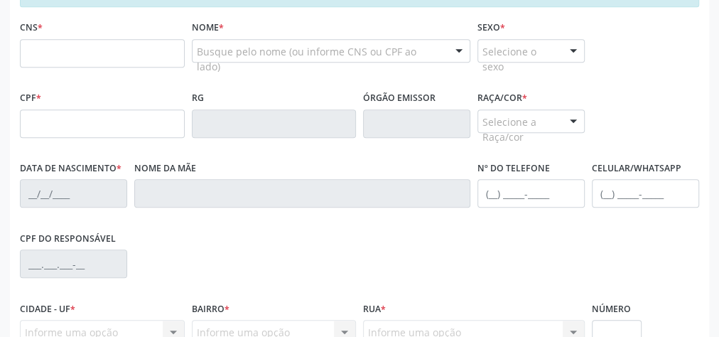
scroll to position [263, 0]
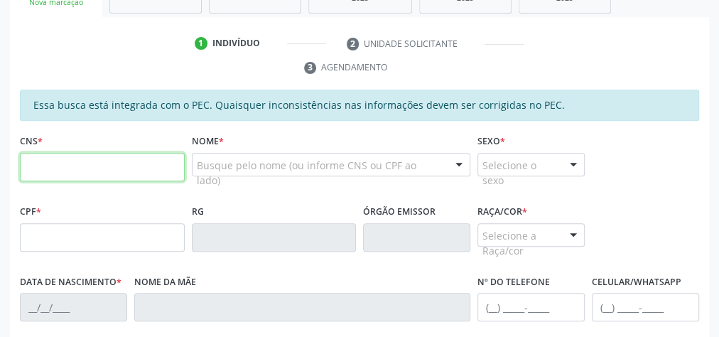
click at [94, 158] on input "text" at bounding box center [102, 167] width 165 height 28
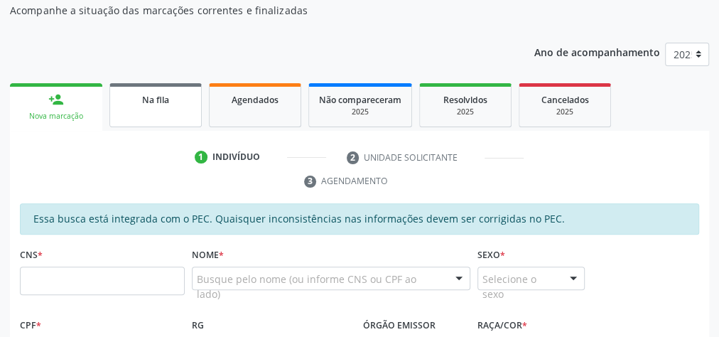
click at [141, 101] on div "Na fila" at bounding box center [155, 99] width 71 height 15
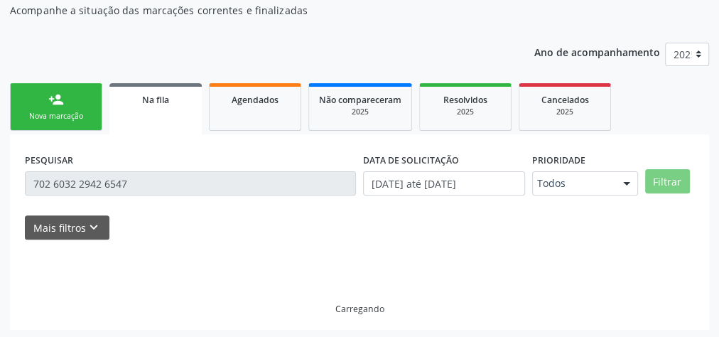
scroll to position [151, 0]
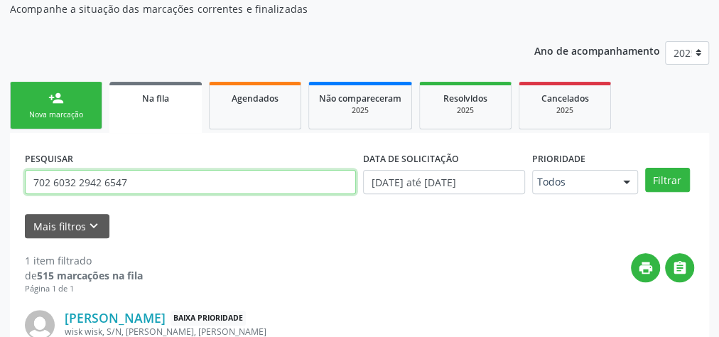
drag, startPoint x: 149, startPoint y: 185, endPoint x: 0, endPoint y: 169, distance: 149.9
click at [0, 169] on div "Acompanhamento Acompanhe a situação das marcações correntes e finalizadas Relat…" at bounding box center [359, 202] width 719 height 511
type input "[PERSON_NAME]"
click at [645, 168] on button "Filtrar" at bounding box center [667, 180] width 45 height 24
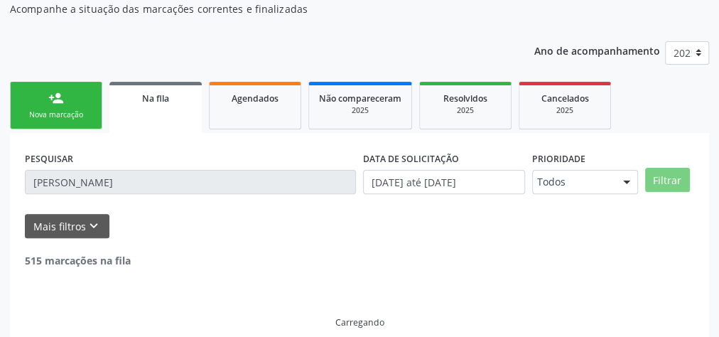
scroll to position [120, 0]
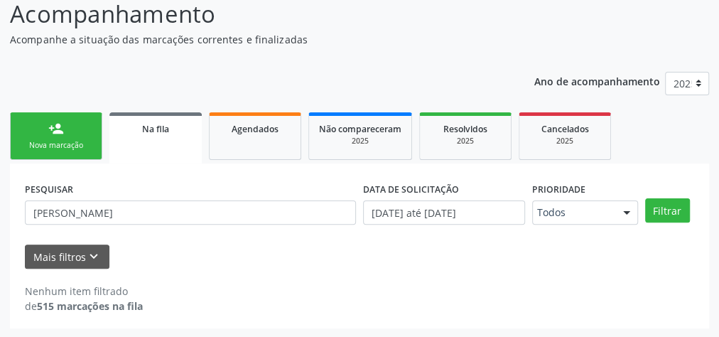
click at [76, 141] on div "Nova marcação" at bounding box center [56, 145] width 71 height 11
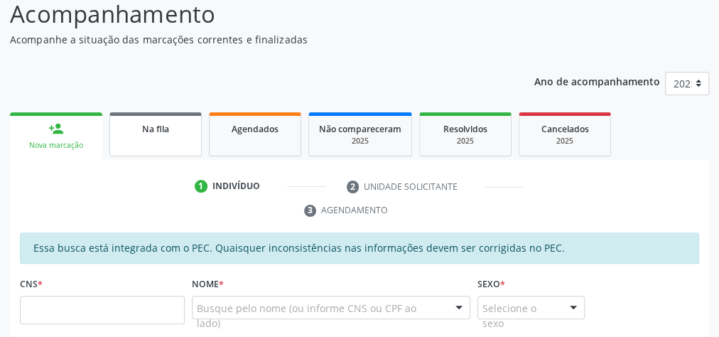
drag, startPoint x: 37, startPoint y: 133, endPoint x: 171, endPoint y: 141, distance: 134.5
click at [37, 133] on link "person_add Nova marcação" at bounding box center [56, 136] width 92 height 48
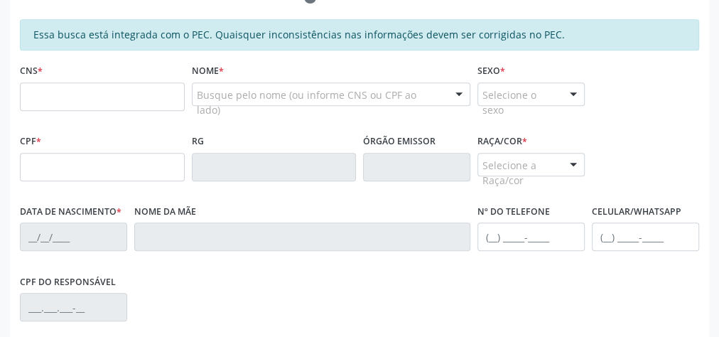
scroll to position [347, 0]
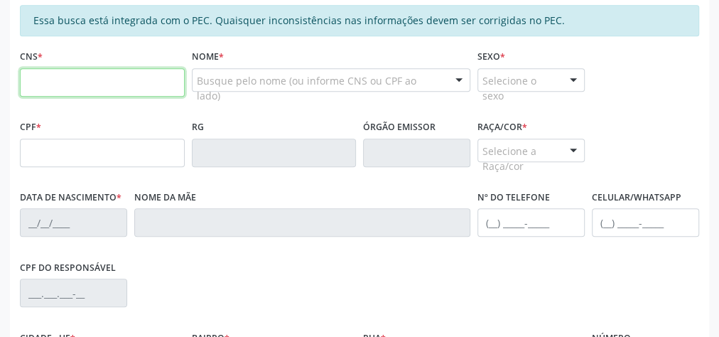
click at [157, 80] on input "text" at bounding box center [102, 82] width 165 height 28
type input "700 0017 3465 5407"
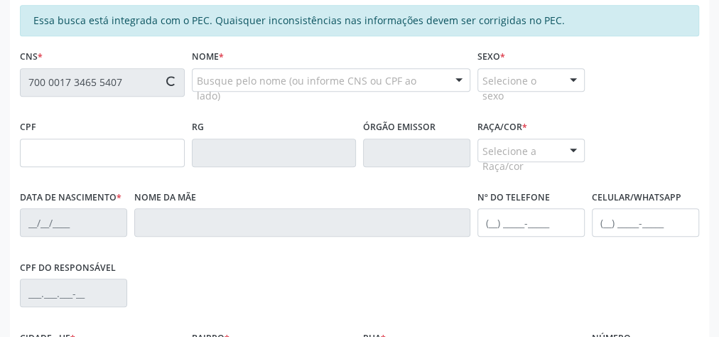
type input "745.063.744-87"
type input "08/[DATE]"
type input "Gercy [PERSON_NAME]"
type input "[PHONE_NUMBER]"
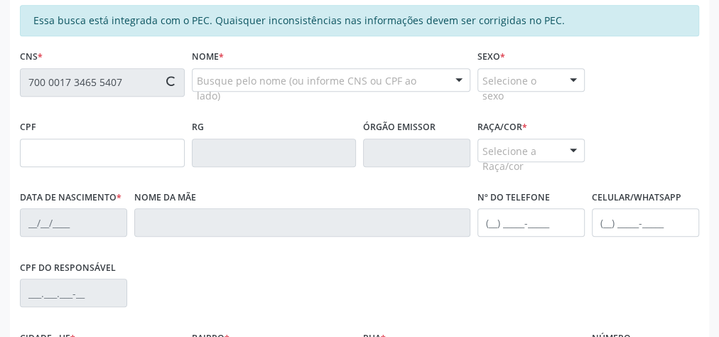
type input "S/N"
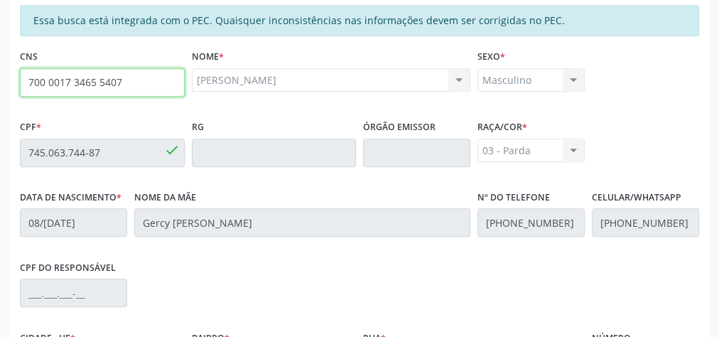
click at [120, 83] on input "700 0017 3465 5407" at bounding box center [102, 82] width 165 height 28
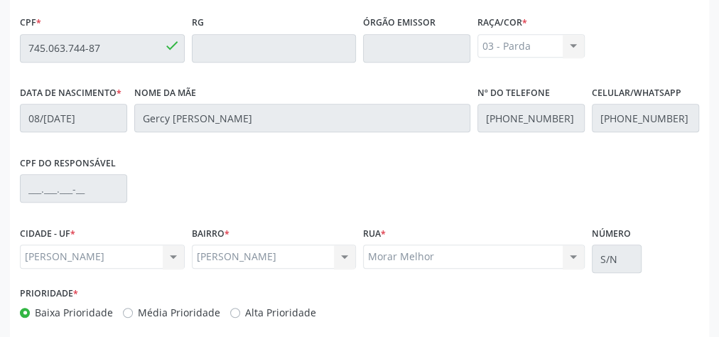
scroll to position [515, 0]
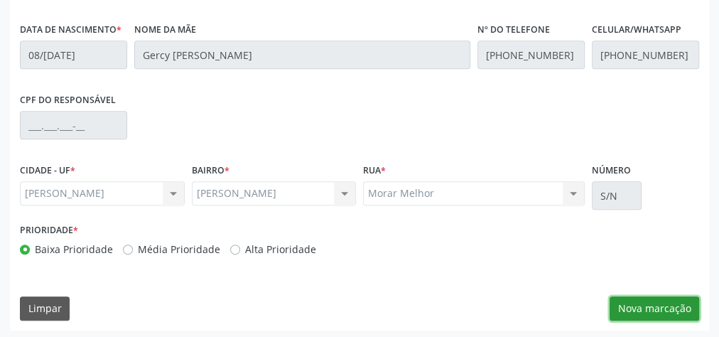
click at [649, 307] on button "Nova marcação" at bounding box center [653, 308] width 89 height 24
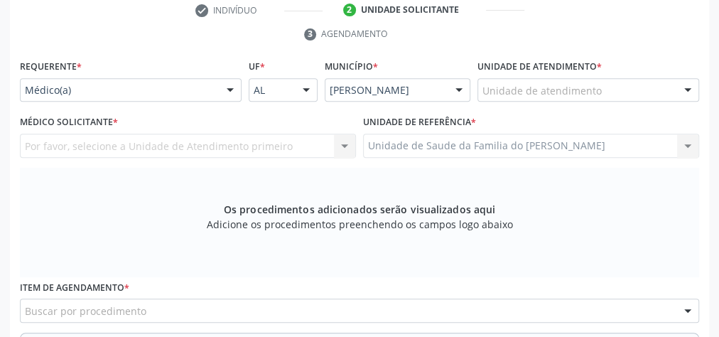
scroll to position [288, 0]
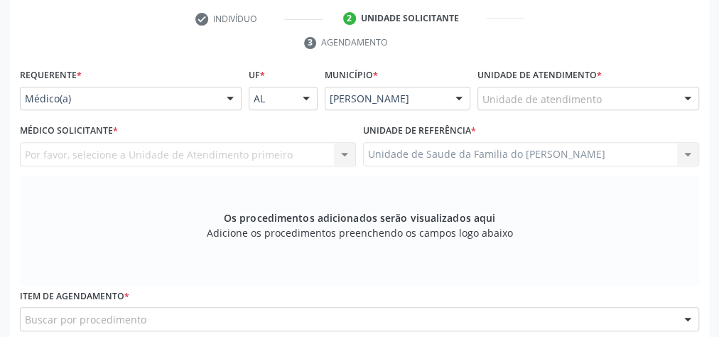
click at [223, 96] on div at bounding box center [229, 99] width 21 height 24
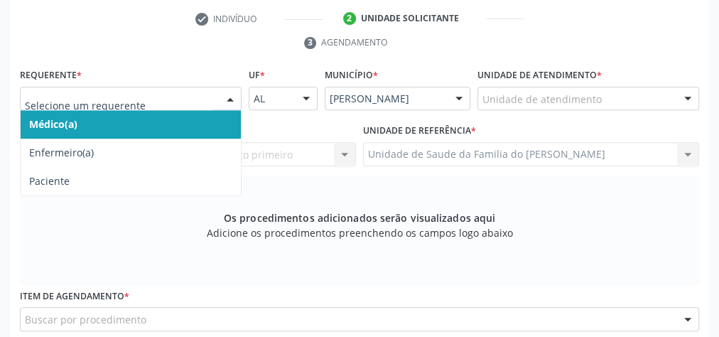
click at [190, 124] on span "Médico(a)" at bounding box center [131, 124] width 220 height 28
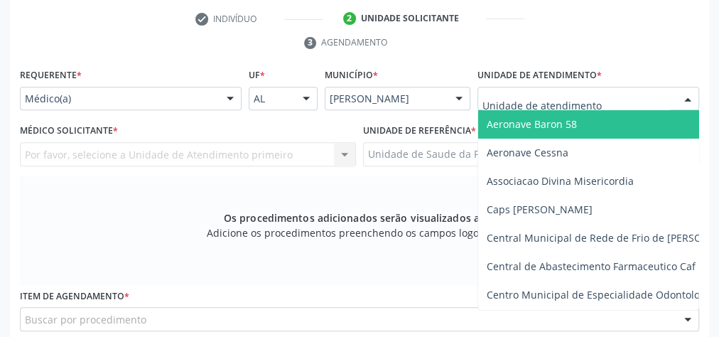
type input "J"
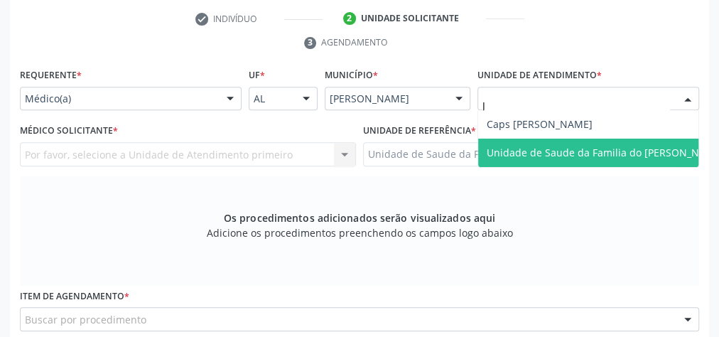
click at [582, 141] on span "Unidade de Saude da Familia do [PERSON_NAME]" at bounding box center [605, 152] width 254 height 28
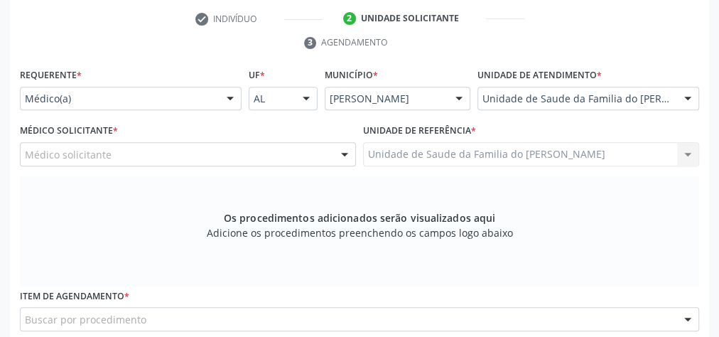
click at [342, 152] on div at bounding box center [344, 155] width 21 height 24
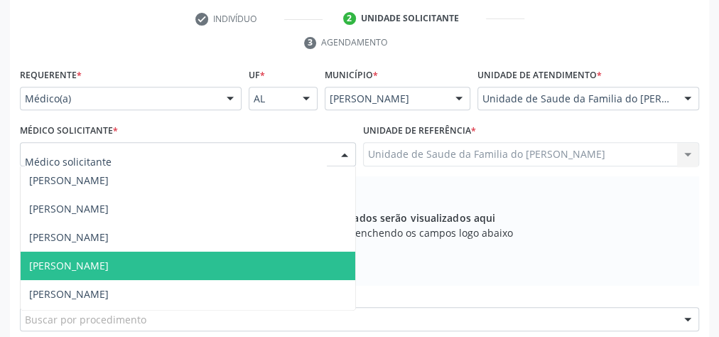
scroll to position [57, 0]
click at [253, 267] on span "[PERSON_NAME]" at bounding box center [188, 265] width 334 height 28
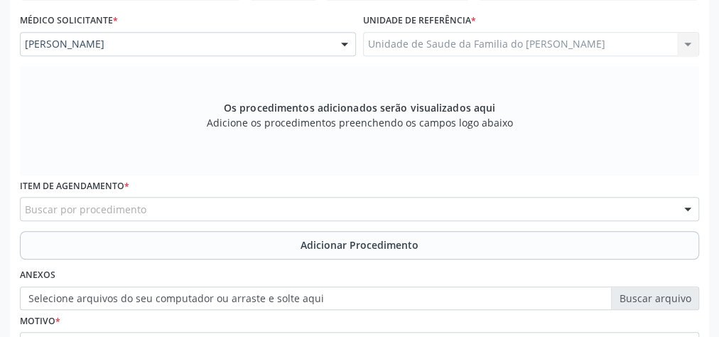
scroll to position [401, 0]
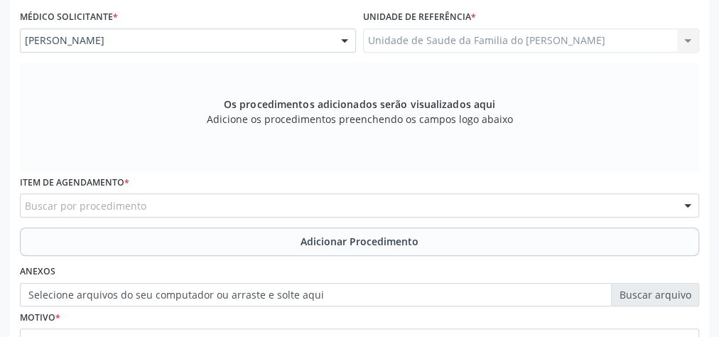
click at [220, 200] on div "Buscar por procedimento" at bounding box center [359, 205] width 679 height 24
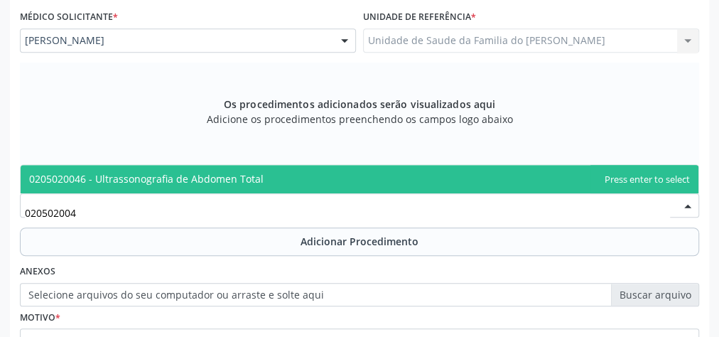
type input "0205020046"
click at [228, 185] on span "0205020046 - Ultrassonografia de Abdomen Total" at bounding box center [359, 179] width 677 height 28
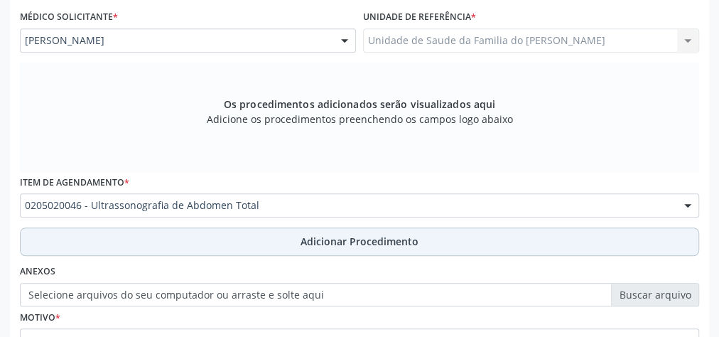
click at [229, 234] on button "Adicionar Procedimento" at bounding box center [359, 241] width 679 height 28
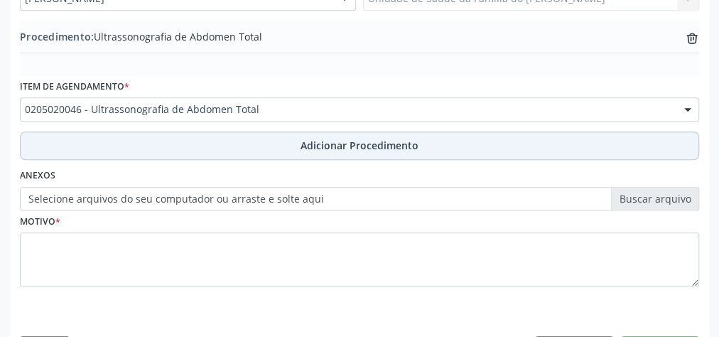
scroll to position [458, 0]
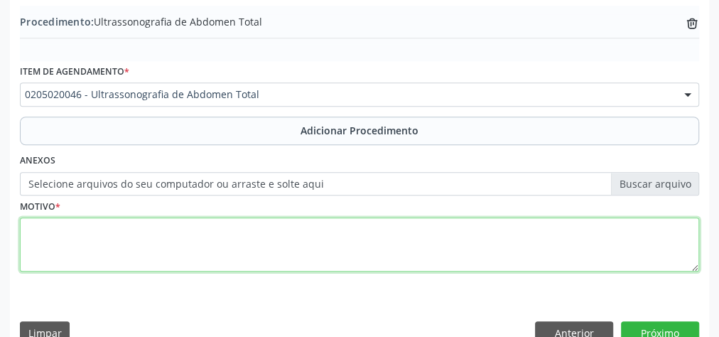
click at [218, 247] on textarea at bounding box center [359, 244] width 679 height 54
type textarea "DOR ABDOMINAL"
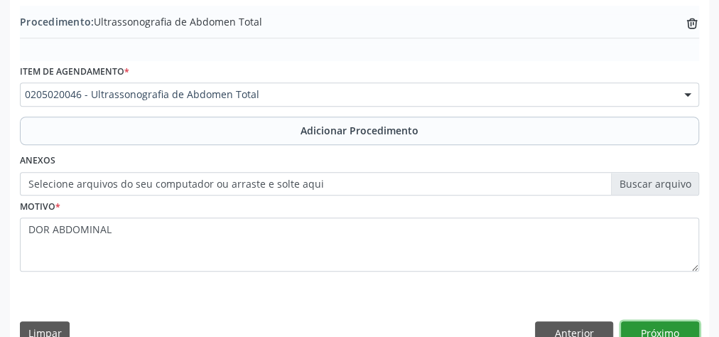
click at [666, 324] on button "Próximo" at bounding box center [660, 333] width 78 height 24
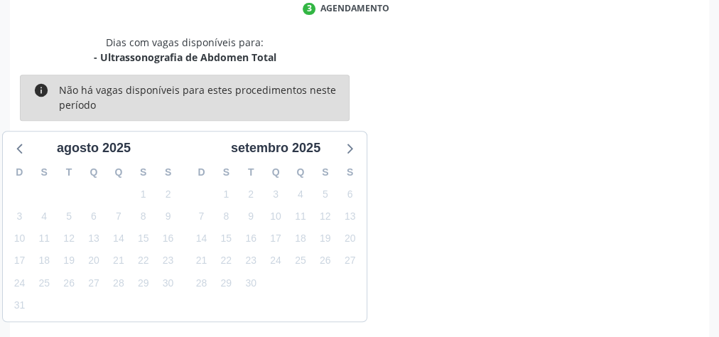
scroll to position [376, 0]
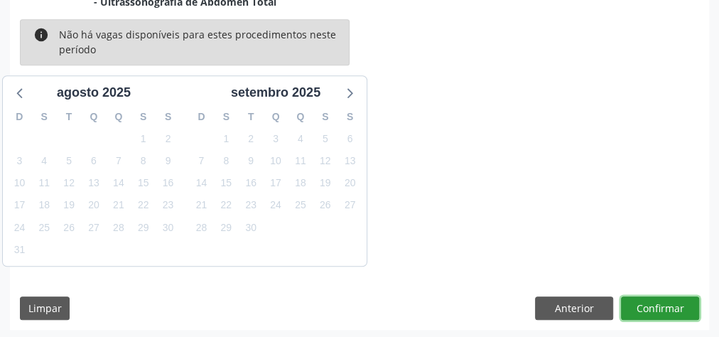
click at [673, 305] on button "Confirmar" at bounding box center [660, 308] width 78 height 24
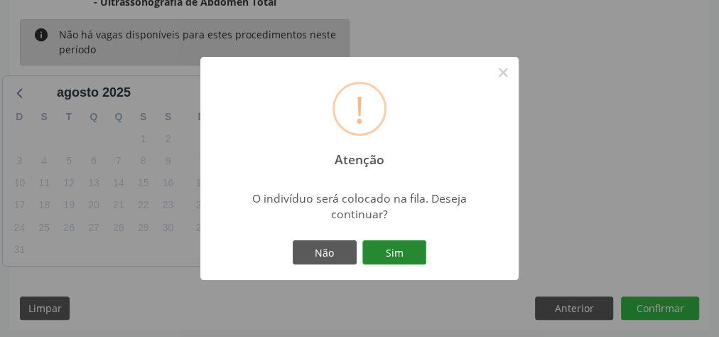
click at [389, 250] on button "Sim" at bounding box center [394, 252] width 64 height 24
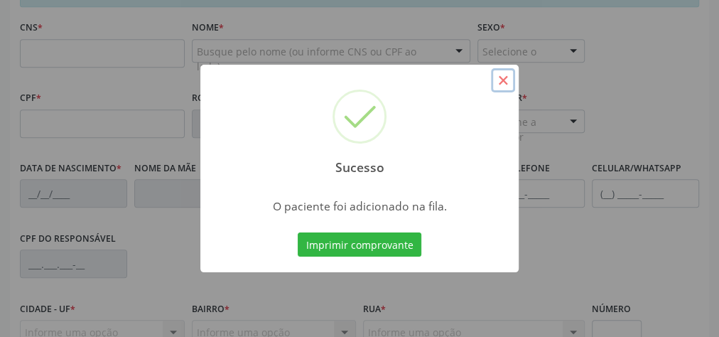
click at [506, 84] on button "×" at bounding box center [503, 80] width 24 height 24
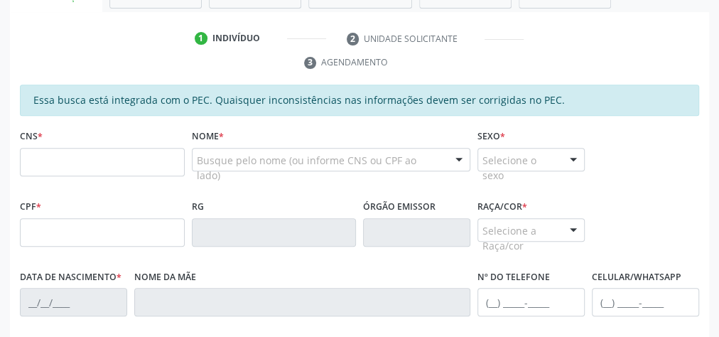
scroll to position [263, 0]
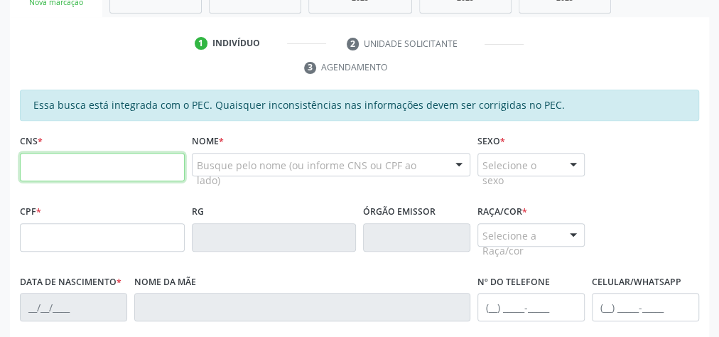
paste input "700 0017 3465 5407"
type input "700 0017 3465 5407"
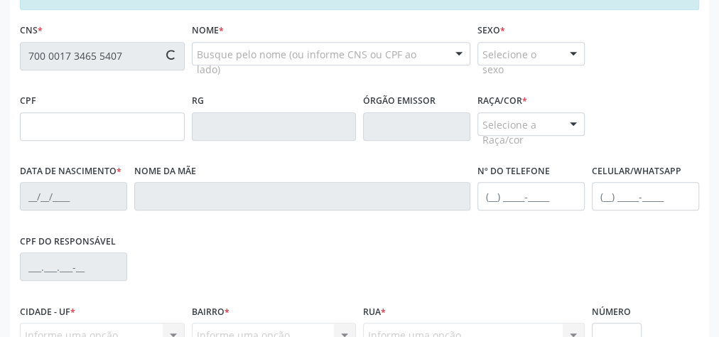
type input "745.063.744-87"
type input "08/[DATE]"
type input "Gercy [PERSON_NAME]"
type input "[PHONE_NUMBER]"
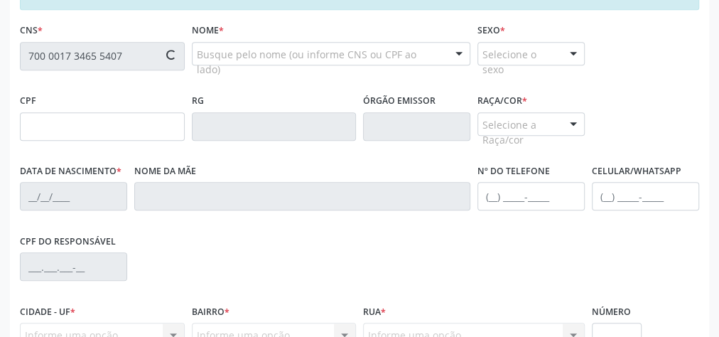
type input "S/N"
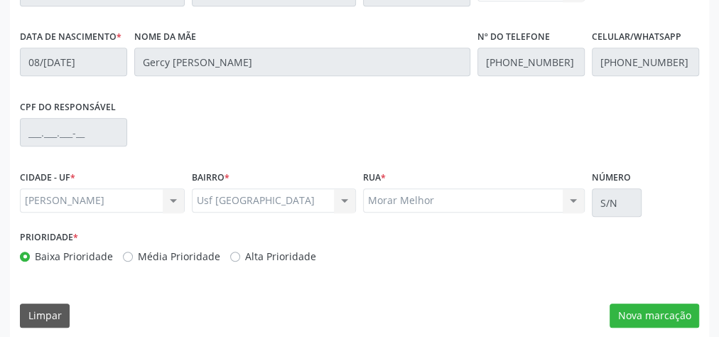
scroll to position [515, 0]
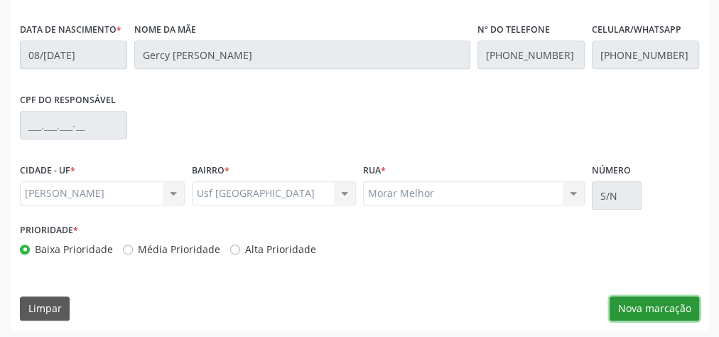
click at [662, 305] on button "Nova marcação" at bounding box center [653, 308] width 89 height 24
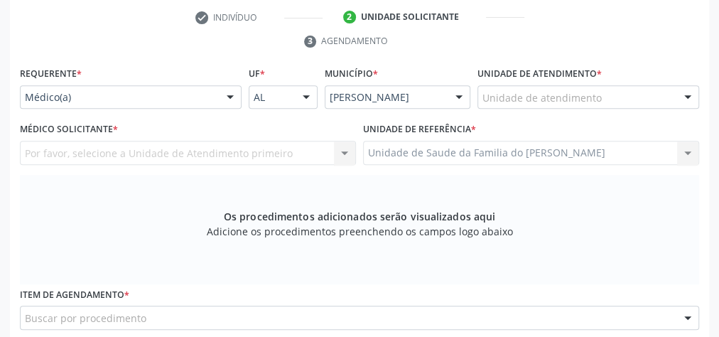
scroll to position [288, 0]
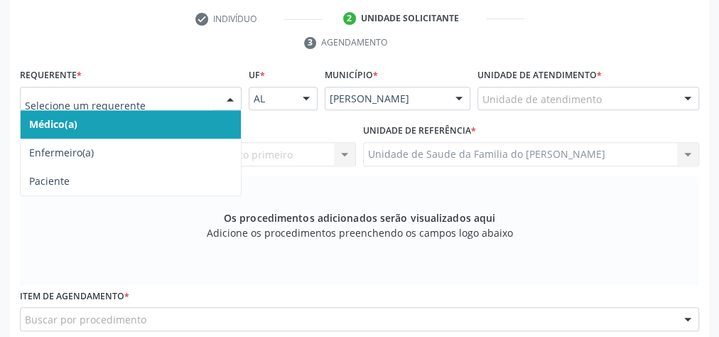
click at [183, 117] on span "Médico(a)" at bounding box center [131, 124] width 220 height 28
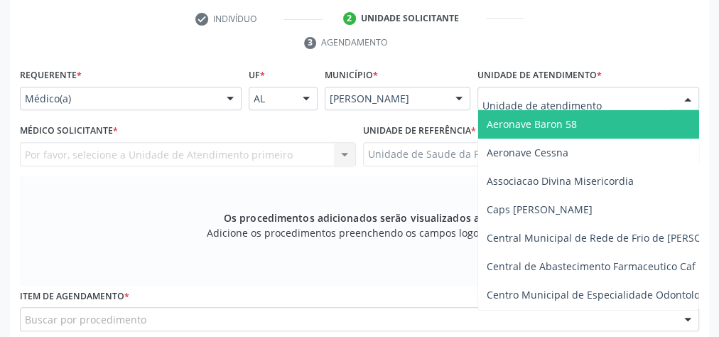
click at [682, 99] on div at bounding box center [687, 99] width 21 height 24
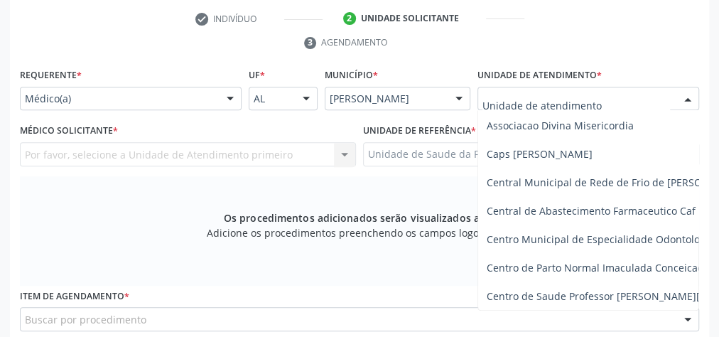
scroll to position [0, 0]
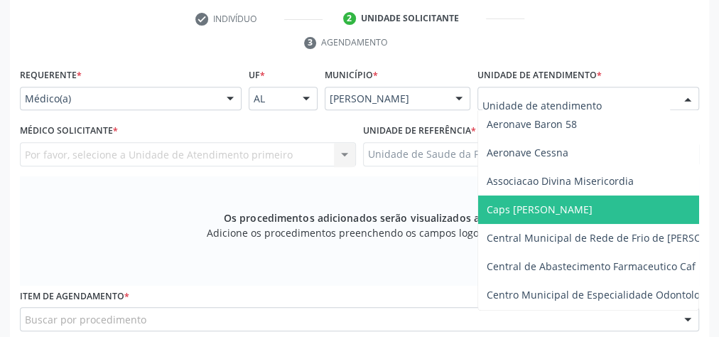
type input "J"
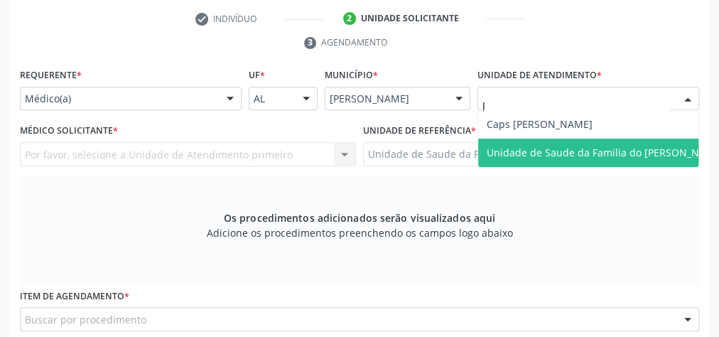
click at [642, 151] on span "Unidade de Saude da Familia do [PERSON_NAME]" at bounding box center [604, 152] width 237 height 13
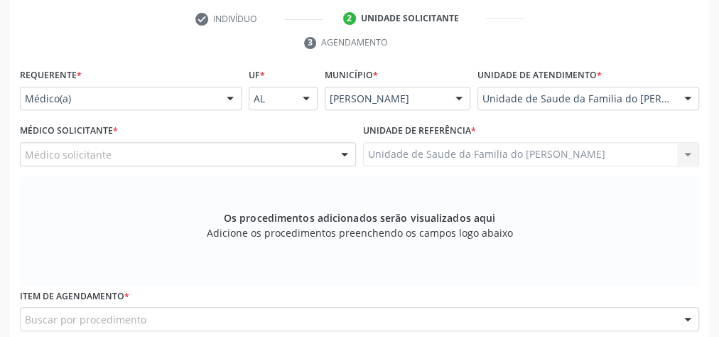
click at [340, 157] on div at bounding box center [344, 155] width 21 height 24
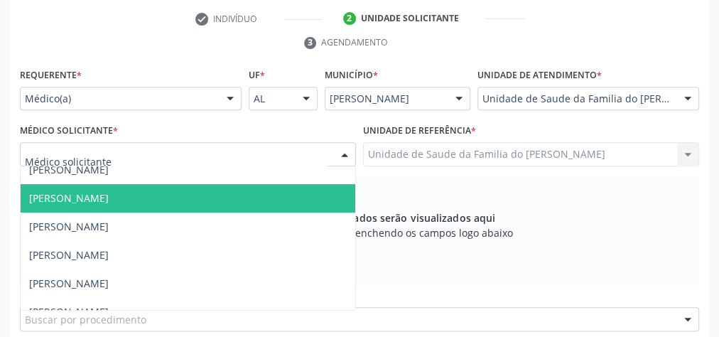
scroll to position [57, 0]
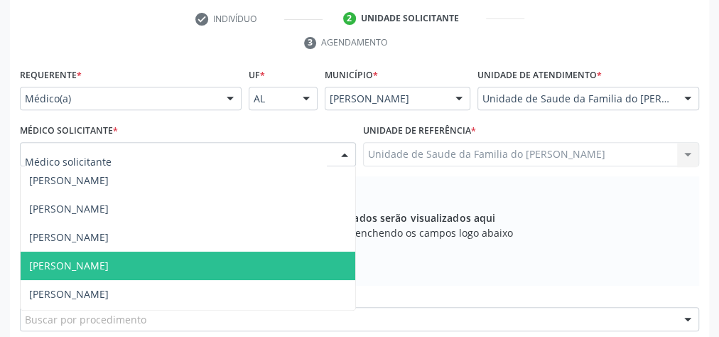
click at [253, 261] on span "[PERSON_NAME]" at bounding box center [188, 265] width 334 height 28
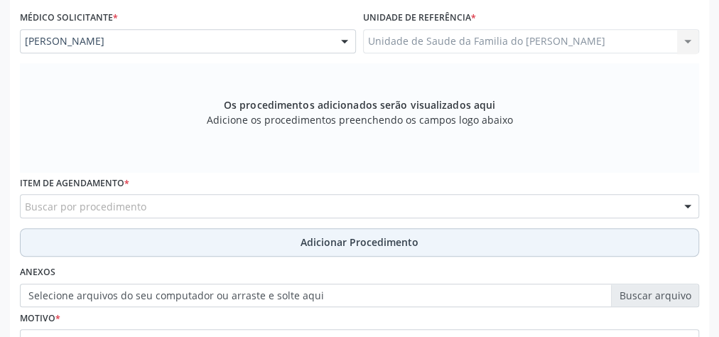
scroll to position [401, 0]
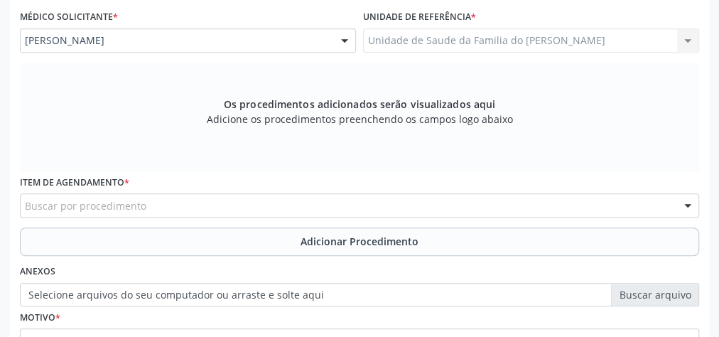
click at [265, 202] on div "Buscar por procedimento" at bounding box center [359, 205] width 679 height 24
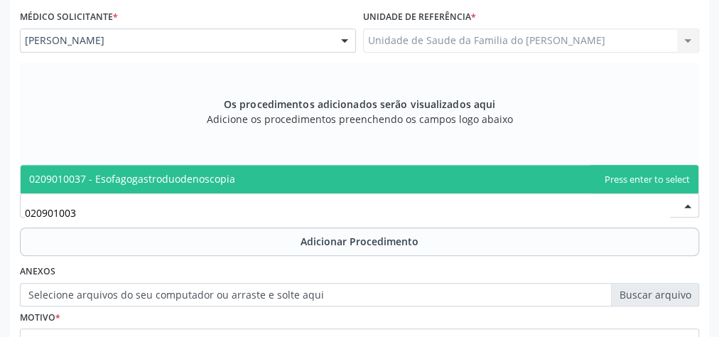
type input "0209010037"
click at [270, 171] on span "0209010037 - Esofagogastroduodenoscopia" at bounding box center [359, 179] width 677 height 28
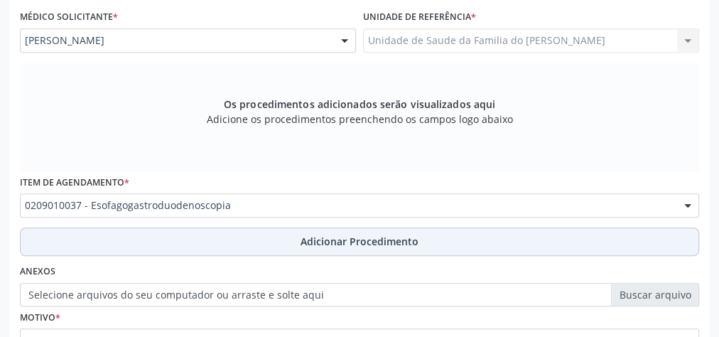
click at [268, 236] on button "Adicionar Procedimento" at bounding box center [359, 241] width 679 height 28
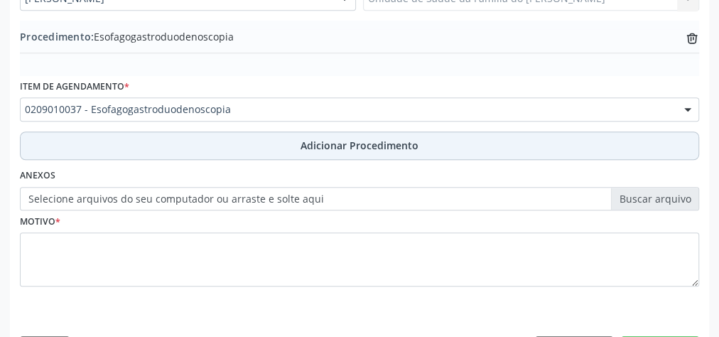
scroll to position [483, 0]
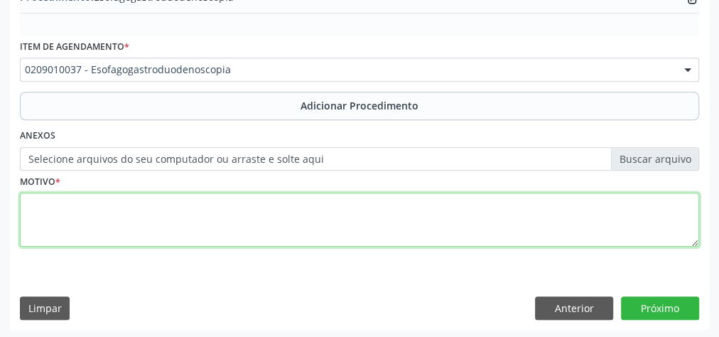
click at [263, 224] on textarea at bounding box center [359, 219] width 679 height 54
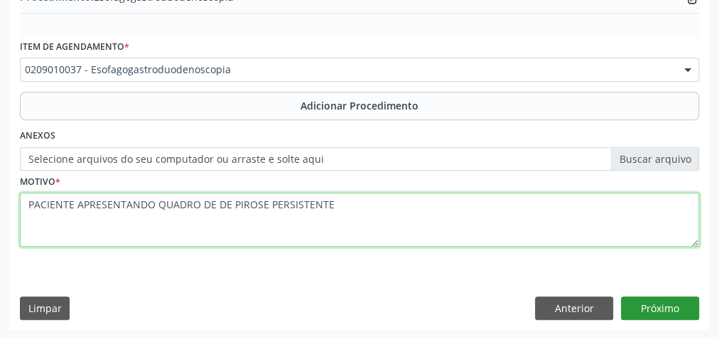
type textarea "PACIENTE APRESENTANDO QUADRO DE DE PIROSE PERSISTENTE"
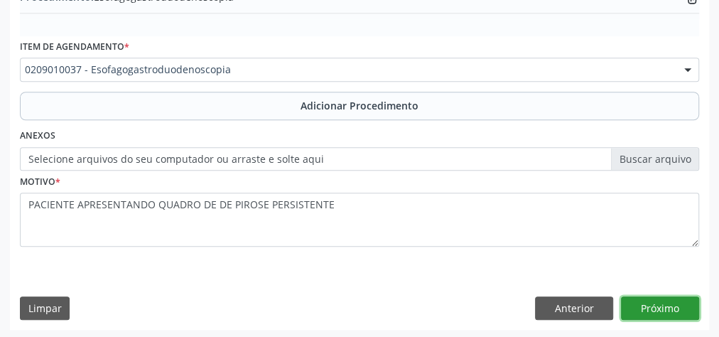
click at [679, 305] on button "Próximo" at bounding box center [660, 308] width 78 height 24
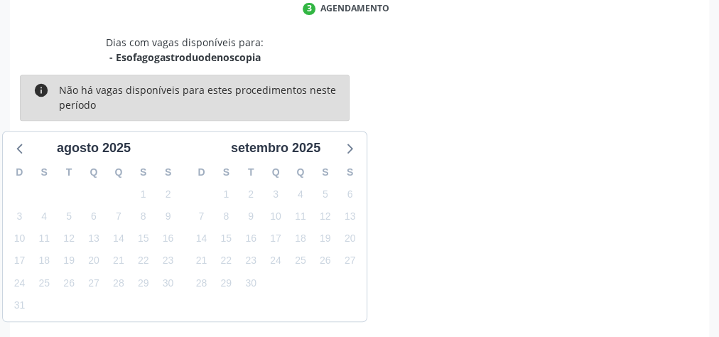
scroll to position [376, 0]
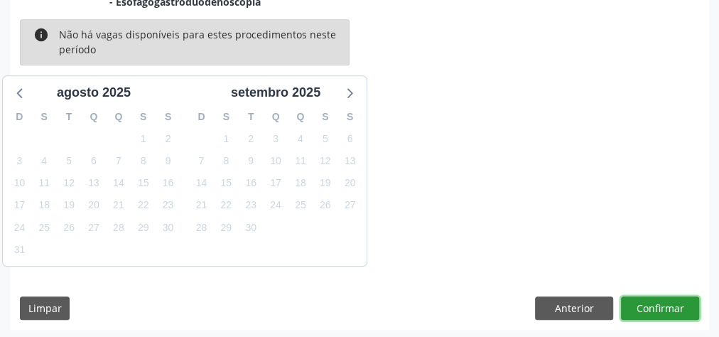
click at [678, 305] on button "Confirmar" at bounding box center [660, 308] width 78 height 24
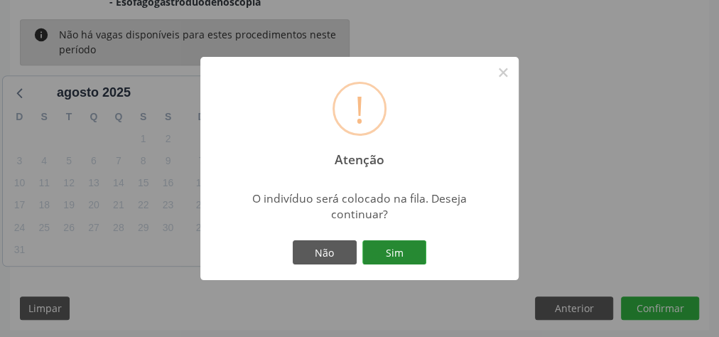
click at [393, 260] on button "Sim" at bounding box center [394, 252] width 64 height 24
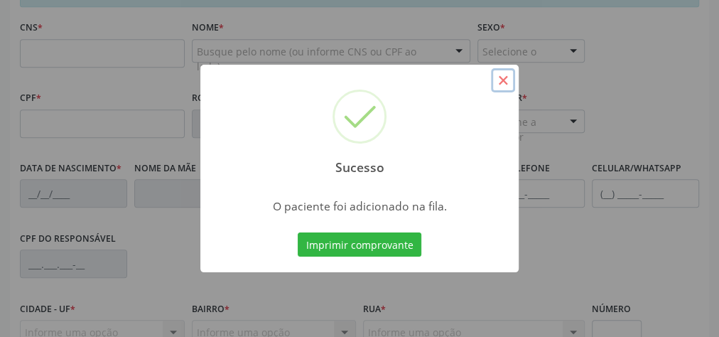
click at [500, 80] on button "×" at bounding box center [503, 80] width 24 height 24
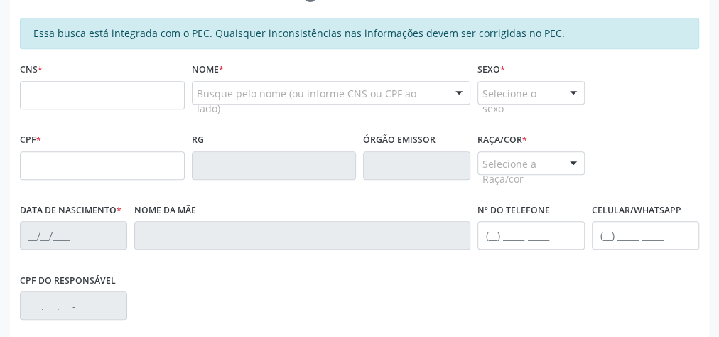
scroll to position [263, 0]
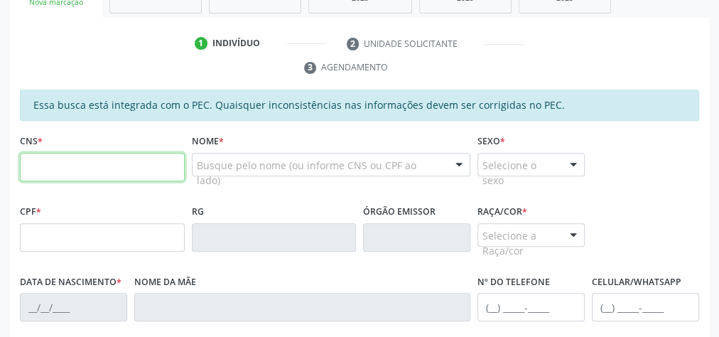
paste input "700 0017 3465 5407"
type input "700 0017 3465 5407"
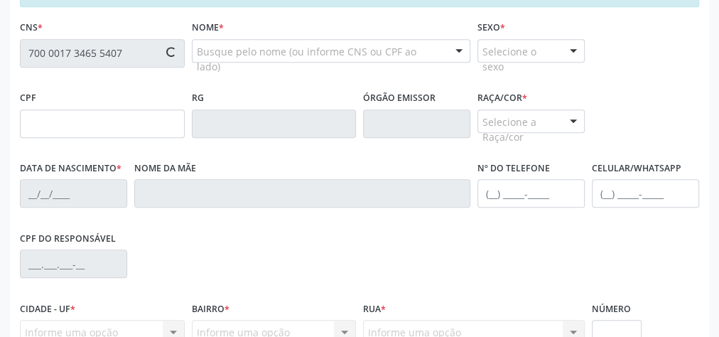
type input "745.063.744-87"
type input "08/[DATE]"
type input "Gercy [PERSON_NAME]"
type input "[PHONE_NUMBER]"
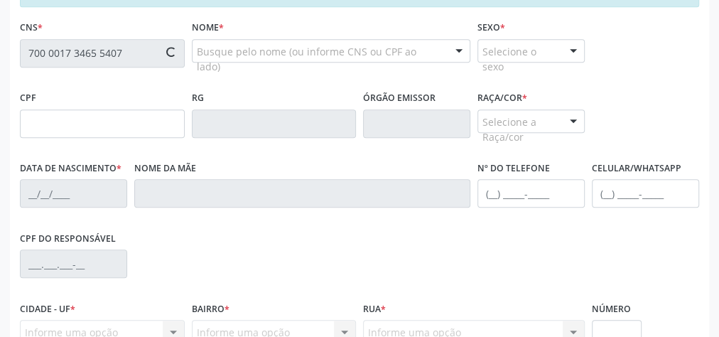
type input "S/N"
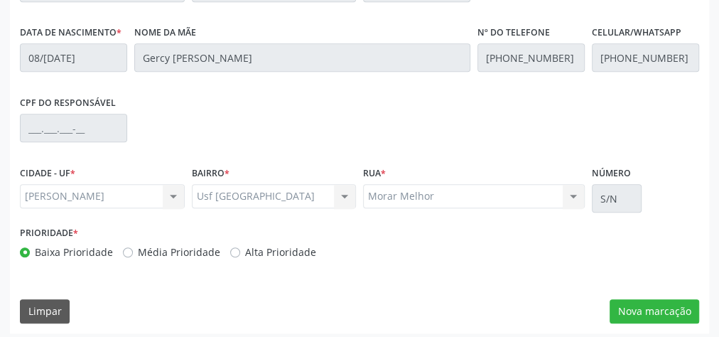
scroll to position [515, 0]
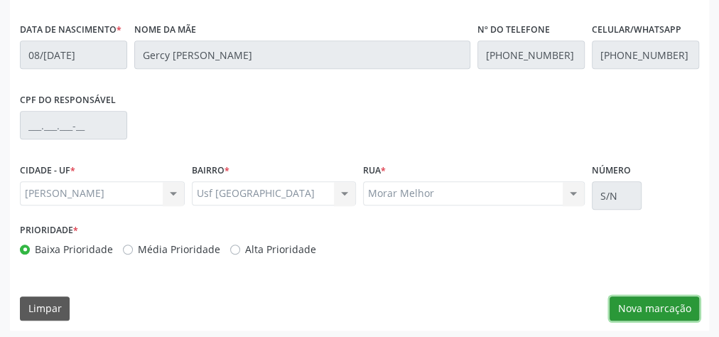
click at [631, 298] on button "Nova marcação" at bounding box center [653, 308] width 89 height 24
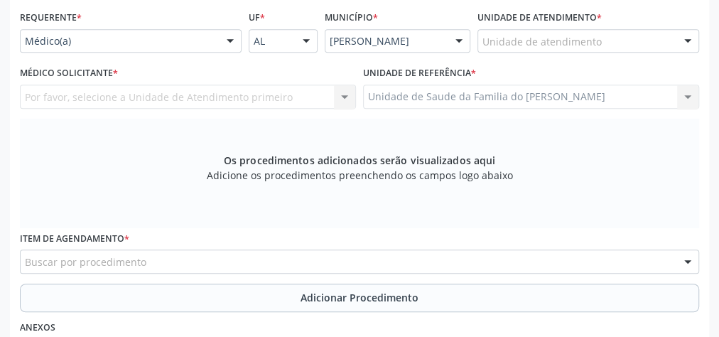
scroll to position [344, 0]
click at [230, 43] on div at bounding box center [229, 43] width 21 height 24
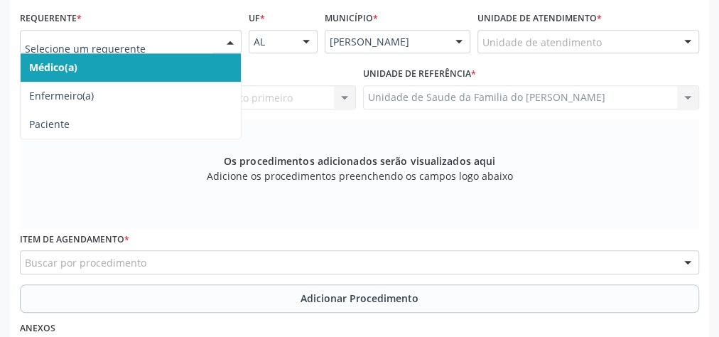
click at [186, 62] on span "Médico(a)" at bounding box center [131, 67] width 220 height 28
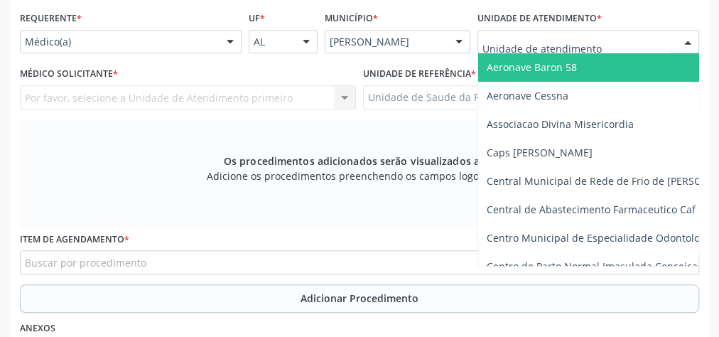
type input "J"
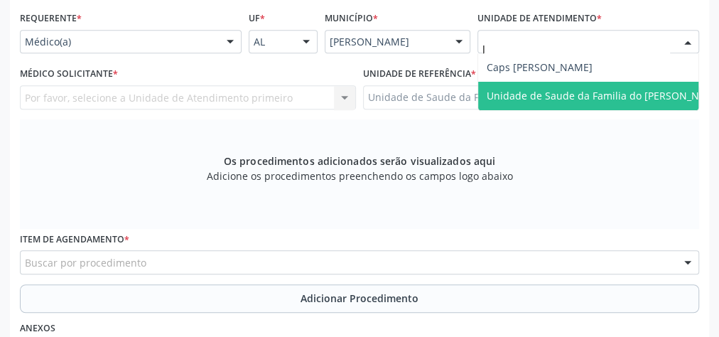
click at [619, 94] on span "Unidade de Saude da Familia do [PERSON_NAME]" at bounding box center [604, 95] width 237 height 13
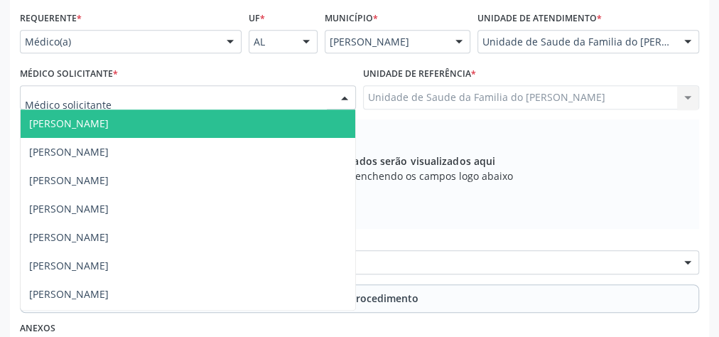
click at [344, 95] on div at bounding box center [344, 98] width 21 height 24
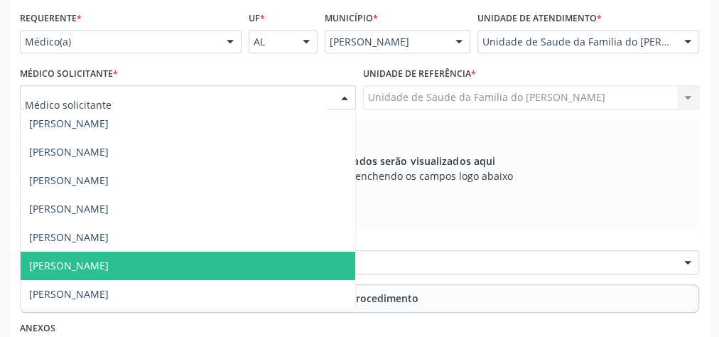
click at [233, 255] on span "[PERSON_NAME]" at bounding box center [188, 265] width 334 height 28
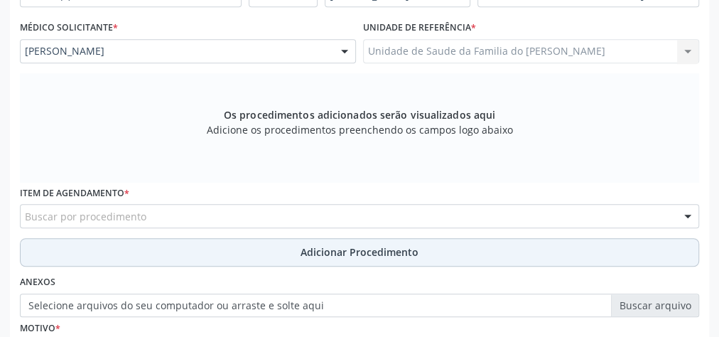
scroll to position [458, 0]
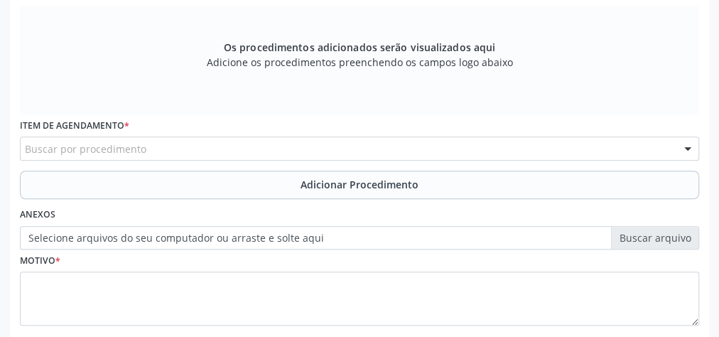
click at [247, 143] on div "Buscar por procedimento" at bounding box center [359, 148] width 679 height 24
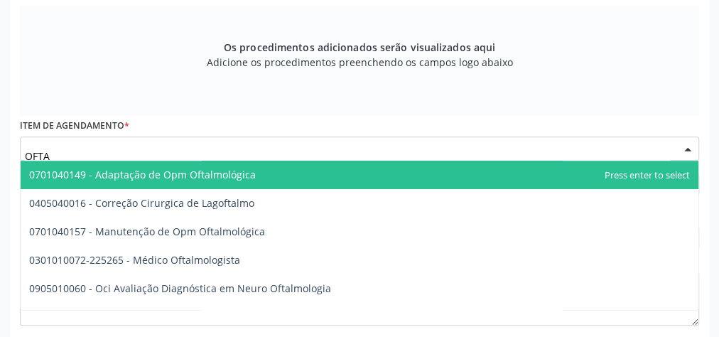
type input "OFTAL"
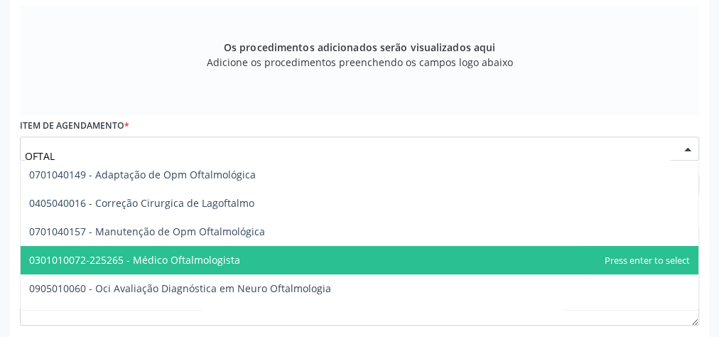
click at [268, 254] on span "0301010072-225265 - Médico Oftalmologista" at bounding box center [359, 260] width 677 height 28
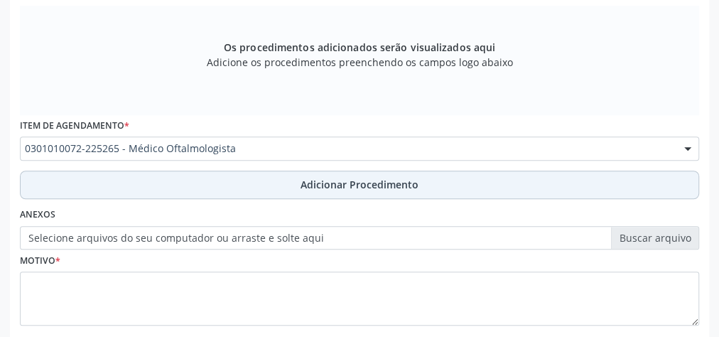
click at [283, 182] on button "Adicionar Procedimento" at bounding box center [359, 184] width 679 height 28
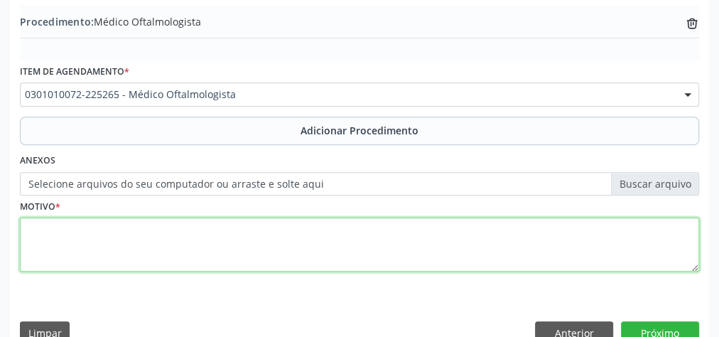
click at [268, 231] on textarea at bounding box center [359, 244] width 679 height 54
click at [64, 228] on textarea "PTERIGIO" at bounding box center [359, 244] width 679 height 54
drag, startPoint x: 64, startPoint y: 228, endPoint x: 139, endPoint y: 253, distance: 79.5
click at [135, 254] on textarea "PTERIGIO" at bounding box center [359, 244] width 679 height 54
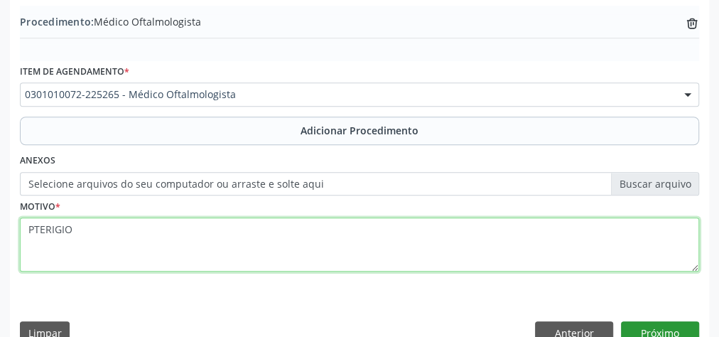
type textarea "PTERIGIO"
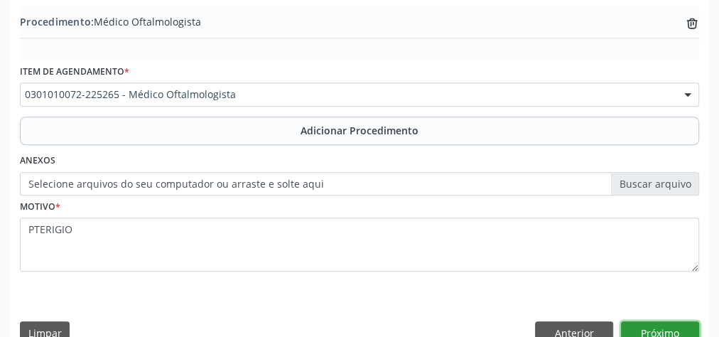
click at [677, 325] on button "Próximo" at bounding box center [660, 333] width 78 height 24
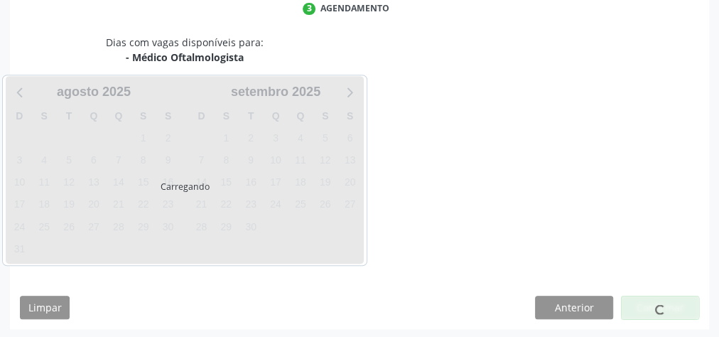
scroll to position [376, 0]
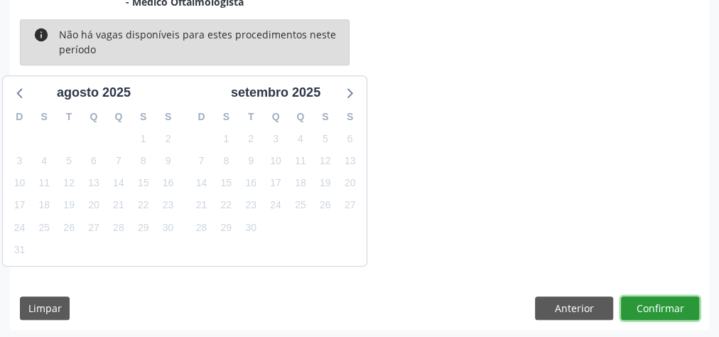
click at [670, 307] on button "Confirmar" at bounding box center [660, 308] width 78 height 24
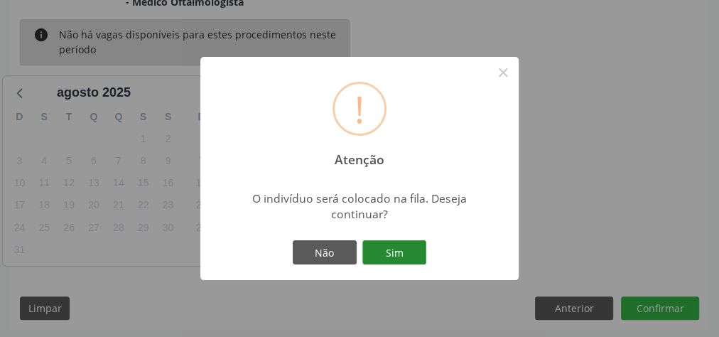
click at [377, 249] on button "Sim" at bounding box center [394, 252] width 64 height 24
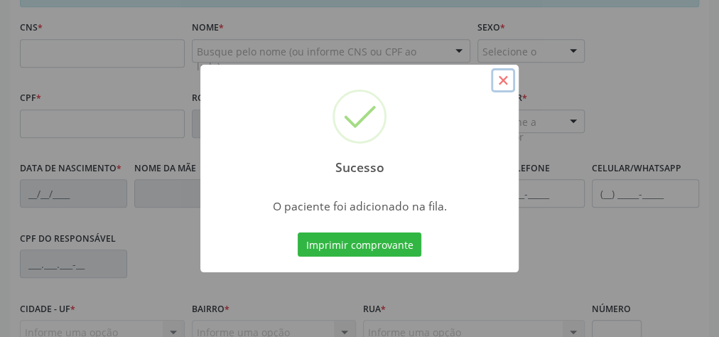
click at [503, 81] on button "×" at bounding box center [503, 80] width 24 height 24
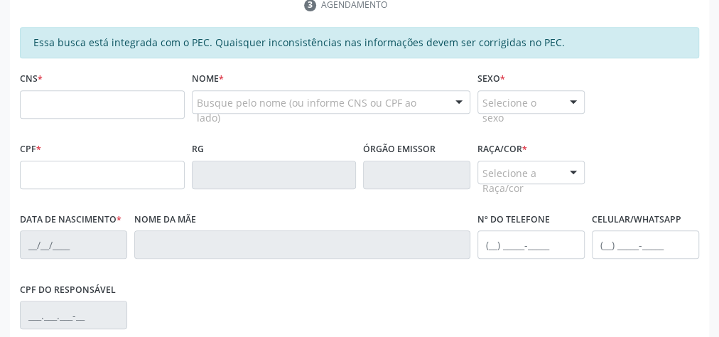
scroll to position [206, 0]
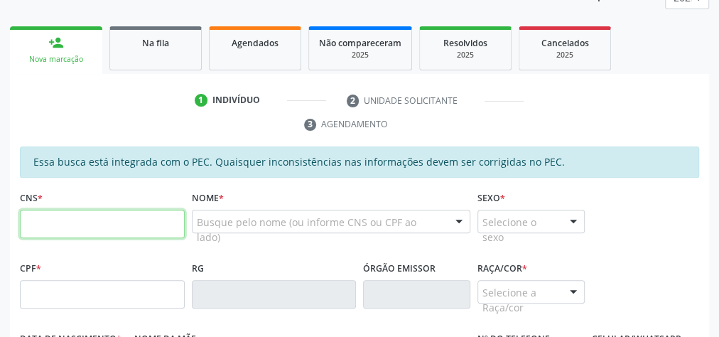
click at [70, 224] on input "text" at bounding box center [102, 223] width 165 height 28
type input "703 4002 9754 2015"
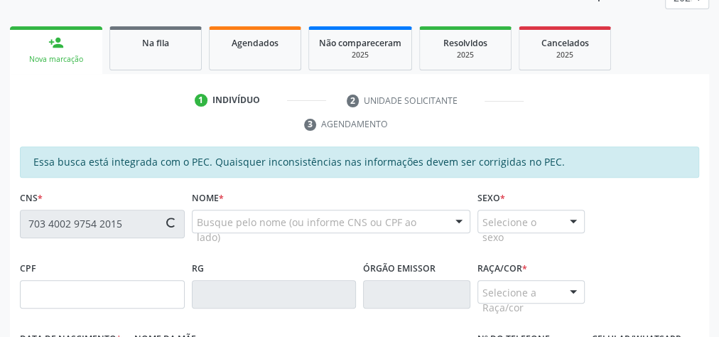
type input "725.416.284-04"
type input "[DATE]"
type input "[PERSON_NAME]"
type input "[PHONE_NUMBER]"
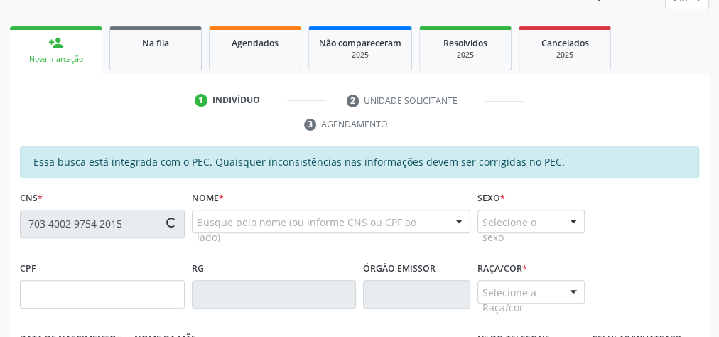
type input "S/N"
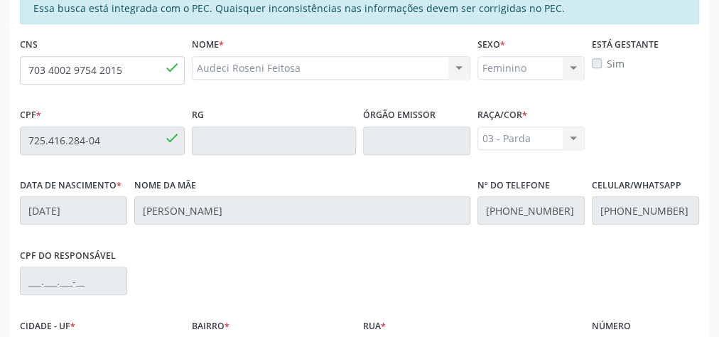
scroll to position [515, 0]
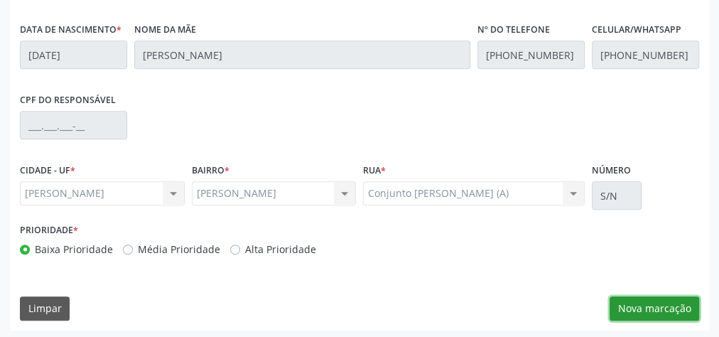
click at [645, 304] on button "Nova marcação" at bounding box center [653, 308] width 89 height 24
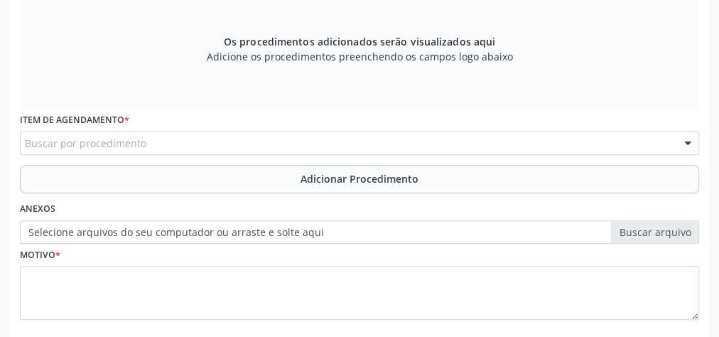
scroll to position [288, 0]
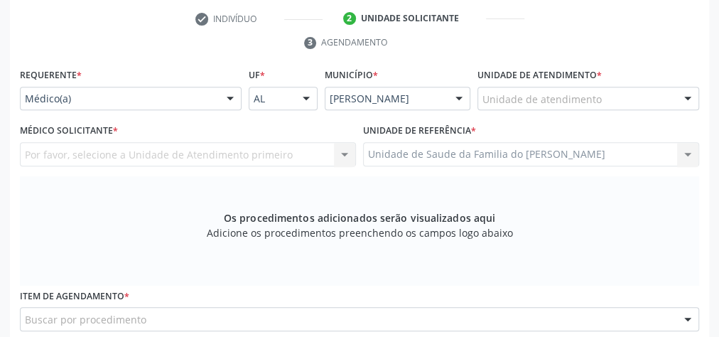
click at [230, 96] on div at bounding box center [229, 99] width 21 height 24
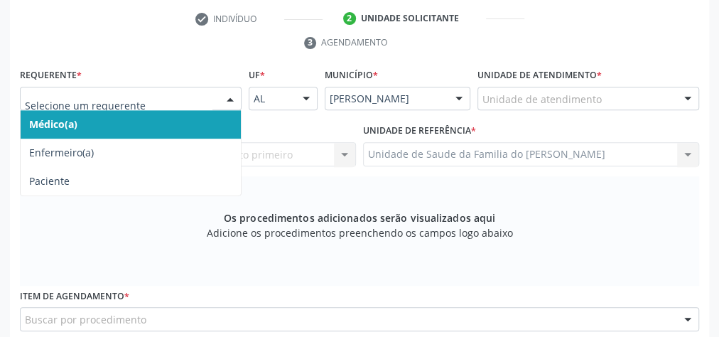
click at [219, 123] on span "Médico(a)" at bounding box center [131, 124] width 220 height 28
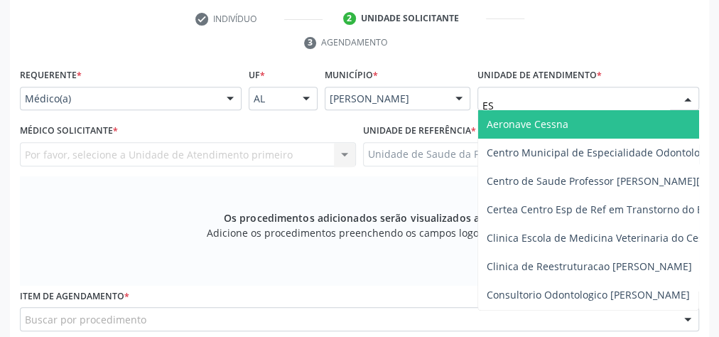
type input "EST"
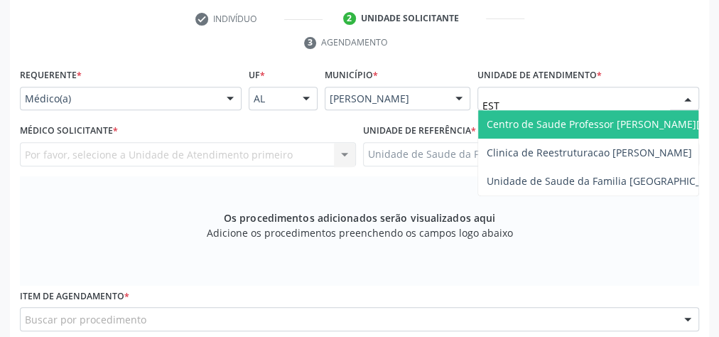
click at [548, 126] on span "Centro de Saude Professor [PERSON_NAME][GEOGRAPHIC_DATA]" at bounding box center [640, 123] width 309 height 13
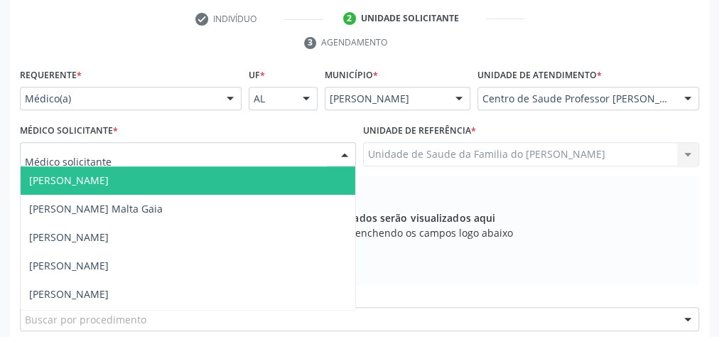
click at [344, 155] on div at bounding box center [344, 155] width 21 height 24
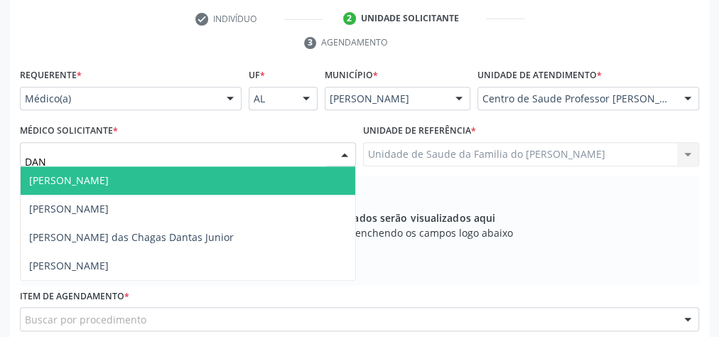
scroll to position [0, 0]
type input "[PERSON_NAME]"
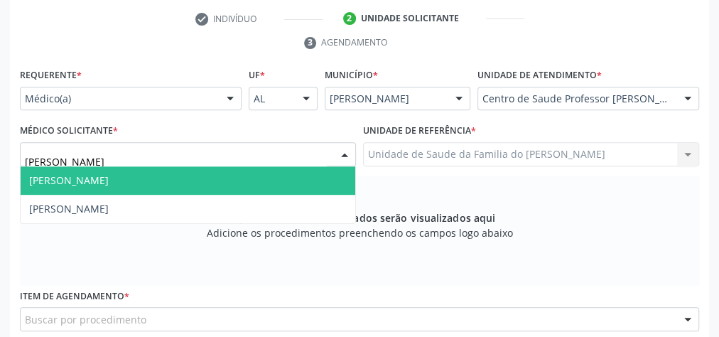
click at [253, 180] on span "[PERSON_NAME]" at bounding box center [188, 180] width 334 height 28
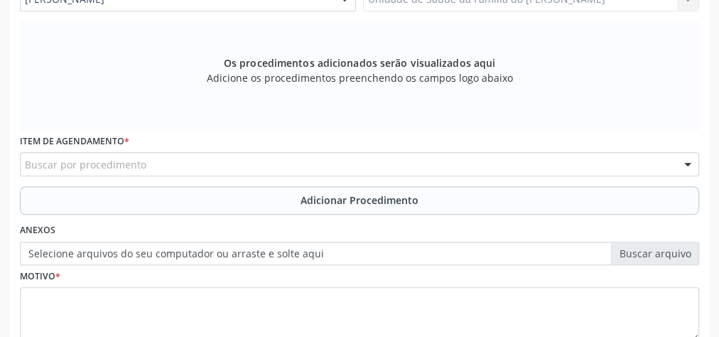
scroll to position [458, 0]
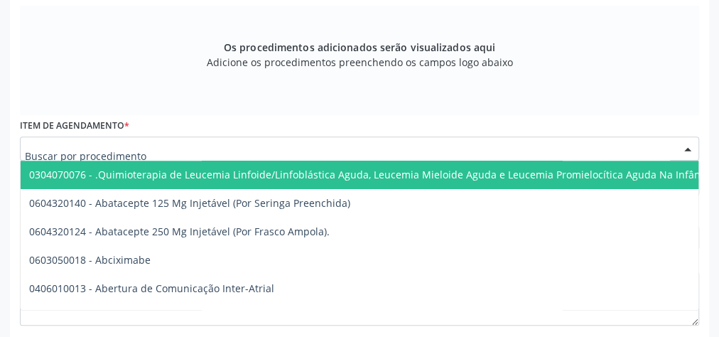
click at [241, 148] on div at bounding box center [359, 148] width 679 height 24
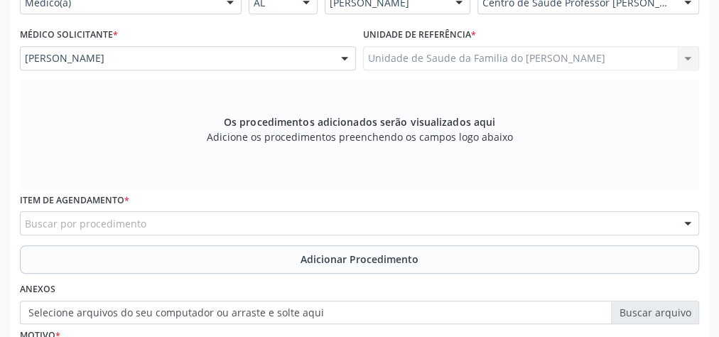
scroll to position [366, 0]
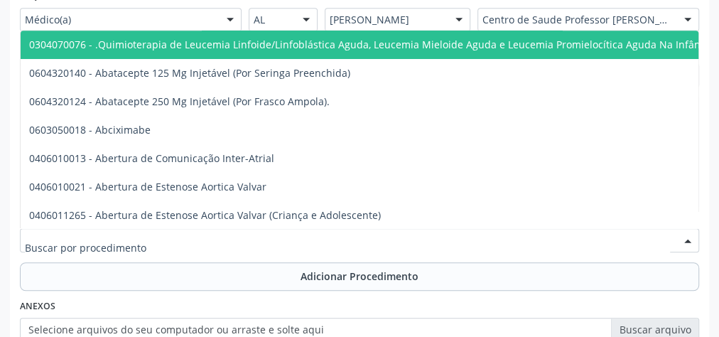
click at [179, 241] on div at bounding box center [359, 240] width 679 height 24
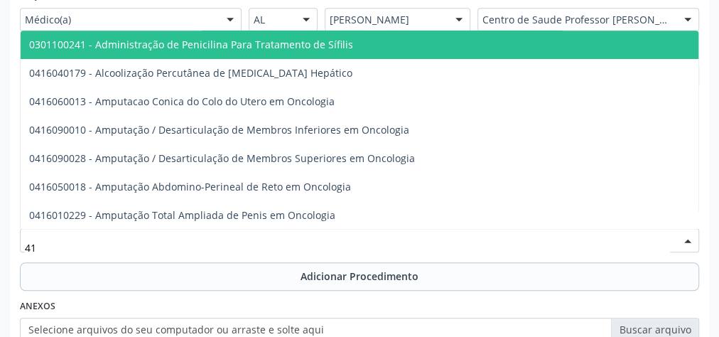
type input "415"
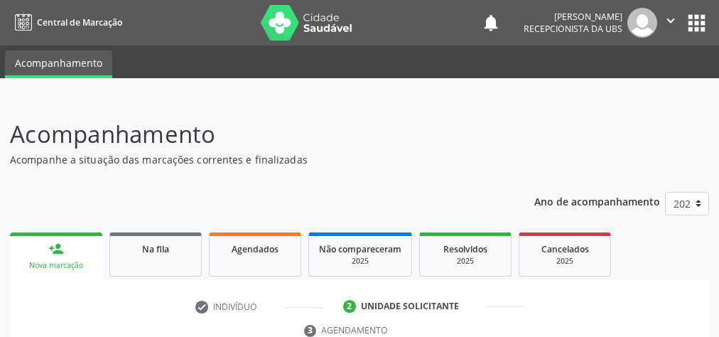
scroll to position [366, 0]
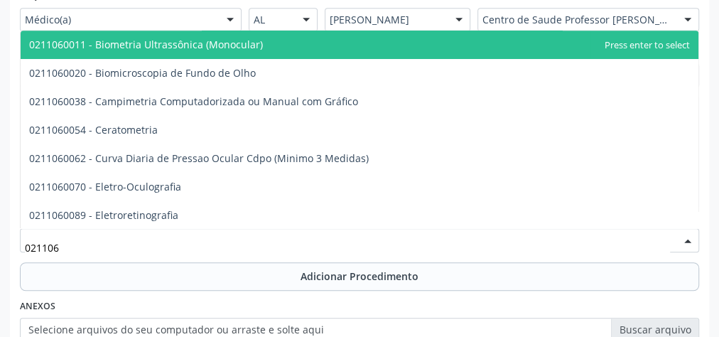
type input "0211060"
click at [168, 43] on span "0211060011 - Biometria Ultrassônica (Monocular)" at bounding box center [146, 44] width 234 height 13
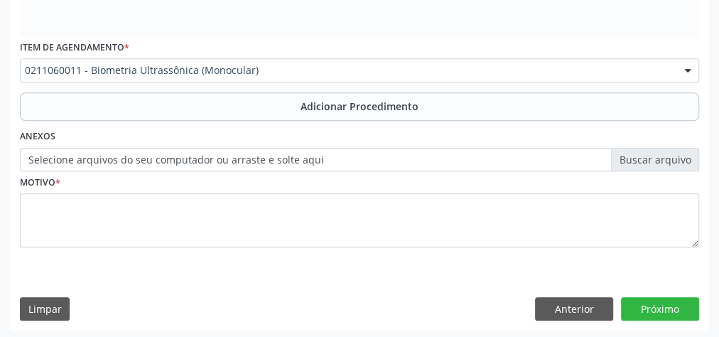
scroll to position [537, 0]
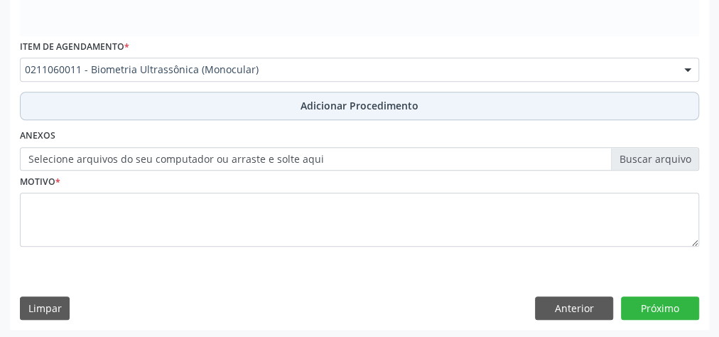
click at [229, 102] on button "Adicionar Procedimento" at bounding box center [359, 106] width 679 height 28
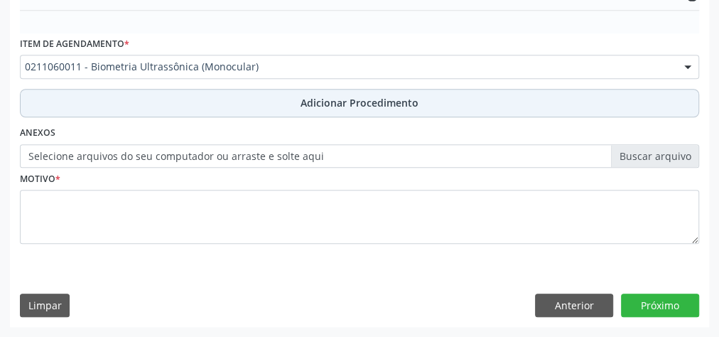
scroll to position [483, 0]
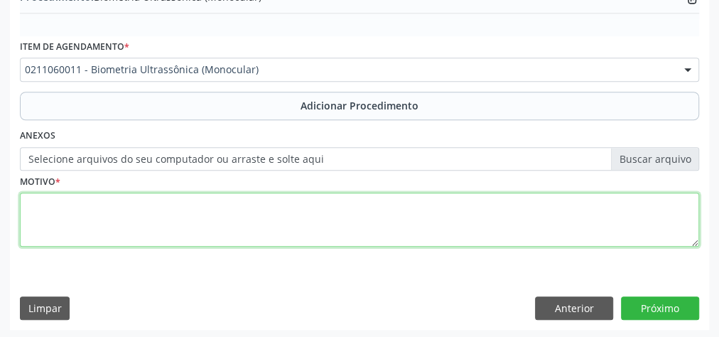
click at [264, 217] on textarea at bounding box center [359, 219] width 679 height 54
click at [61, 200] on textarea "PRE OPRATORIO" at bounding box center [359, 219] width 679 height 54
click at [35, 203] on textarea "PRE OPERATORIO" at bounding box center [359, 219] width 679 height 54
drag, startPoint x: 35, startPoint y: 203, endPoint x: 301, endPoint y: 239, distance: 268.6
click at [301, 239] on textarea "PRE OPERATORIO" at bounding box center [359, 219] width 679 height 54
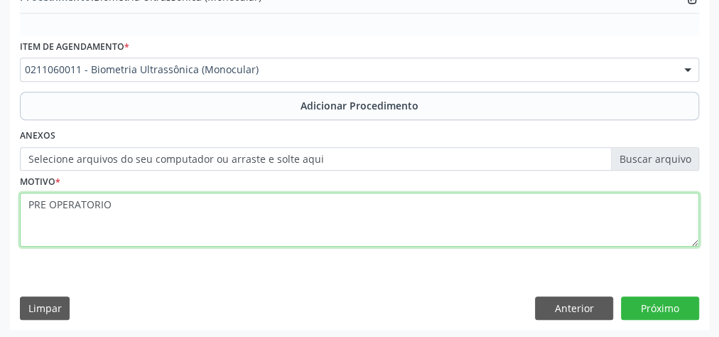
click at [40, 203] on textarea "PRE OPERATORIO" at bounding box center [359, 219] width 679 height 54
drag, startPoint x: 54, startPoint y: 198, endPoint x: 36, endPoint y: 193, distance: 19.1
click at [36, 193] on textarea "PRE OPERATORIO" at bounding box center [359, 219] width 679 height 54
drag, startPoint x: 36, startPoint y: 197, endPoint x: 23, endPoint y: 215, distance: 22.5
click at [23, 215] on textarea "PRE OPERATORIO" at bounding box center [359, 219] width 679 height 54
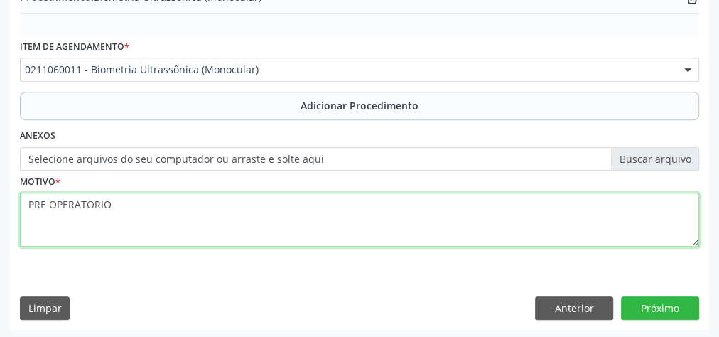
click at [85, 200] on textarea "PRE OPERATORIO" at bounding box center [359, 219] width 679 height 54
type textarea "PRE OPERATÓRIO"
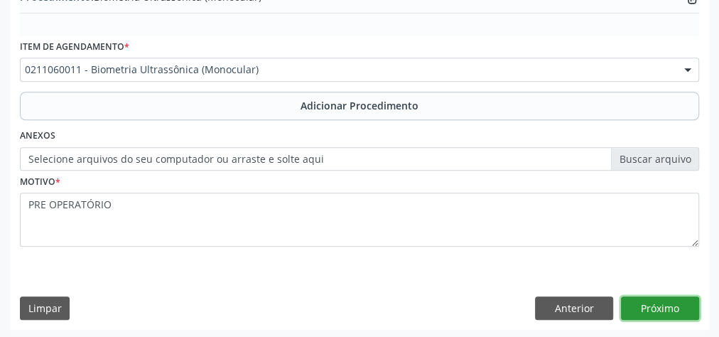
click at [672, 304] on button "Próximo" at bounding box center [660, 308] width 78 height 24
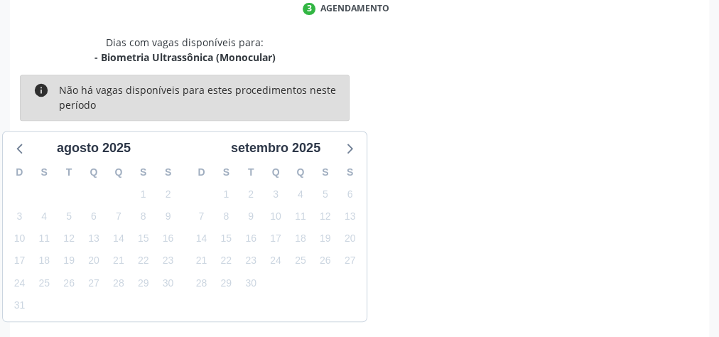
scroll to position [376, 0]
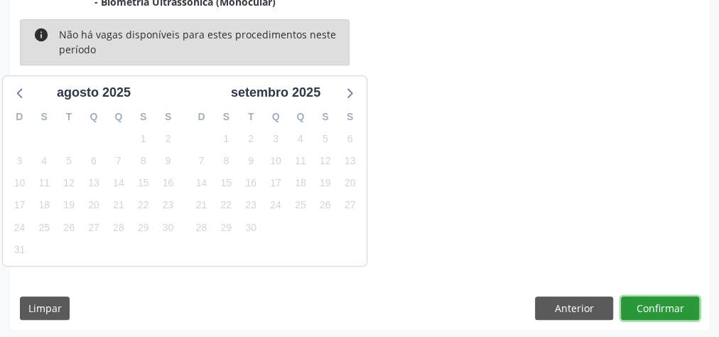
click at [672, 304] on button "Confirmar" at bounding box center [660, 308] width 78 height 24
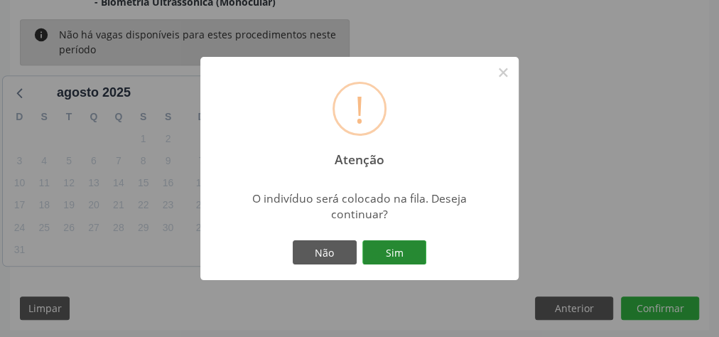
click at [380, 251] on button "Sim" at bounding box center [394, 252] width 64 height 24
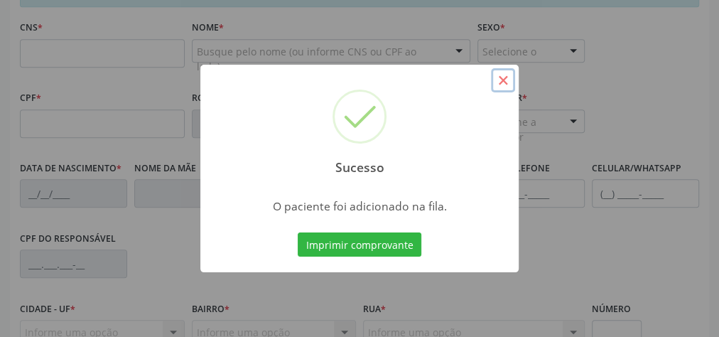
click at [506, 82] on button "×" at bounding box center [503, 80] width 24 height 24
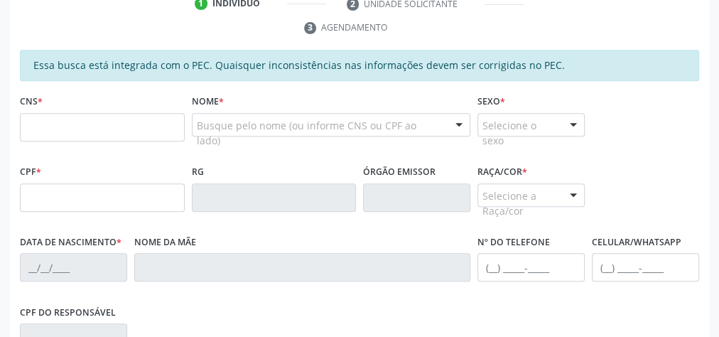
scroll to position [263, 0]
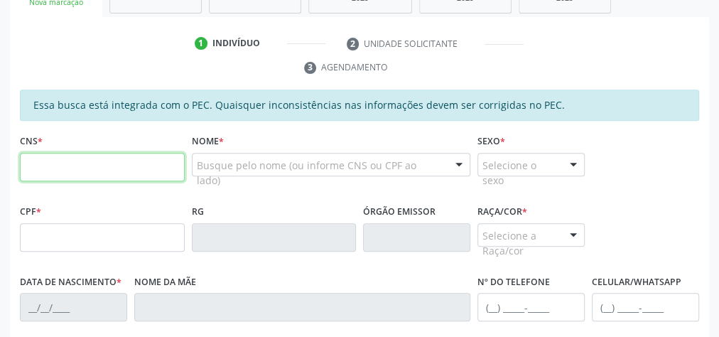
click at [143, 166] on input "text" at bounding box center [102, 167] width 165 height 28
type input "705 2004 4581 3478"
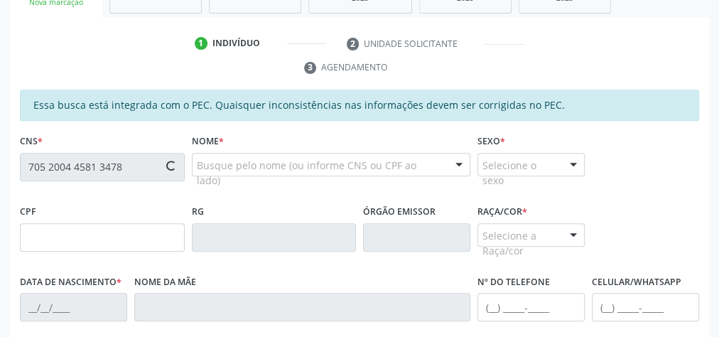
type input "644.969.454-87"
type input "27/09/1969"
type input "Eudes Maria da Silva"
type input "(82) 99343-3254"
type input "22"
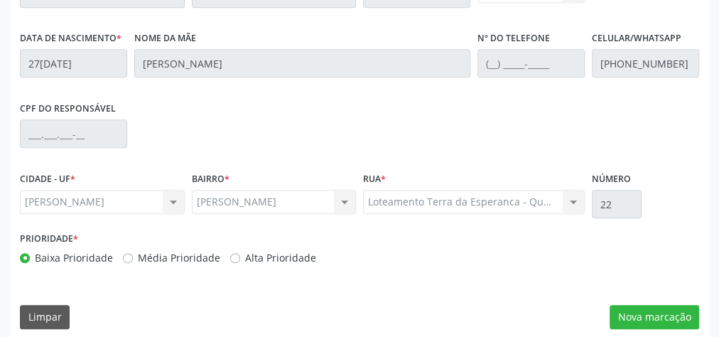
scroll to position [515, 0]
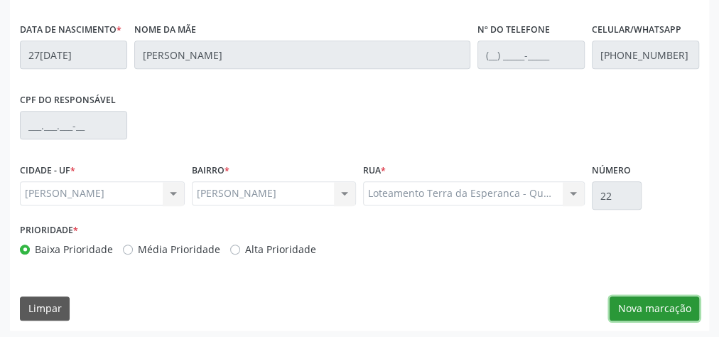
click at [625, 305] on button "Nova marcação" at bounding box center [653, 308] width 89 height 24
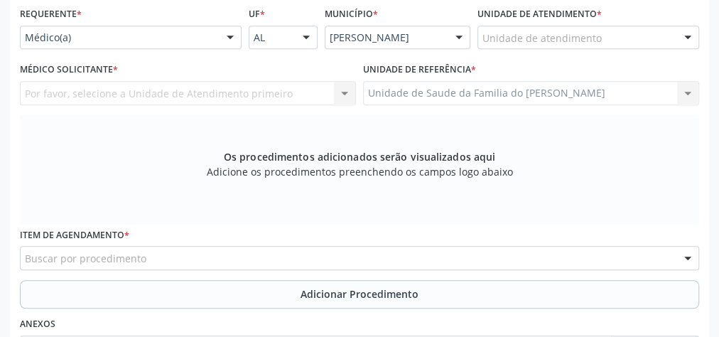
scroll to position [344, 0]
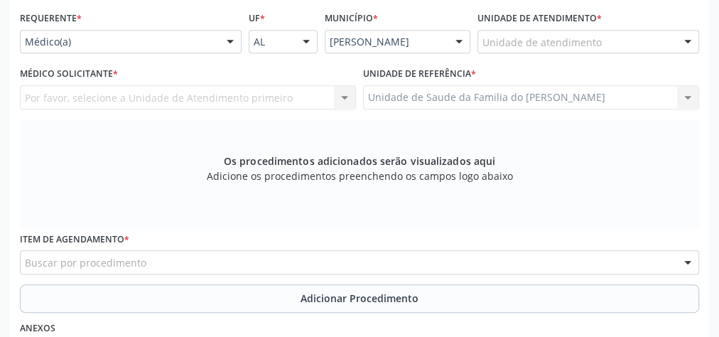
click at [227, 41] on div at bounding box center [229, 43] width 21 height 24
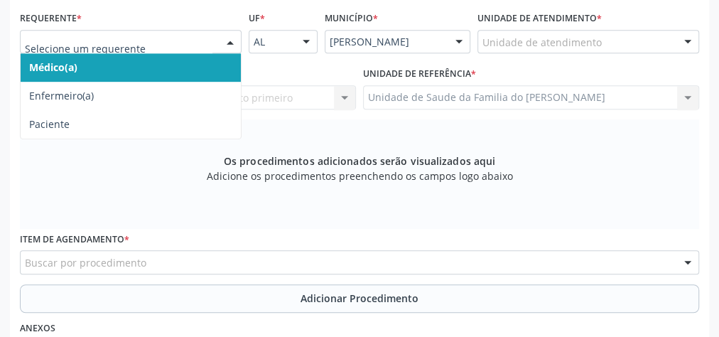
click at [200, 70] on span "Médico(a)" at bounding box center [131, 67] width 220 height 28
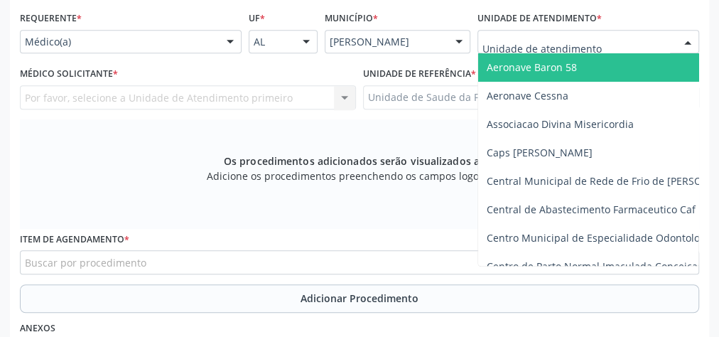
type input "J"
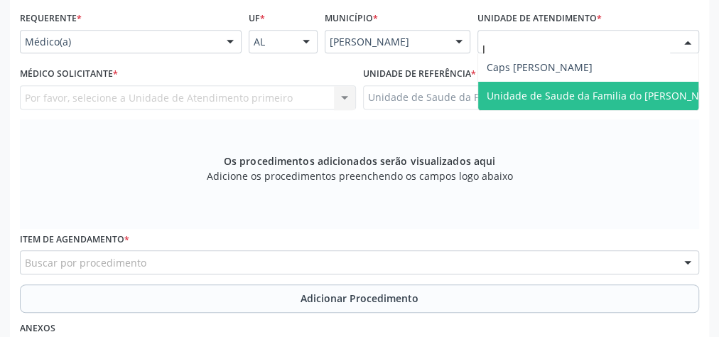
click at [559, 97] on span "Unidade de Saude da Familia do [PERSON_NAME]" at bounding box center [604, 95] width 237 height 13
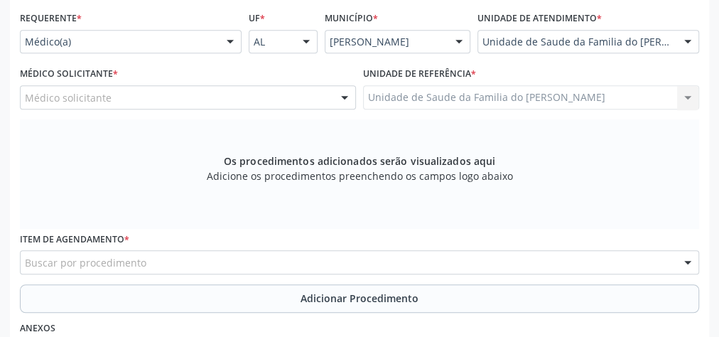
click at [345, 94] on div at bounding box center [344, 98] width 21 height 24
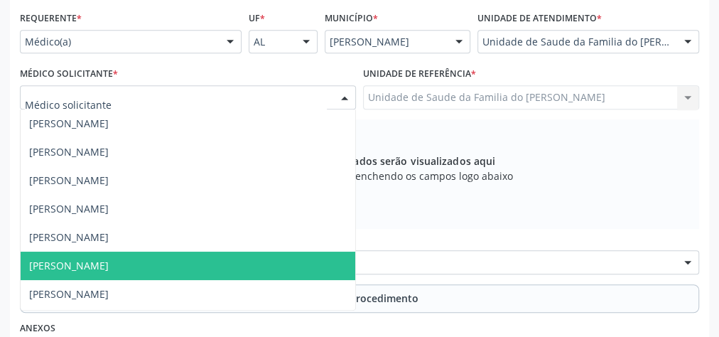
click at [294, 258] on span "[PERSON_NAME]" at bounding box center [188, 265] width 334 height 28
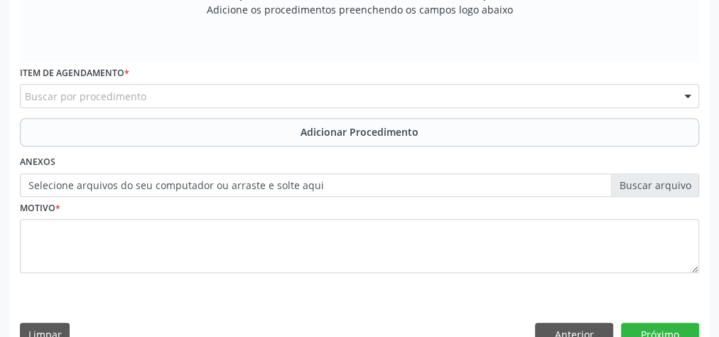
scroll to position [515, 0]
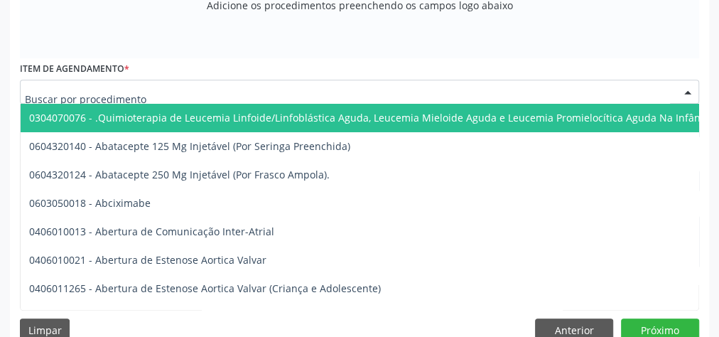
click at [294, 93] on div at bounding box center [359, 92] width 679 height 24
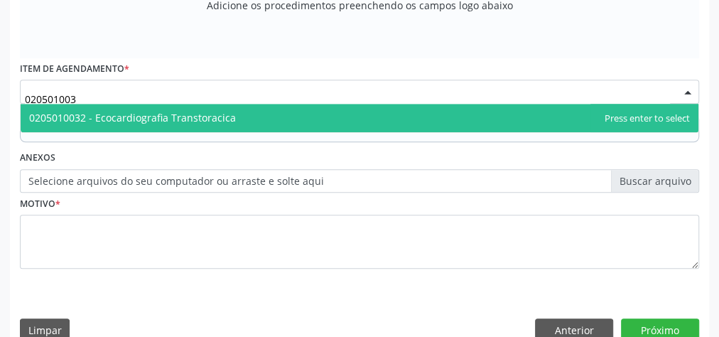
type input "0205010032"
click at [247, 114] on span "0205010032 - Ecocardiografia Transtoracica" at bounding box center [359, 118] width 677 height 28
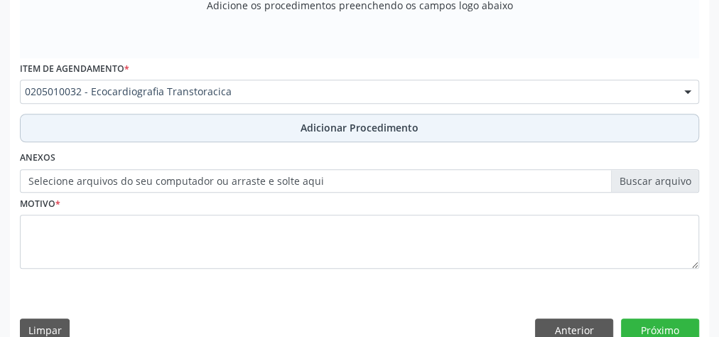
click at [247, 125] on button "Adicionar Procedimento" at bounding box center [359, 128] width 679 height 28
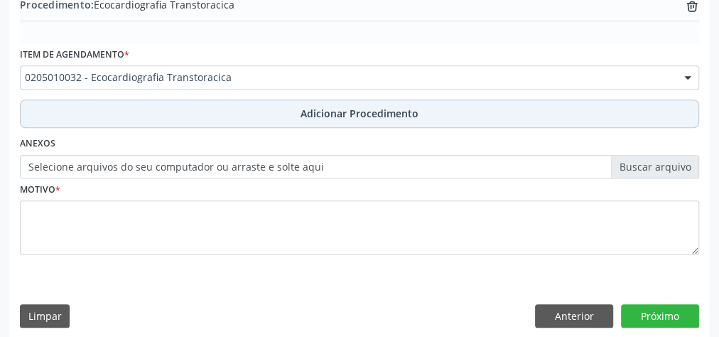
scroll to position [483, 0]
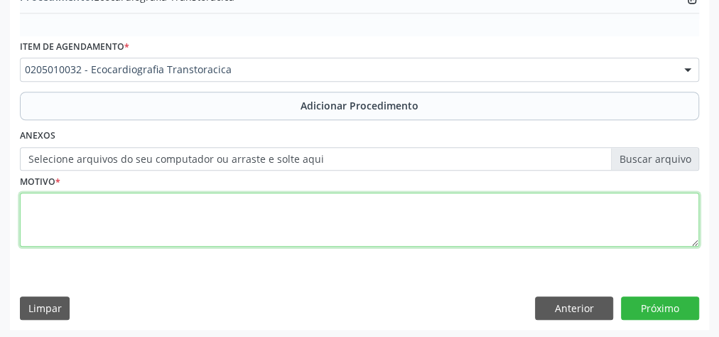
click at [297, 204] on textarea at bounding box center [359, 219] width 679 height 54
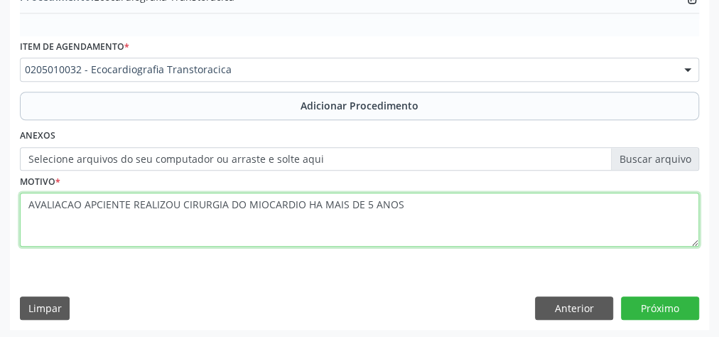
click at [53, 202] on textarea "AVALIACAO APCIENTE REALIZOU CIRURGIA DO MIOCARDIO HA MAIS DE 5 ANOS" at bounding box center [359, 219] width 679 height 54
click at [88, 202] on textarea "AVALIAÇÃO APCIENTE REALIZOU CIRURGIA DO MIOCARDIO HA MAIS DE 5 ANOS" at bounding box center [359, 219] width 679 height 54
click at [303, 200] on textarea "AVALIAÇÃO PCIENTE REALIZOU CIRURGIA DO MIOCARDIO HA MAIS DE 5 ANOS" at bounding box center [359, 219] width 679 height 54
type textarea "AVALIAÇÃO PCIENTE REALIZOU CIRURGIA DO MIOCARDIO HÁ MAIS DE 5 ANOS"
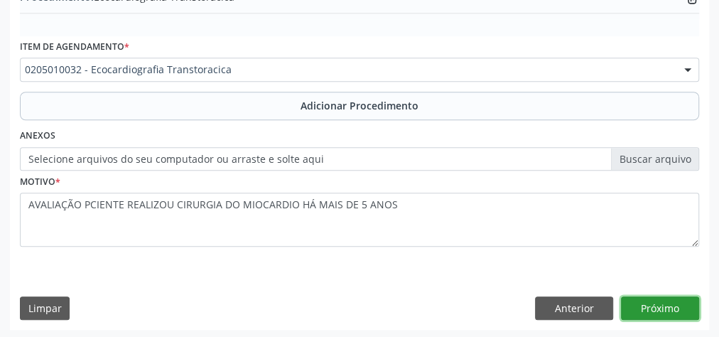
click at [655, 300] on button "Próximo" at bounding box center [660, 308] width 78 height 24
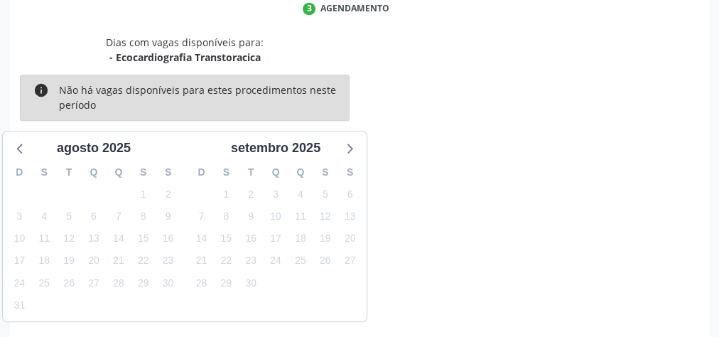
scroll to position [376, 0]
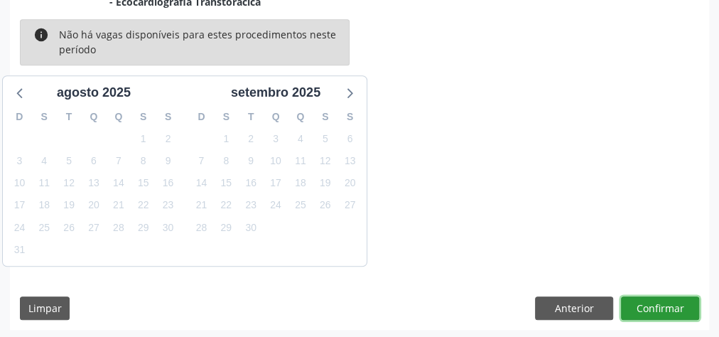
click at [655, 300] on button "Confirmar" at bounding box center [660, 308] width 78 height 24
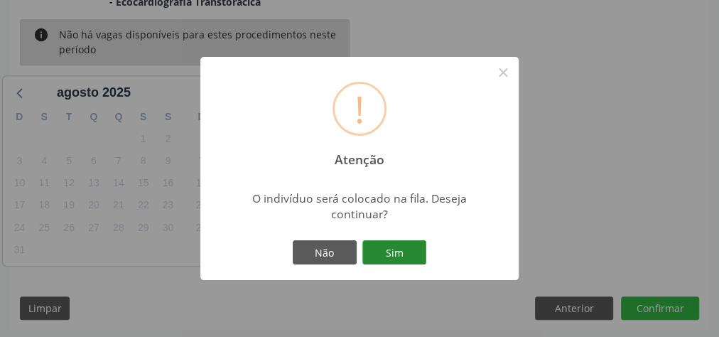
click at [395, 250] on button "Sim" at bounding box center [394, 252] width 64 height 24
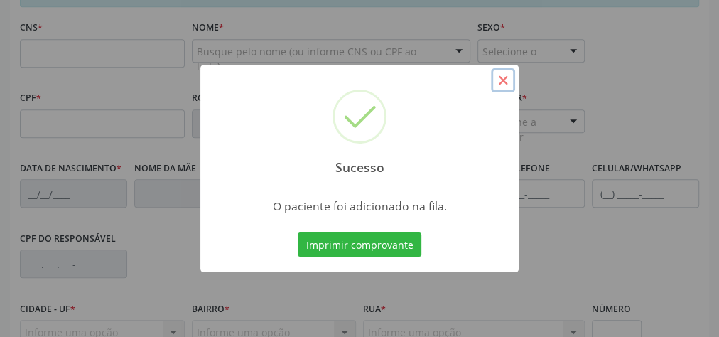
click at [510, 80] on button "×" at bounding box center [503, 80] width 24 height 24
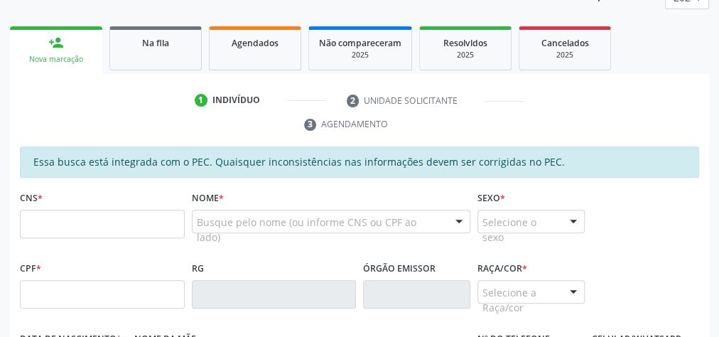
scroll to position [263, 0]
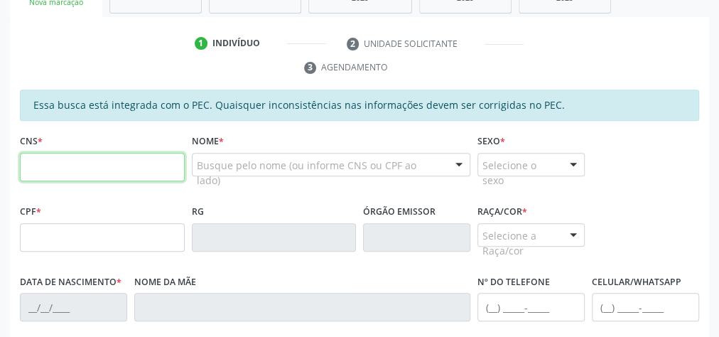
click at [137, 164] on input "text" at bounding box center [102, 167] width 165 height 28
type input "700 4064 1099 1348"
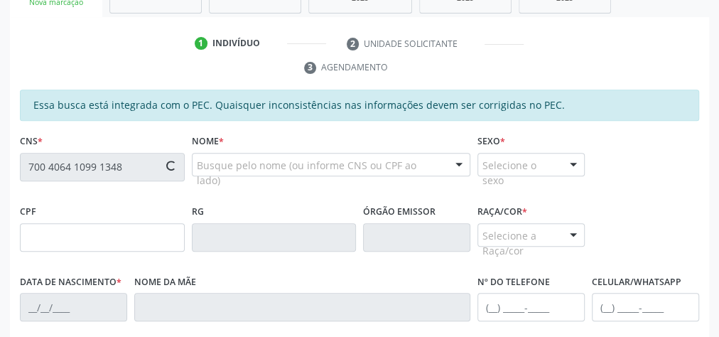
type input "113.795.784-00"
type input "11/01/1997"
type input "Maria Tereza da Silva"
type input "(82) 99397-0340"
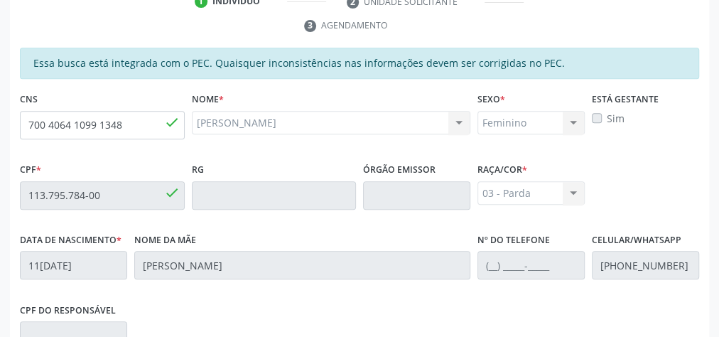
scroll to position [288, 0]
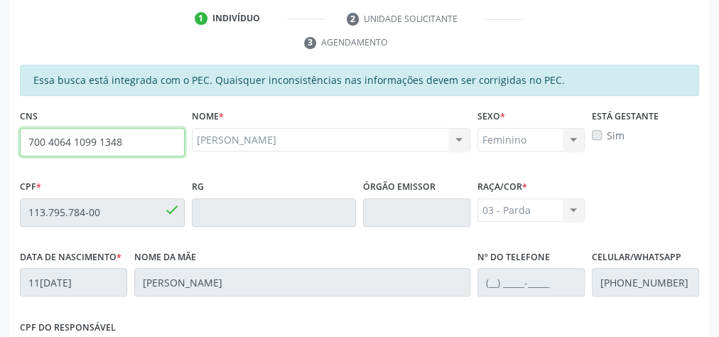
click at [92, 141] on input "700 4064 1099 1348" at bounding box center [102, 142] width 165 height 28
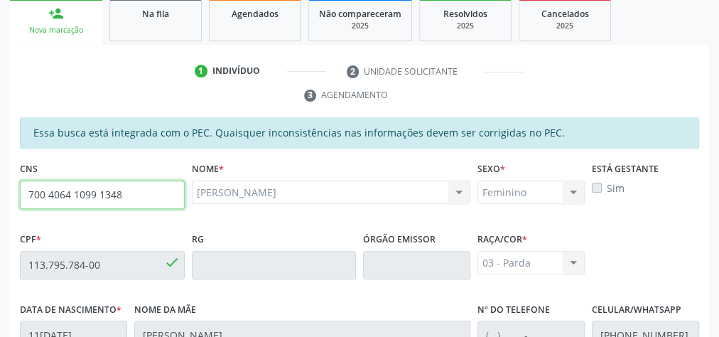
scroll to position [174, 0]
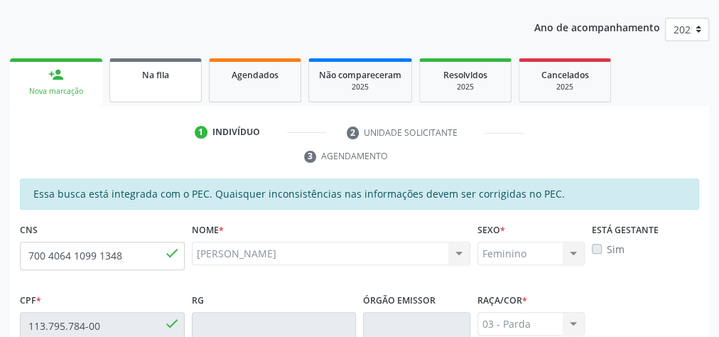
click at [163, 80] on div "Na fila" at bounding box center [155, 74] width 71 height 15
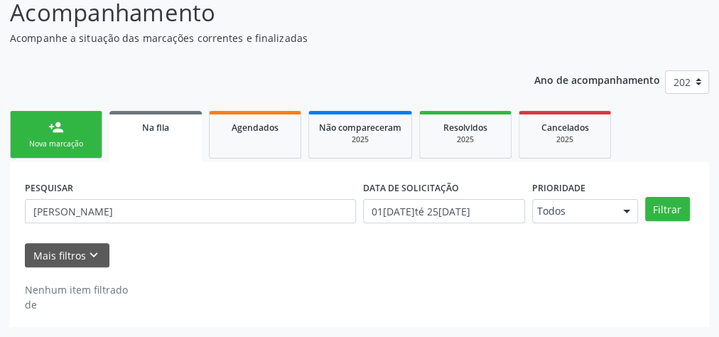
scroll to position [120, 0]
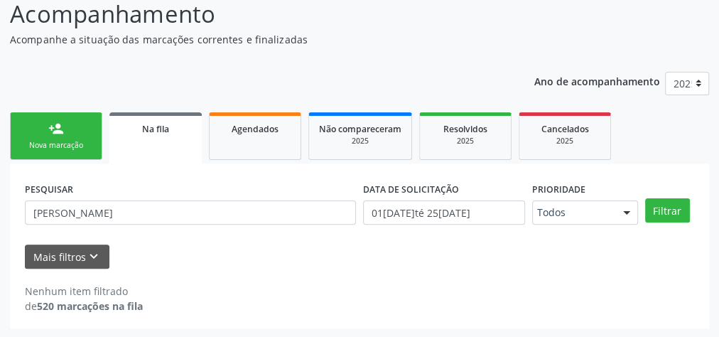
click at [83, 132] on link "person_add Nova marcação" at bounding box center [56, 136] width 92 height 48
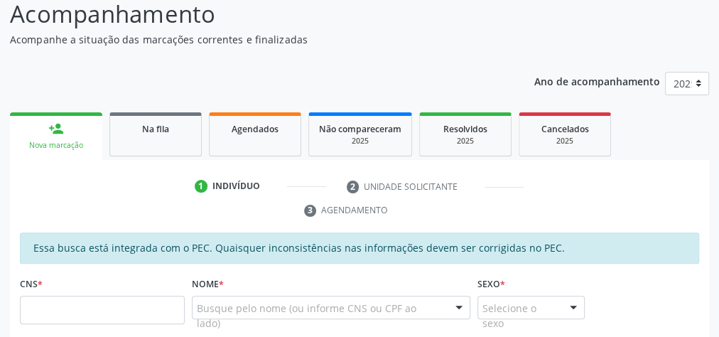
click at [69, 138] on link "person_add Nova marcação" at bounding box center [56, 136] width 92 height 48
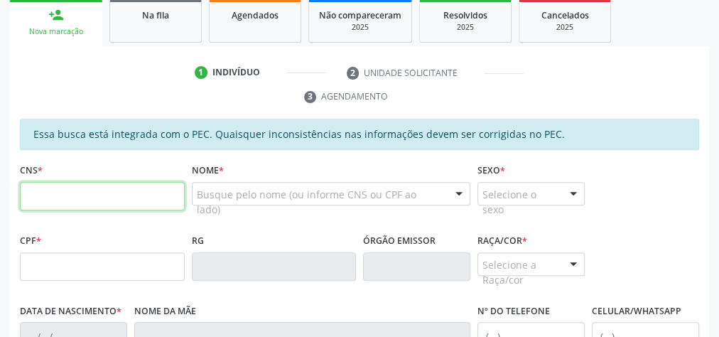
paste input "700 4064 1099 1348"
type input "700 4064 1099 1348"
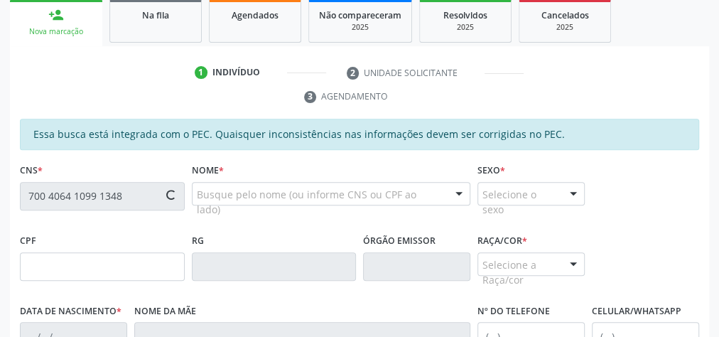
type input "113.795.784-00"
type input "11/01/1997"
type input "Maria Tereza da Silva"
type input "(82) 99397-0340"
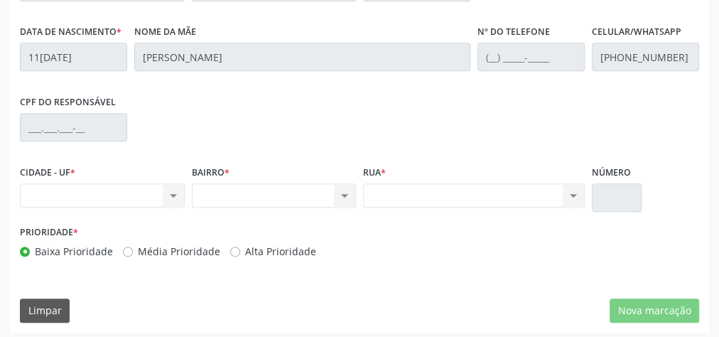
scroll to position [515, 0]
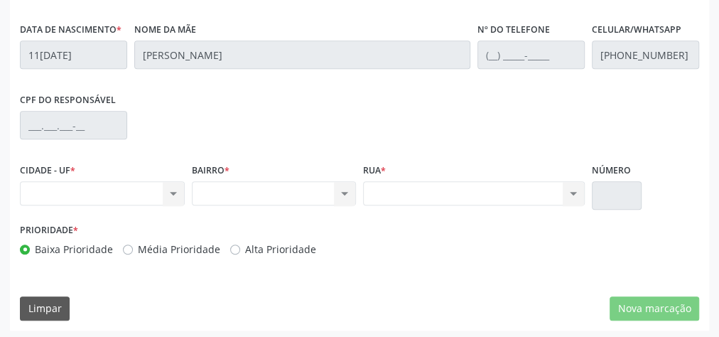
click at [172, 193] on div "Nenhum resultado encontrado para: " " Não há nenhuma opção para ser exibida." at bounding box center [102, 193] width 165 height 24
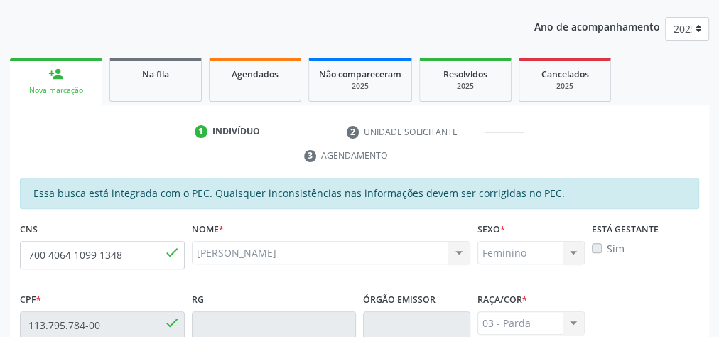
scroll to position [117, 0]
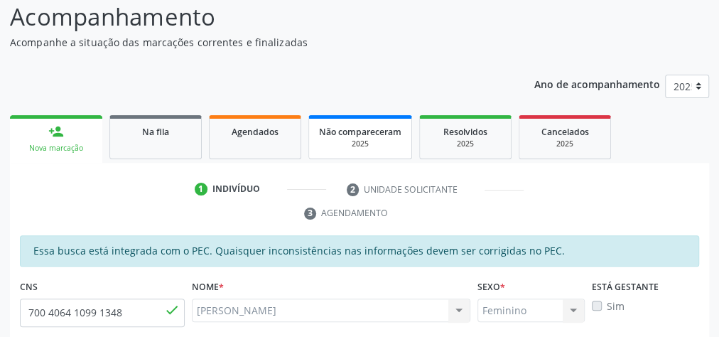
click at [359, 143] on div "2025" at bounding box center [360, 143] width 82 height 11
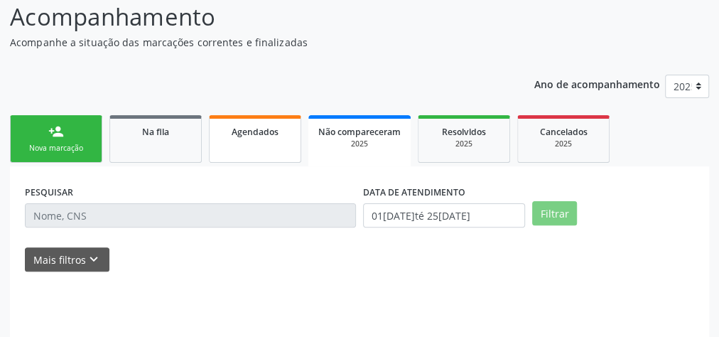
click at [267, 132] on span "Agendados" at bounding box center [254, 132] width 47 height 12
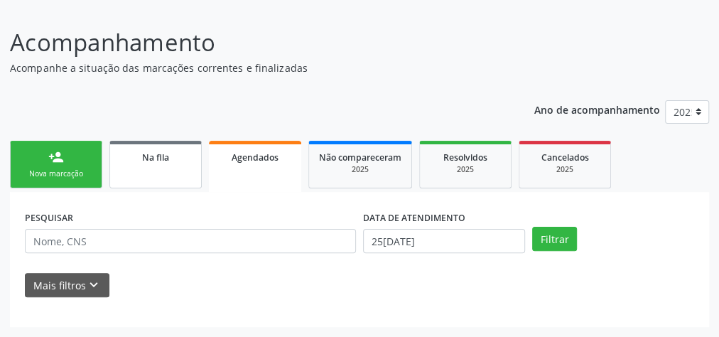
click at [168, 141] on ul "person_add Nova marcação Na fila Agendados Não compareceram 2025 Resolvidos 202…" at bounding box center [359, 164] width 699 height 55
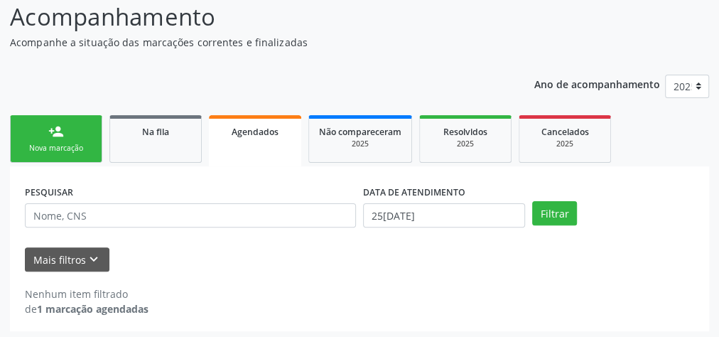
click at [77, 146] on div "Nova marcação" at bounding box center [56, 148] width 71 height 11
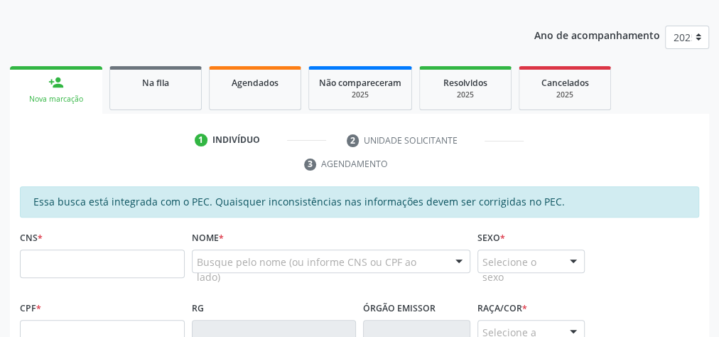
scroll to position [231, 0]
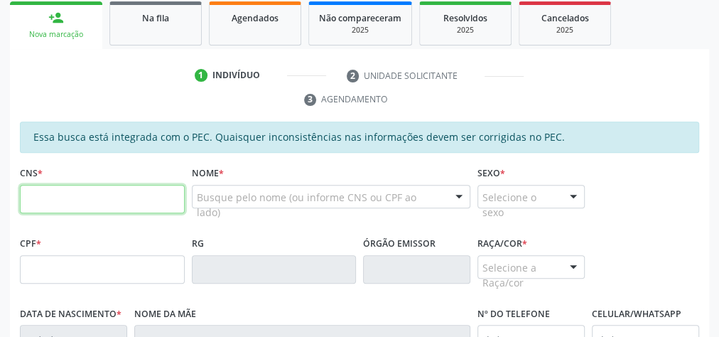
paste input "700 4064 1099 1348"
type input "700 4064 1099 1348"
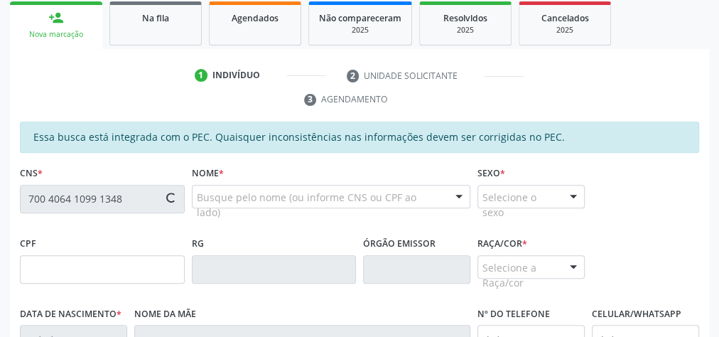
type input "113.795.784-00"
type input "11/01/1997"
type input "Maria Tereza da Silva"
type input "(82) 99397-0340"
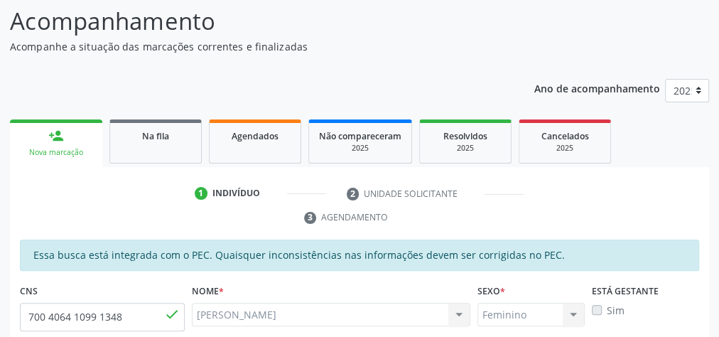
scroll to position [114, 0]
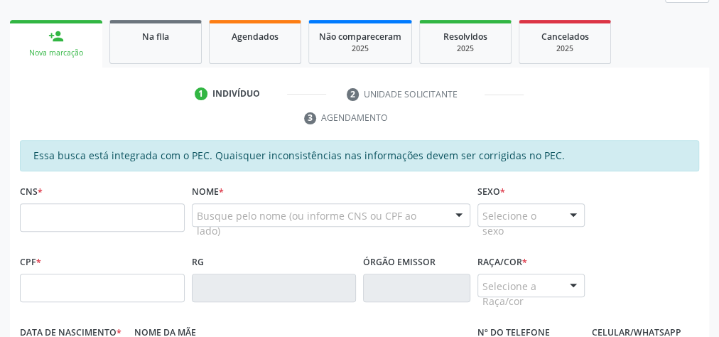
scroll to position [227, 0]
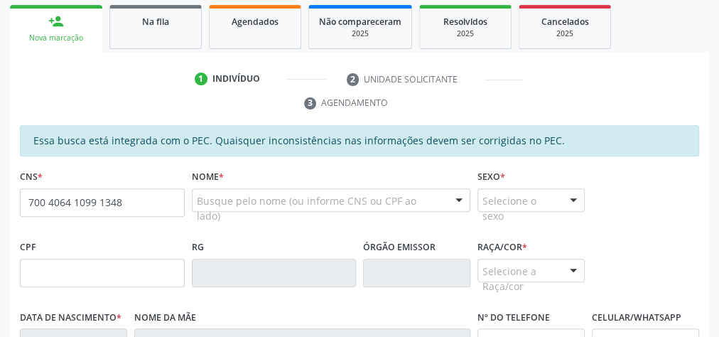
type input "700 4064 1099 1348"
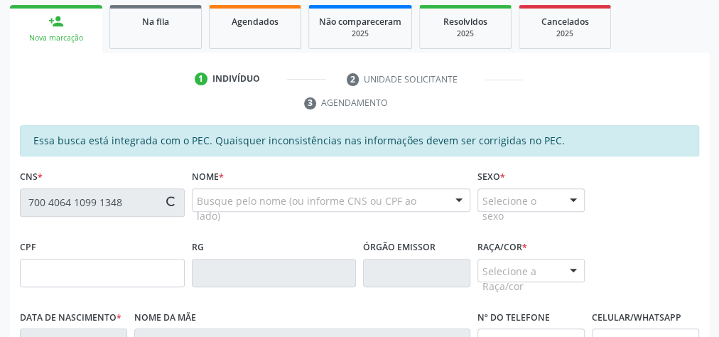
type input "113.795.784-00"
type input "11[DATE]"
type input "[PERSON_NAME]"
type input "[PHONE_NUMBER]"
type input "S/N"
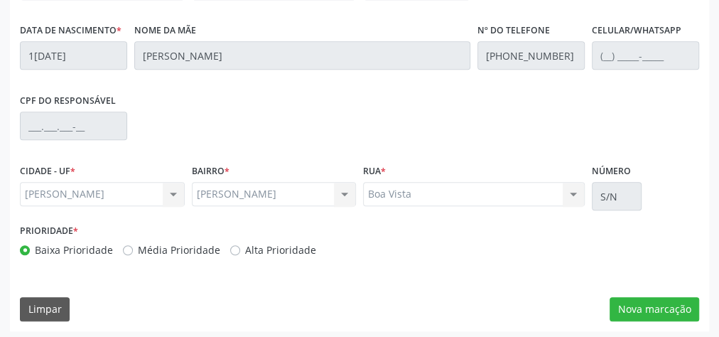
scroll to position [515, 0]
click at [637, 310] on button "Nova marcação" at bounding box center [653, 308] width 89 height 24
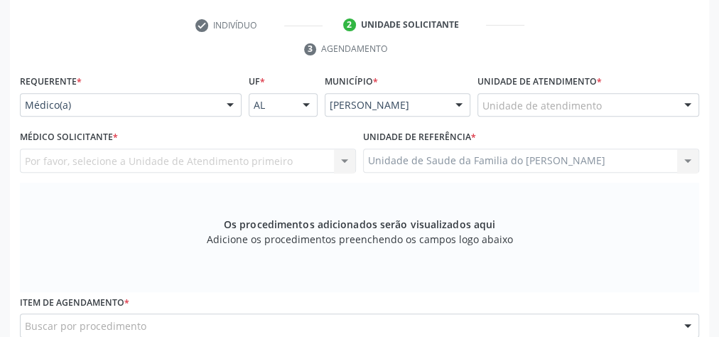
scroll to position [231, 0]
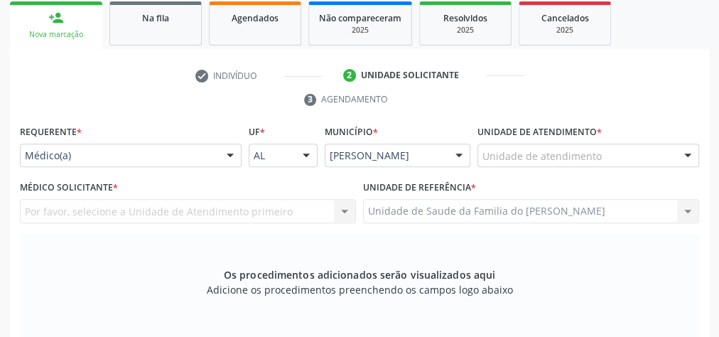
click at [215, 155] on div "Médico(a)" at bounding box center [131, 155] width 222 height 24
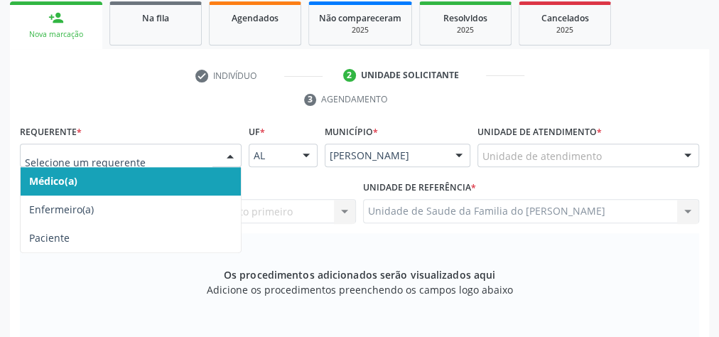
click at [184, 179] on span "Médico(a)" at bounding box center [131, 181] width 220 height 28
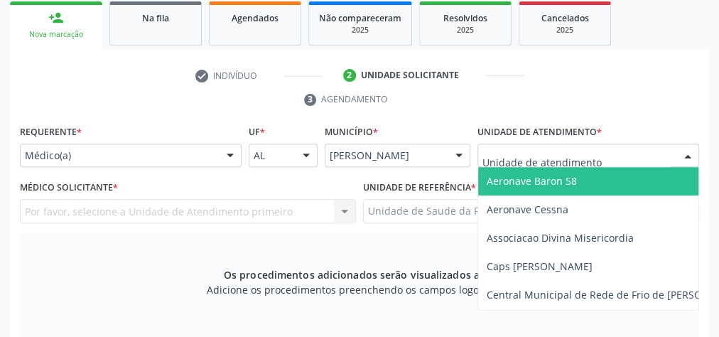
type input "J"
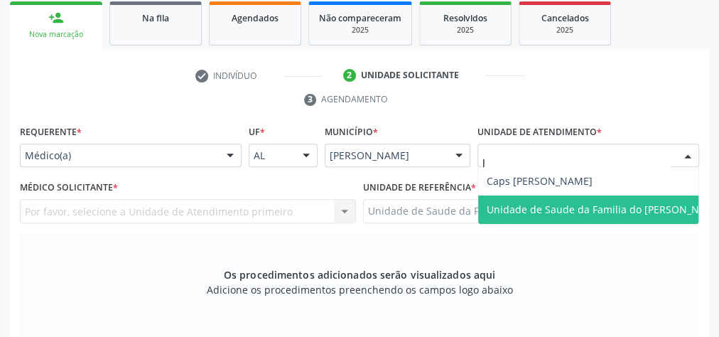
click at [610, 214] on span "Unidade de Saude da Familia do [PERSON_NAME]" at bounding box center [604, 208] width 237 height 13
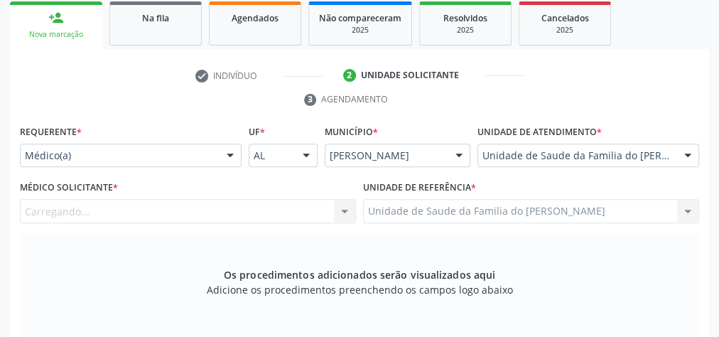
click at [341, 210] on div "Carregando... Nenhum resultado encontrado para: " " Não há nenhuma opção para s…" at bounding box center [188, 211] width 336 height 24
click at [344, 211] on div at bounding box center [344, 212] width 21 height 24
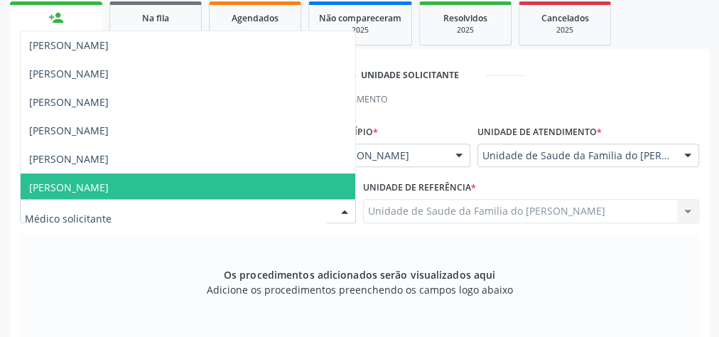
click at [231, 182] on span "[PERSON_NAME]" at bounding box center [188, 187] width 334 height 28
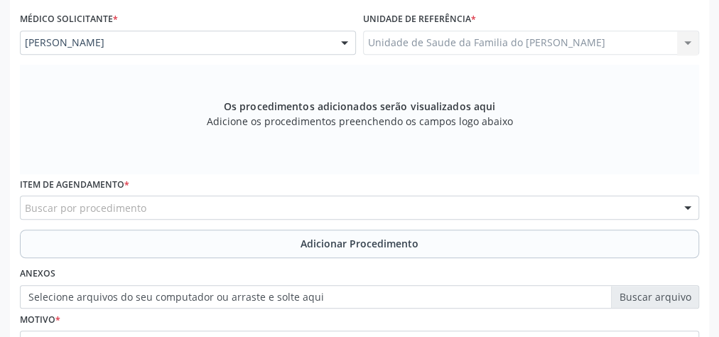
scroll to position [401, 0]
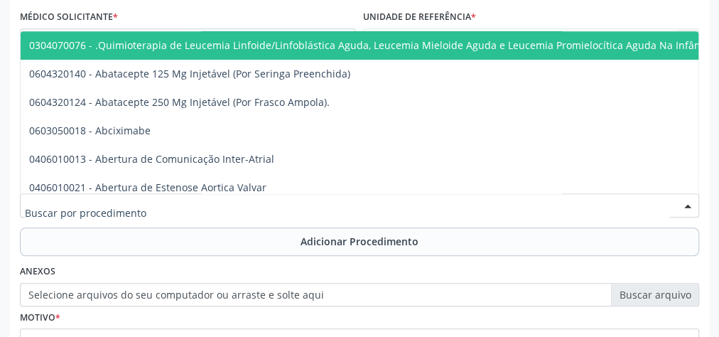
click at [197, 202] on div at bounding box center [359, 205] width 679 height 24
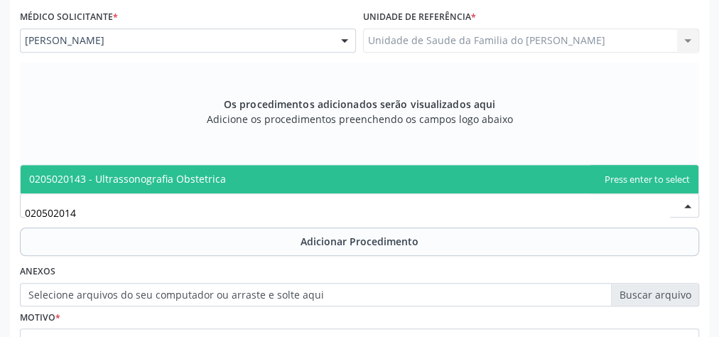
type input "0205020143"
click at [186, 178] on span "0205020143 - Ultrassonografia Obstetrica" at bounding box center [127, 178] width 197 height 13
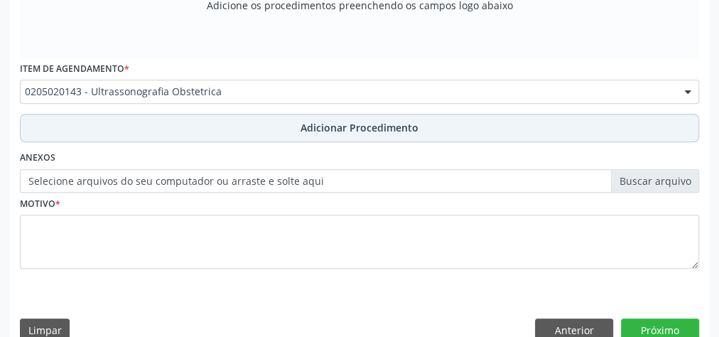
click at [255, 129] on button "Adicionar Procedimento" at bounding box center [359, 128] width 679 height 28
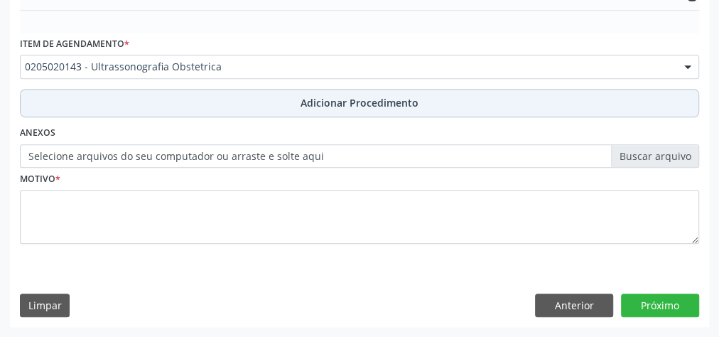
scroll to position [461, 0]
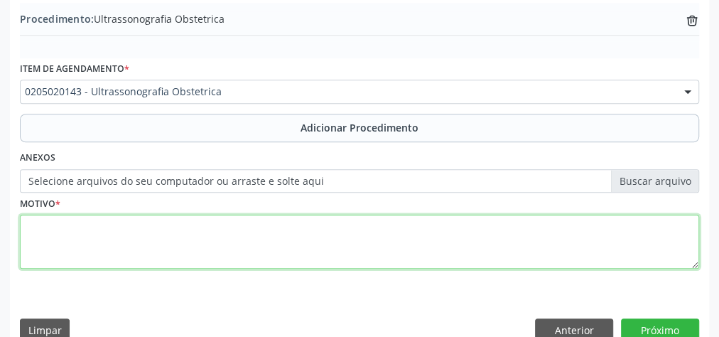
click at [244, 235] on textarea at bounding box center [359, 241] width 679 height 54
type textarea "O"
type textarea "GESTANTE HA 2 MESES"
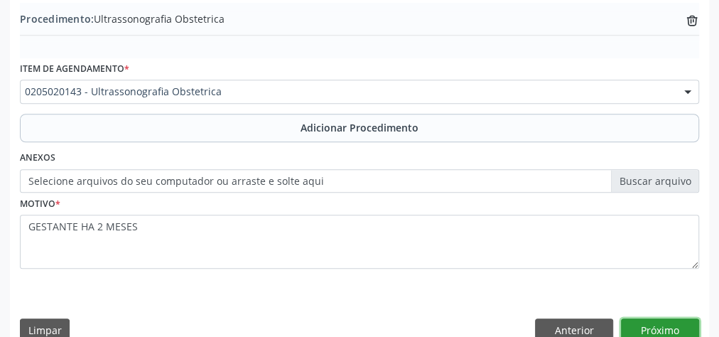
click at [645, 329] on button "Próximo" at bounding box center [660, 330] width 78 height 24
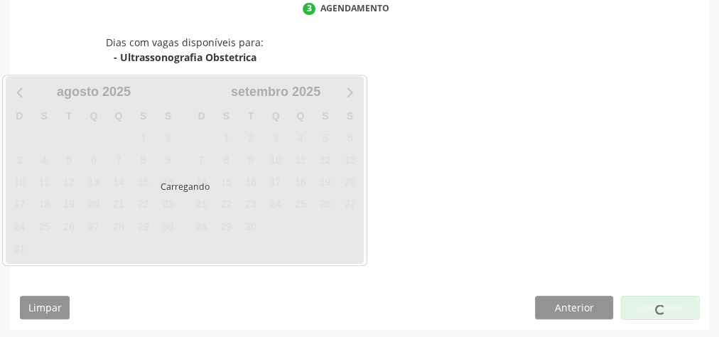
scroll to position [376, 0]
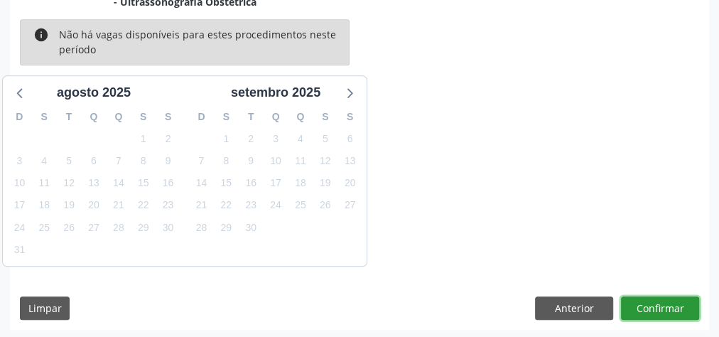
click at [650, 305] on button "Confirmar" at bounding box center [660, 308] width 78 height 24
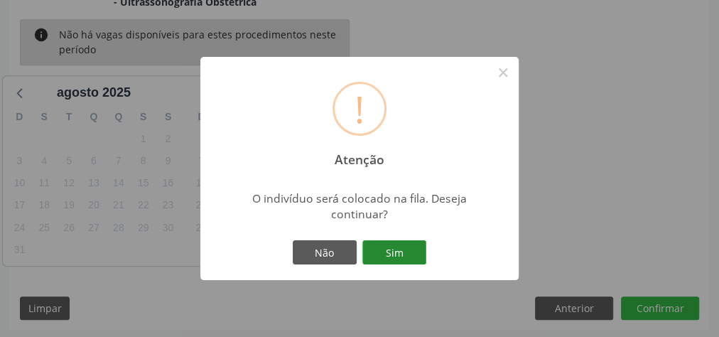
click at [406, 255] on button "Sim" at bounding box center [394, 252] width 64 height 24
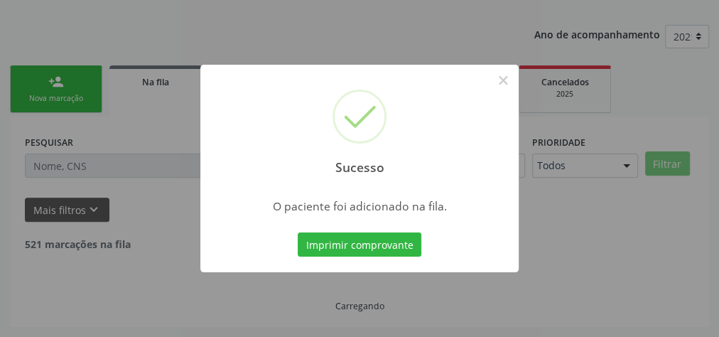
scroll to position [151, 0]
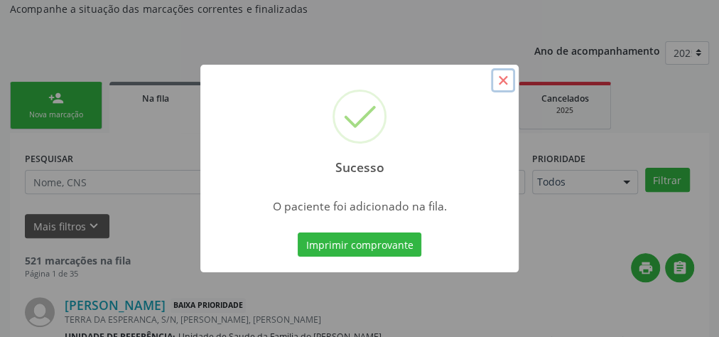
click at [503, 82] on button "×" at bounding box center [503, 80] width 24 height 24
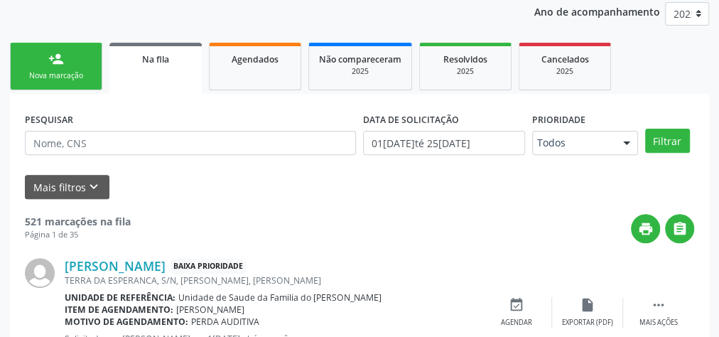
scroll to position [207, 0]
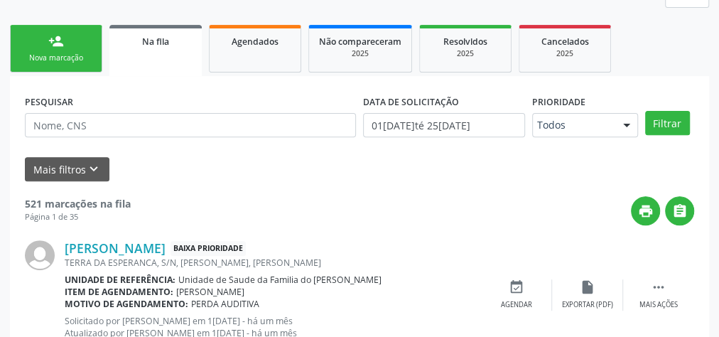
click at [80, 55] on div "Nova marcação" at bounding box center [56, 58] width 71 height 11
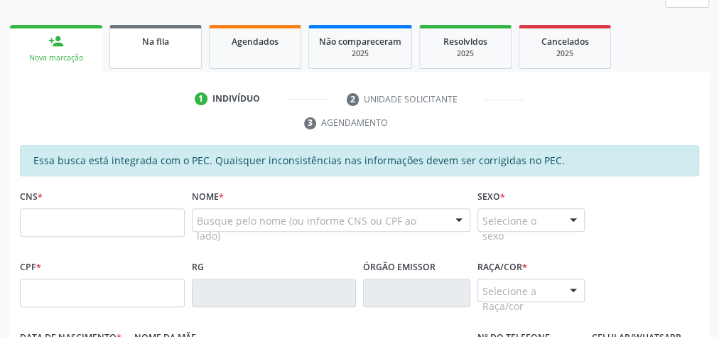
click at [146, 37] on span "Na fila" at bounding box center [155, 42] width 27 height 12
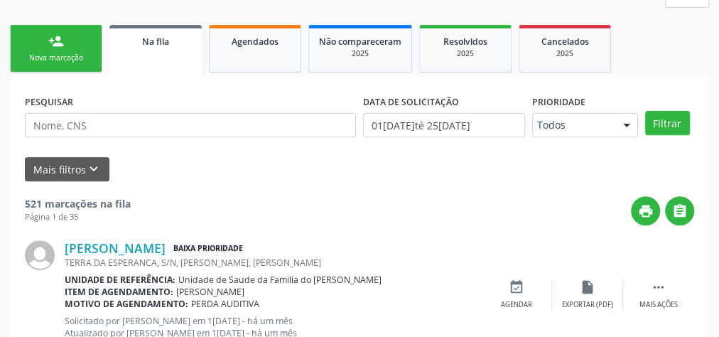
click at [155, 38] on span "Na fila" at bounding box center [155, 42] width 27 height 12
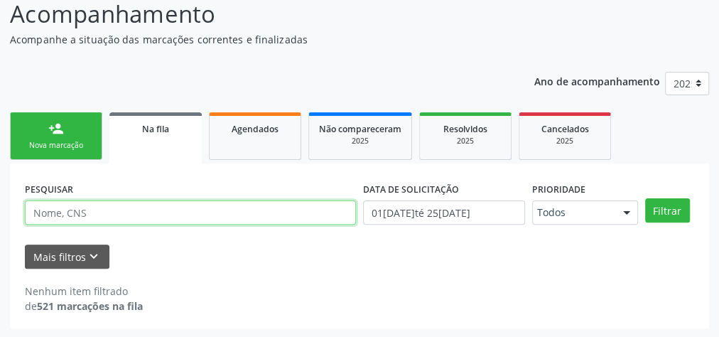
click at [126, 213] on input "text" at bounding box center [190, 212] width 331 height 24
type input "RAVI"
click at [645, 198] on button "Filtrar" at bounding box center [667, 210] width 45 height 24
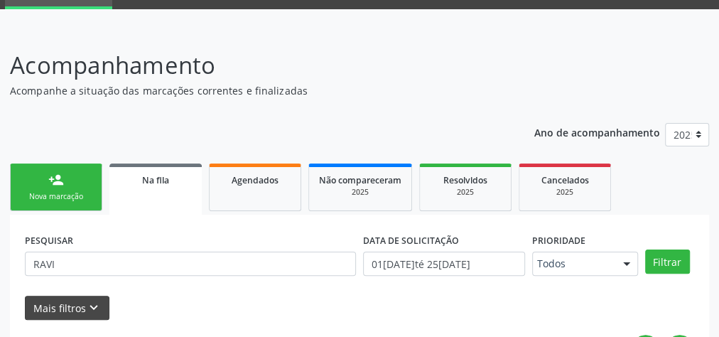
scroll to position [170, 0]
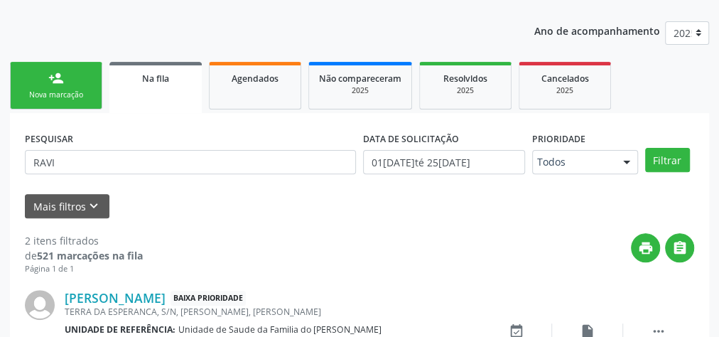
click at [60, 88] on link "person_add Nova marcação" at bounding box center [56, 86] width 92 height 48
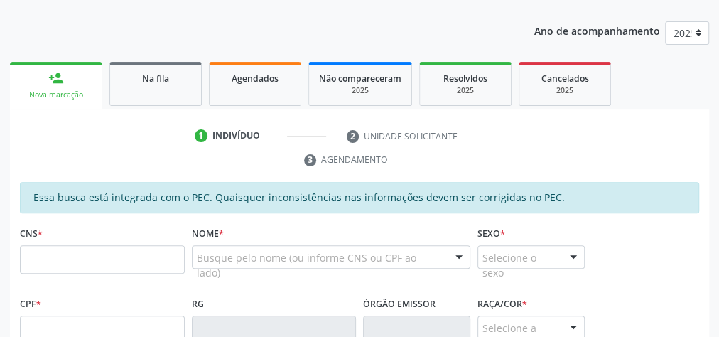
scroll to position [284, 0]
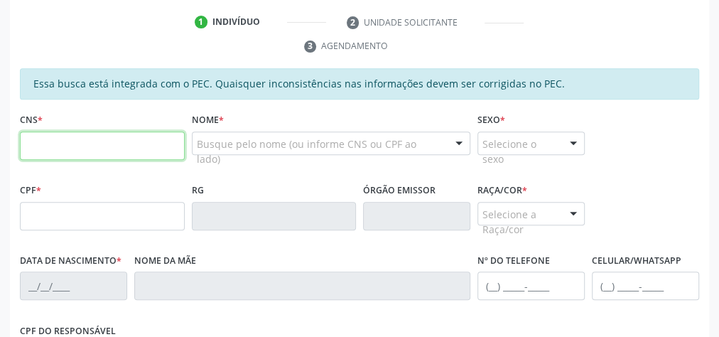
click at [112, 142] on input "text" at bounding box center [102, 145] width 165 height 28
type input "703 2006 1932 2990"
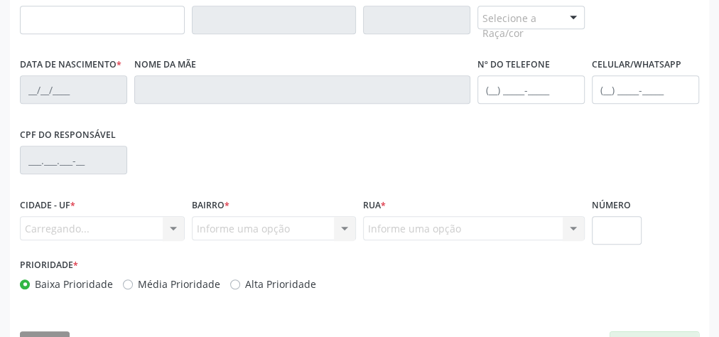
scroll to position [515, 0]
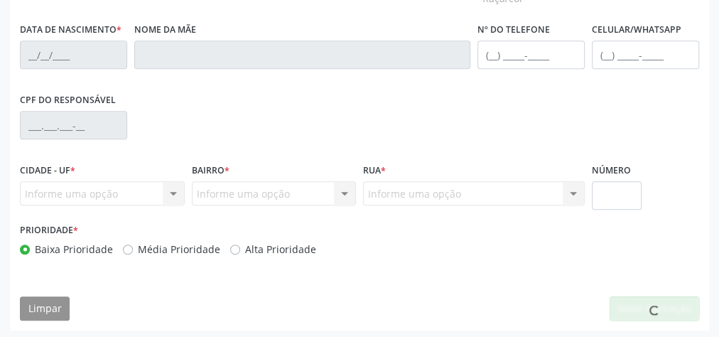
type input "125.168.354-18"
type input "02/05/2009"
type input "Francislane Conceicao Lopes Santos"
type input "(82) 99118-4792"
type input "8"
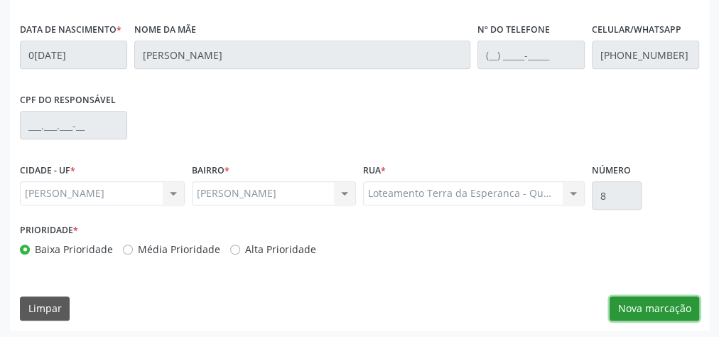
click at [631, 305] on button "Nova marcação" at bounding box center [653, 308] width 89 height 24
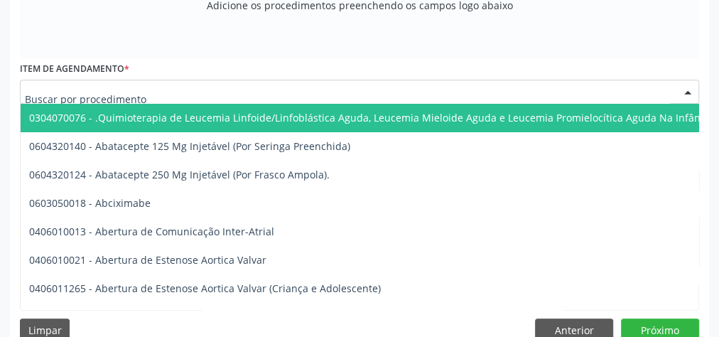
click at [305, 89] on div at bounding box center [359, 92] width 679 height 24
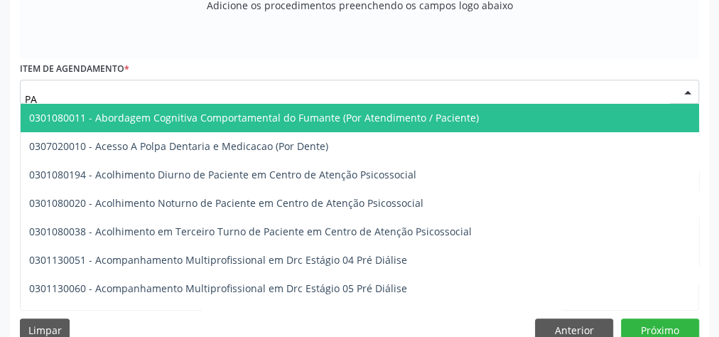
type input "P"
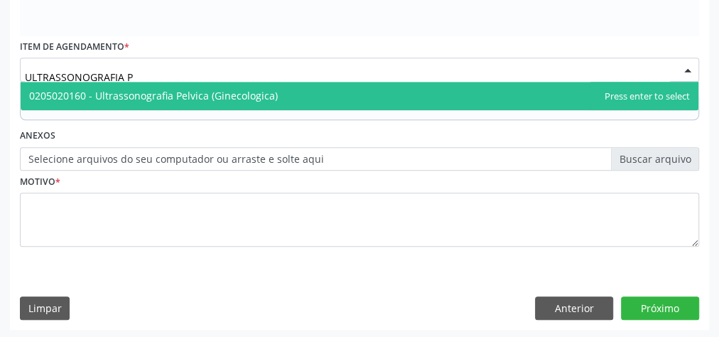
scroll to position [0, 0]
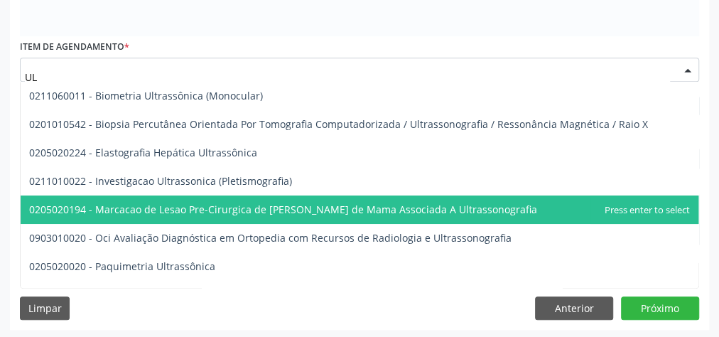
type input "U"
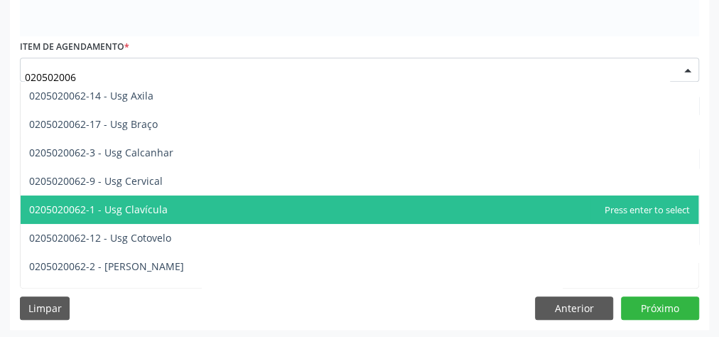
type input "0205020062"
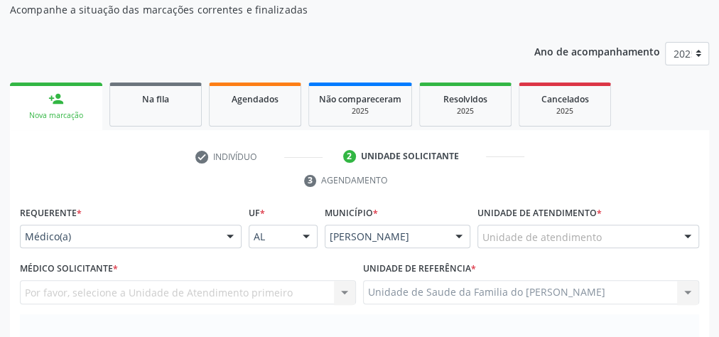
scroll to position [139, 0]
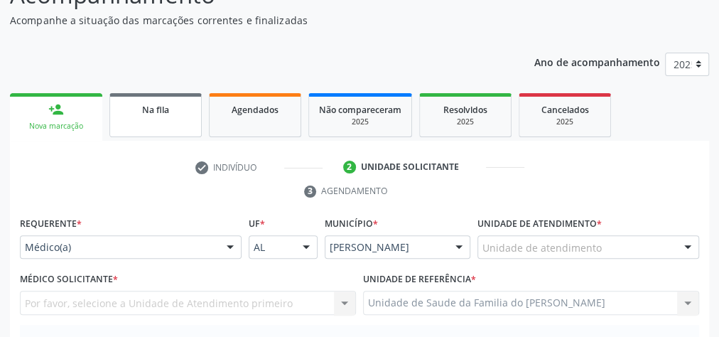
click at [151, 104] on span "Na fila" at bounding box center [155, 110] width 27 height 12
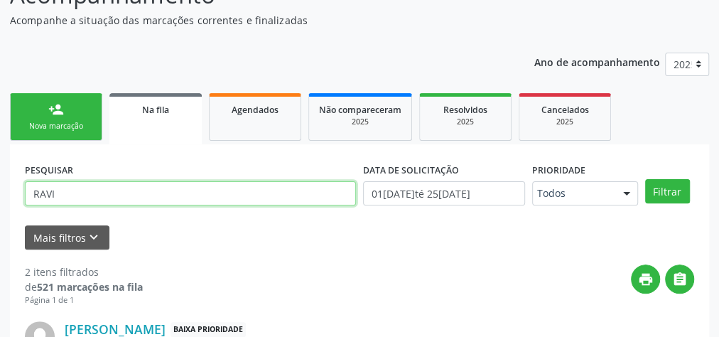
drag, startPoint x: 75, startPoint y: 202, endPoint x: 16, endPoint y: 190, distance: 60.3
click at [146, 194] on input "text" at bounding box center [190, 193] width 331 height 24
type input "706807757656423"
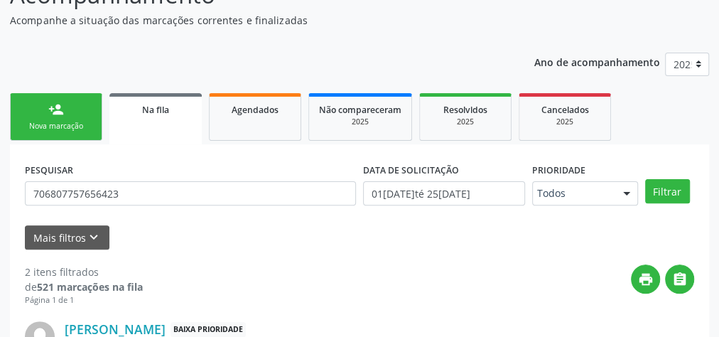
click at [62, 109] on div "person_add" at bounding box center [56, 110] width 16 height 16
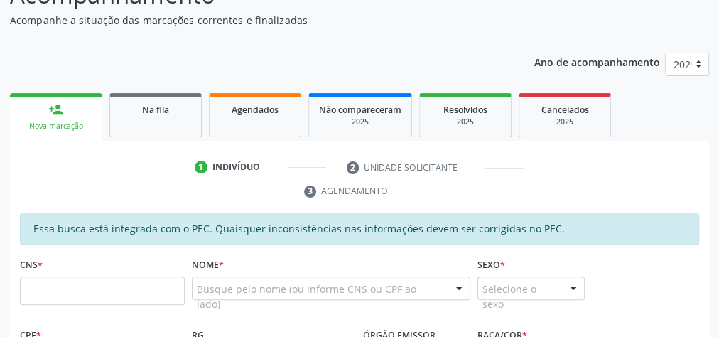
scroll to position [253, 0]
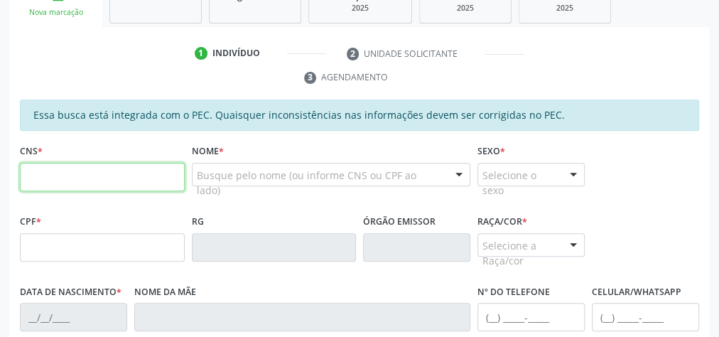
drag, startPoint x: 101, startPoint y: 175, endPoint x: 101, endPoint y: 188, distance: 13.5
click at [101, 175] on input "text" at bounding box center [102, 177] width 165 height 28
type input "703 2006 1932 2990"
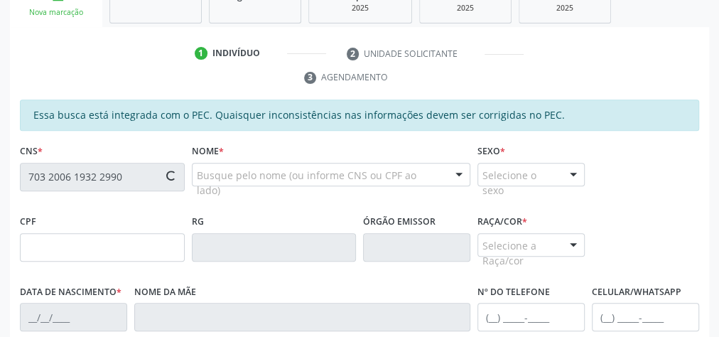
type input "125.168.354-18"
type input "02/05/2009"
type input "Francislane Conceicao Lopes Santos"
type input "(82) 99118-4792"
type input "8"
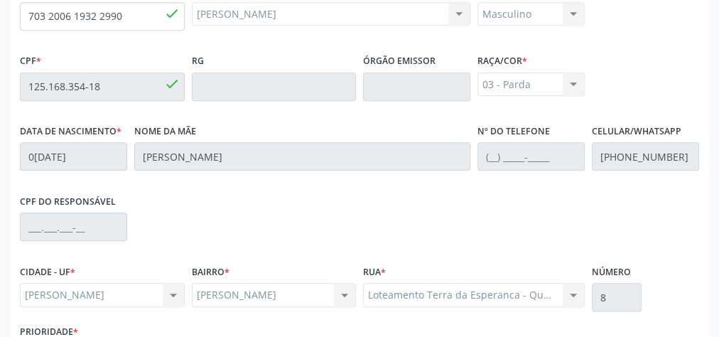
scroll to position [515, 0]
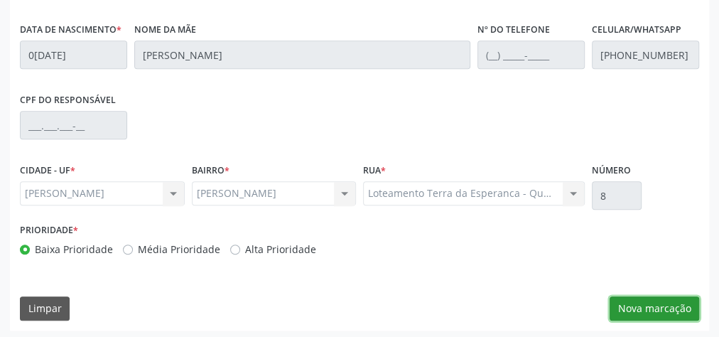
click at [676, 311] on button "Nova marcação" at bounding box center [653, 308] width 89 height 24
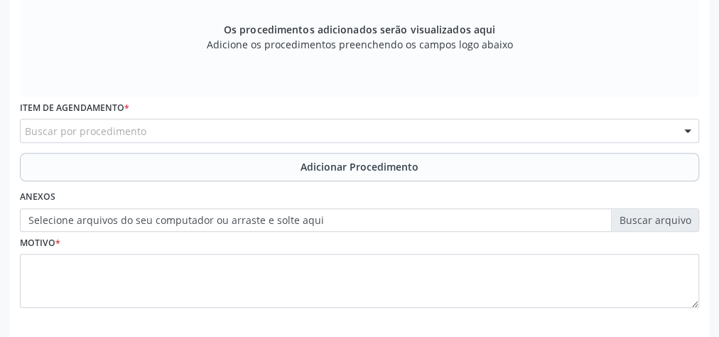
scroll to position [458, 0]
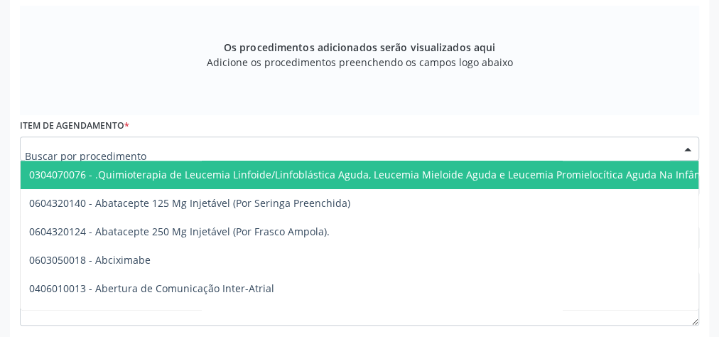
click at [338, 148] on div at bounding box center [359, 148] width 679 height 24
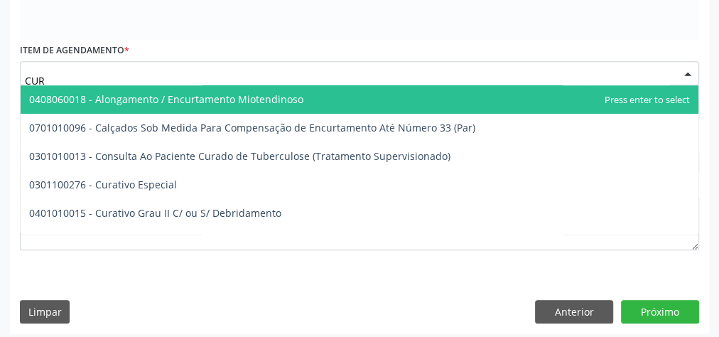
scroll to position [537, 0]
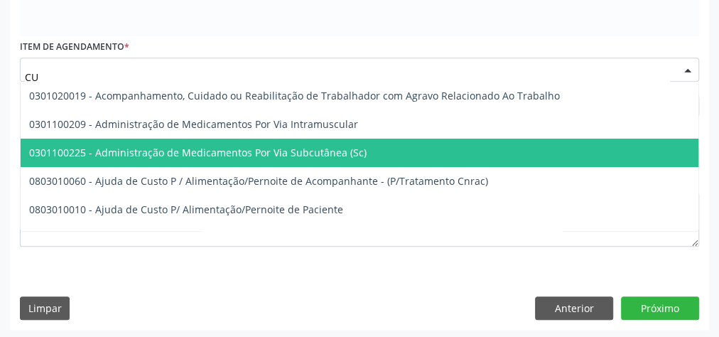
type input "C"
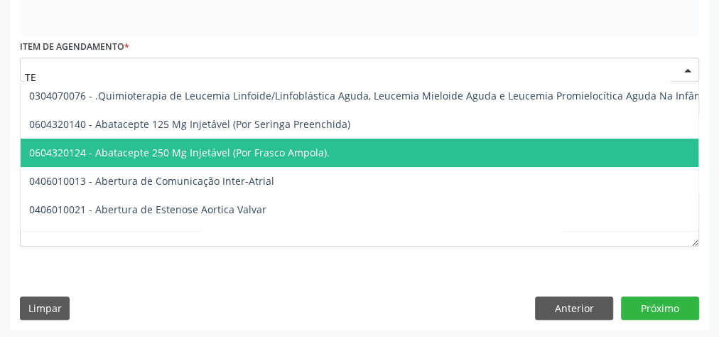
type input "T"
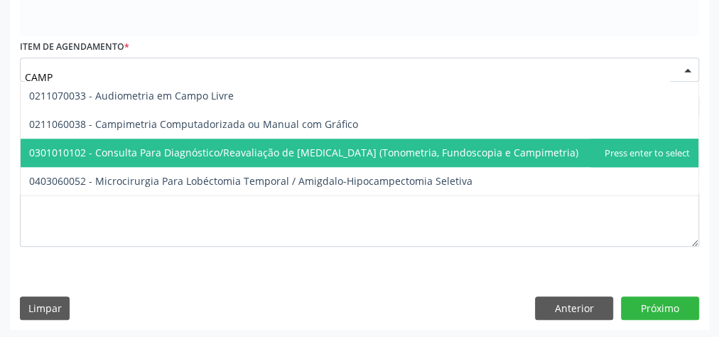
type input "CAMPI"
